Goal: Task Accomplishment & Management: Manage account settings

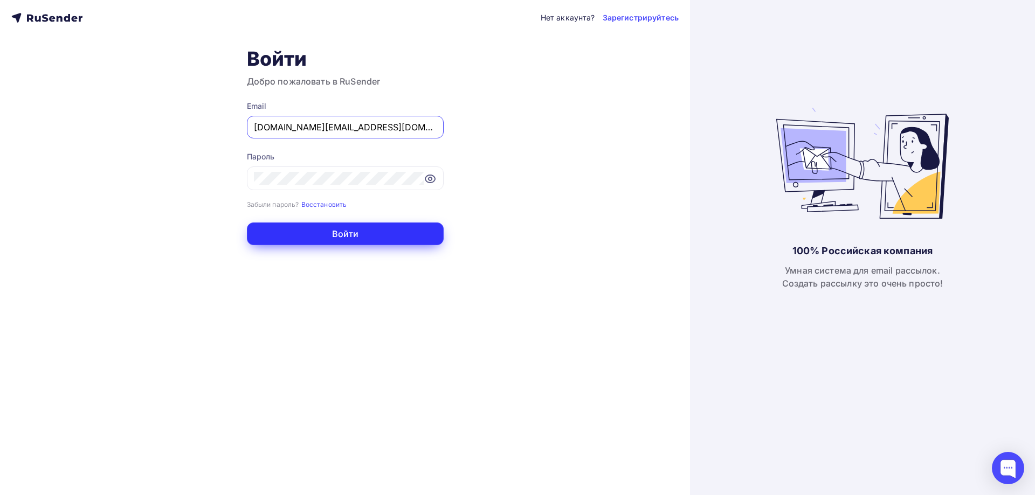
click at [325, 232] on button "Войти" at bounding box center [345, 234] width 197 height 23
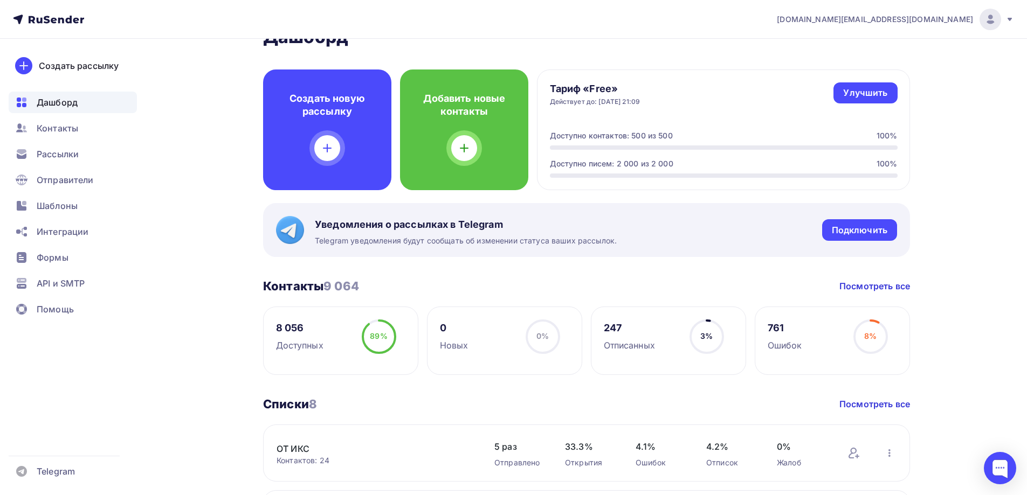
scroll to position [216, 0]
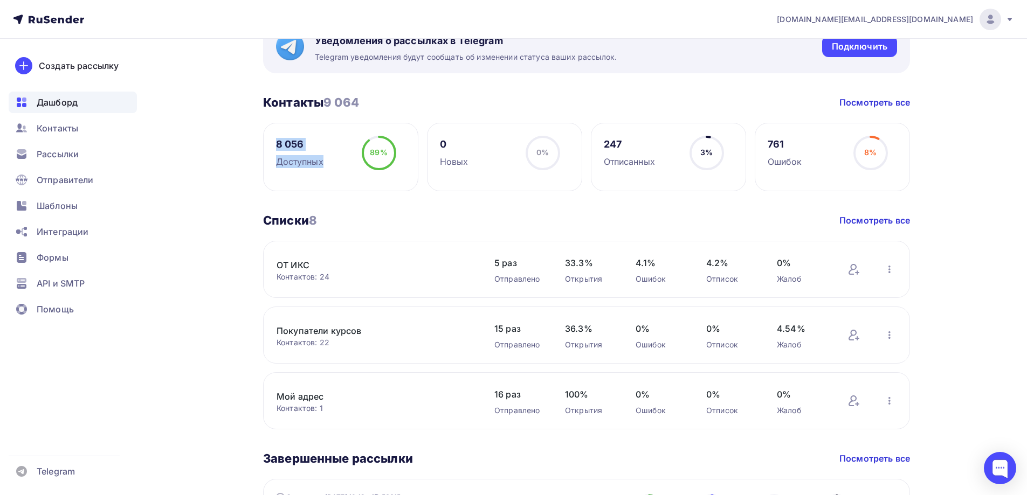
drag, startPoint x: 276, startPoint y: 143, endPoint x: 404, endPoint y: 140, distance: 127.8
click at [404, 140] on div "8 056 Доступных 89% 89%" at bounding box center [340, 157] width 155 height 68
click at [116, 128] on div "Контакты" at bounding box center [73, 128] width 128 height 22
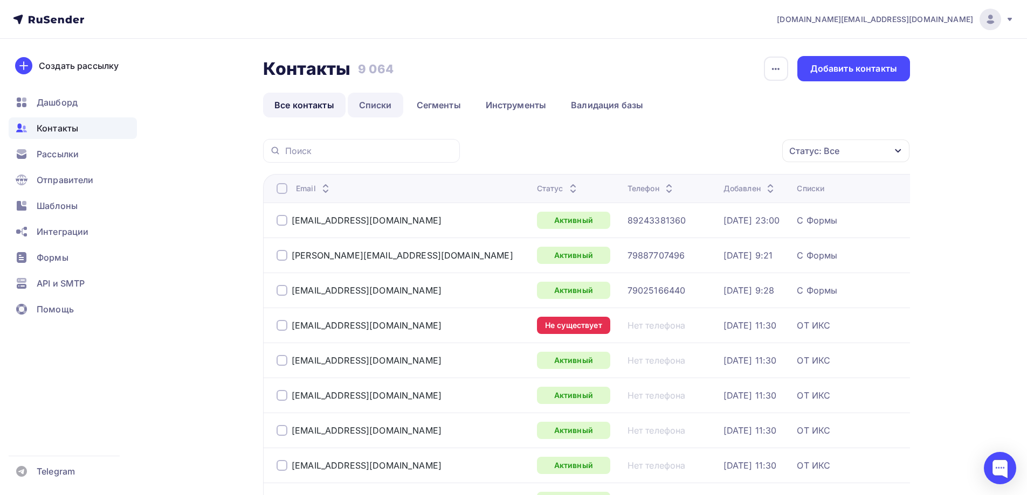
click at [380, 106] on link "Списки" at bounding box center [376, 105] width 56 height 25
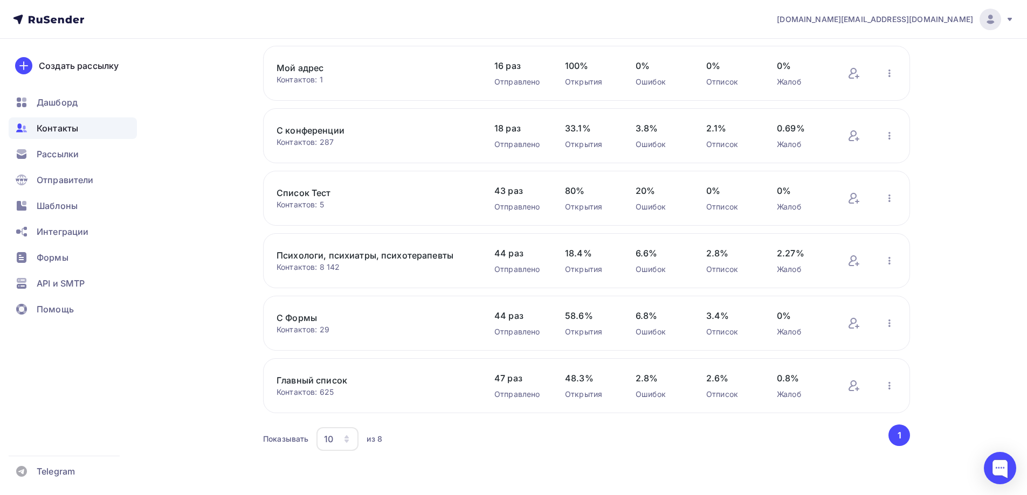
scroll to position [216, 0]
click at [428, 254] on link "Психологи, психиатры, психотерапевты" at bounding box center [367, 253] width 183 height 13
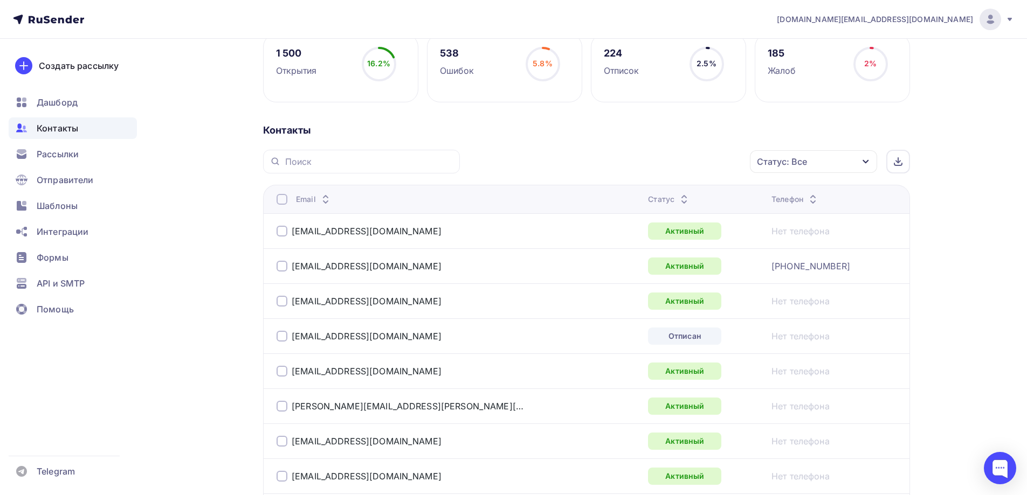
scroll to position [216, 0]
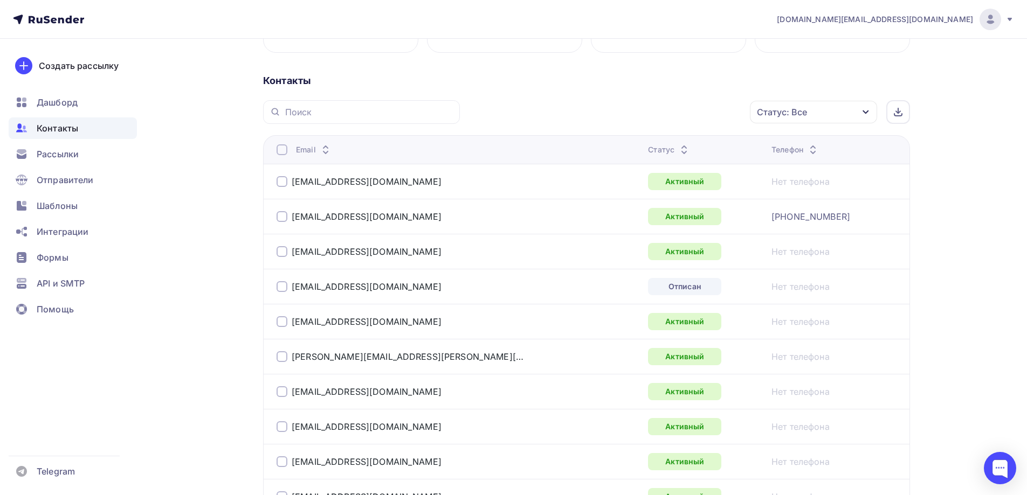
click at [850, 108] on div "Статус: Все" at bounding box center [813, 112] width 127 height 23
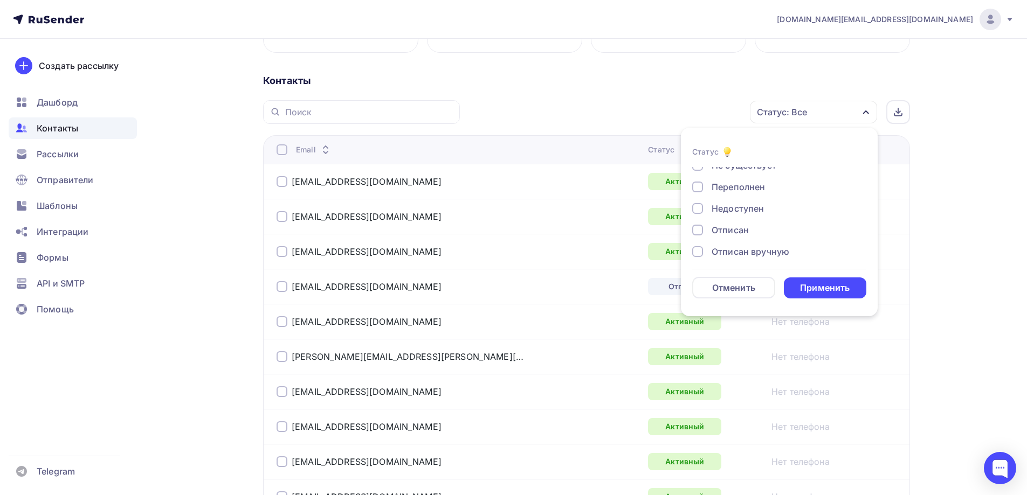
scroll to position [54, 0]
click at [735, 226] on div "Отписан" at bounding box center [729, 227] width 37 height 13
click at [826, 283] on div "Применить" at bounding box center [825, 288] width 50 height 12
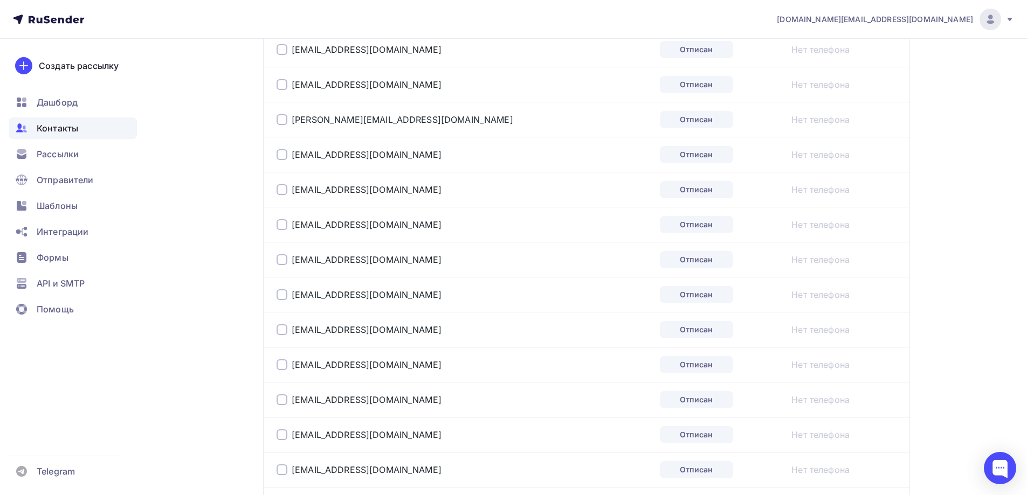
scroll to position [183, 0]
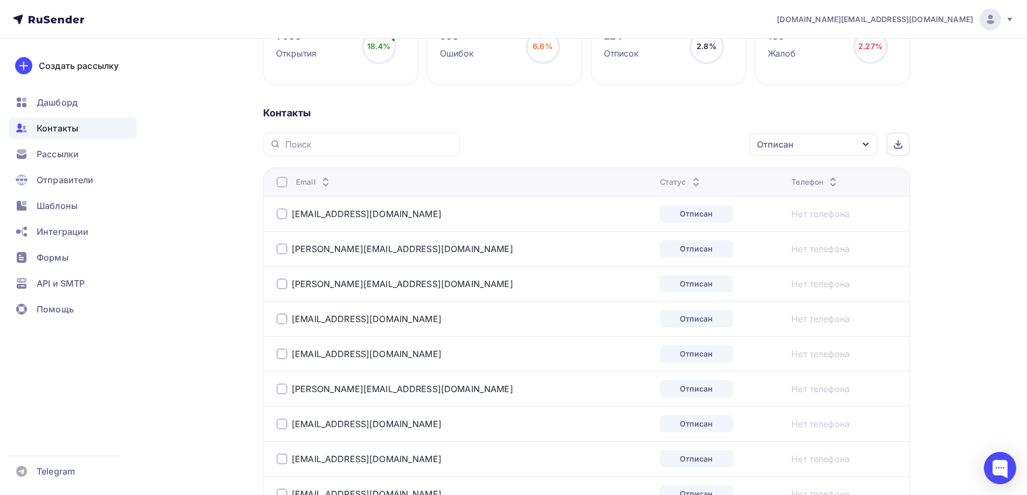
click at [282, 184] on div at bounding box center [281, 182] width 11 height 11
click at [730, 142] on icon "button" at bounding box center [727, 144] width 13 height 13
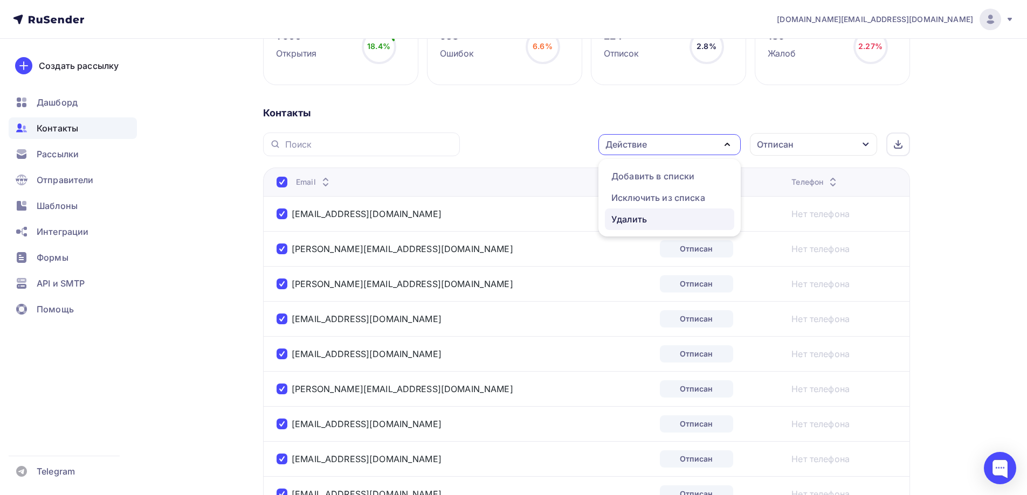
click at [629, 217] on div "Удалить" at bounding box center [629, 219] width 36 height 13
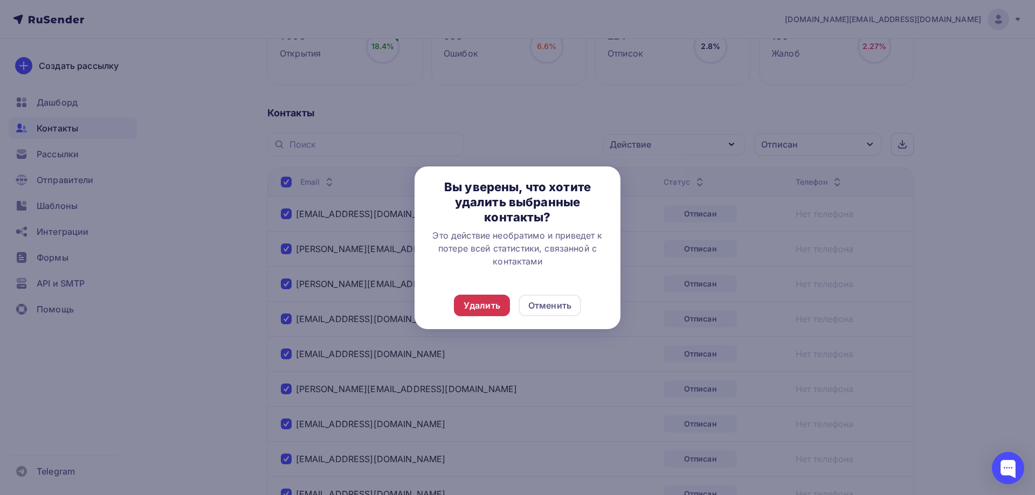
click at [485, 309] on div "Удалить" at bounding box center [481, 305] width 37 height 13
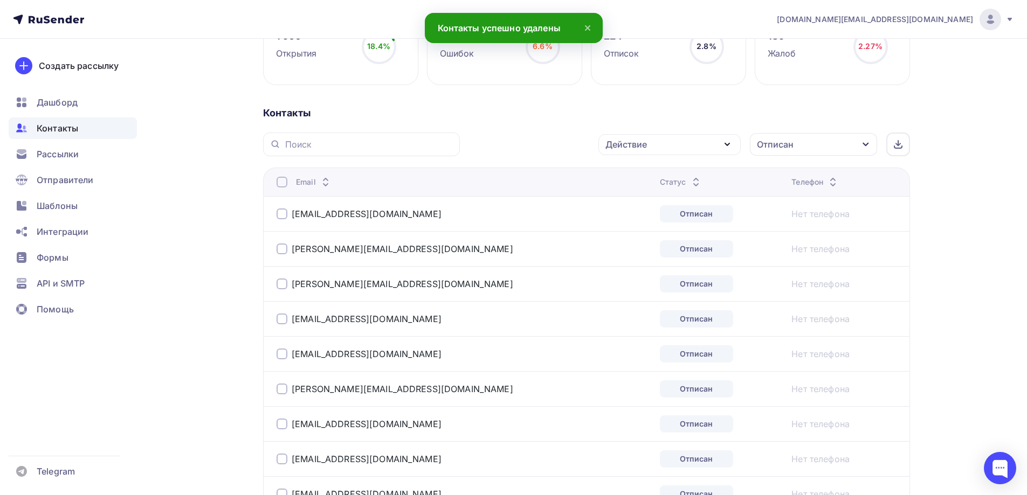
click at [285, 181] on div at bounding box center [281, 182] width 11 height 11
click at [281, 185] on div at bounding box center [281, 182] width 11 height 11
click at [701, 141] on div "Действие" at bounding box center [669, 144] width 142 height 21
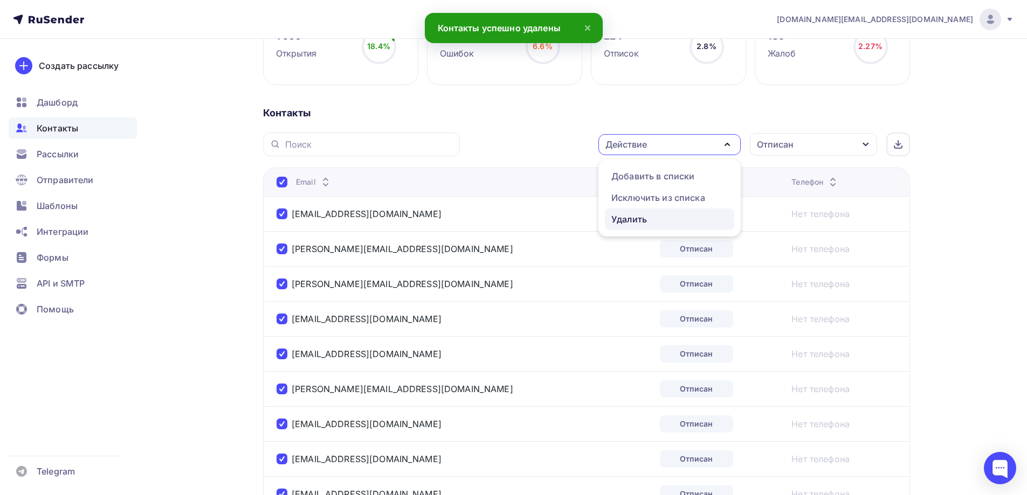
click at [636, 218] on div "Удалить" at bounding box center [629, 219] width 36 height 13
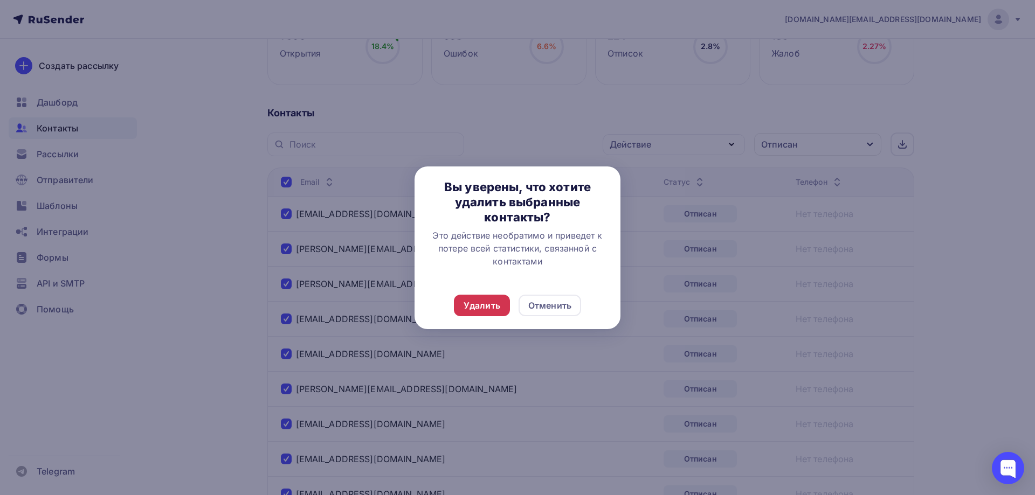
click at [477, 306] on div "Удалить" at bounding box center [481, 305] width 37 height 13
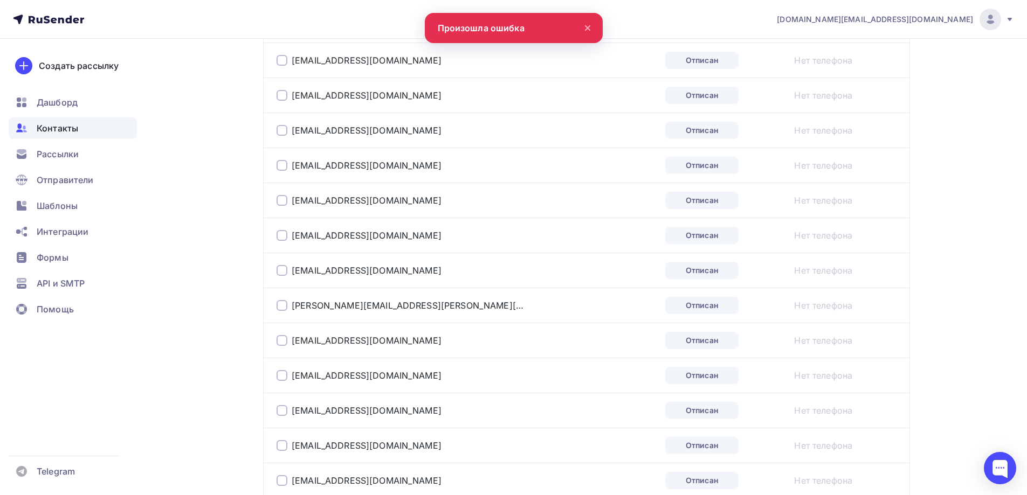
scroll to position [1746, 0]
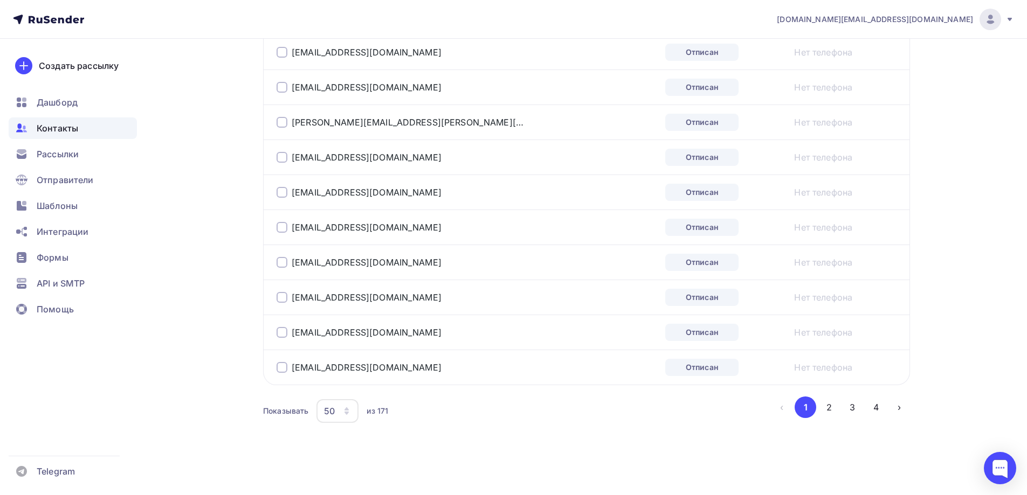
click at [346, 411] on icon "button" at bounding box center [346, 411] width 9 height 9
click at [337, 377] on div "100" at bounding box center [380, 377] width 103 height 13
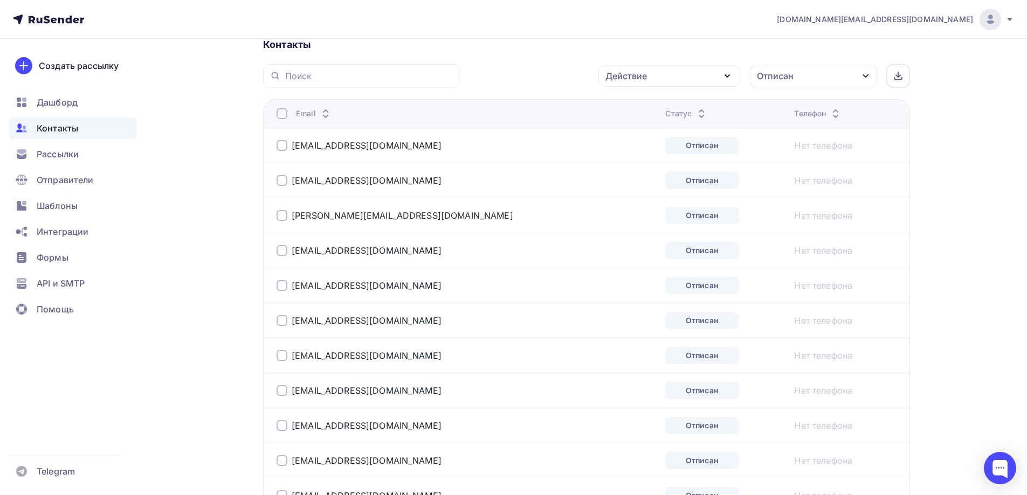
scroll to position [138, 0]
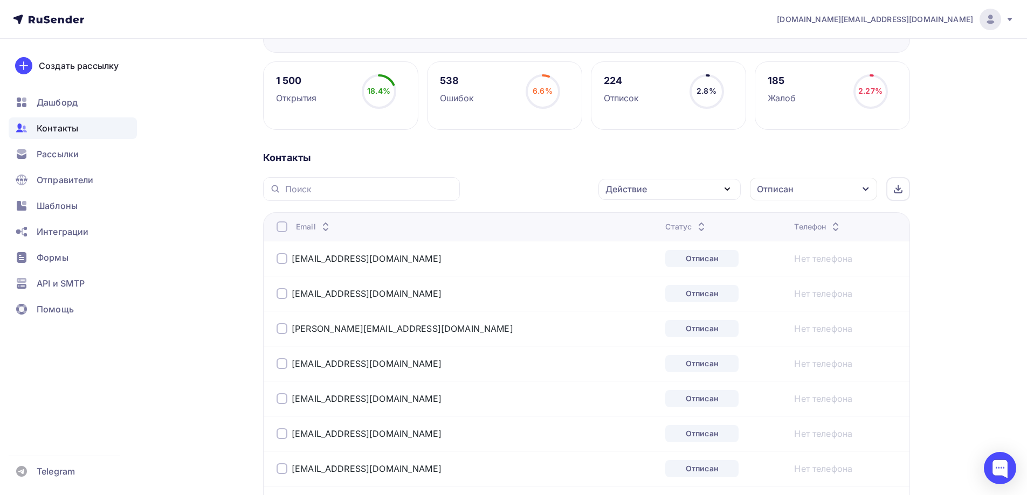
click at [281, 228] on div at bounding box center [281, 226] width 11 height 11
click at [660, 191] on div "Действие" at bounding box center [669, 189] width 142 height 21
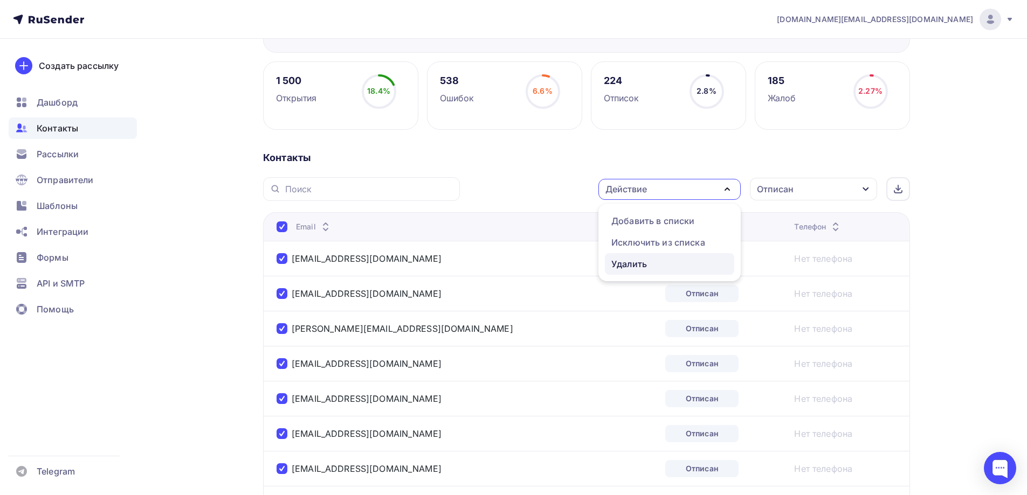
click at [638, 265] on div "Удалить" at bounding box center [629, 264] width 36 height 13
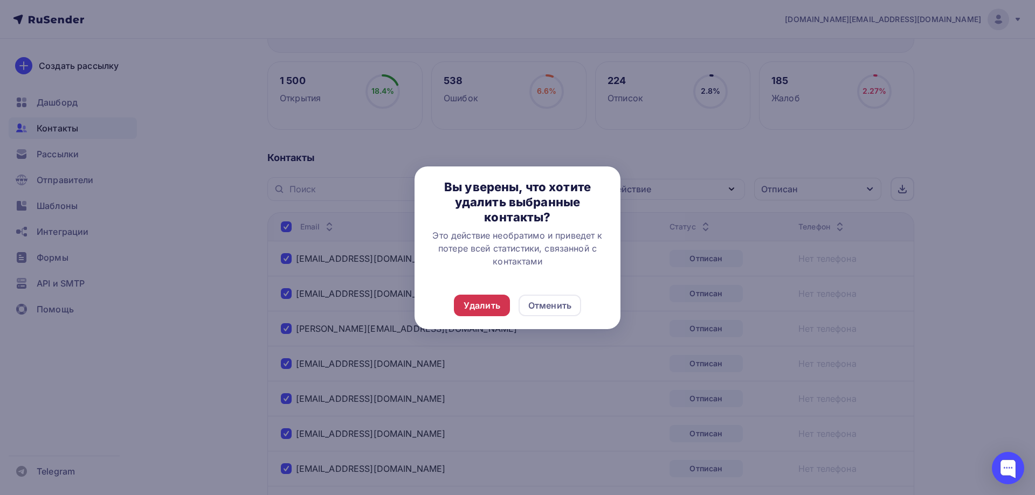
click at [491, 308] on div "Удалить" at bounding box center [481, 305] width 37 height 13
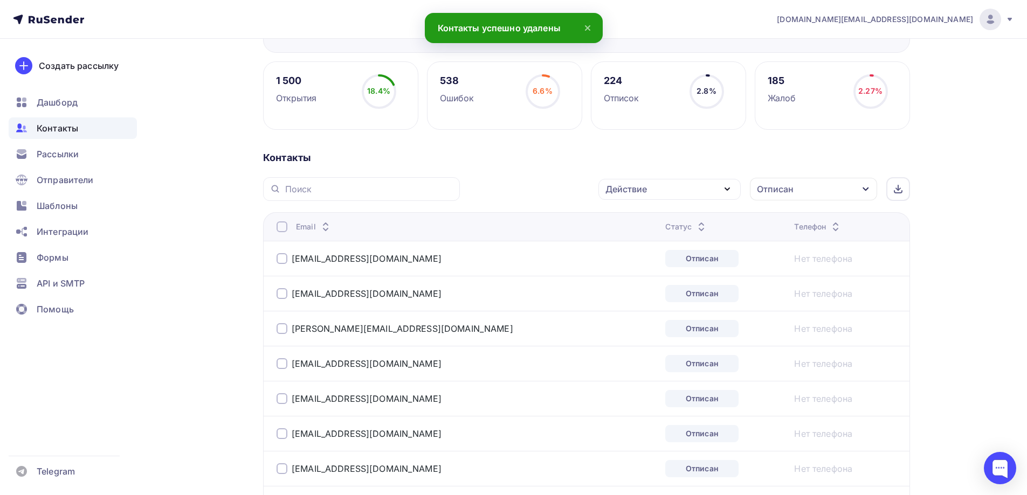
click at [283, 226] on div at bounding box center [281, 226] width 11 height 11
click at [287, 229] on div at bounding box center [281, 226] width 11 height 11
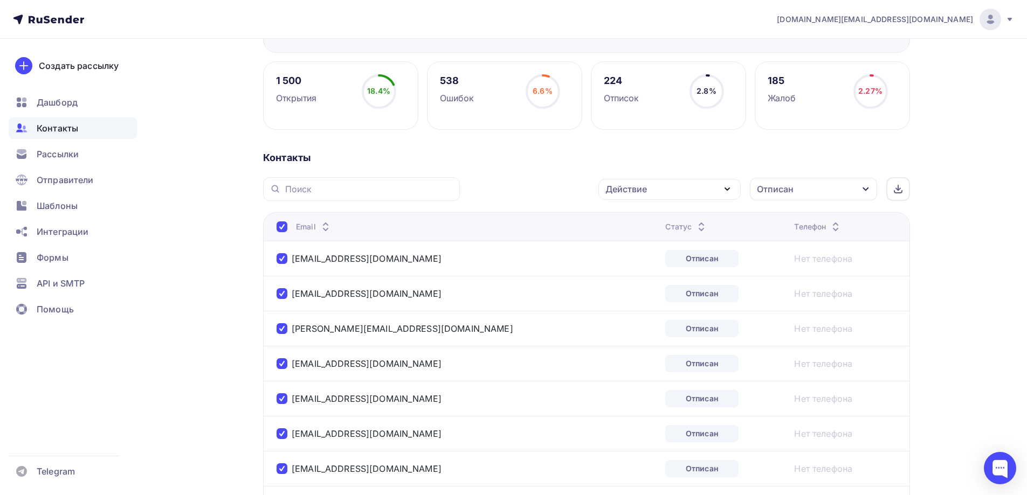
click at [670, 189] on div "Действие" at bounding box center [669, 189] width 142 height 21
click at [634, 262] on div "Удалить" at bounding box center [629, 264] width 36 height 13
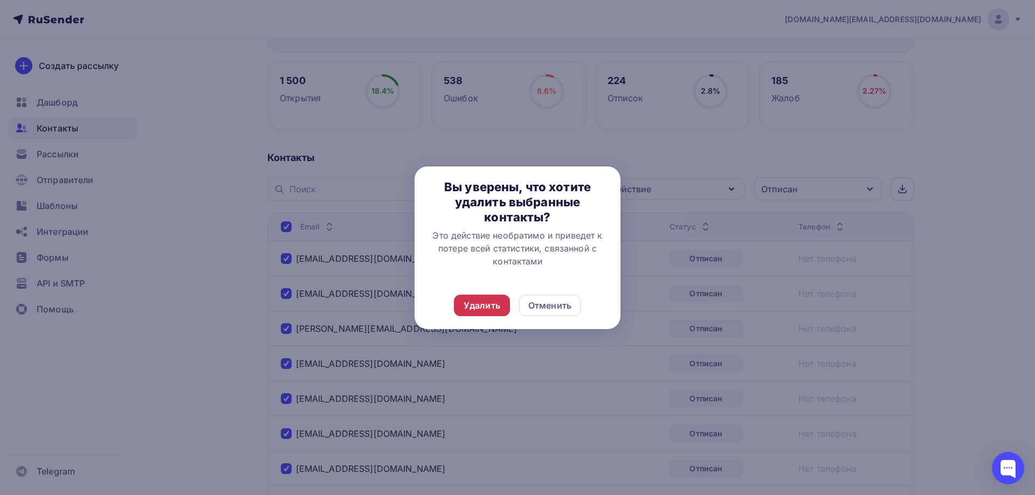
click at [483, 309] on div "Удалить" at bounding box center [481, 305] width 37 height 13
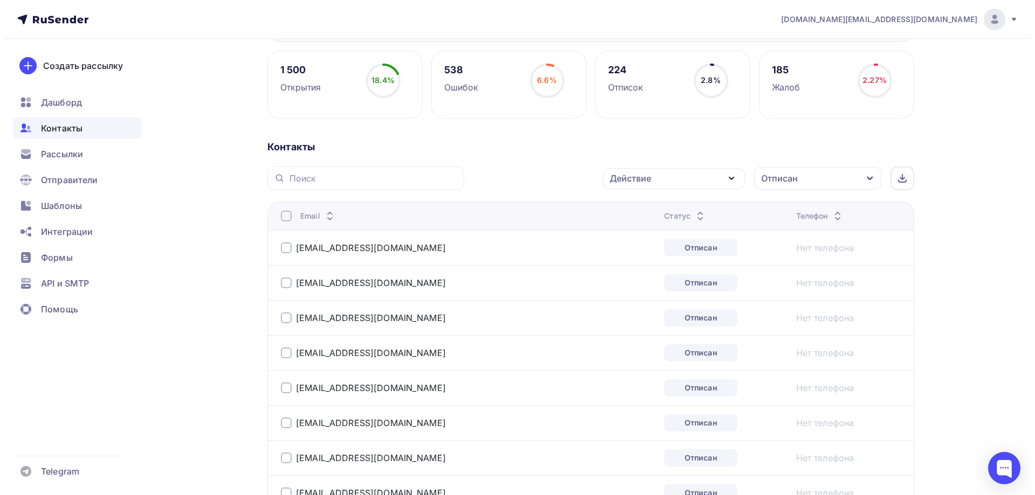
scroll to position [162, 0]
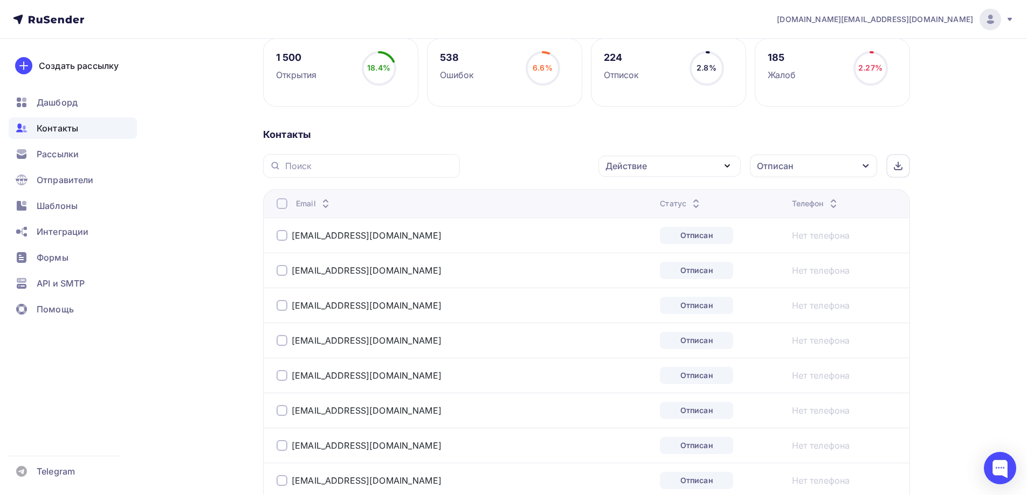
click at [281, 205] on div at bounding box center [281, 203] width 11 height 11
click at [669, 168] on div "Действие" at bounding box center [669, 166] width 142 height 21
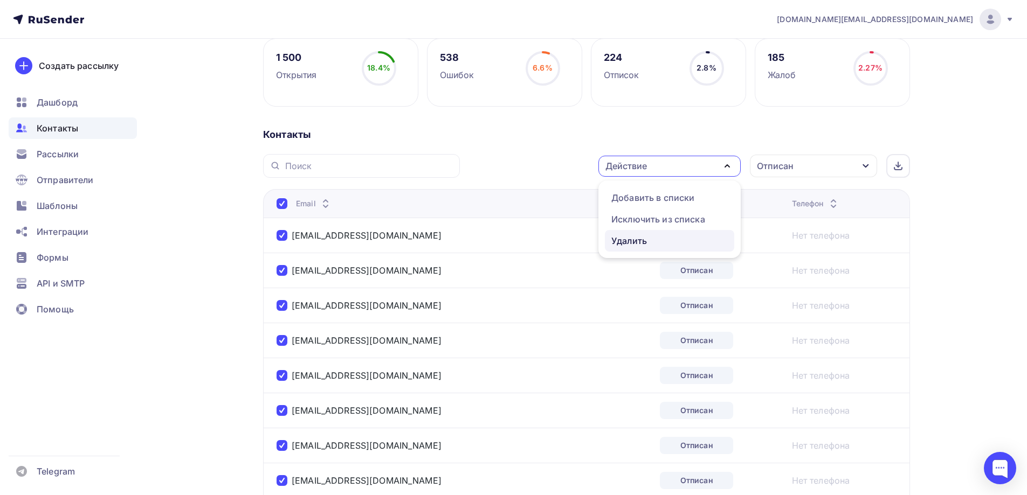
click at [642, 238] on div "Удалить" at bounding box center [629, 240] width 36 height 13
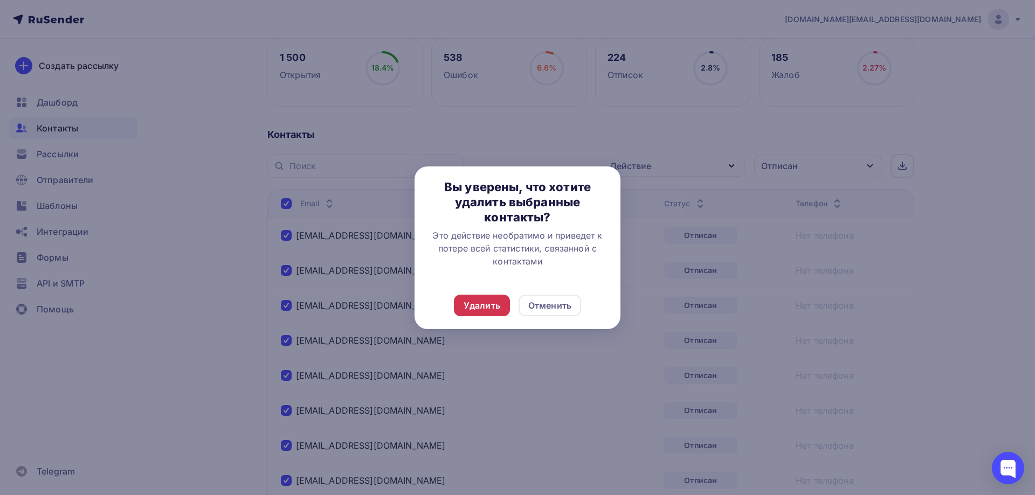
click at [478, 307] on div "Удалить" at bounding box center [481, 305] width 37 height 13
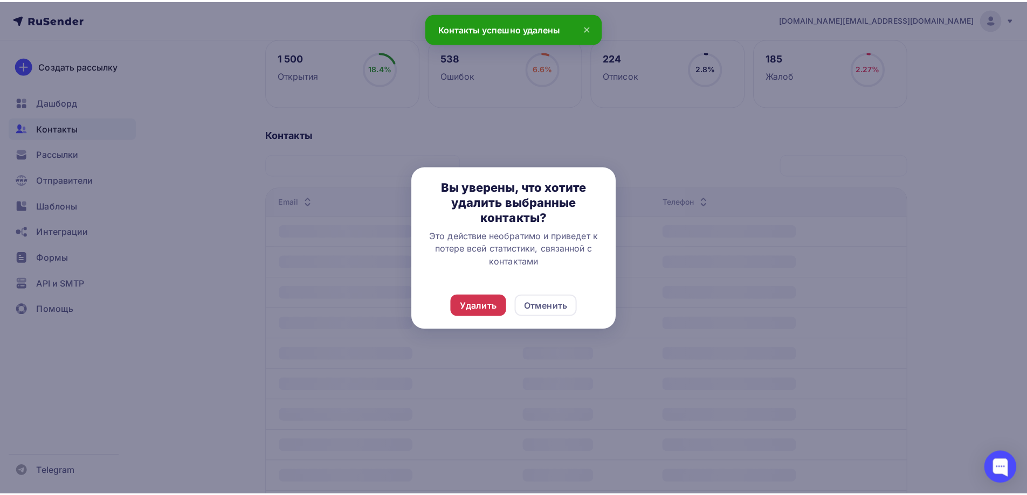
scroll to position [0, 0]
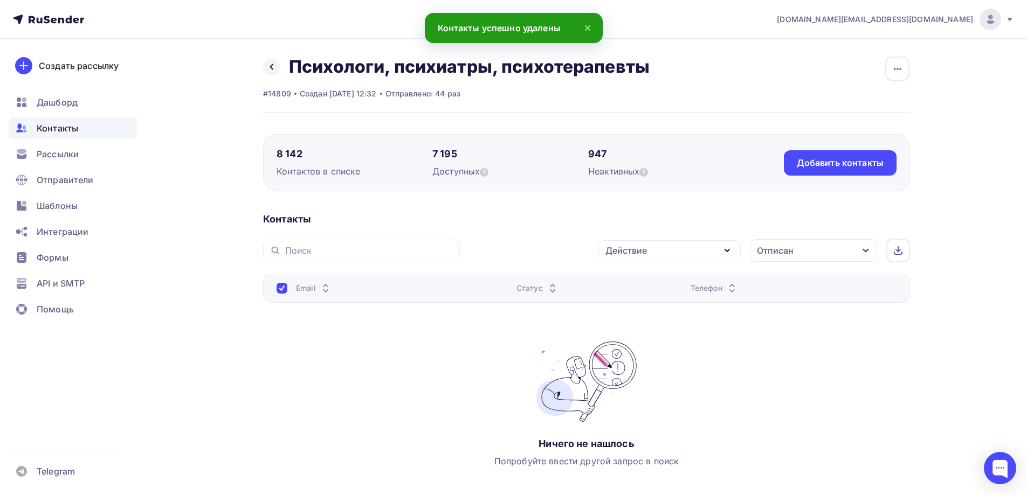
click at [218, 390] on div "Назад Психологи, психиатры, психотерапевты Переименовать список Скачать список …" at bounding box center [513, 299] width 883 height 520
click at [807, 249] on div "Отписан" at bounding box center [813, 250] width 127 height 23
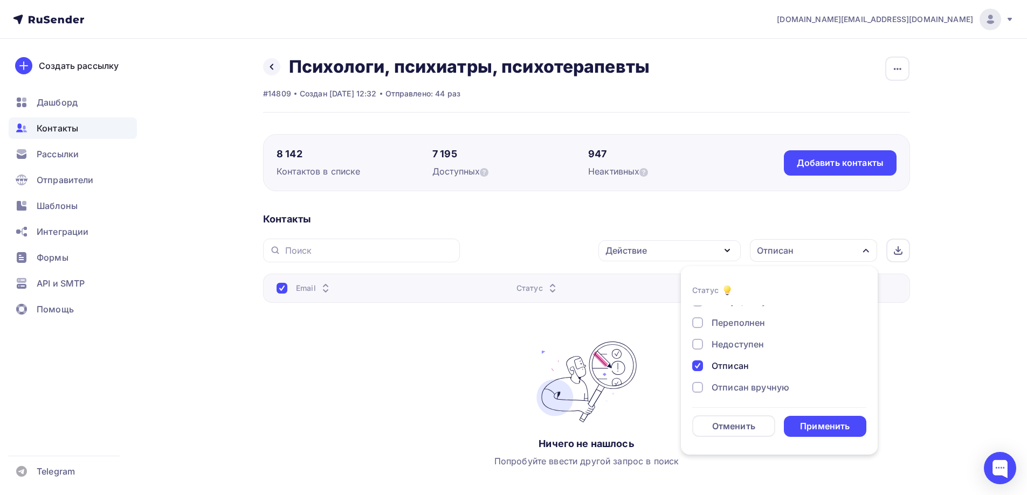
click at [745, 344] on div "Недоступен" at bounding box center [737, 344] width 52 height 13
click at [698, 366] on div at bounding box center [697, 366] width 11 height 11
click at [701, 346] on div at bounding box center [697, 344] width 11 height 11
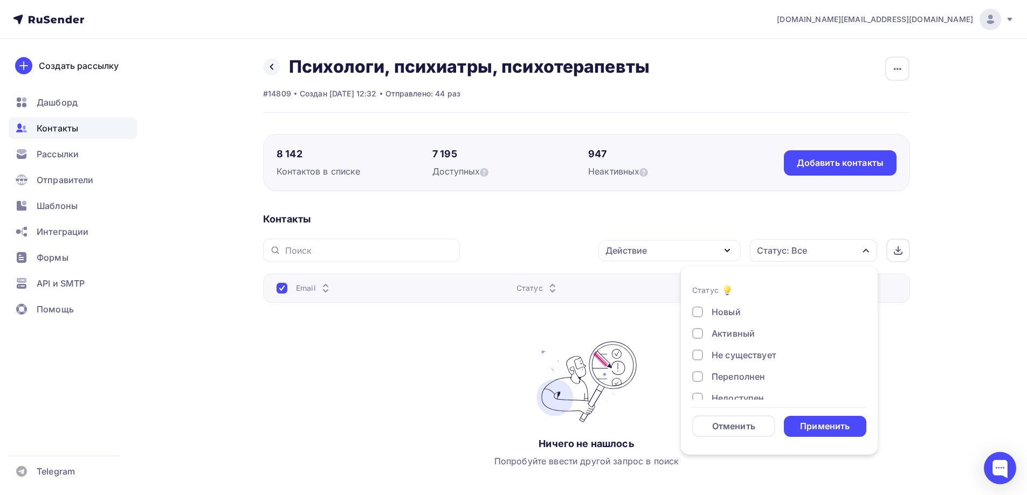
click at [731, 357] on div "Не существует" at bounding box center [743, 355] width 65 height 13
click at [820, 426] on div "Применить" at bounding box center [825, 426] width 50 height 12
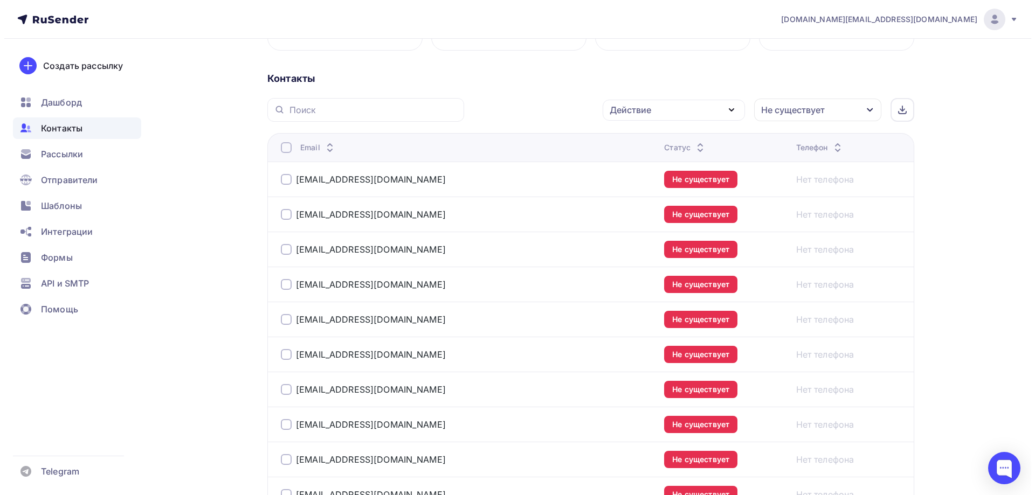
scroll to position [214, 0]
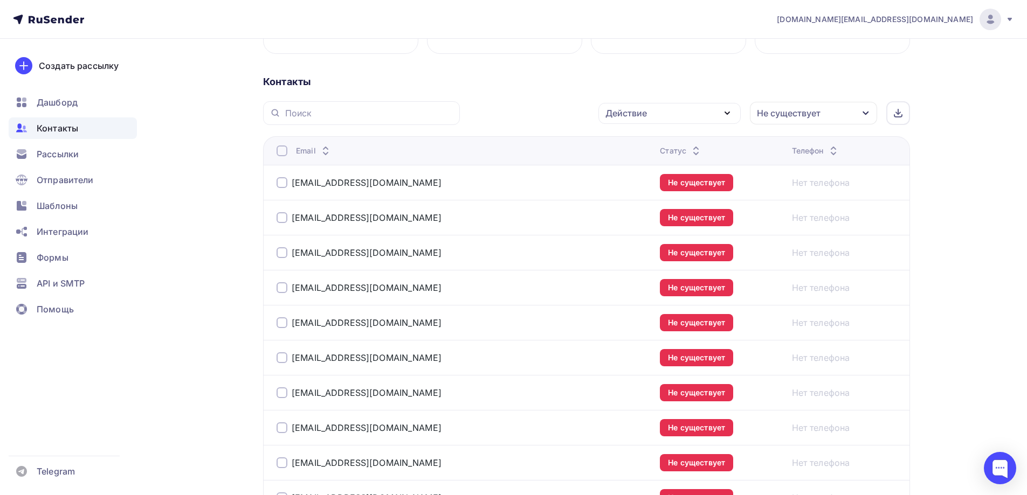
click at [281, 151] on div at bounding box center [281, 151] width 11 height 11
click at [281, 152] on div at bounding box center [281, 151] width 11 height 11
click at [703, 114] on div "Действие" at bounding box center [669, 113] width 142 height 21
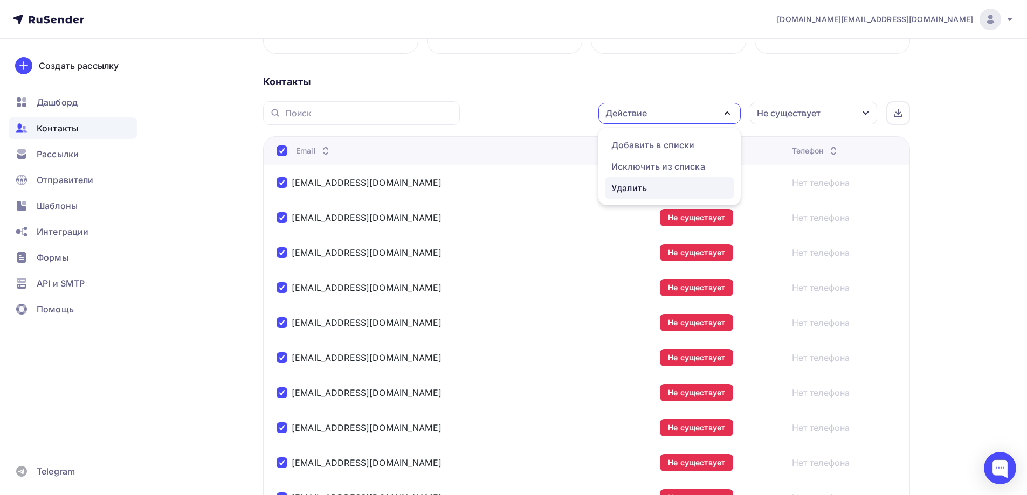
click at [640, 189] on div "Удалить" at bounding box center [629, 188] width 36 height 13
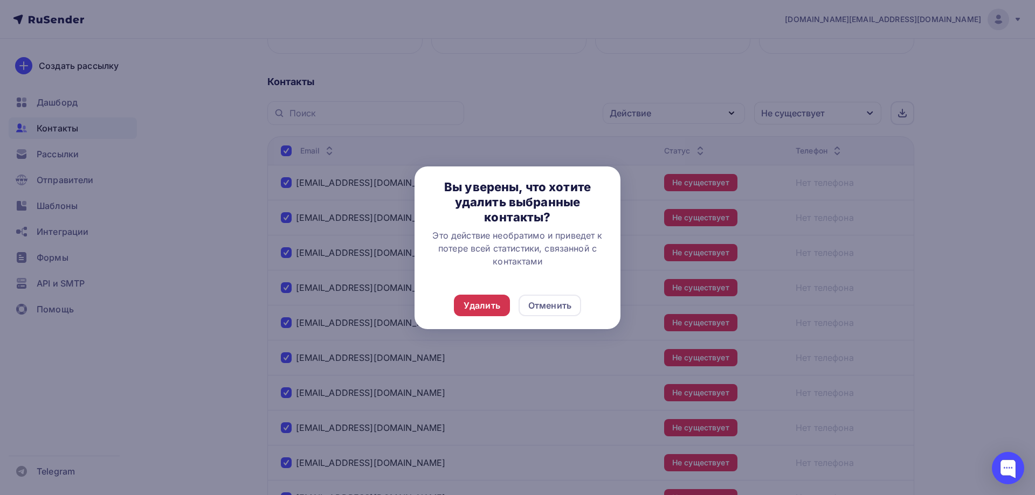
click at [490, 310] on div "Удалить" at bounding box center [481, 305] width 37 height 13
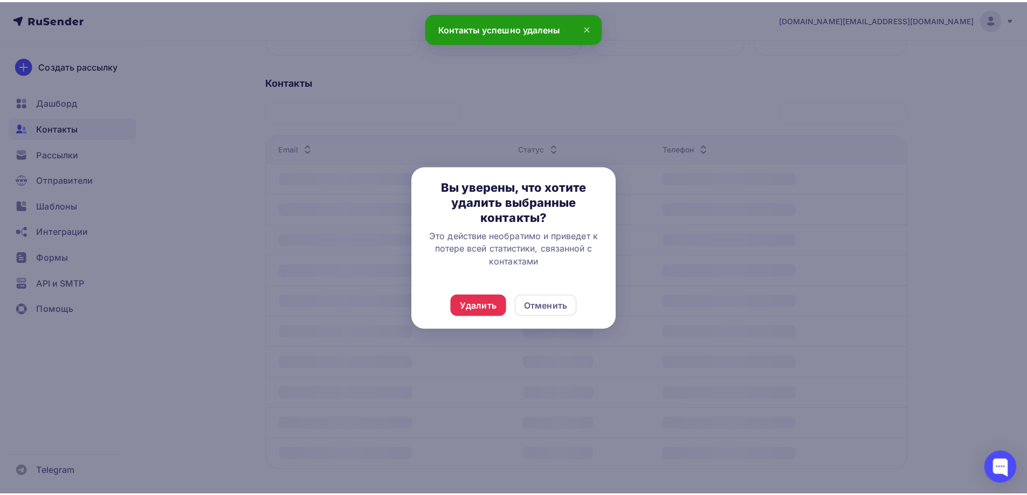
scroll to position [0, 0]
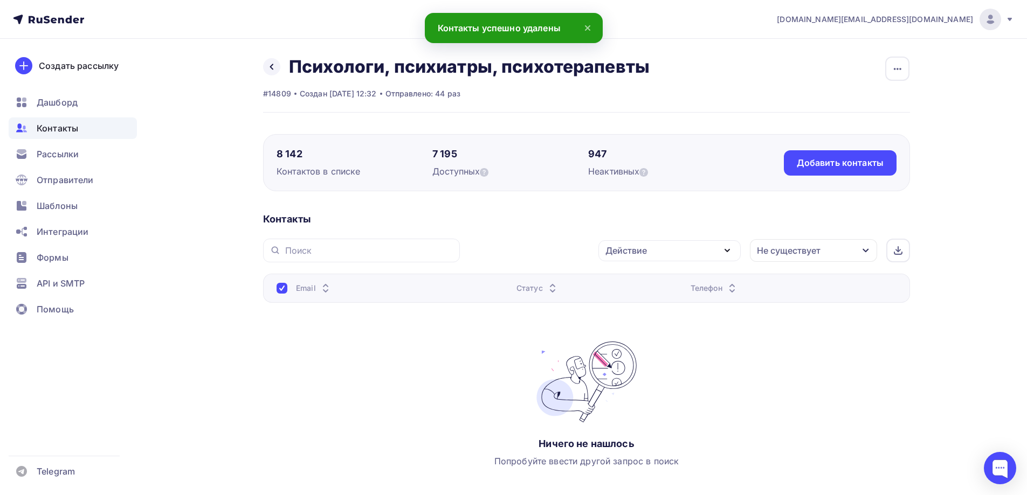
click at [171, 334] on div "Назад Психологи, психиатры, психотерапевты Переименовать список Скачать список …" at bounding box center [513, 299] width 883 height 520
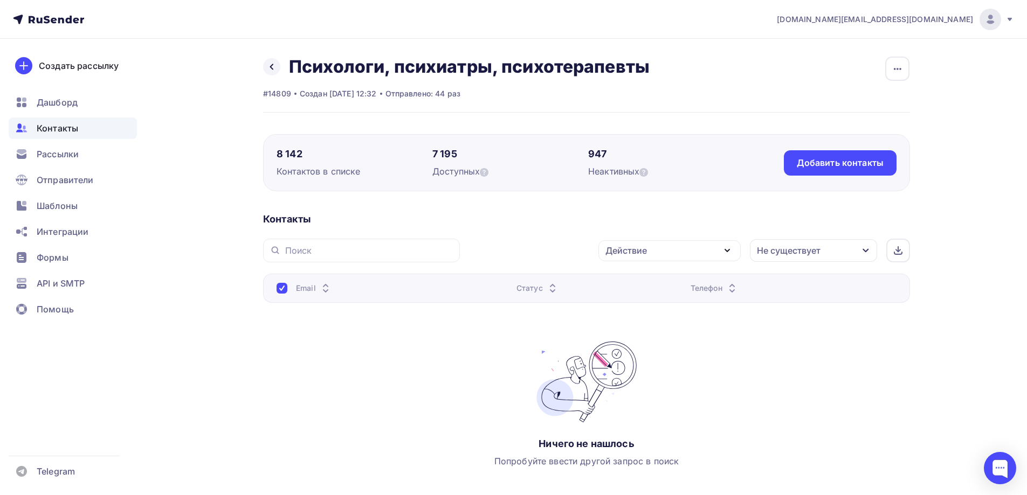
click at [833, 250] on div "Не существует" at bounding box center [813, 250] width 127 height 23
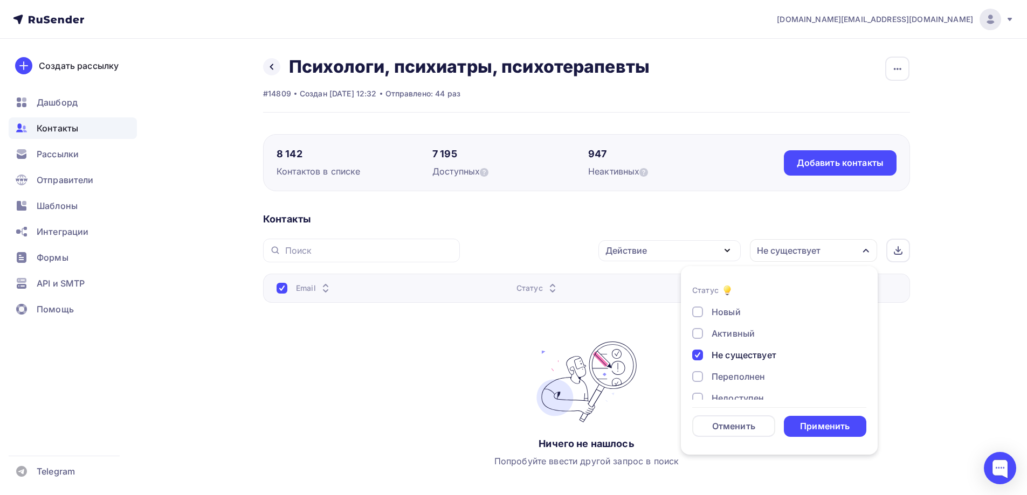
click at [698, 355] on div at bounding box center [697, 355] width 11 height 11
click at [758, 347] on div "Недоступен" at bounding box center [737, 344] width 52 height 13
click at [830, 424] on div "Применить" at bounding box center [825, 426] width 50 height 12
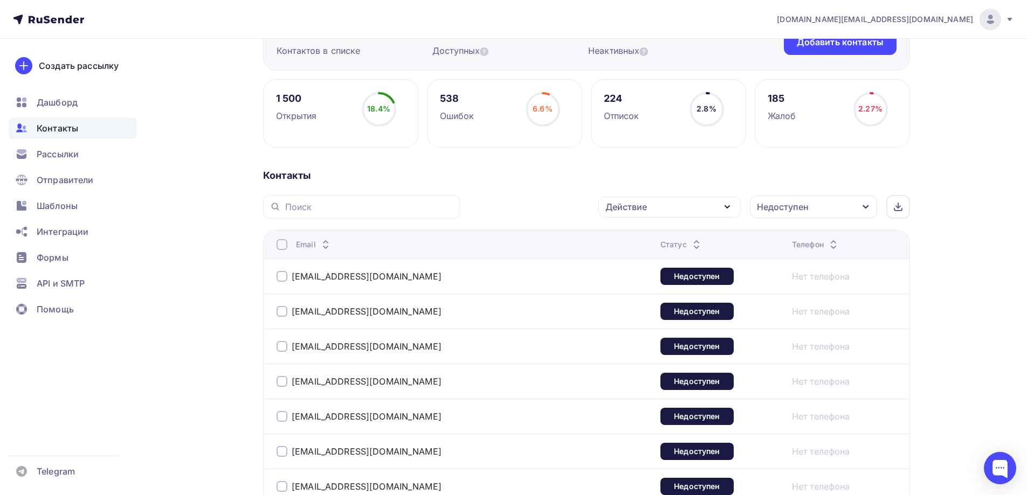
scroll to position [148, 0]
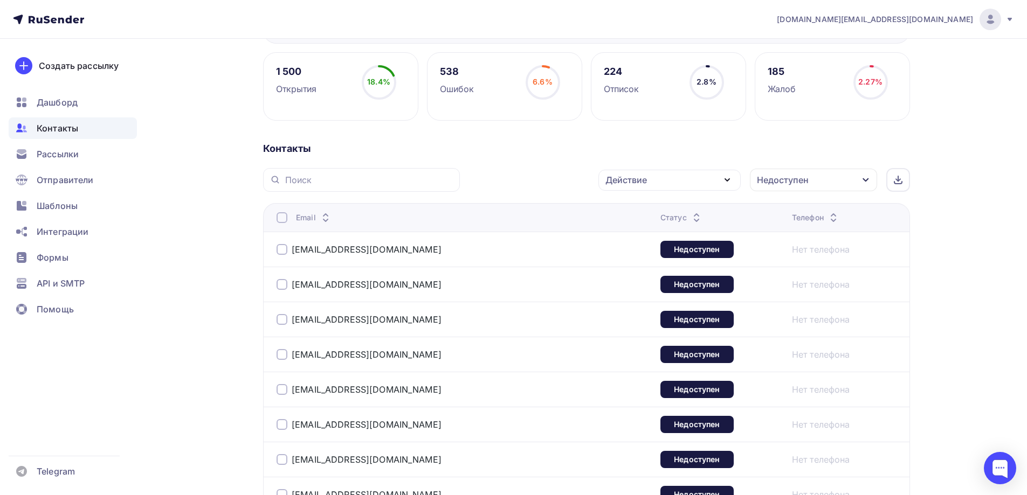
click at [826, 185] on div "Недоступен" at bounding box center [813, 180] width 127 height 23
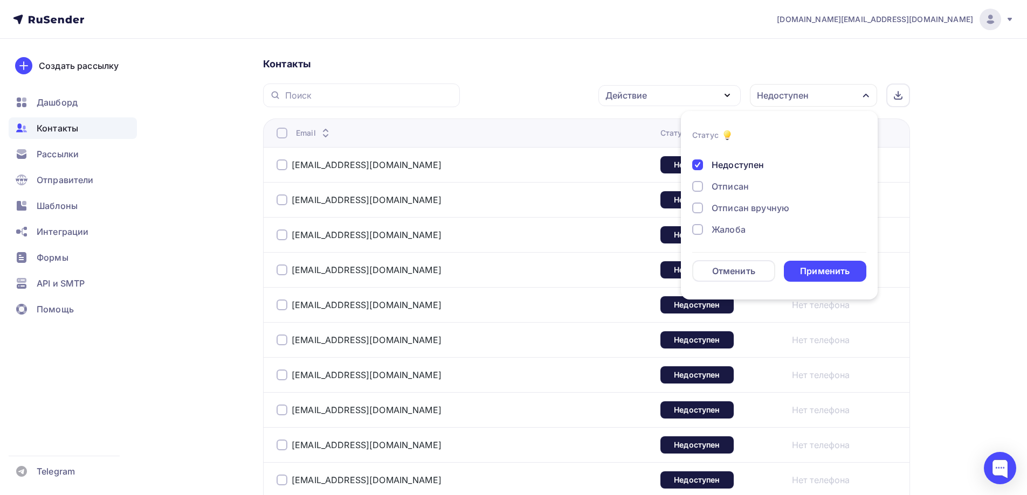
scroll to position [255, 0]
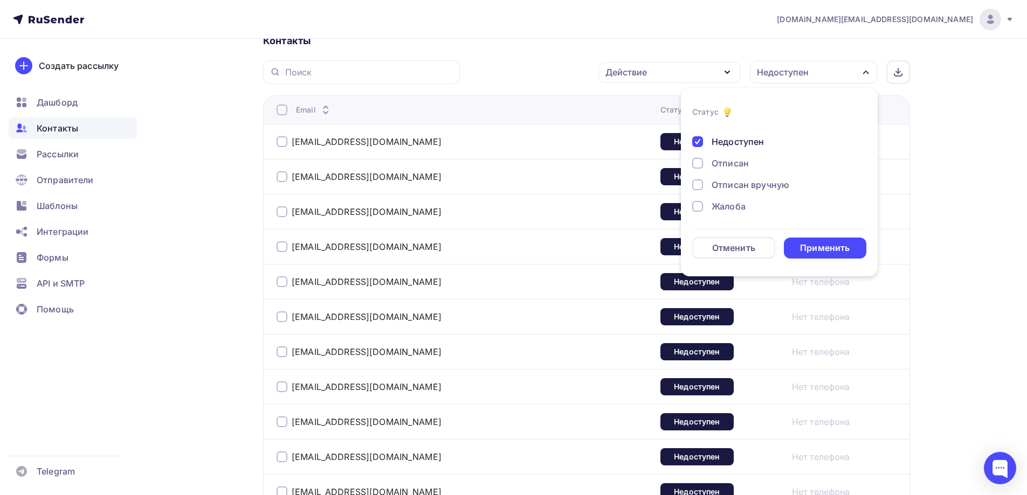
click at [697, 137] on div at bounding box center [697, 141] width 11 height 11
click at [701, 205] on div at bounding box center [697, 206] width 11 height 11
click at [818, 248] on div "Применить" at bounding box center [825, 248] width 50 height 12
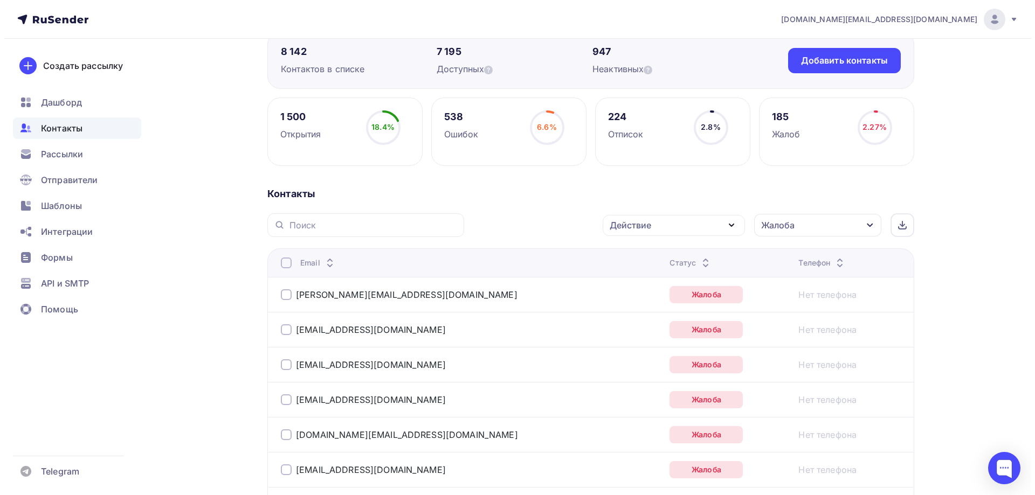
scroll to position [66, 0]
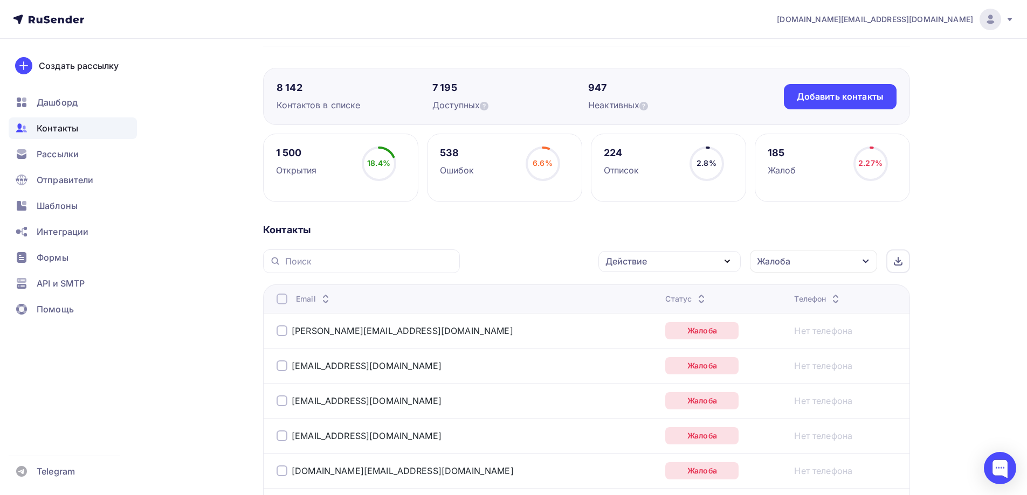
click at [282, 303] on div at bounding box center [281, 299] width 11 height 11
click at [280, 300] on div at bounding box center [281, 299] width 11 height 11
click at [666, 260] on div "Действие" at bounding box center [669, 261] width 142 height 21
click at [640, 337] on div "Удалить" at bounding box center [629, 336] width 36 height 13
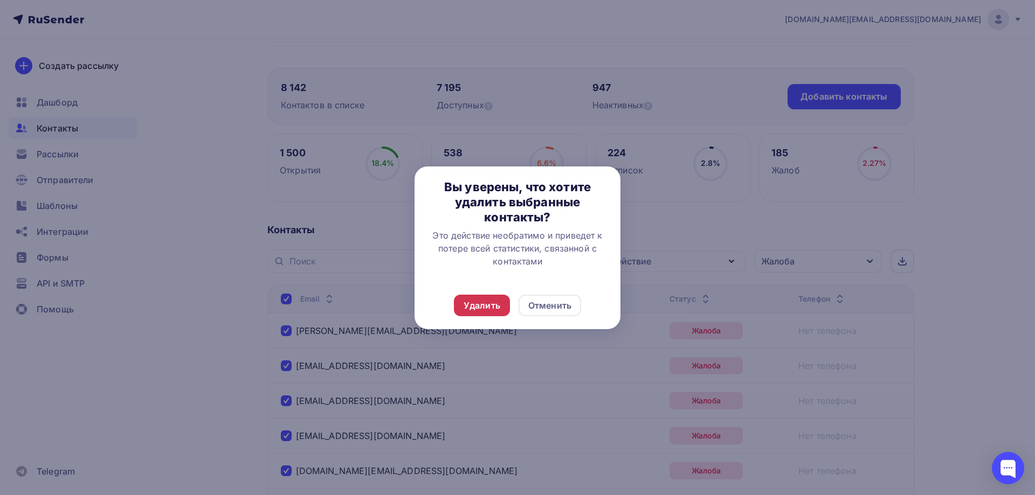
click at [491, 303] on div "Удалить" at bounding box center [481, 305] width 37 height 13
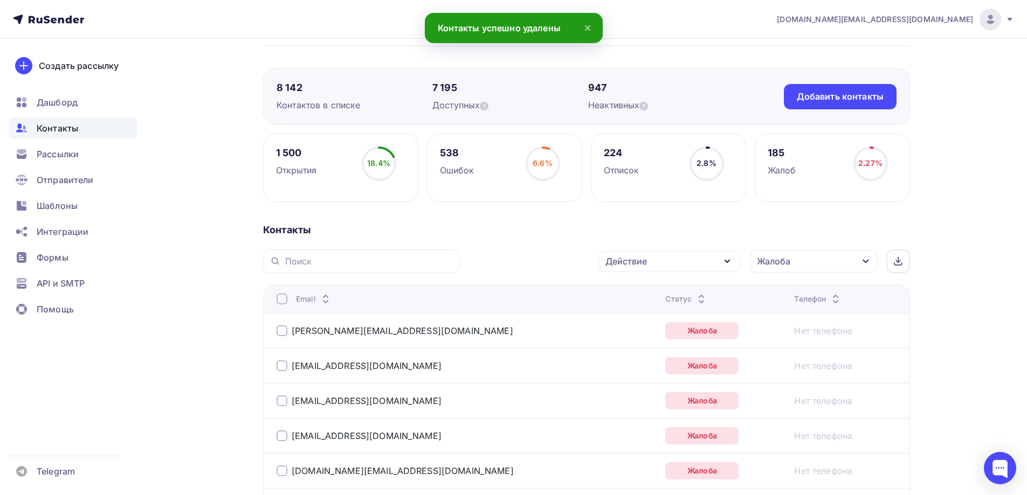
click at [282, 298] on div at bounding box center [281, 299] width 11 height 11
click at [285, 299] on div at bounding box center [281, 299] width 11 height 11
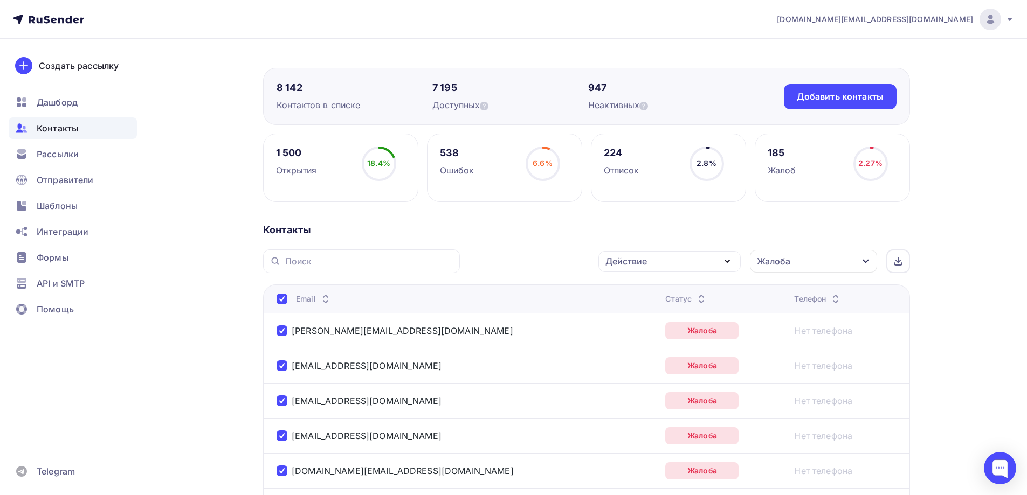
click at [663, 264] on div "Действие" at bounding box center [669, 261] width 142 height 21
click at [641, 336] on div "Удалить" at bounding box center [629, 336] width 36 height 13
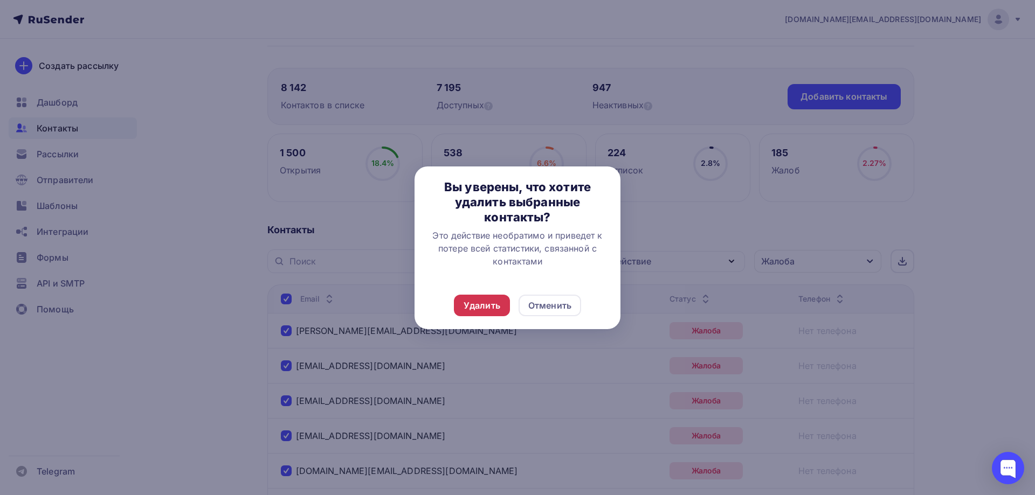
click at [492, 304] on div "Удалить" at bounding box center [481, 305] width 37 height 13
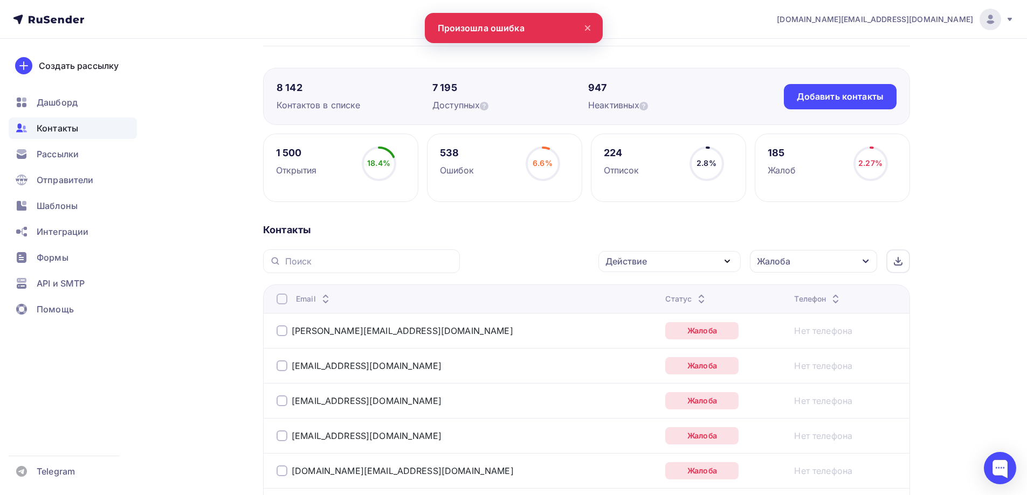
click at [281, 302] on div at bounding box center [281, 299] width 11 height 11
click at [697, 256] on div "Действие" at bounding box center [669, 261] width 142 height 21
click at [621, 335] on div "Удалить" at bounding box center [629, 336] width 36 height 13
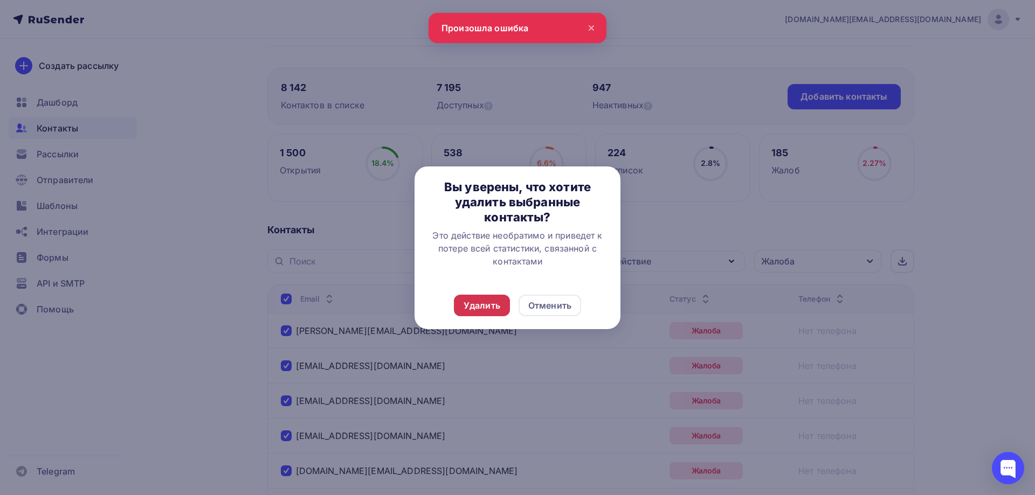
click at [491, 310] on div "Удалить" at bounding box center [481, 305] width 37 height 13
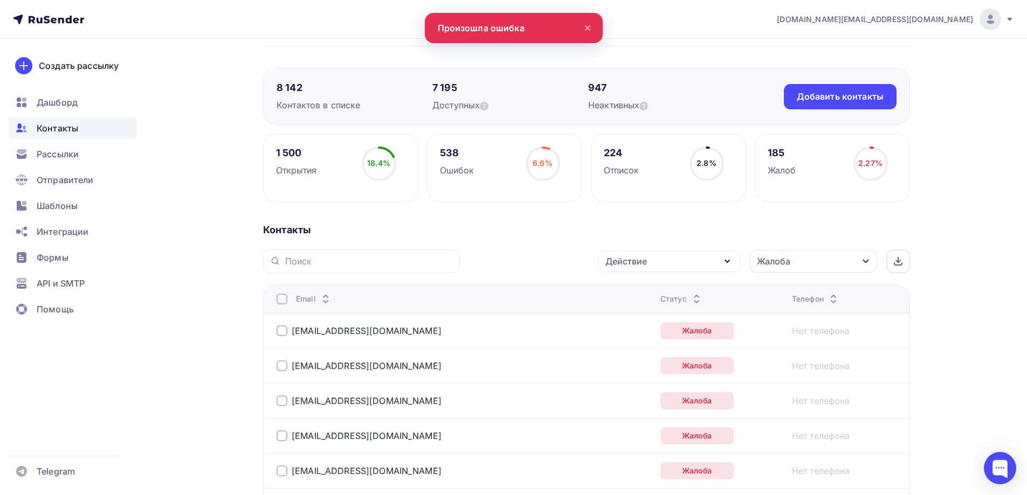
click at [282, 300] on div at bounding box center [281, 299] width 11 height 11
click at [636, 265] on div "Действие" at bounding box center [625, 261] width 41 height 13
click at [630, 335] on div "Удалить" at bounding box center [629, 336] width 36 height 13
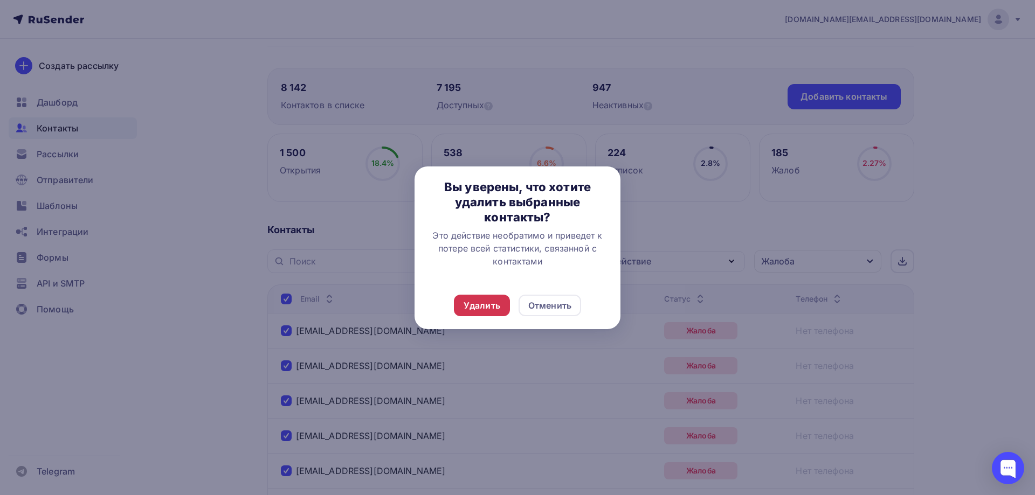
click at [486, 307] on div "Удалить" at bounding box center [481, 305] width 37 height 13
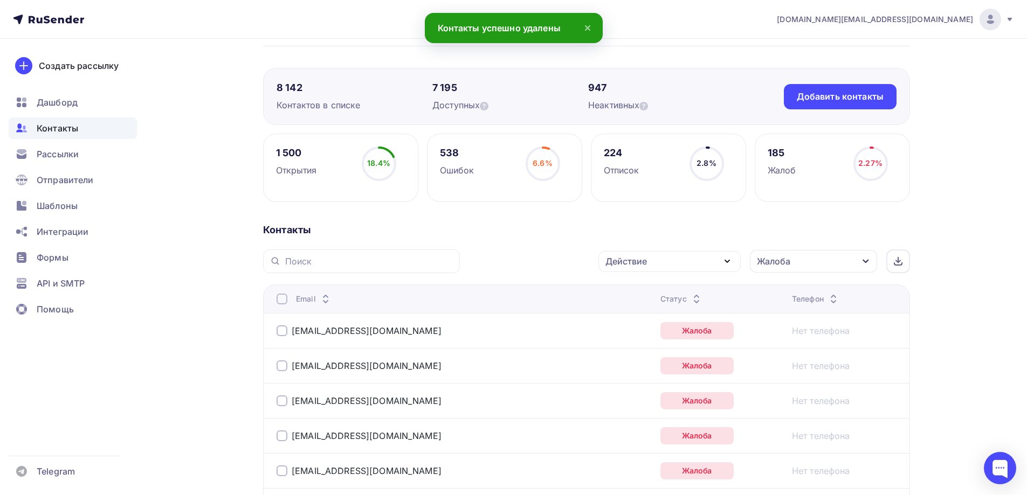
click at [285, 300] on div at bounding box center [281, 299] width 11 height 11
click at [666, 266] on div "Действие" at bounding box center [669, 261] width 142 height 21
click at [629, 333] on div "Удалить" at bounding box center [629, 336] width 36 height 13
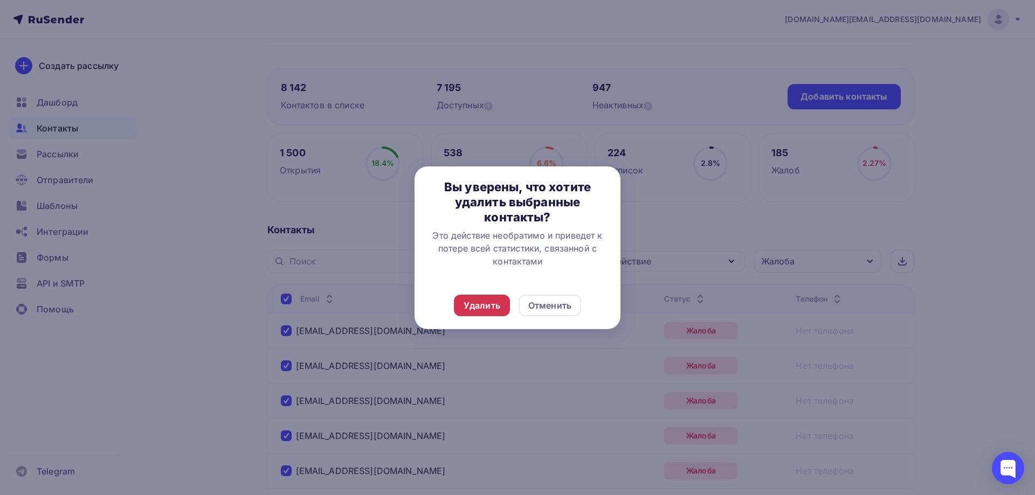
click at [480, 310] on div "Удалить" at bounding box center [481, 305] width 37 height 13
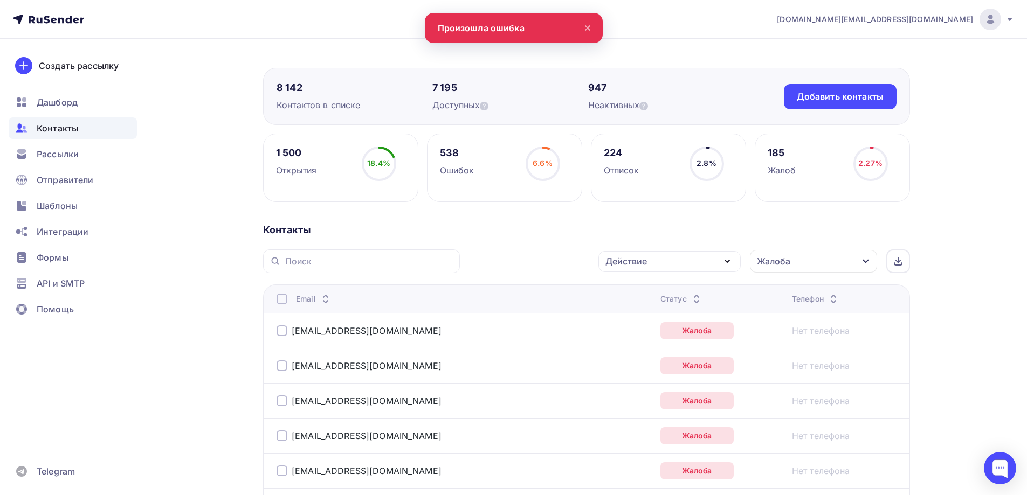
click at [668, 258] on div "Действие" at bounding box center [669, 261] width 142 height 21
click at [280, 299] on div at bounding box center [281, 299] width 11 height 11
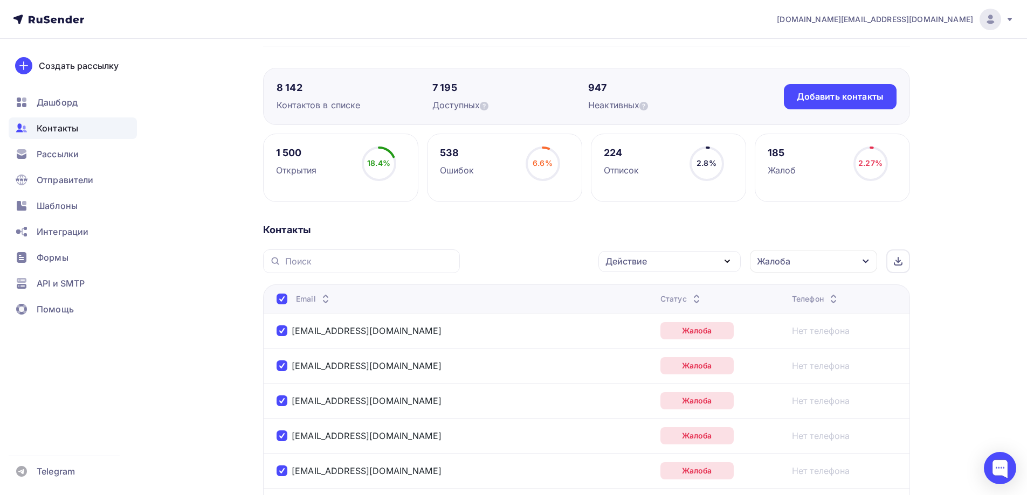
click at [669, 261] on div "Действие" at bounding box center [669, 261] width 142 height 21
click at [629, 340] on div "Удалить" at bounding box center [629, 336] width 36 height 13
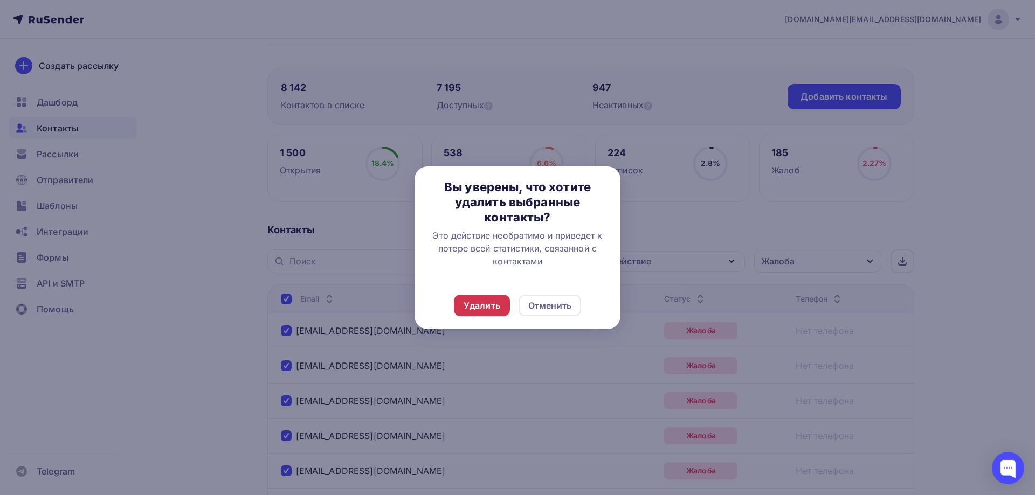
click at [493, 307] on div "Удалить" at bounding box center [481, 305] width 37 height 13
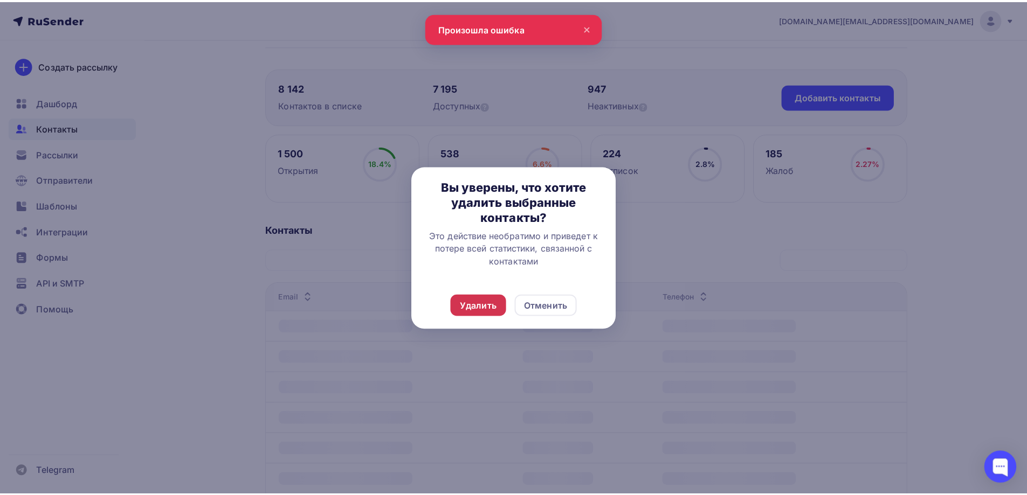
scroll to position [0, 0]
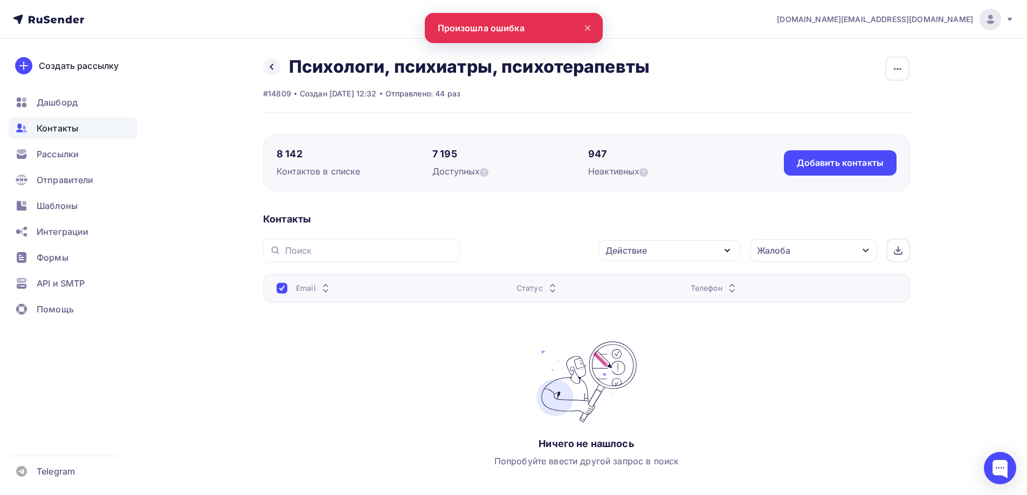
click at [356, 401] on div "Email Статус Телефон Ничего не нашлось Попробуйте ввести другой запрос в поиск" at bounding box center [586, 382] width 647 height 216
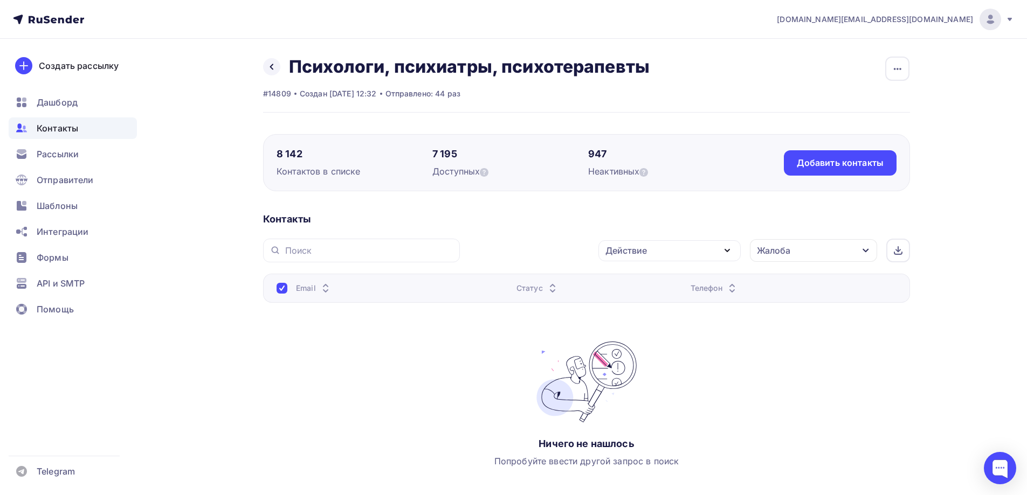
click at [88, 129] on div "Контакты" at bounding box center [73, 128] width 128 height 22
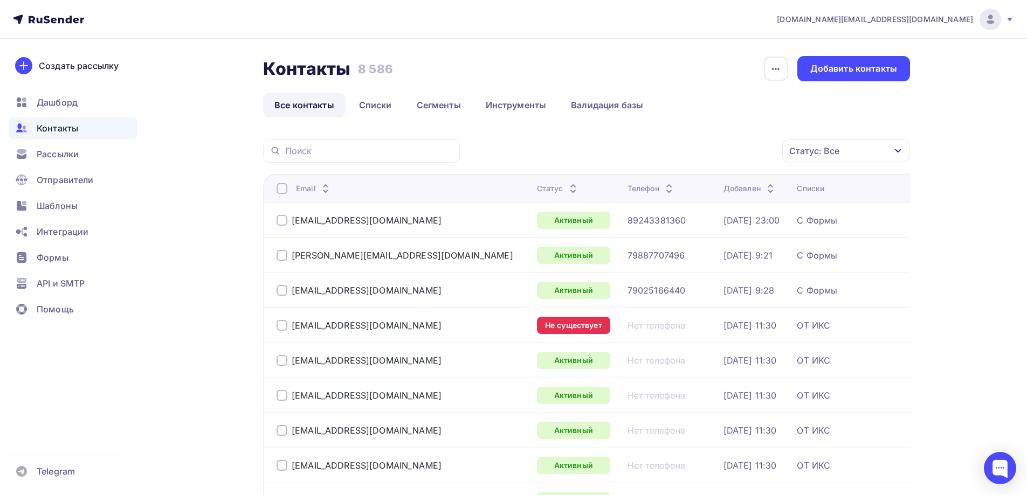
click at [283, 325] on div at bounding box center [281, 325] width 11 height 11
click at [749, 153] on div "Действие" at bounding box center [702, 151] width 142 height 21
click at [675, 223] on div "Удалить" at bounding box center [661, 225] width 36 height 13
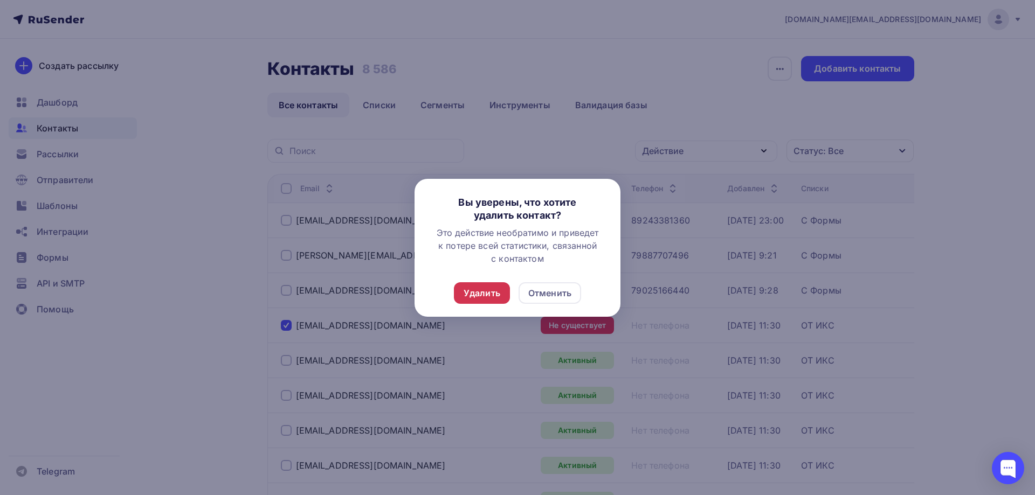
click at [477, 293] on div "Удалить" at bounding box center [481, 293] width 37 height 13
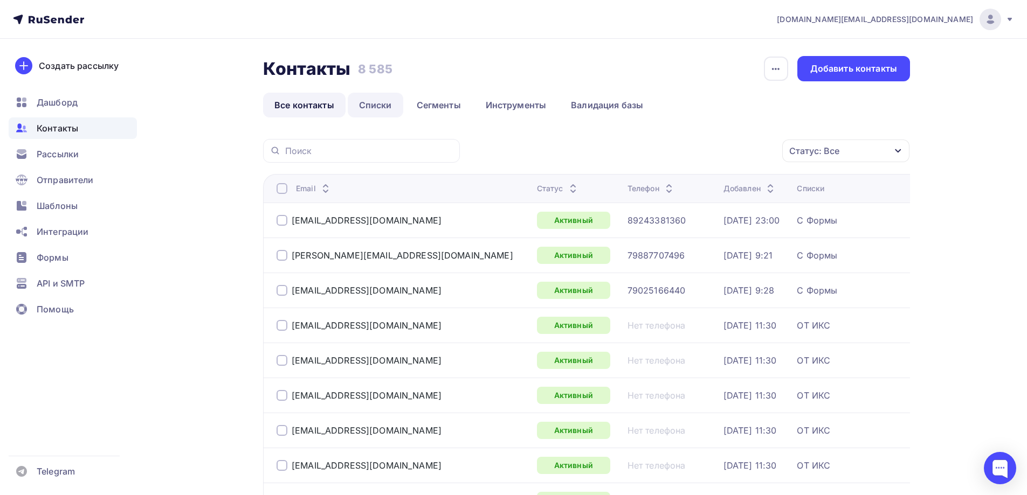
click at [379, 112] on link "Списки" at bounding box center [376, 105] width 56 height 25
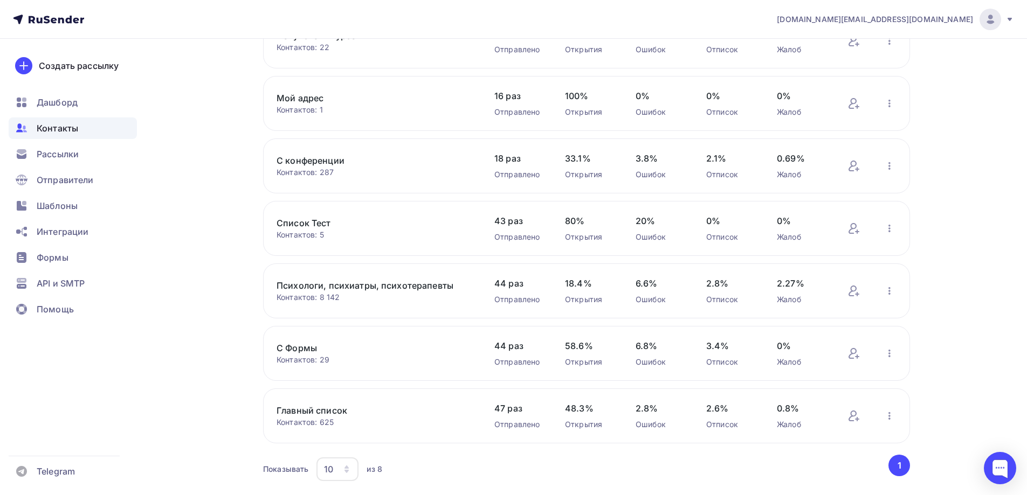
scroll to position [216, 0]
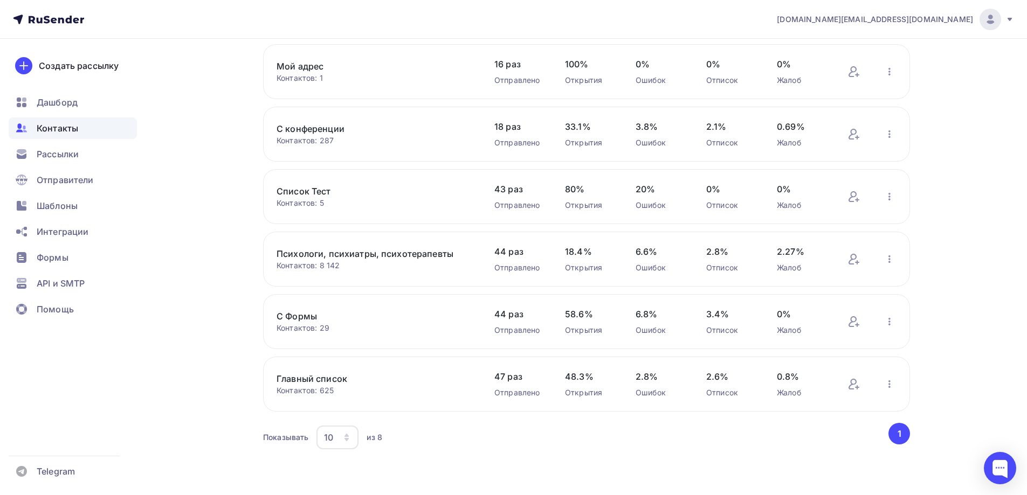
click at [312, 320] on link "С Формы" at bounding box center [367, 316] width 183 height 13
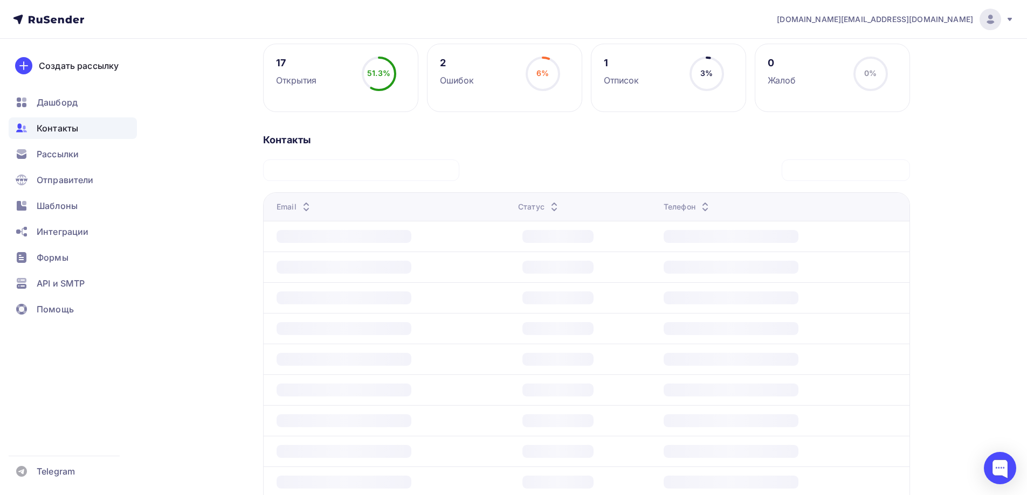
scroll to position [162, 0]
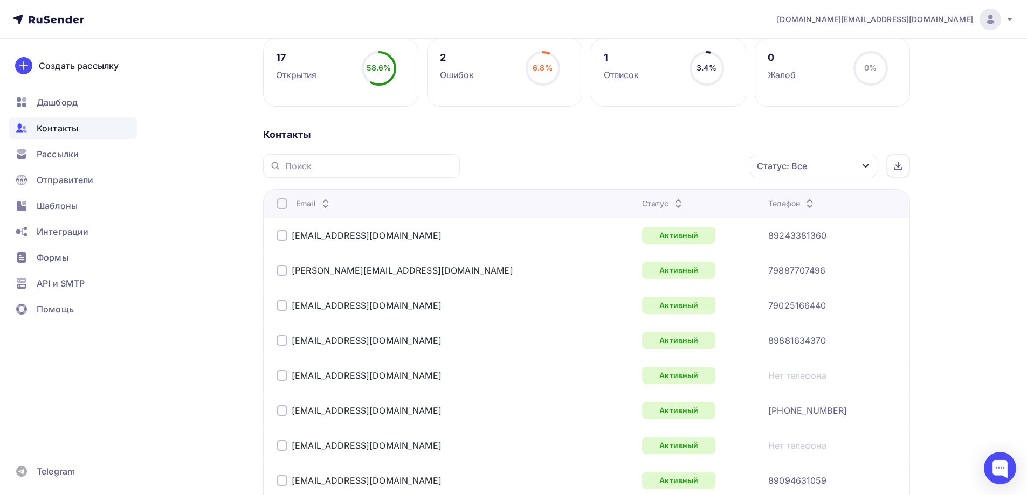
click at [817, 170] on div "Статус: Все" at bounding box center [813, 166] width 127 height 23
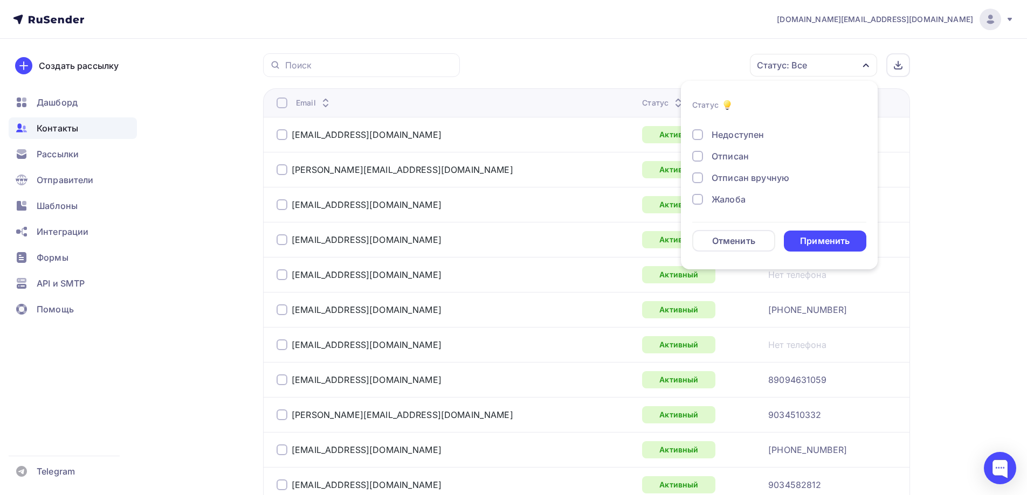
scroll to position [323, 0]
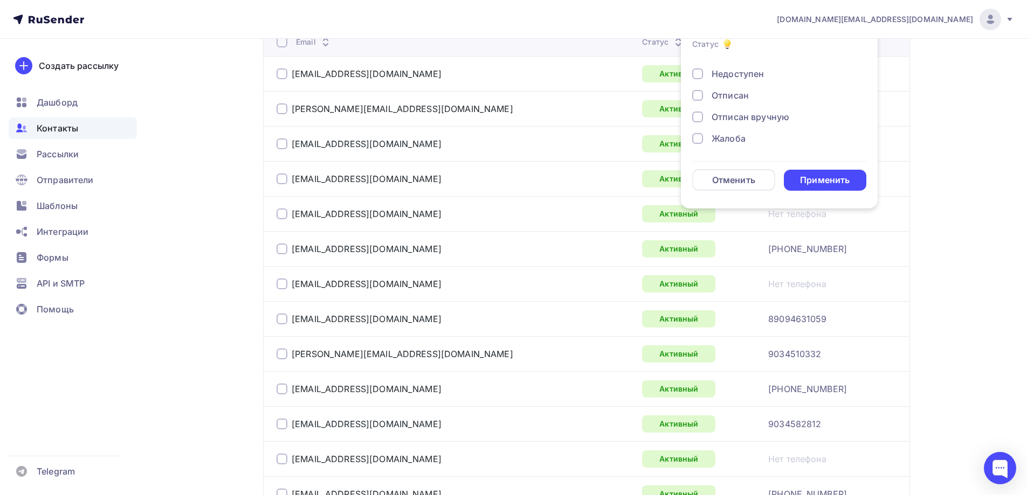
click at [748, 96] on div "Отписан" at bounding box center [729, 95] width 37 height 13
click at [822, 182] on div "Применить" at bounding box center [825, 180] width 50 height 12
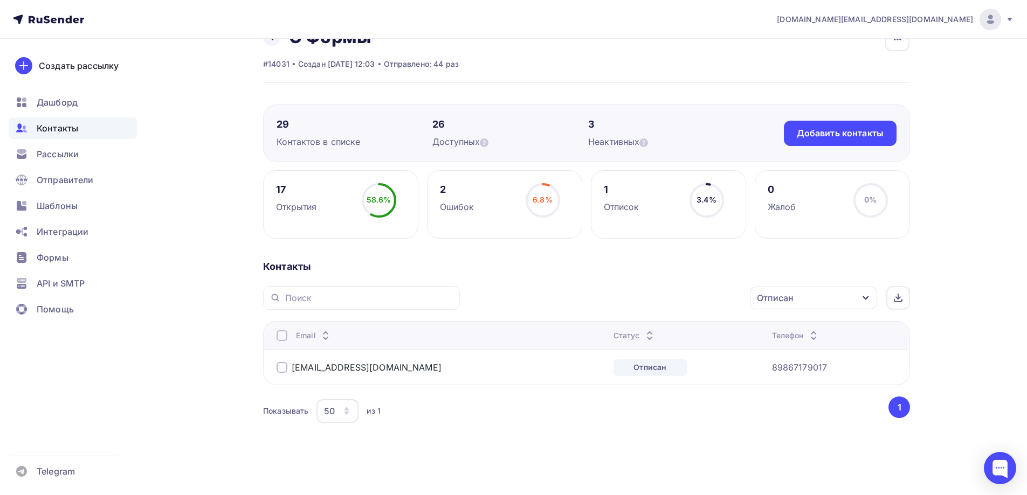
scroll to position [30, 0]
click at [280, 370] on div at bounding box center [281, 367] width 11 height 11
click at [688, 298] on div "Действие" at bounding box center [669, 298] width 142 height 21
click at [633, 372] on div "Удалить" at bounding box center [629, 372] width 36 height 13
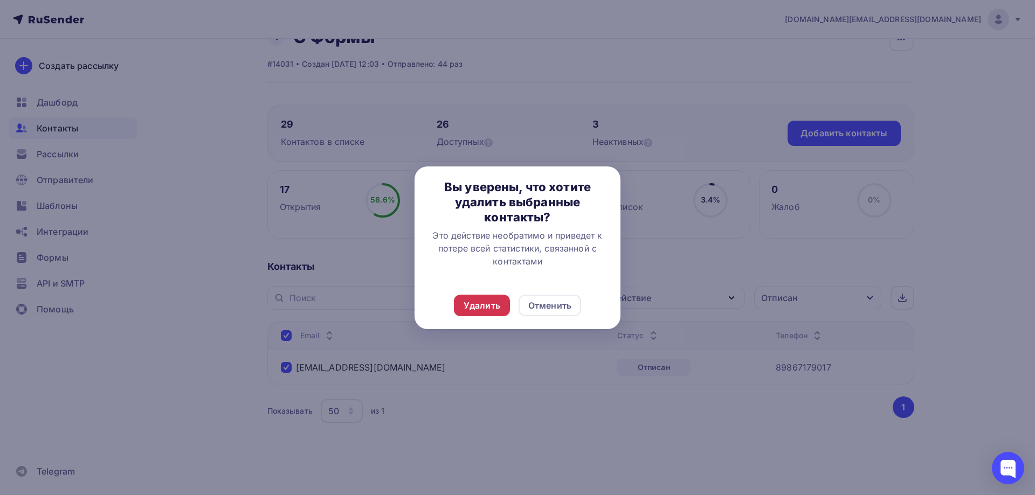
click at [492, 311] on div "Удалить" at bounding box center [481, 305] width 37 height 13
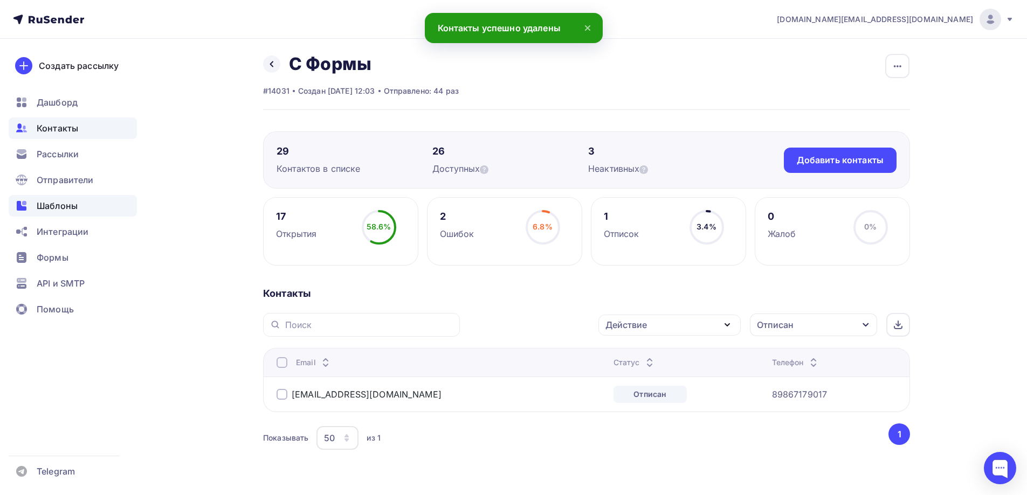
scroll to position [0, 0]
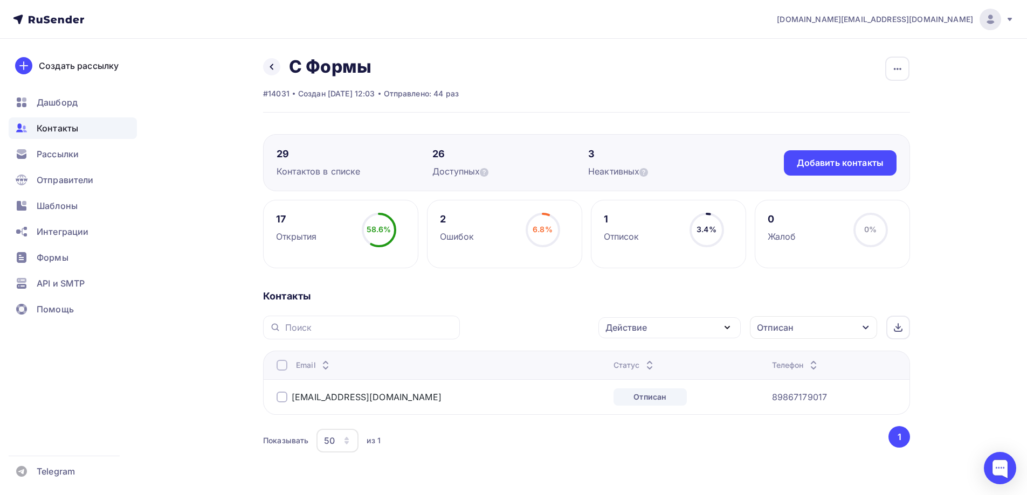
click at [89, 129] on div "Контакты" at bounding box center [73, 128] width 128 height 22
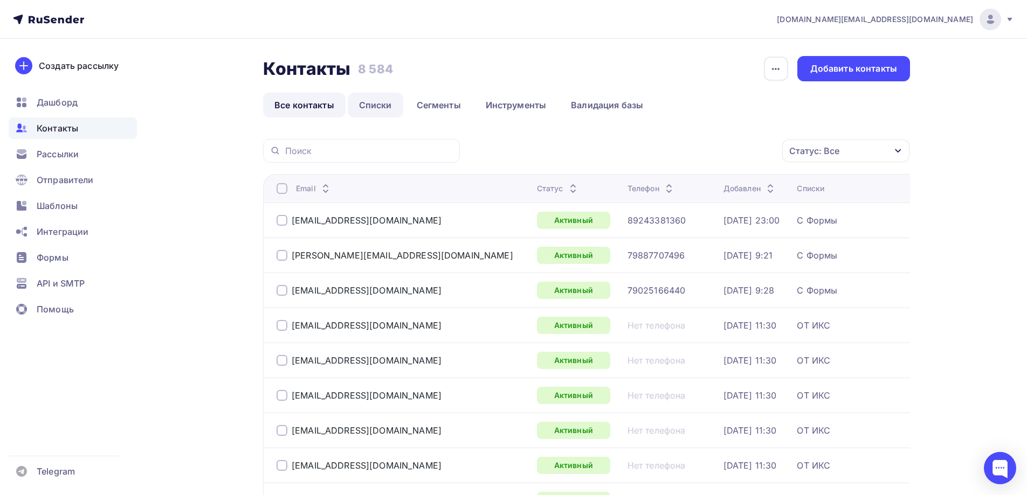
click at [376, 106] on link "Списки" at bounding box center [376, 105] width 56 height 25
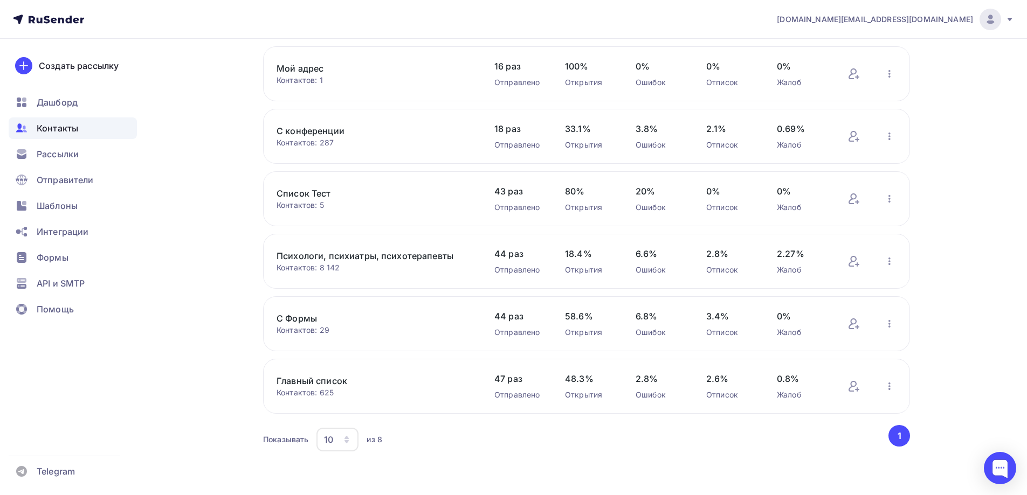
scroll to position [216, 0]
click at [342, 378] on link "Главный список" at bounding box center [367, 378] width 183 height 13
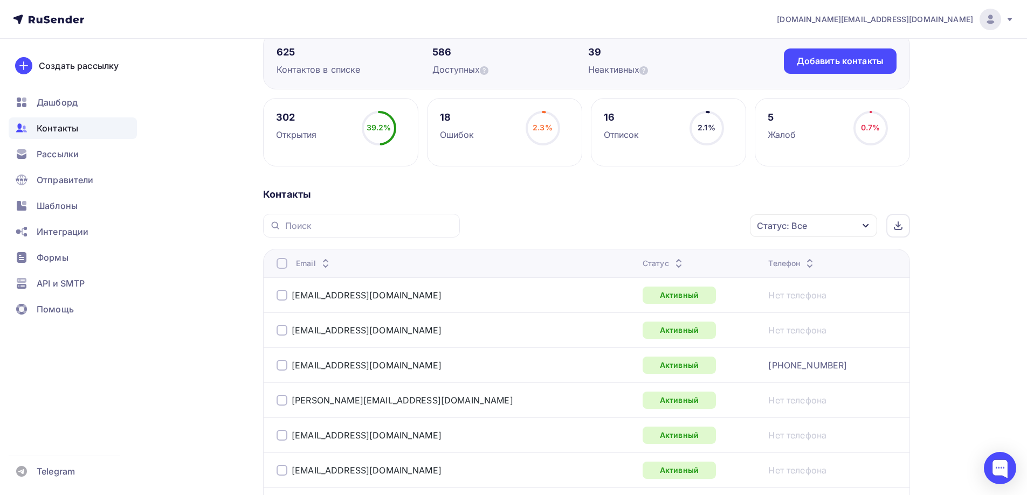
scroll to position [162, 0]
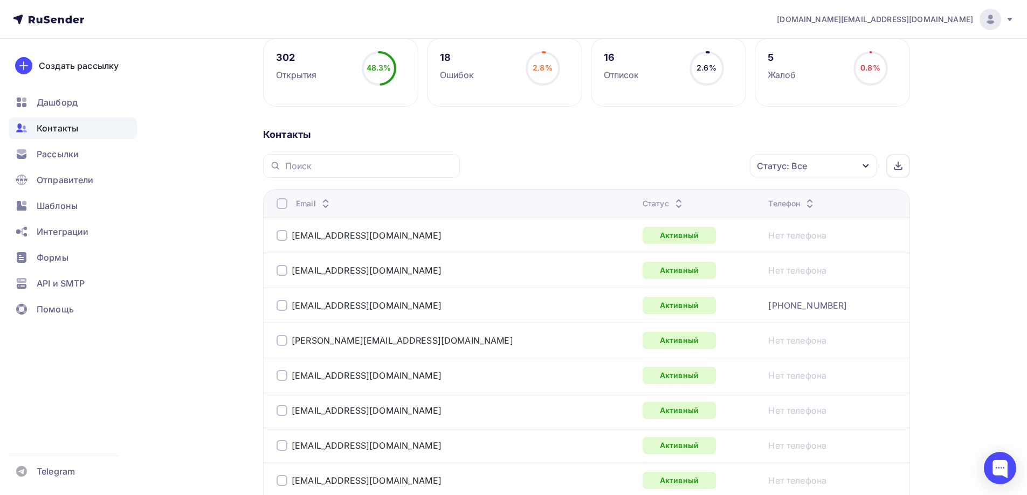
click at [826, 165] on div "Статус: Все" at bounding box center [813, 166] width 127 height 23
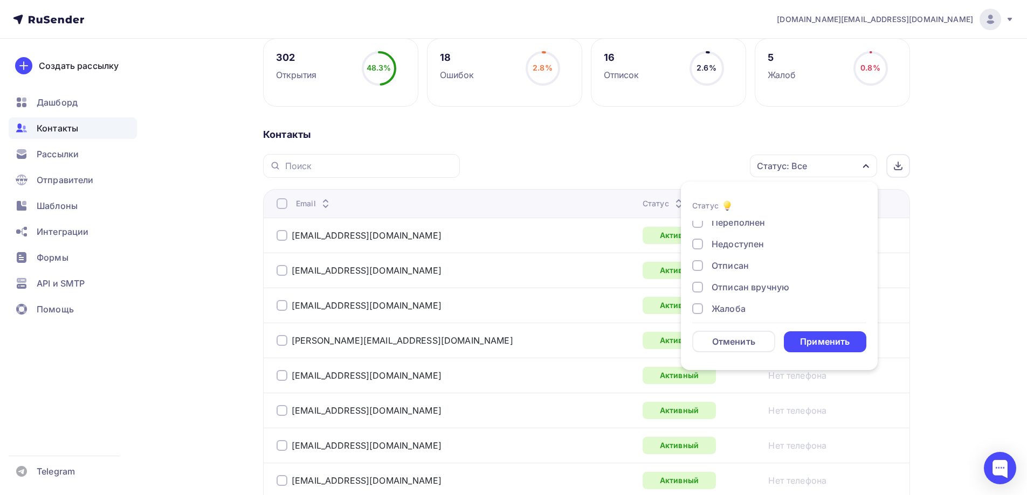
scroll to position [78, 0]
click at [742, 257] on div "Отписан" at bounding box center [729, 257] width 37 height 13
click at [819, 336] on div "Применить" at bounding box center [825, 342] width 50 height 12
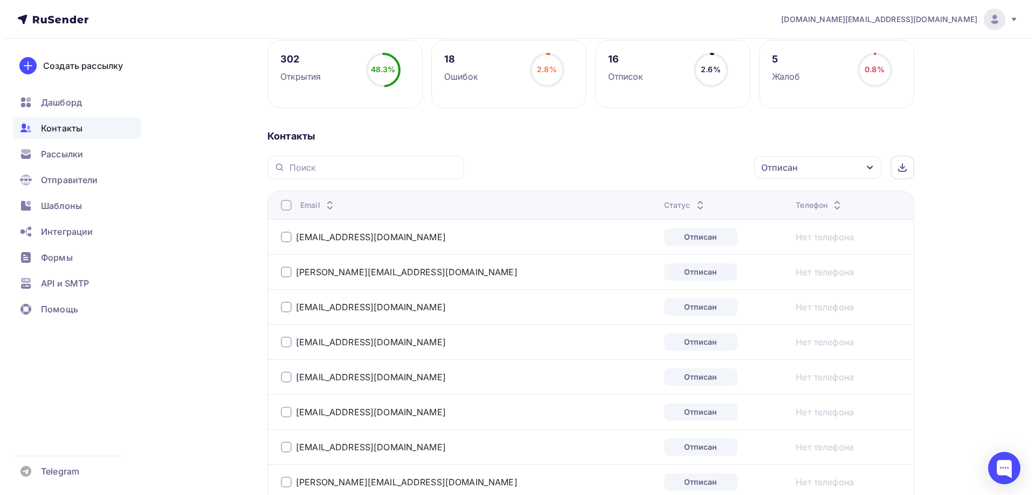
scroll to position [178, 0]
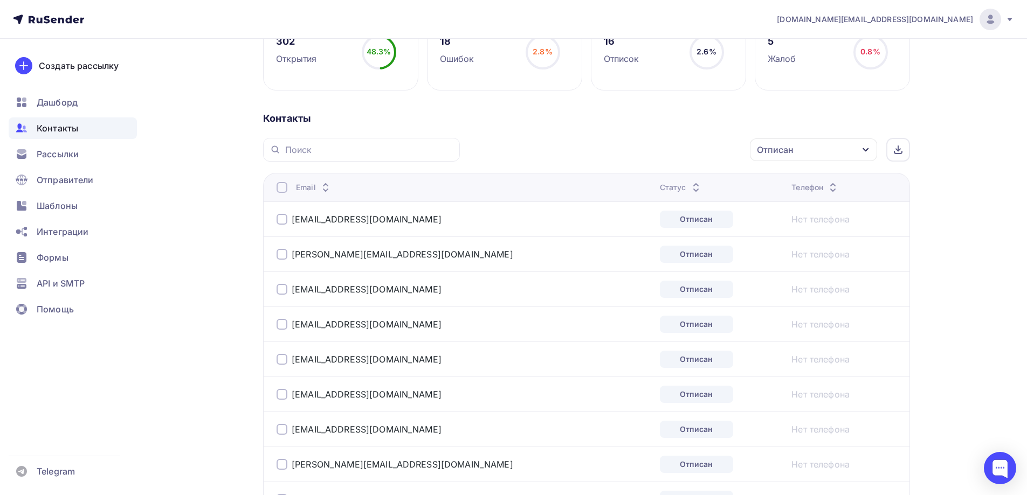
click at [283, 187] on div at bounding box center [281, 187] width 11 height 11
click at [688, 153] on div "Действие" at bounding box center [669, 150] width 142 height 21
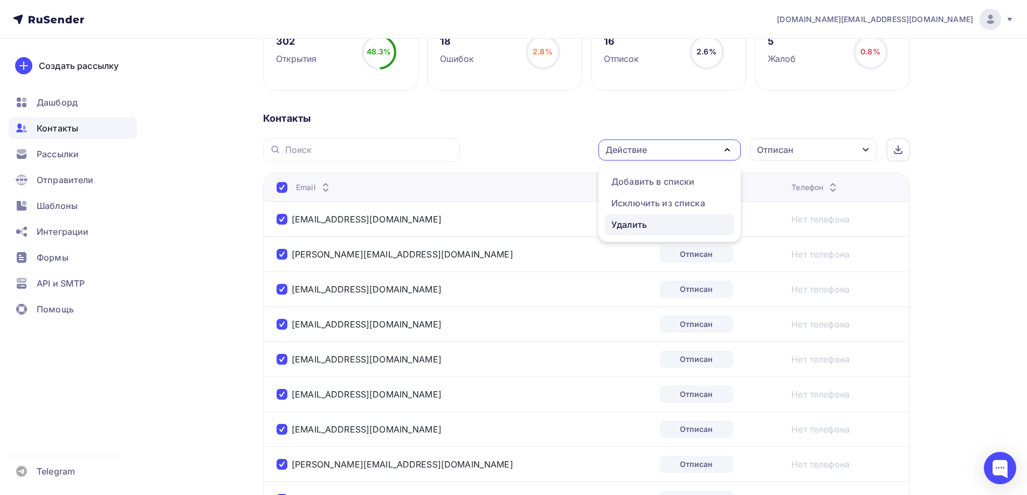
click at [638, 226] on div "Удалить" at bounding box center [629, 224] width 36 height 13
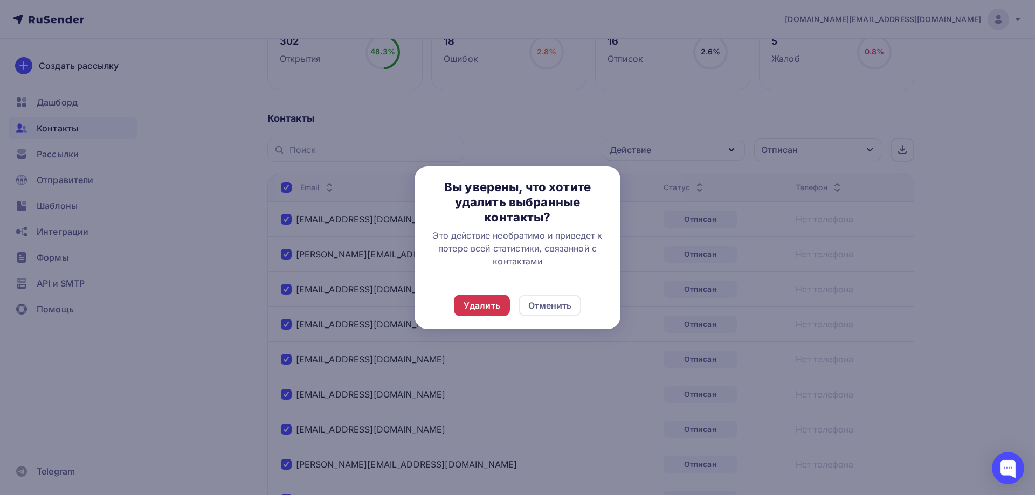
click at [475, 304] on div "Удалить" at bounding box center [481, 305] width 37 height 13
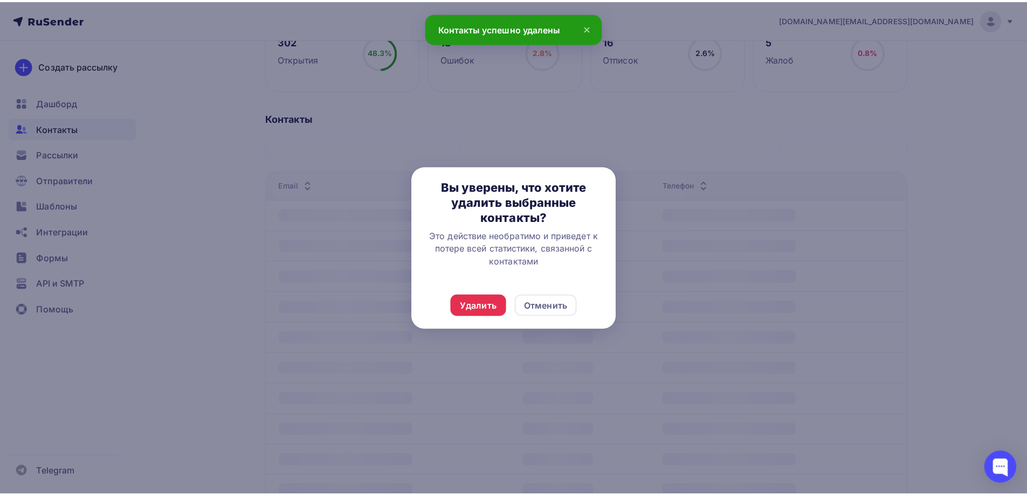
scroll to position [0, 0]
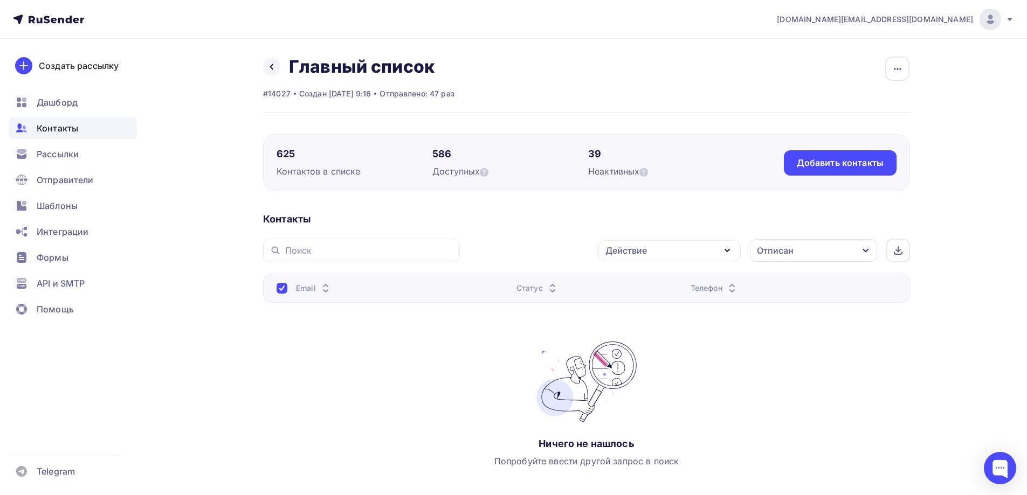
click at [839, 255] on div "Отписан" at bounding box center [813, 250] width 127 height 23
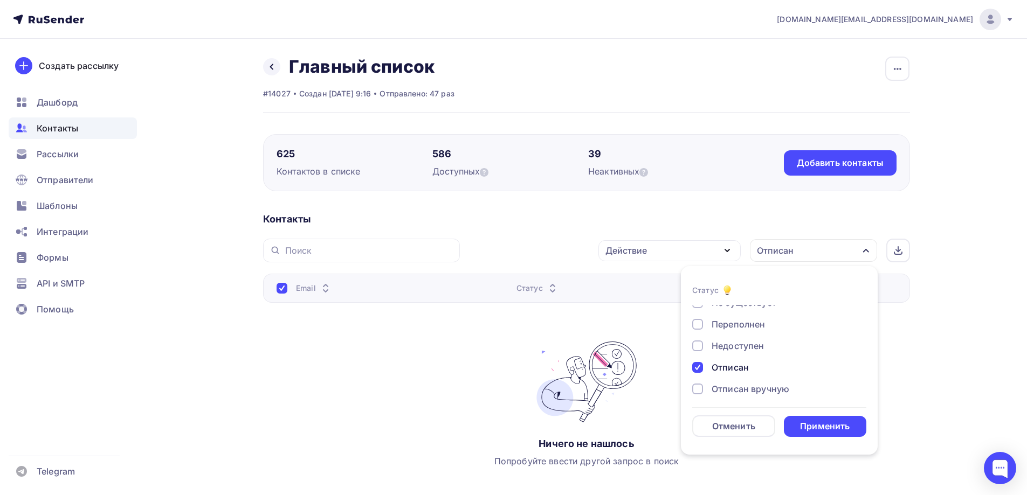
scroll to position [54, 0]
click at [698, 363] on div at bounding box center [697, 366] width 11 height 11
click at [697, 355] on div at bounding box center [697, 355] width 11 height 11
click at [840, 429] on div "Применить" at bounding box center [825, 426] width 50 height 12
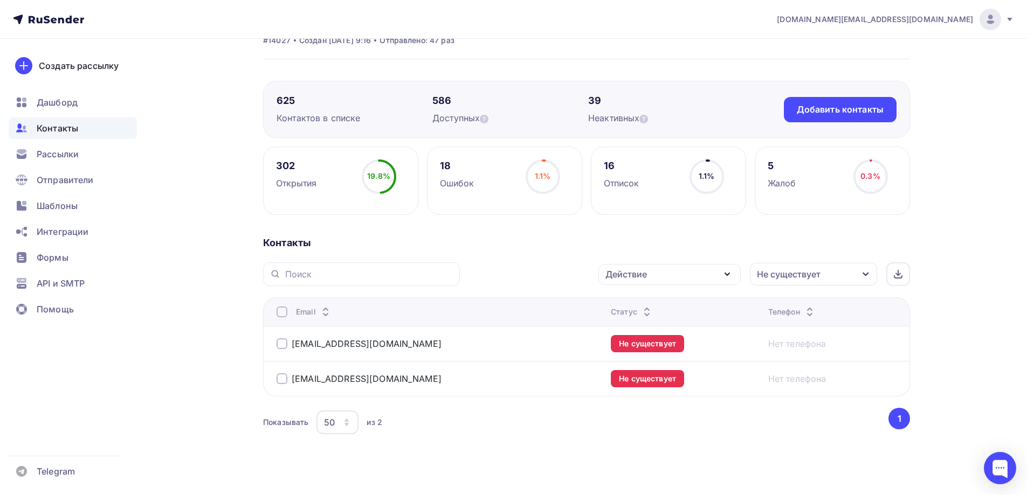
scroll to position [65, 0]
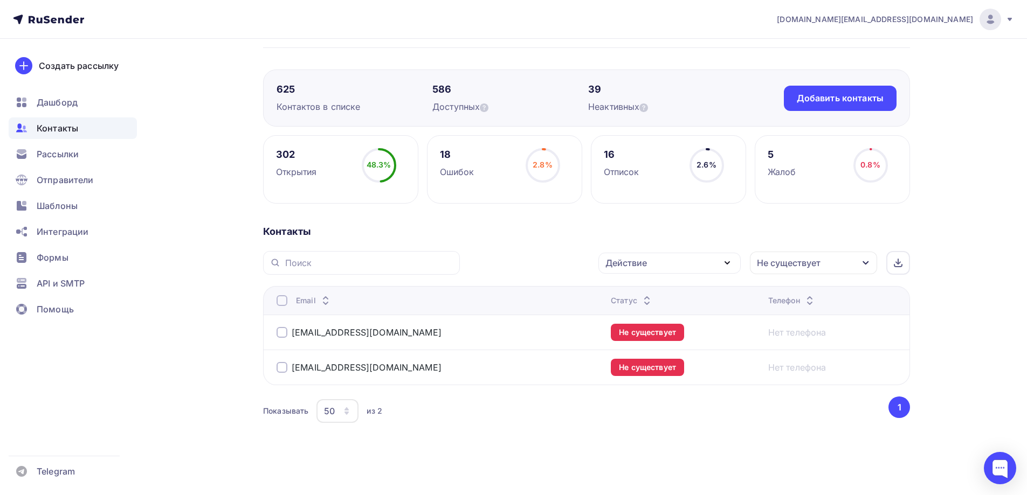
click at [281, 301] on div at bounding box center [281, 300] width 11 height 11
click at [671, 261] on div "Действие" at bounding box center [669, 263] width 142 height 21
click at [636, 338] on div "Удалить" at bounding box center [629, 337] width 36 height 13
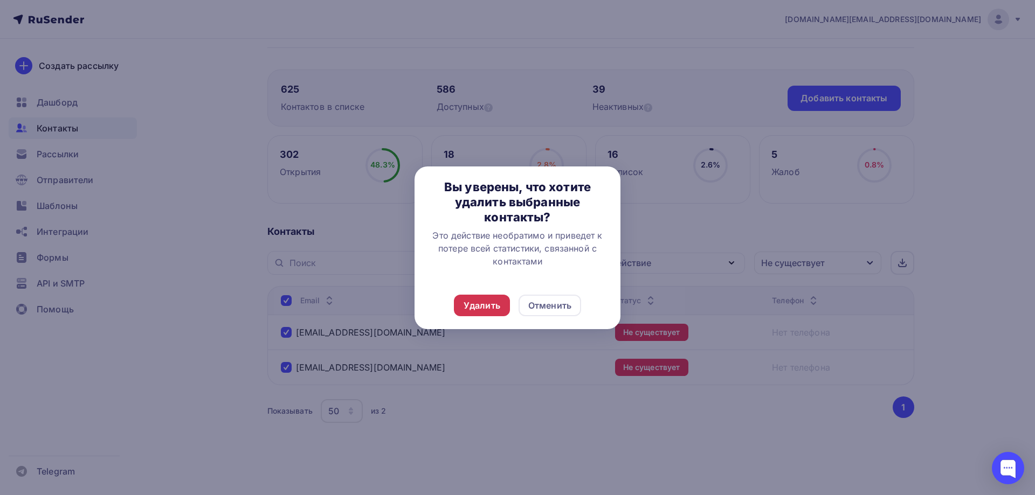
click at [481, 306] on div "Удалить" at bounding box center [481, 305] width 37 height 13
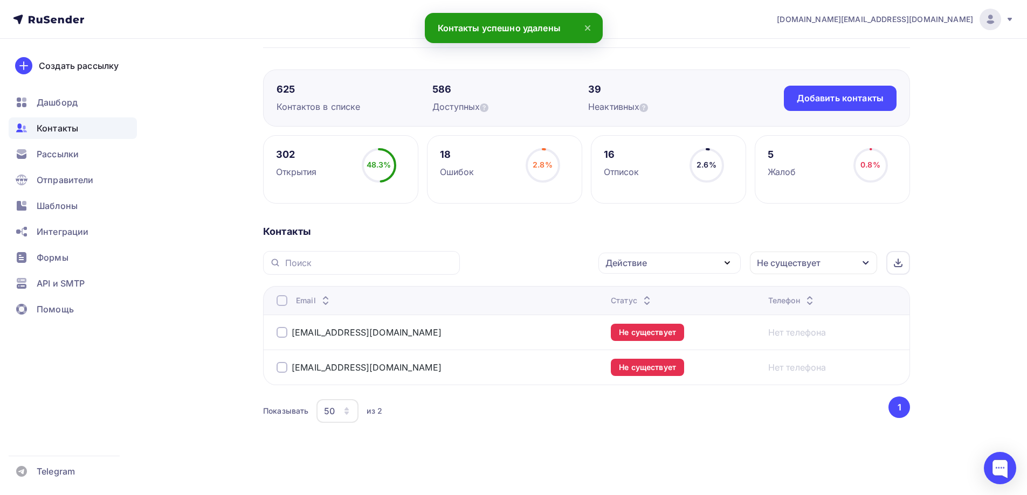
click at [162, 344] on div "Назад Главный список Переименовать список Скачать список Отписать адреса Настро…" at bounding box center [513, 234] width 883 height 521
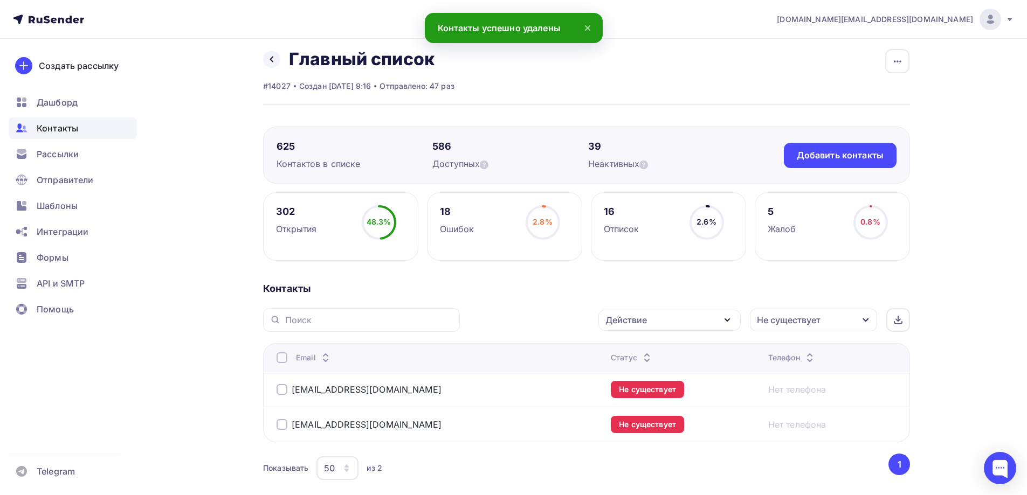
scroll to position [0, 0]
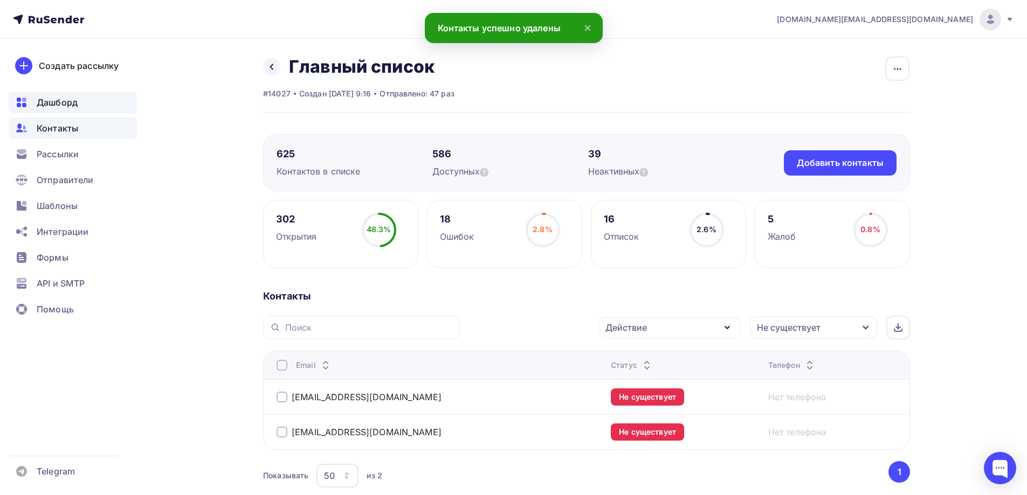
click at [72, 101] on span "Дашборд" at bounding box center [57, 102] width 41 height 13
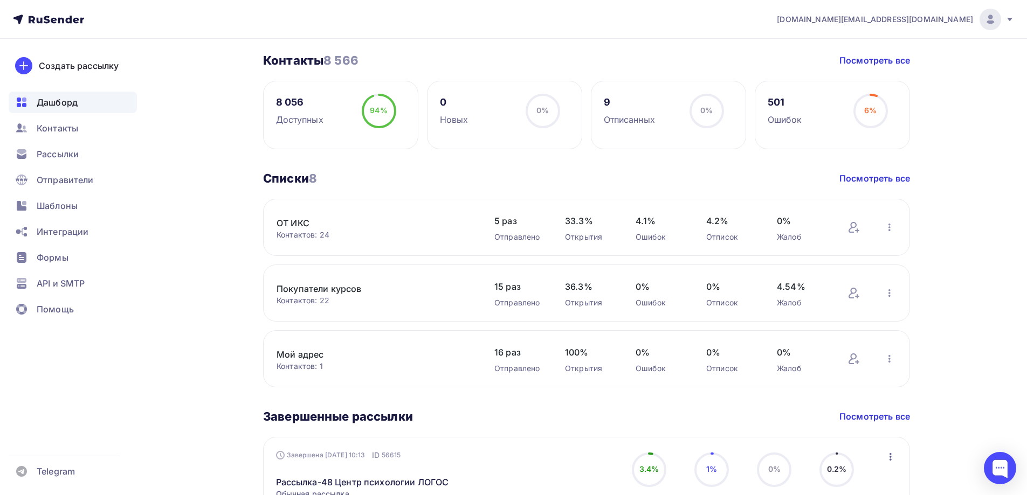
scroll to position [269, 0]
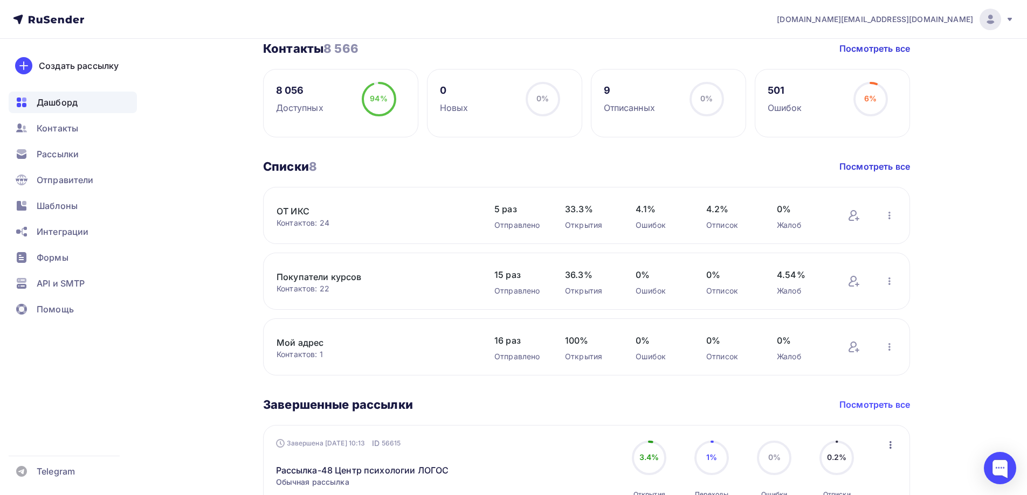
click at [873, 404] on link "Посмотреть все" at bounding box center [874, 404] width 71 height 13
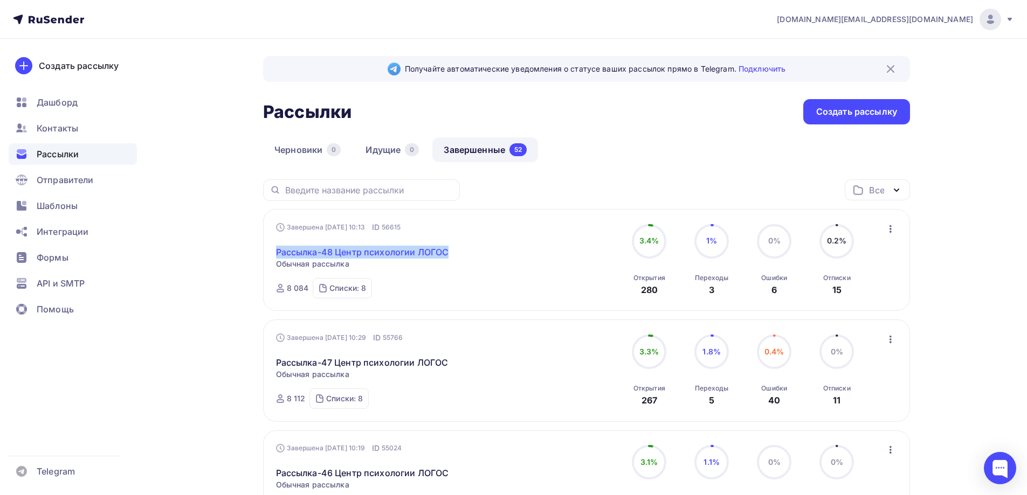
drag, startPoint x: 456, startPoint y: 253, endPoint x: 276, endPoint y: 253, distance: 180.0
click at [276, 253] on div "Рассылка-48 Центр психологии ЛОГОС Статистика Обзор рассылки Копировать в новую…" at bounding box center [399, 246] width 246 height 26
copy link "Рассылка-48 Центр психологии ЛОГОС"
click at [382, 253] on link "Рассылка-48 Центр психологии ЛОГОС" at bounding box center [362, 252] width 173 height 13
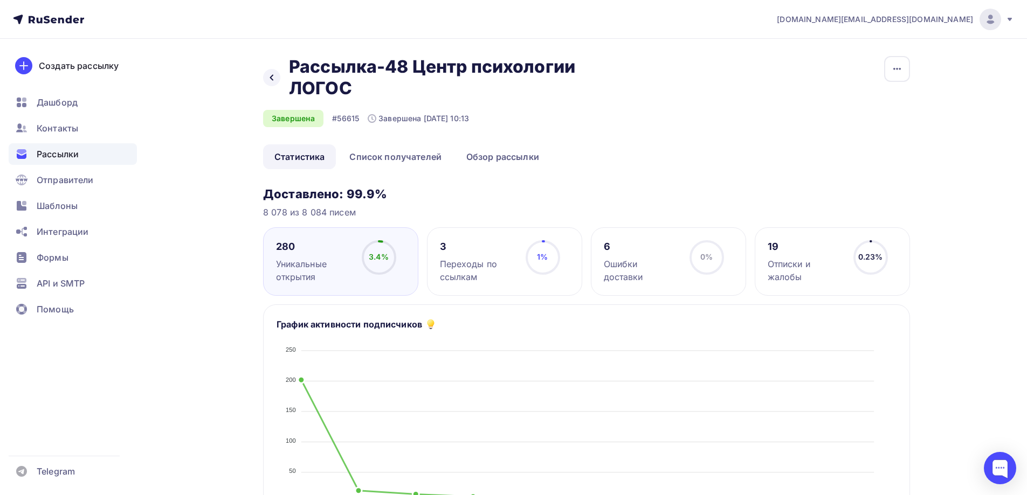
click at [642, 33] on nav "r-psy.ru@yandex.ru Аккаунт Тарифы Выйти Создать рассылку Дашборд Контакты Рассы…" at bounding box center [513, 19] width 1027 height 39
click at [90, 129] on div "Контакты" at bounding box center [73, 128] width 128 height 22
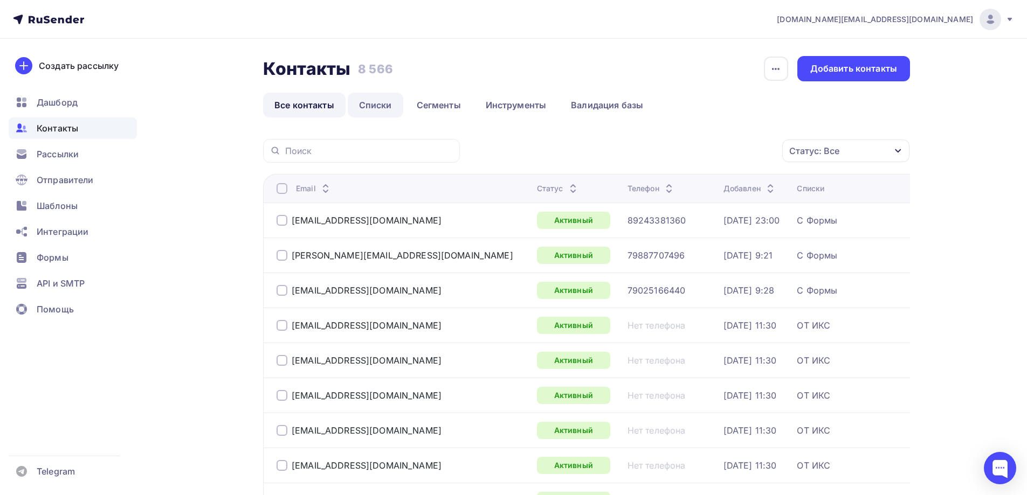
click at [369, 109] on link "Списки" at bounding box center [376, 105] width 56 height 25
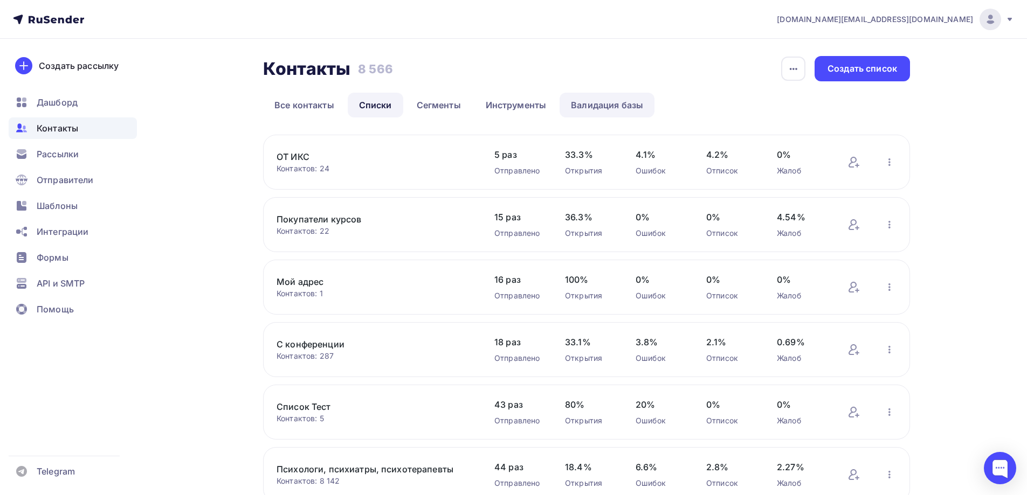
click at [619, 105] on link "Валидация базы" at bounding box center [606, 105] width 95 height 25
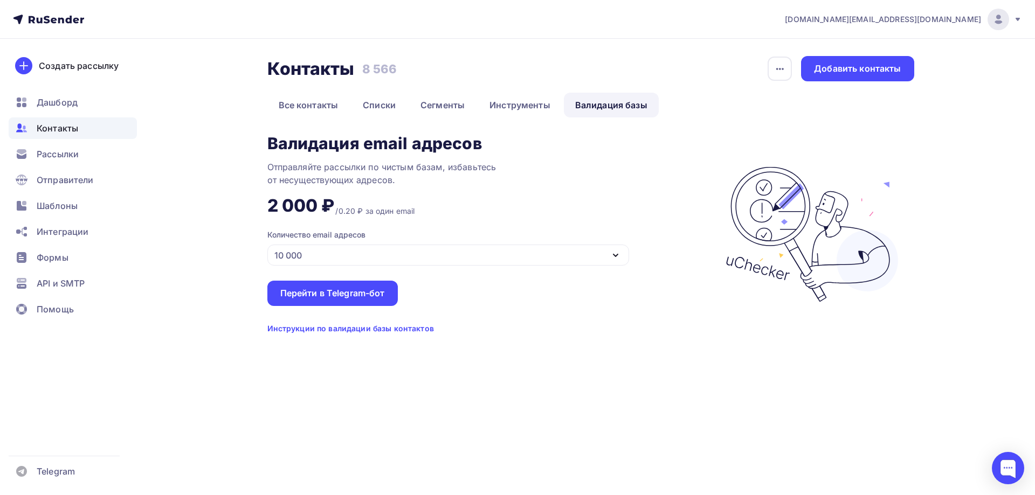
click at [431, 252] on div "10 000" at bounding box center [448, 255] width 362 height 21
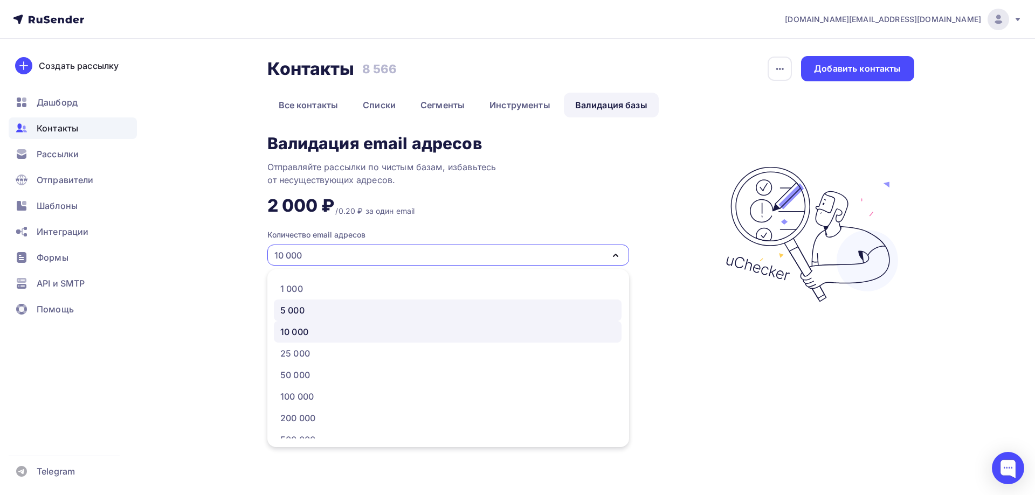
click at [322, 313] on div "5 000" at bounding box center [447, 310] width 335 height 13
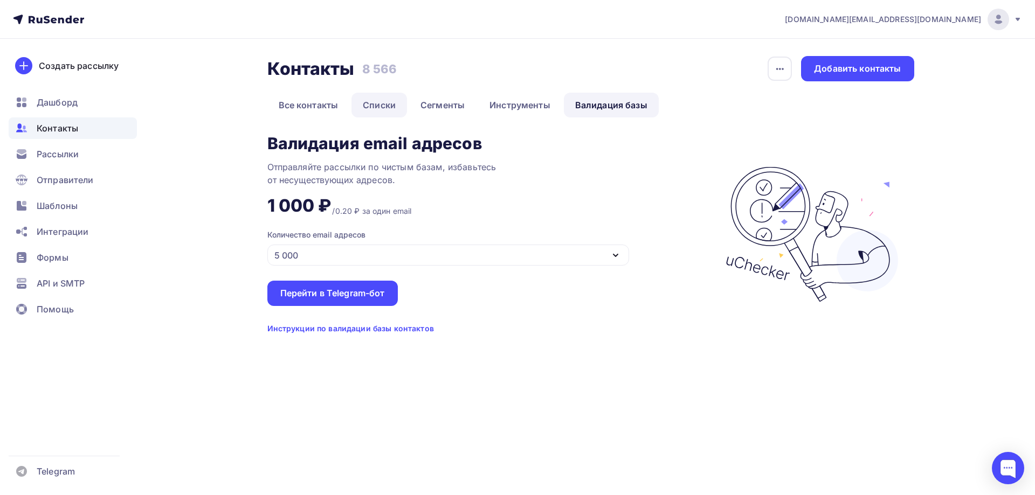
click at [377, 112] on link "Списки" at bounding box center [379, 105] width 56 height 25
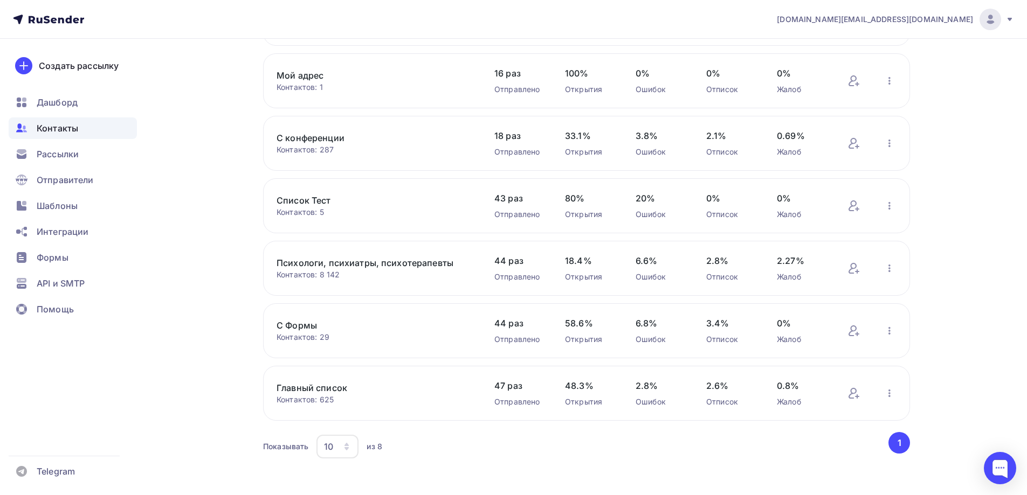
scroll to position [216, 0]
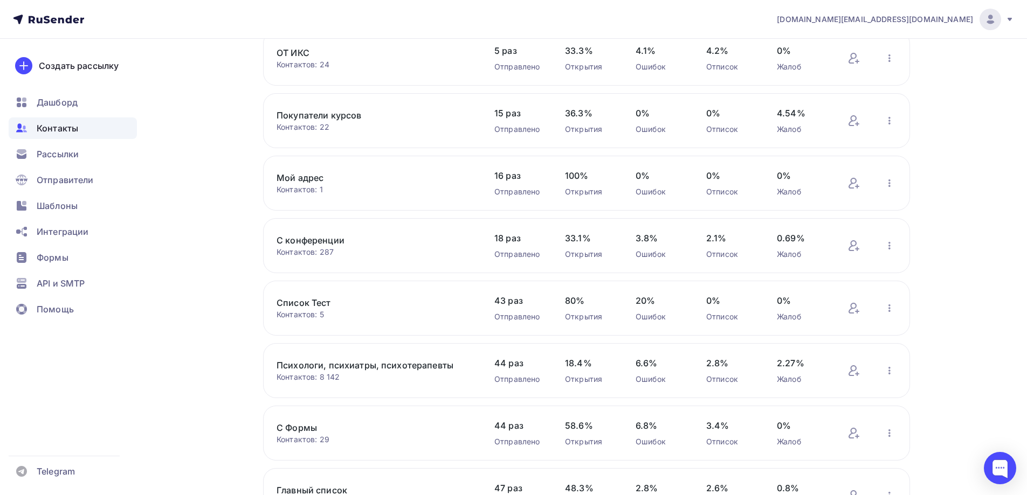
scroll to position [162, 0]
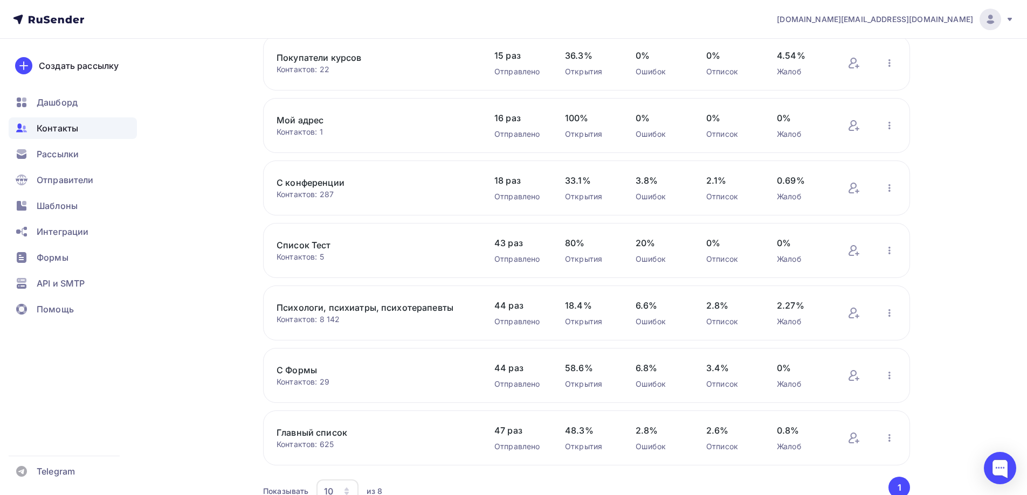
click at [361, 310] on link "Психологи, психиатры, психотерапевты" at bounding box center [367, 307] width 183 height 13
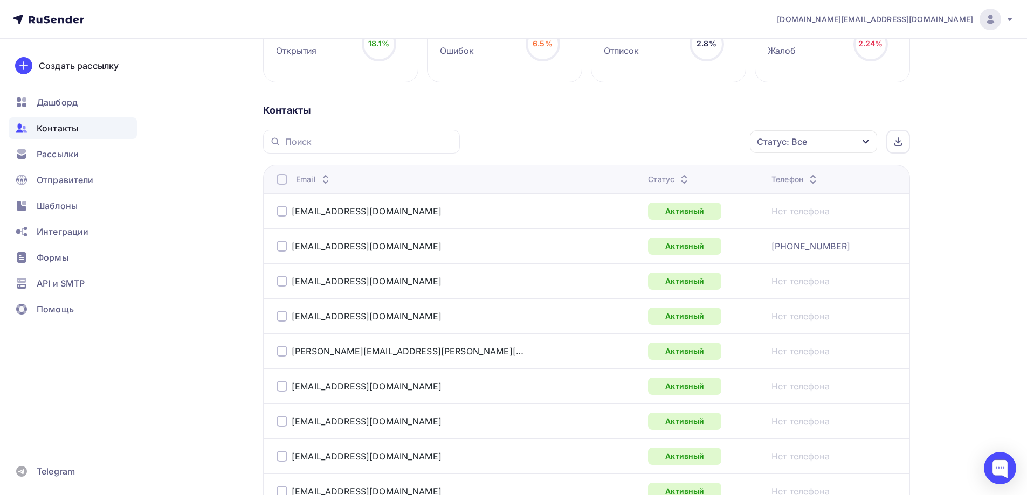
scroll to position [216, 0]
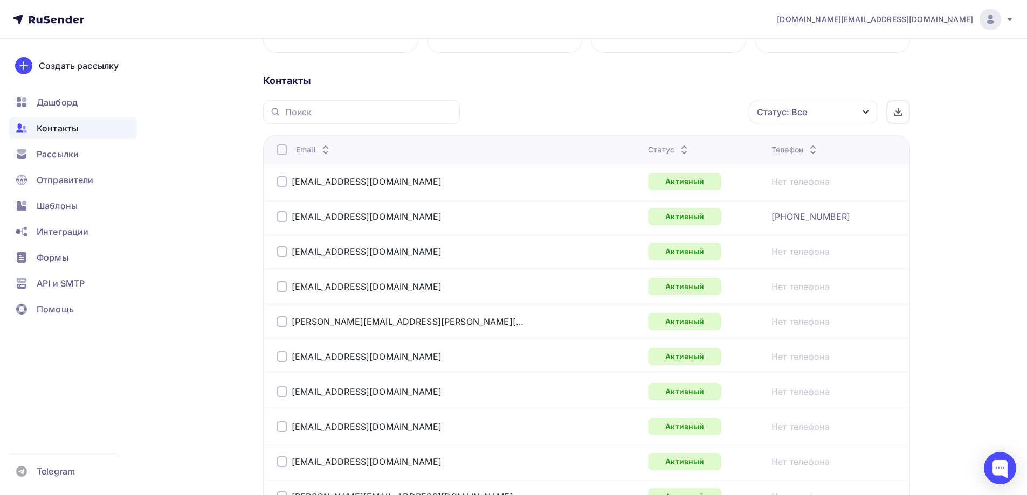
click at [827, 109] on div "Статус: Все" at bounding box center [813, 112] width 127 height 23
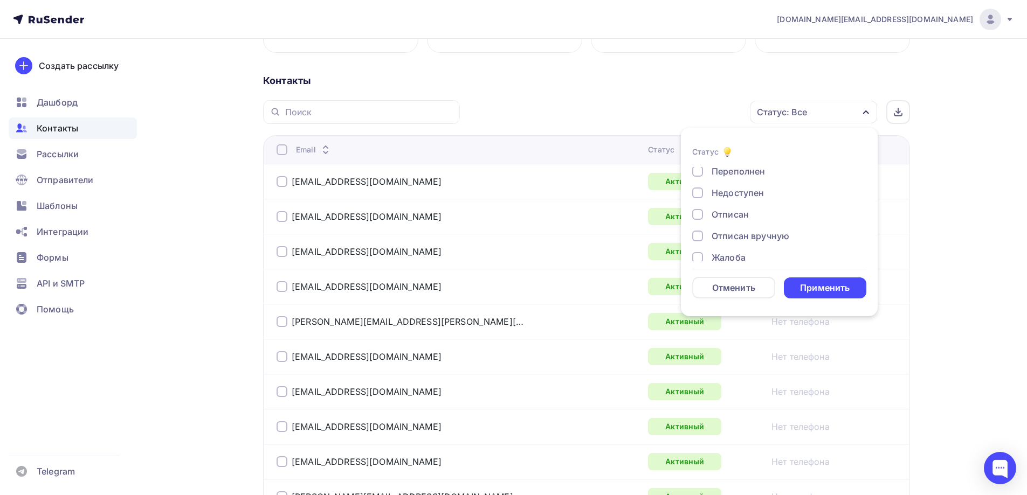
scroll to position [78, 0]
click at [743, 202] on div "Отписан" at bounding box center [729, 203] width 37 height 13
click at [822, 287] on div "Применить" at bounding box center [825, 288] width 50 height 12
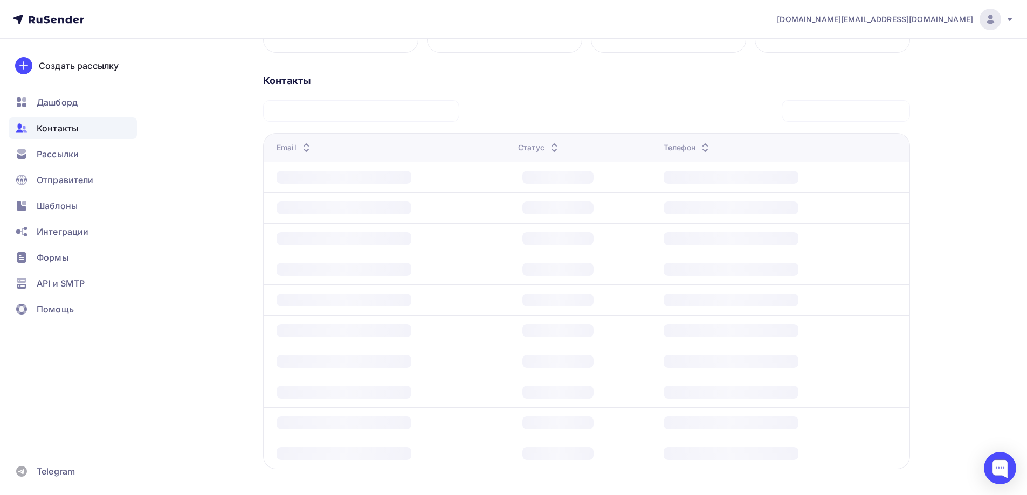
scroll to position [0, 0]
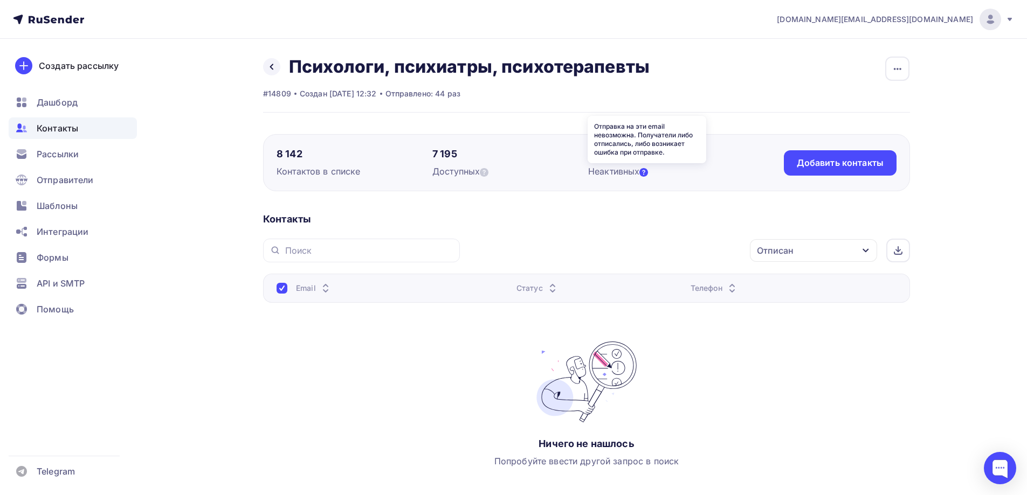
click at [648, 175] on icon at bounding box center [643, 172] width 9 height 9
click at [791, 250] on div "Отписан" at bounding box center [775, 250] width 37 height 13
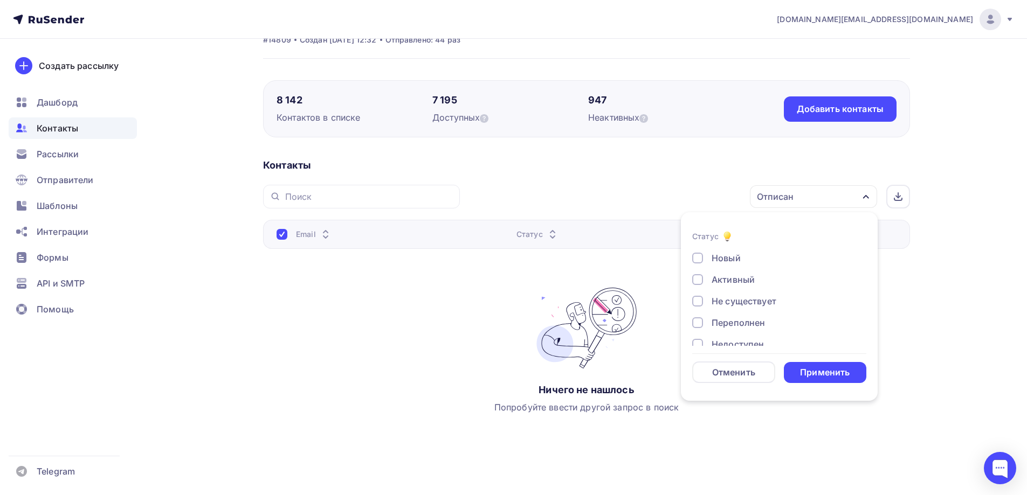
click at [948, 316] on div "Назад Психологи, психиатры, психотерапевты Переименовать список Скачать список …" at bounding box center [513, 245] width 883 height 520
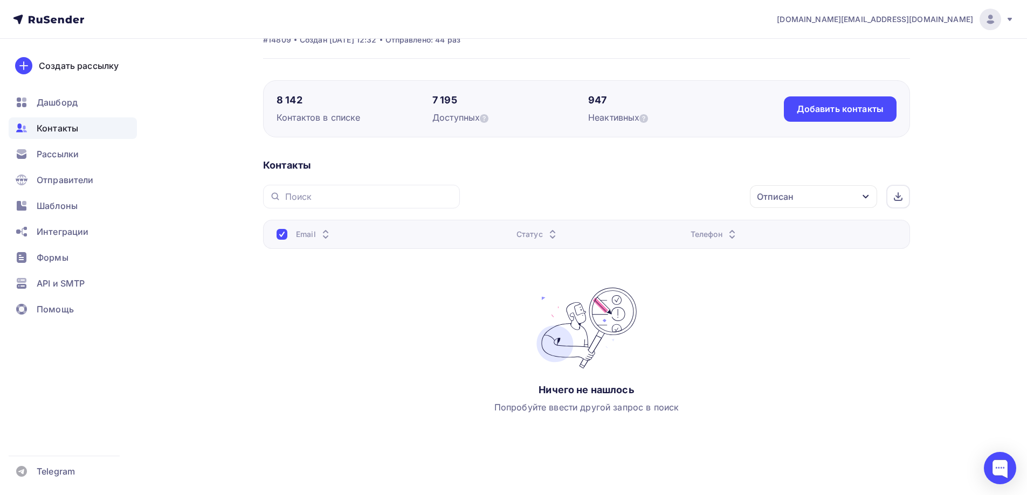
click at [182, 357] on div "Назад Психологи, психиатры, психотерапевты Переименовать список Скачать список …" at bounding box center [513, 245] width 883 height 520
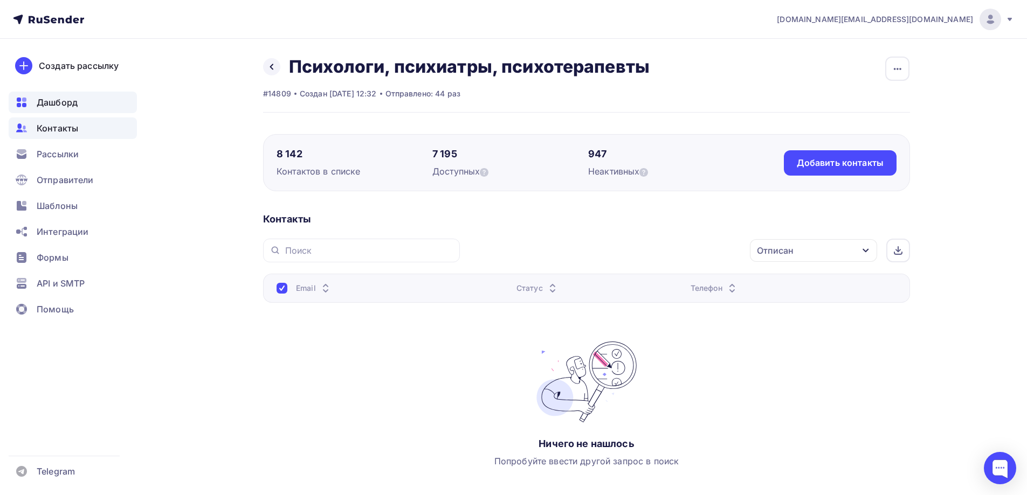
click at [66, 103] on span "Дашборд" at bounding box center [57, 102] width 41 height 13
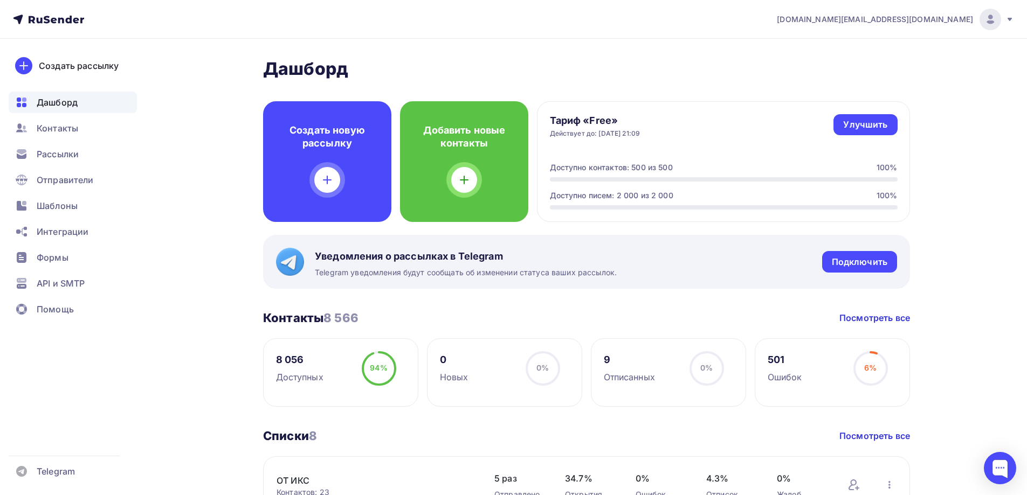
drag, startPoint x: 327, startPoint y: 319, endPoint x: 368, endPoint y: 318, distance: 40.4
click at [368, 318] on div "Контакты 8 566 Контакты 8 566 Посмотреть все" at bounding box center [586, 317] width 647 height 15
click at [396, 317] on div "Контакты 8 566 Контакты 8 566 Посмотреть все" at bounding box center [586, 317] width 647 height 15
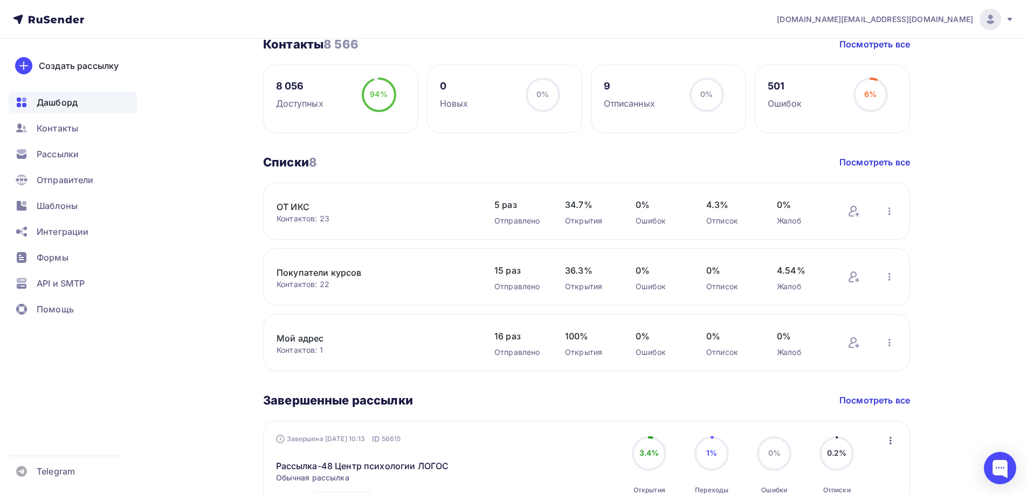
scroll to position [216, 0]
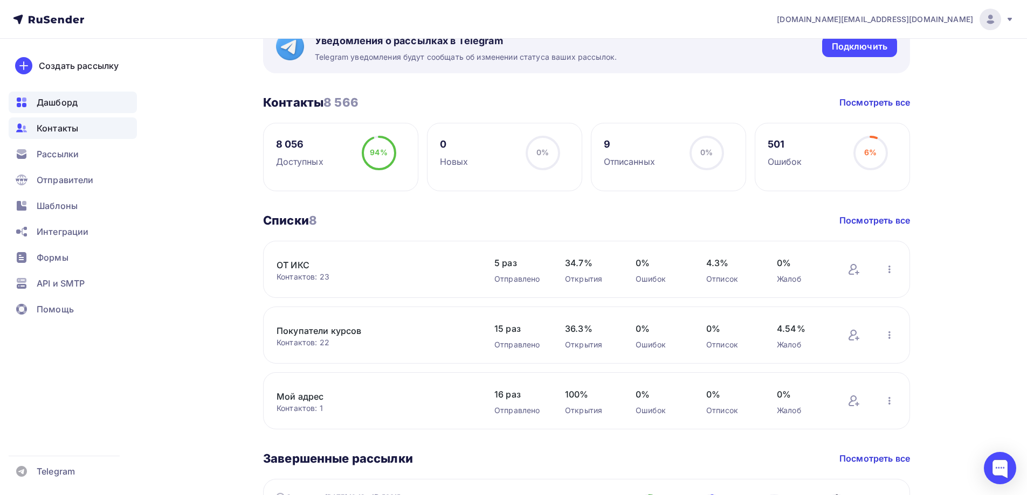
click at [69, 126] on span "Контакты" at bounding box center [57, 128] width 41 height 13
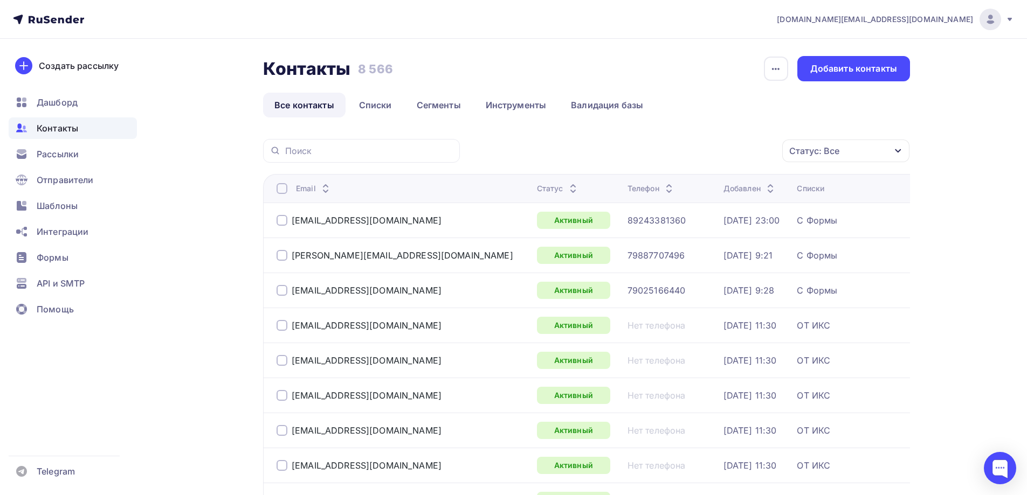
click at [861, 146] on div "Статус: Все" at bounding box center [845, 151] width 127 height 23
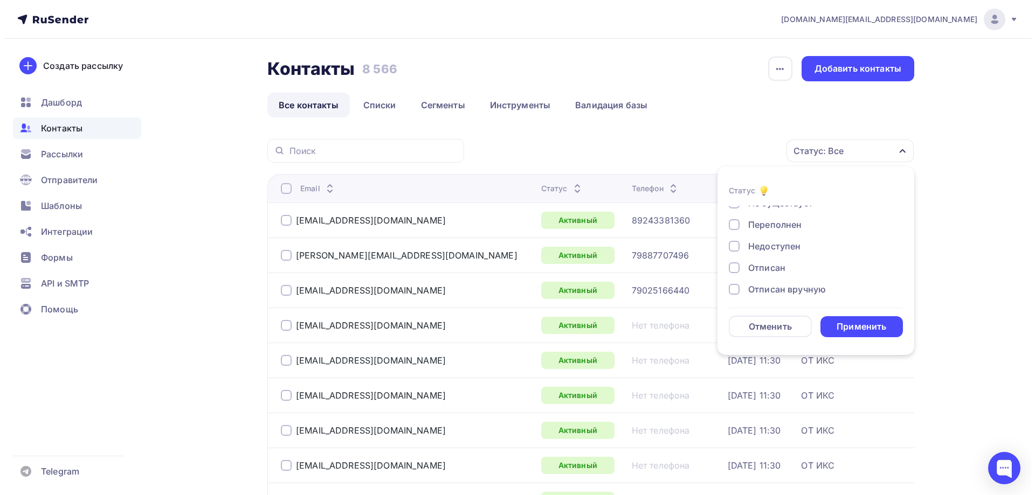
scroll to position [54, 0]
click at [775, 264] on div "Отписан" at bounding box center [762, 266] width 37 height 13
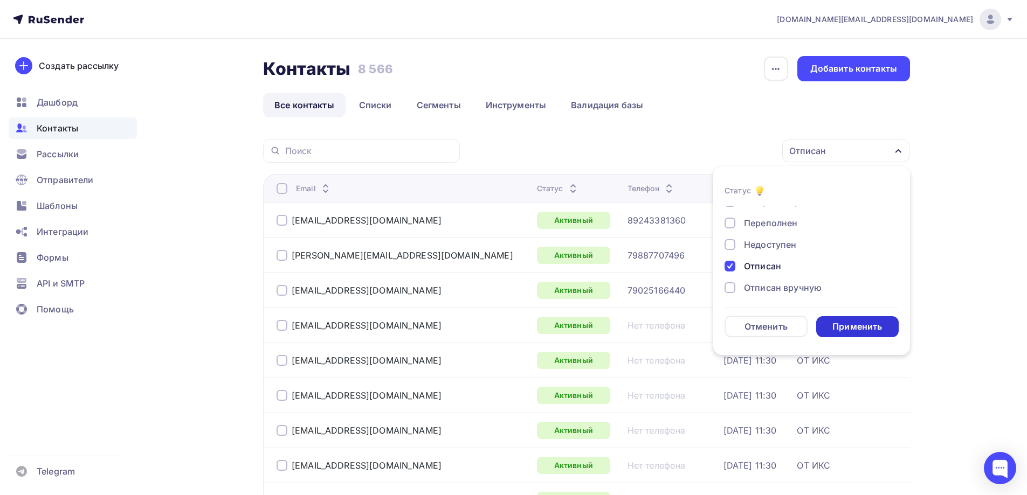
click at [846, 323] on div "Применить" at bounding box center [857, 327] width 50 height 12
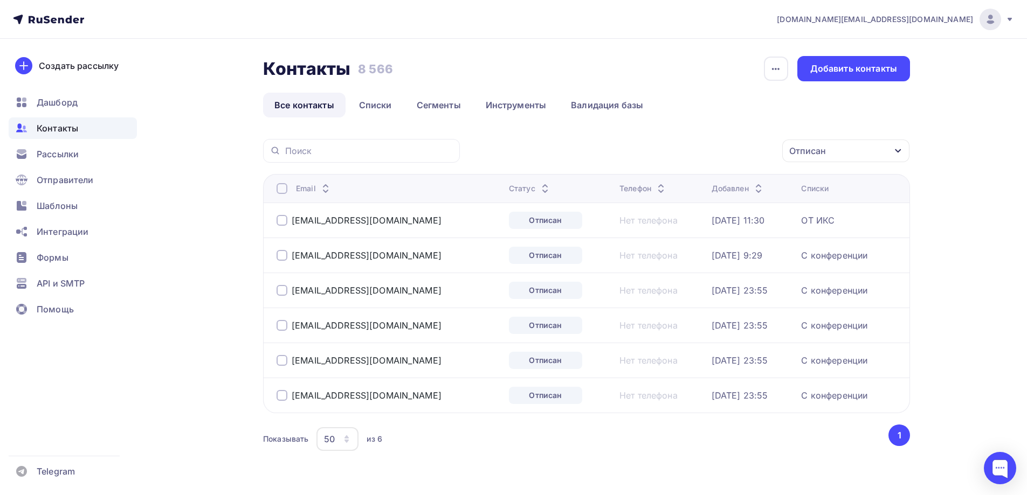
click at [282, 191] on div at bounding box center [281, 188] width 11 height 11
click at [756, 149] on icon "button" at bounding box center [759, 150] width 13 height 13
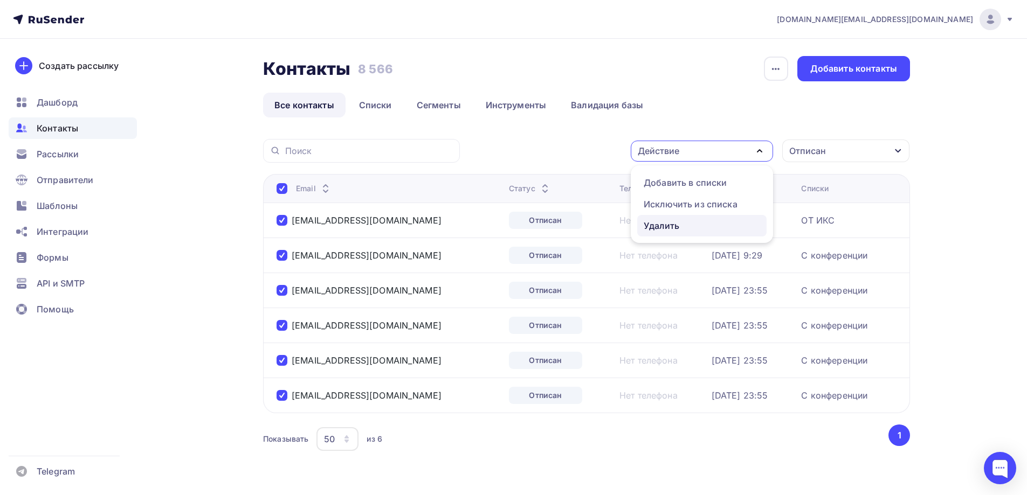
click at [661, 225] on div "Удалить" at bounding box center [661, 225] width 36 height 13
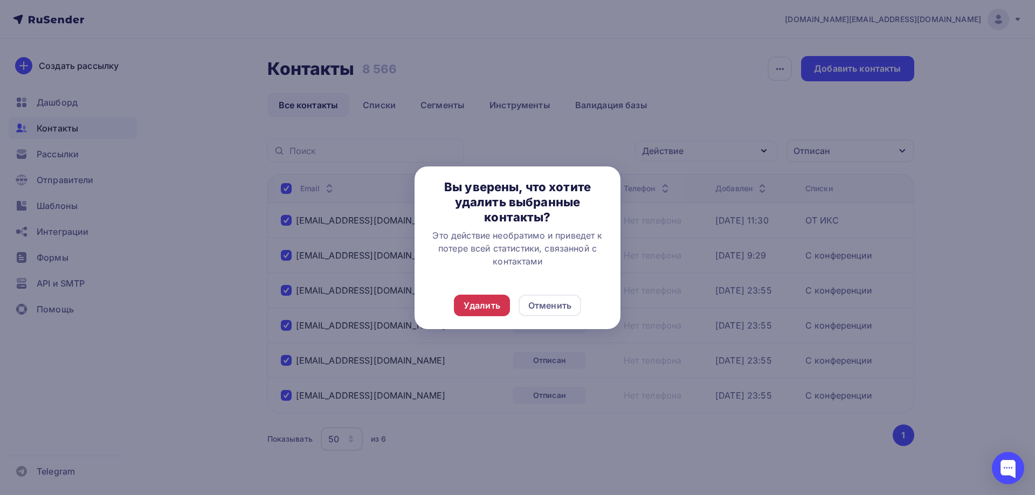
click at [474, 305] on div "Удалить" at bounding box center [481, 305] width 37 height 13
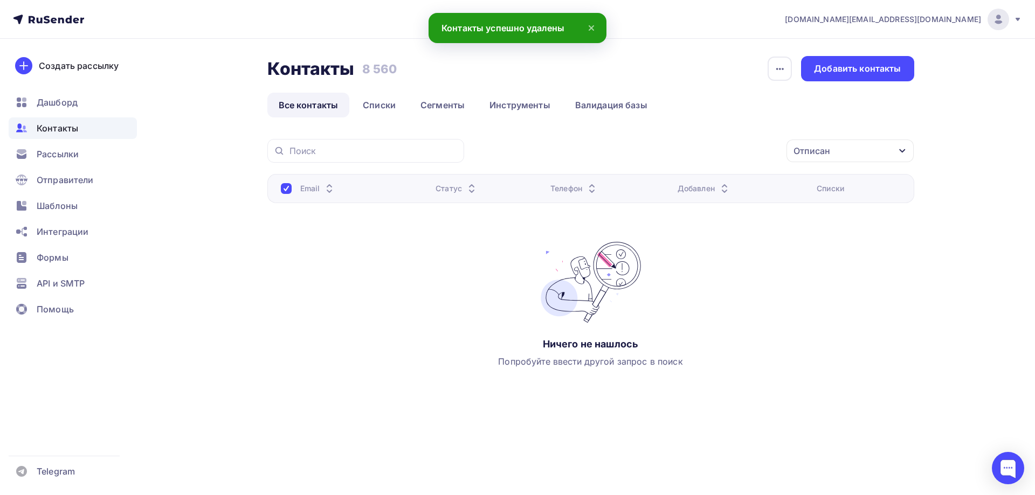
click at [289, 188] on div at bounding box center [286, 188] width 11 height 11
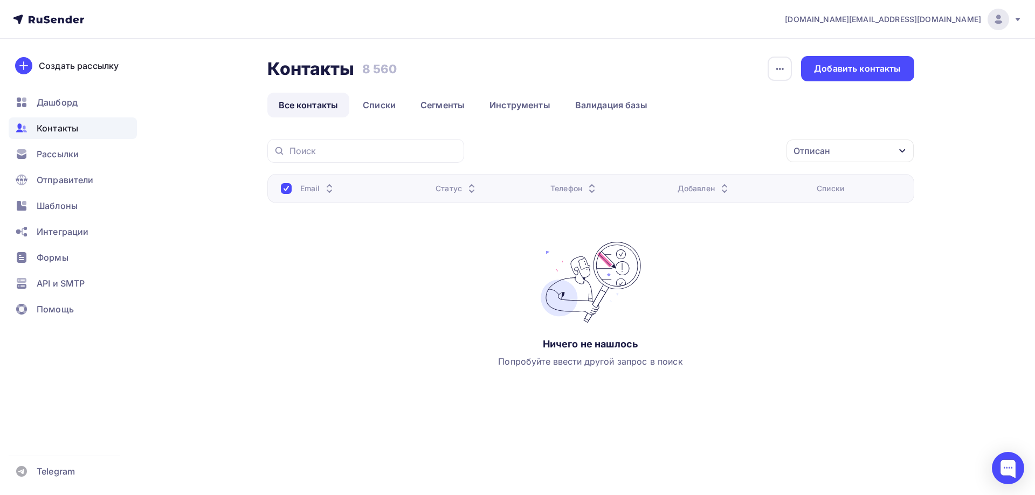
click at [847, 155] on div "Отписан" at bounding box center [849, 151] width 127 height 23
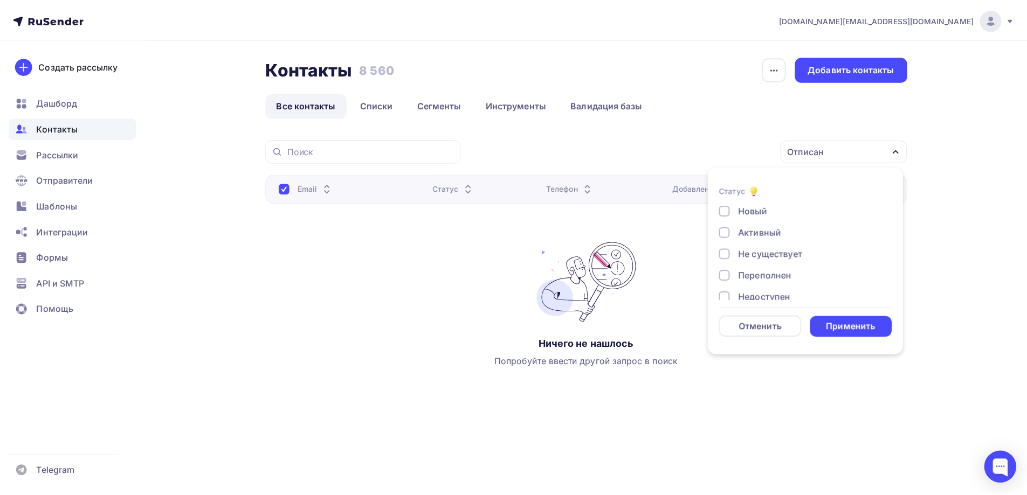
scroll to position [0, 0]
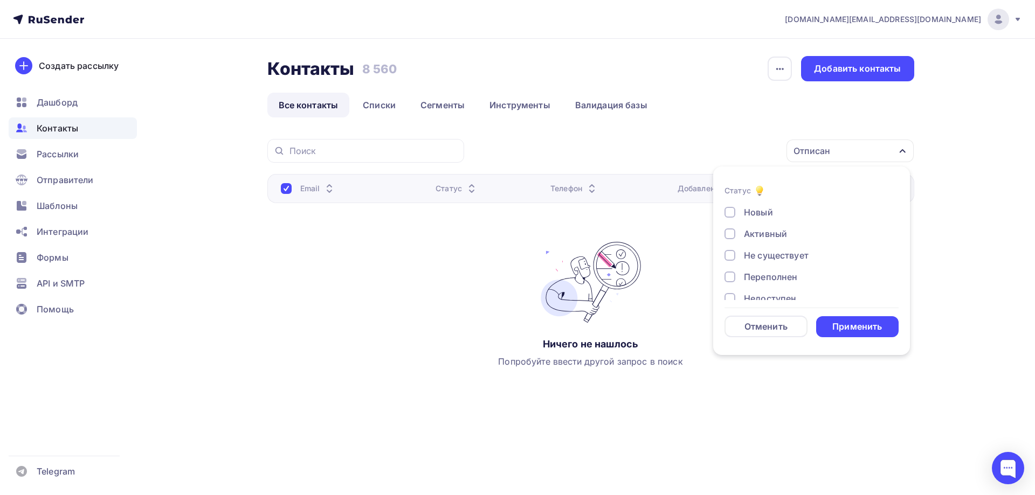
click at [287, 192] on div at bounding box center [286, 188] width 11 height 11
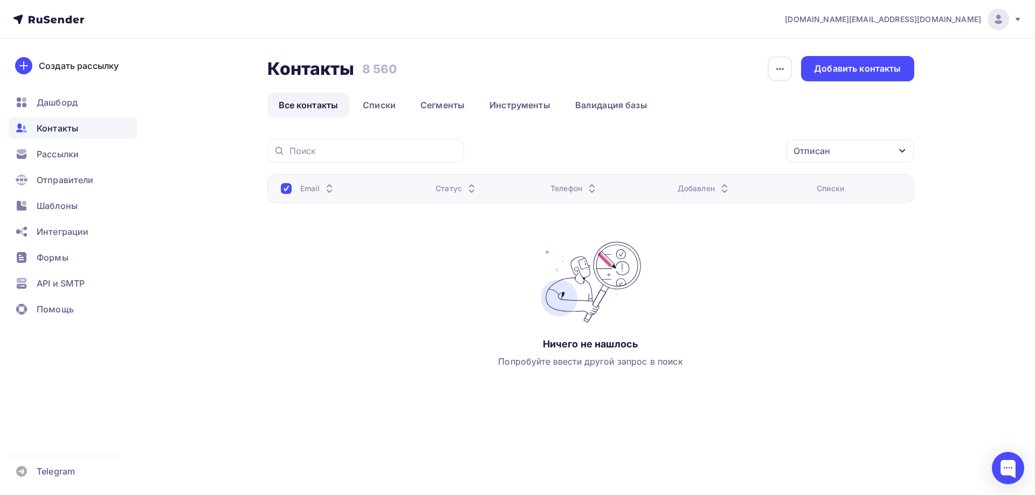
drag, startPoint x: 364, startPoint y: 70, endPoint x: 405, endPoint y: 69, distance: 40.4
click at [405, 69] on div "Контакты Контакты 8 560 8 560 История импорта Добавить контакты" at bounding box center [590, 68] width 647 height 25
click at [446, 67] on div "Контакты Контакты 8 560 8 560 История импорта Добавить контакты" at bounding box center [590, 68] width 647 height 25
click at [383, 107] on link "Списки" at bounding box center [379, 105] width 56 height 25
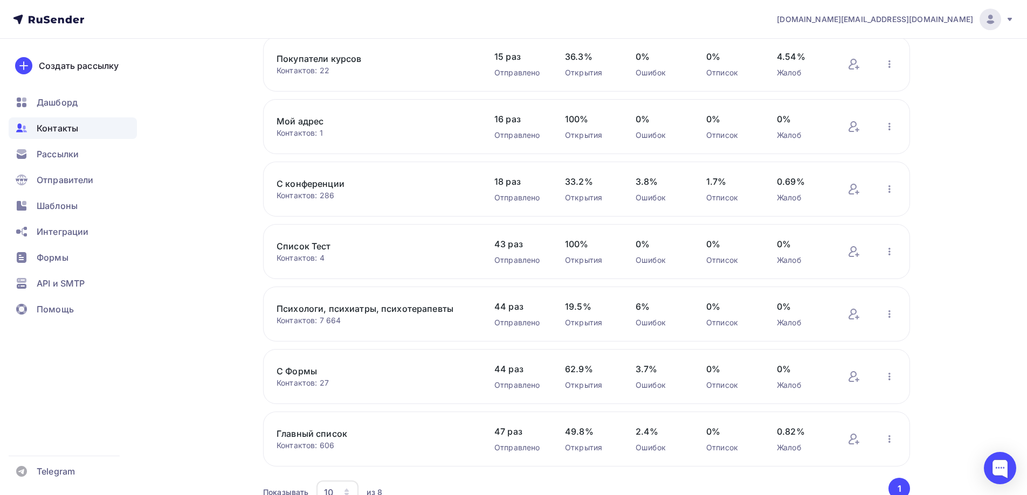
scroll to position [216, 0]
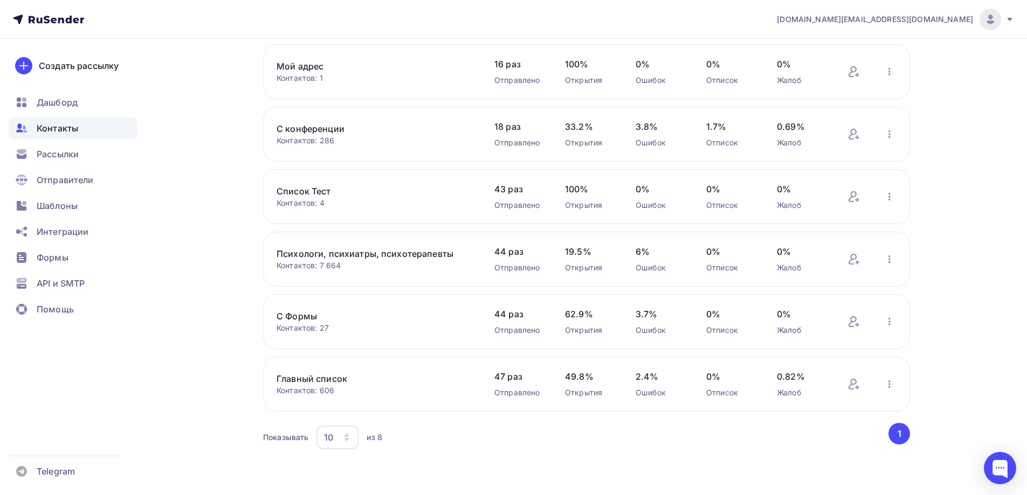
click at [407, 255] on link "Психологи, психиатры, психотерапевты" at bounding box center [367, 253] width 183 height 13
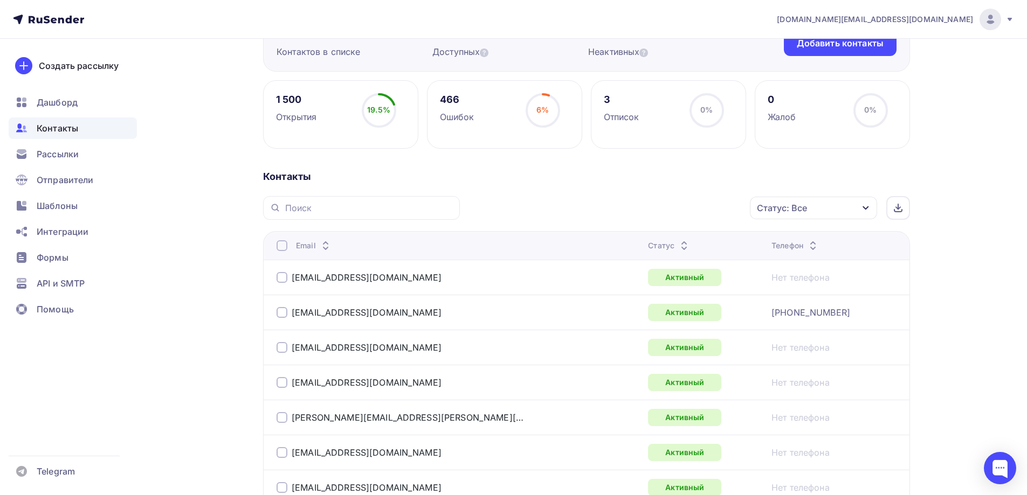
scroll to position [162, 0]
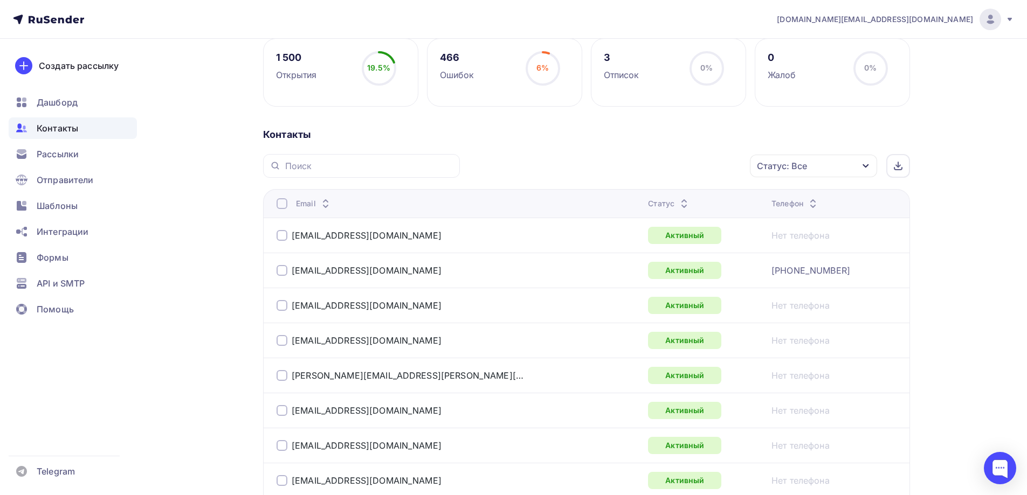
click at [867, 169] on icon "button" at bounding box center [865, 166] width 9 height 9
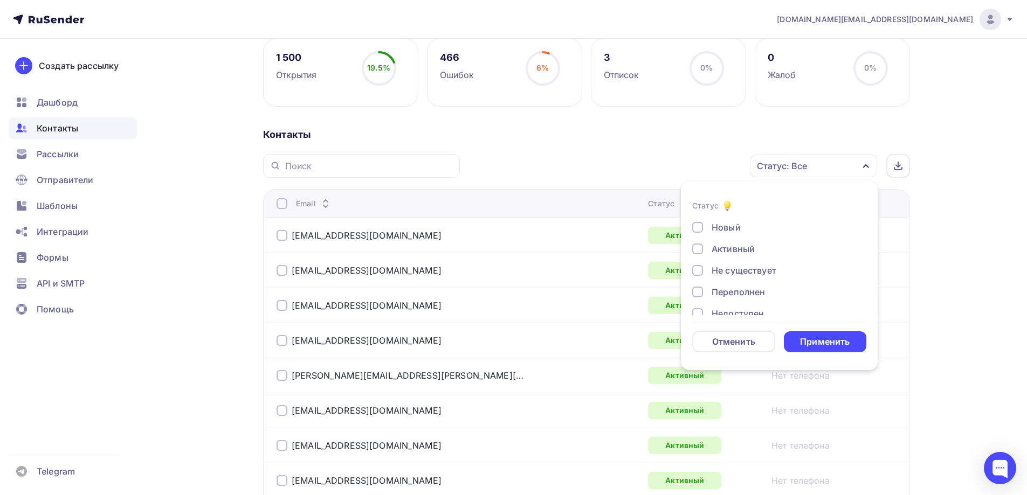
click at [745, 269] on div "Не существует" at bounding box center [743, 270] width 65 height 13
click at [840, 340] on div "Применить" at bounding box center [825, 342] width 50 height 12
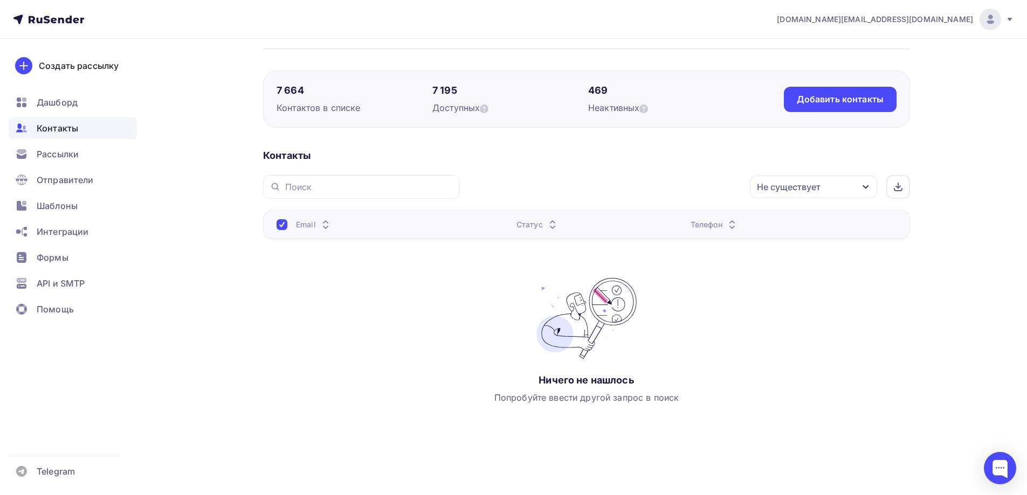
scroll to position [64, 0]
click at [838, 188] on div "Не существует" at bounding box center [813, 187] width 127 height 23
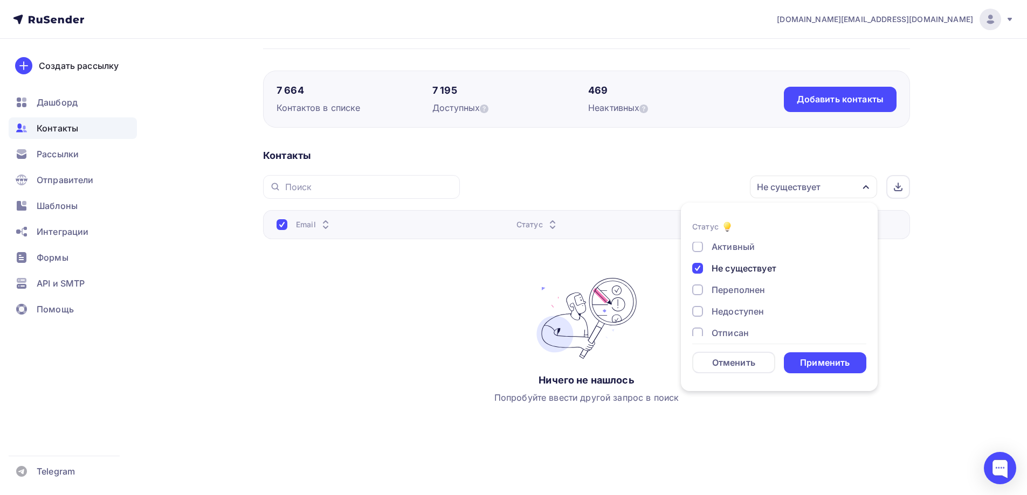
scroll to position [54, 0]
click at [752, 282] on div "Недоступен" at bounding box center [737, 280] width 52 height 13
click at [809, 364] on div "Применить" at bounding box center [825, 363] width 50 height 12
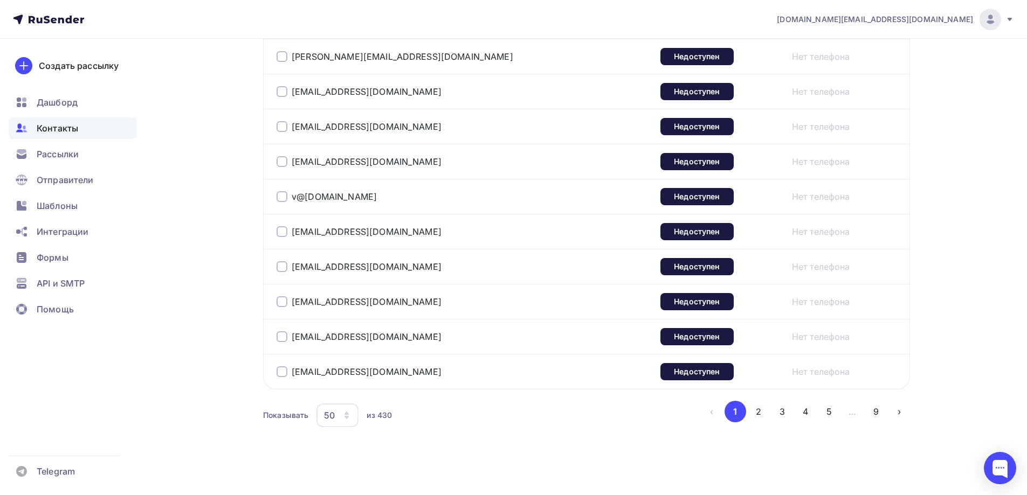
scroll to position [1746, 0]
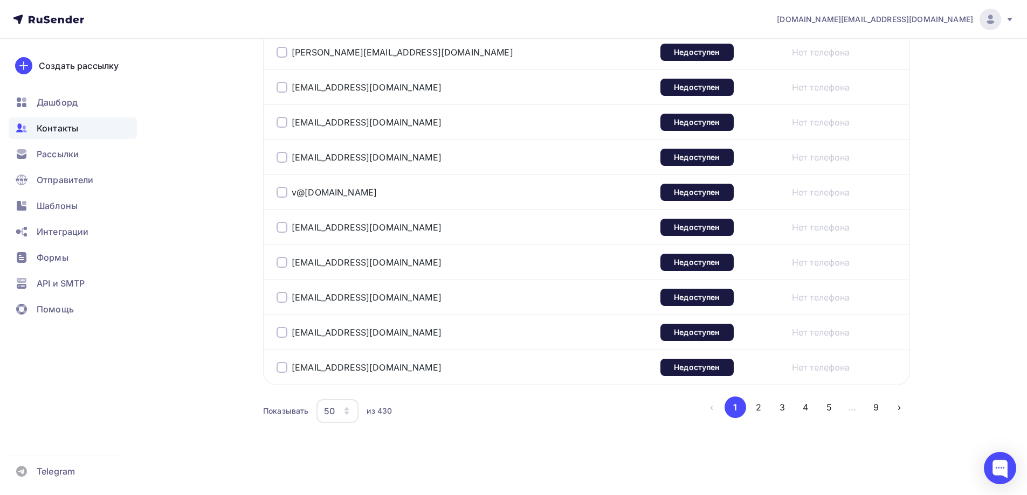
click at [344, 412] on icon "button" at bounding box center [346, 411] width 9 height 9
click at [337, 380] on div "100" at bounding box center [380, 377] width 103 height 13
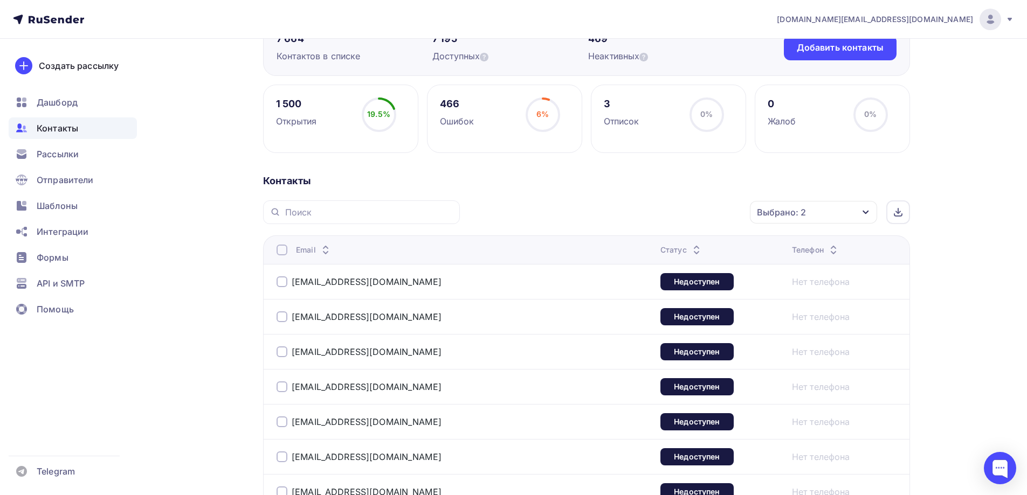
scroll to position [162, 0]
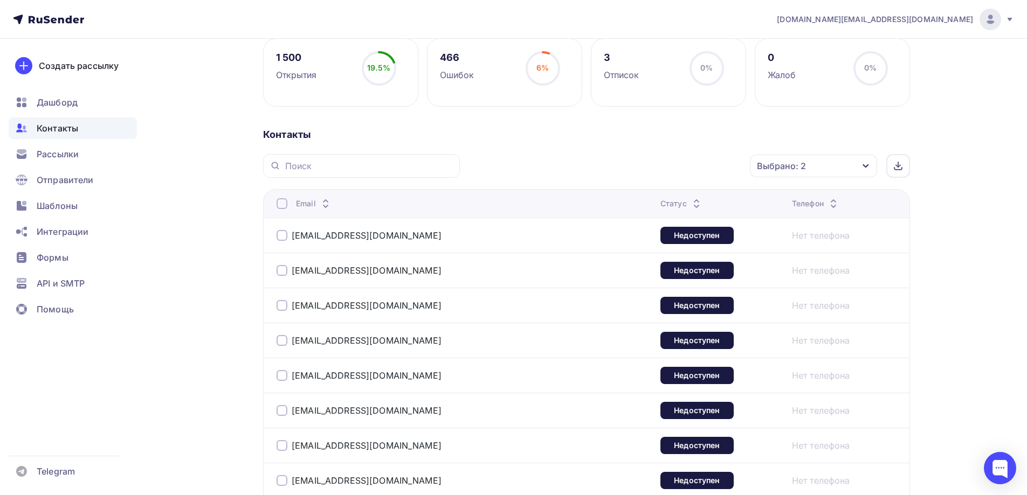
click at [283, 206] on div at bounding box center [281, 203] width 11 height 11
click at [707, 169] on div "Действие" at bounding box center [669, 166] width 142 height 21
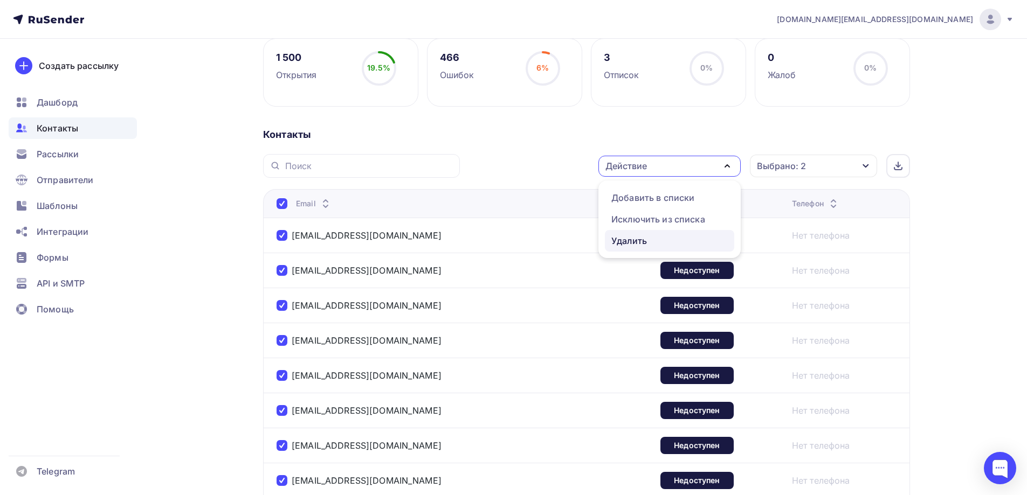
click at [633, 237] on div "Удалить" at bounding box center [629, 240] width 36 height 13
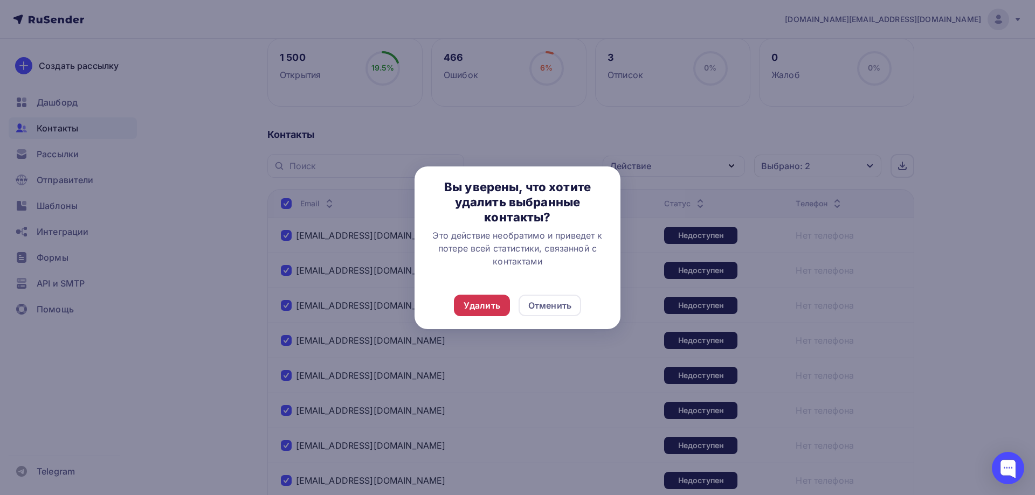
click at [479, 302] on div "Удалить" at bounding box center [481, 305] width 37 height 13
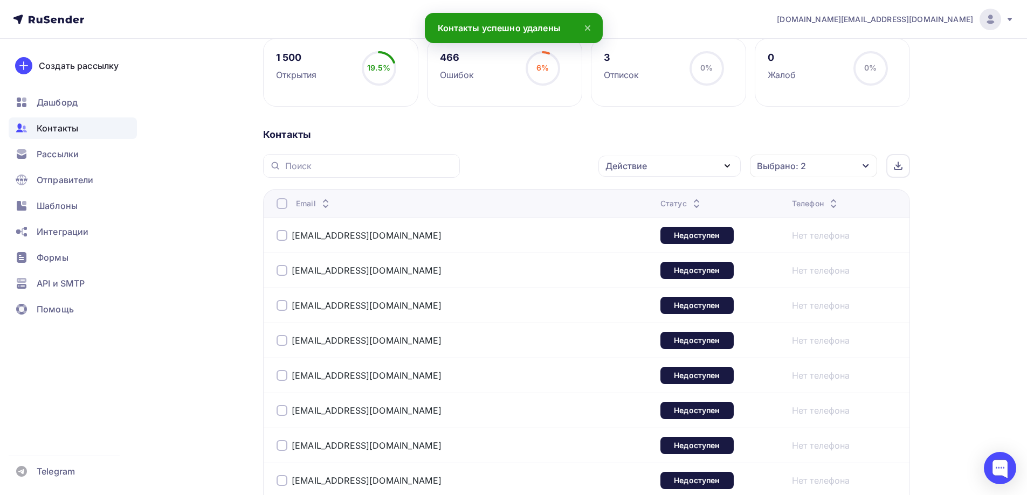
click at [281, 206] on div at bounding box center [281, 203] width 11 height 11
click at [633, 164] on div "Действие" at bounding box center [625, 166] width 41 height 13
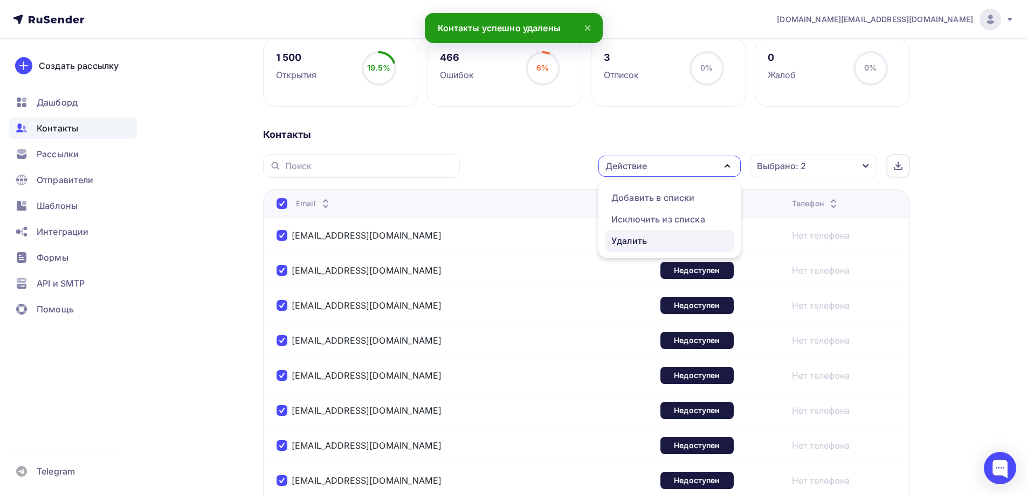
click at [621, 246] on div "Удалить" at bounding box center [629, 240] width 36 height 13
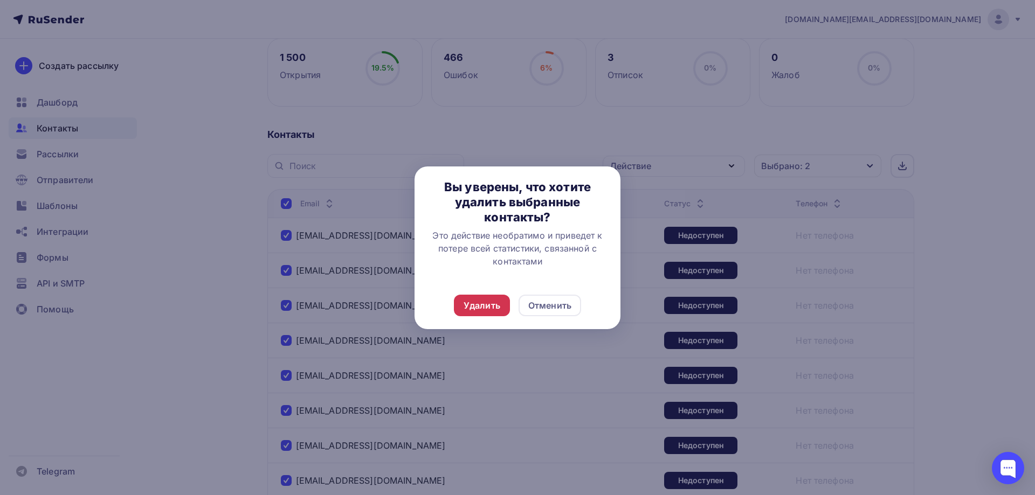
click at [483, 304] on div "Удалить" at bounding box center [481, 305] width 37 height 13
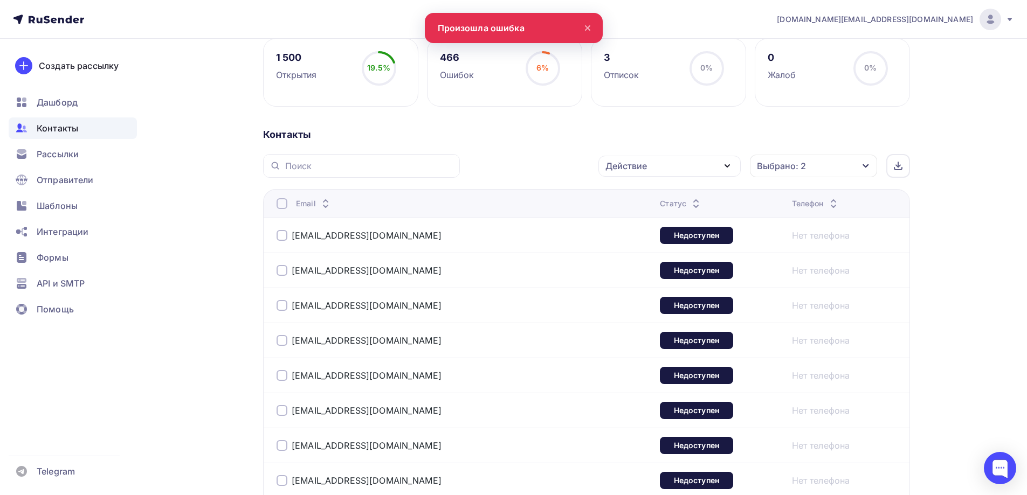
click at [282, 207] on div at bounding box center [281, 203] width 11 height 11
click at [282, 206] on div at bounding box center [281, 203] width 11 height 11
click at [627, 169] on div "Действие" at bounding box center [625, 166] width 41 height 13
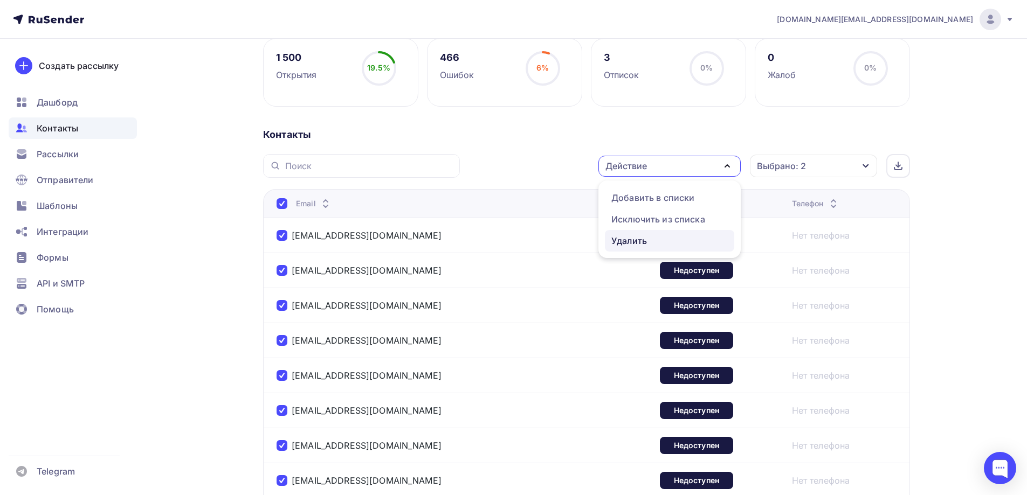
click at [619, 238] on div "Удалить" at bounding box center [629, 240] width 36 height 13
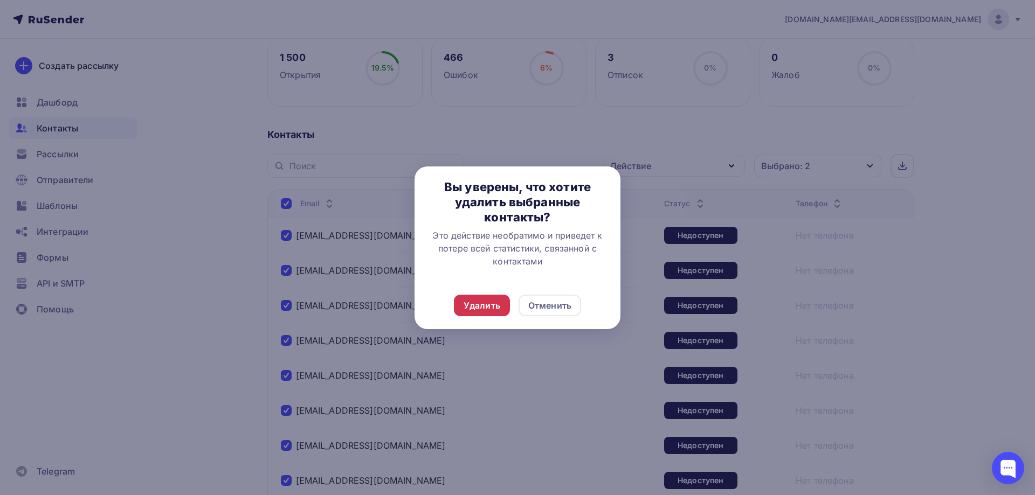
click at [488, 309] on div "Удалить" at bounding box center [481, 305] width 37 height 13
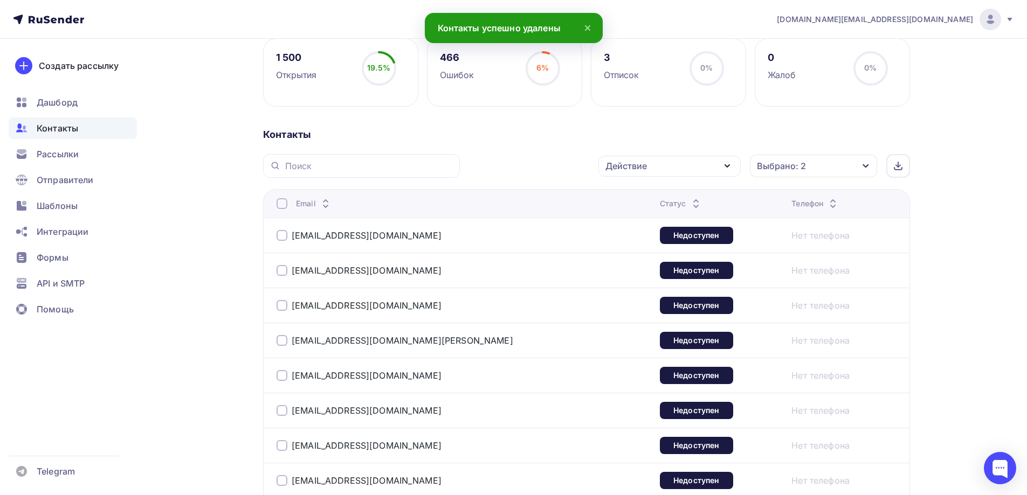
click at [139, 329] on div "Создать рассылку Дашборд Контакты Рассылки Отправители Шаблоны Интеграции Формы…" at bounding box center [73, 267] width 146 height 456
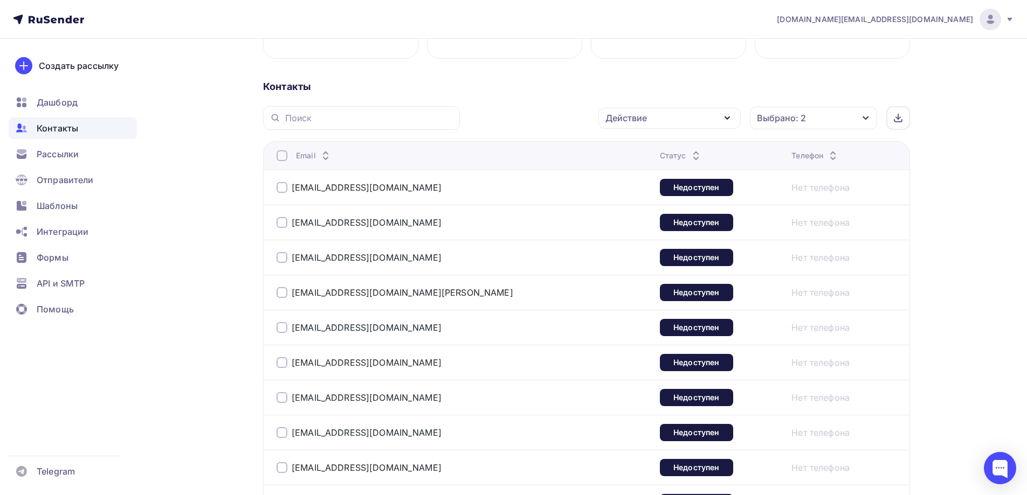
scroll to position [210, 0]
click at [282, 151] on div at bounding box center [281, 155] width 11 height 11
click at [282, 154] on div at bounding box center [281, 155] width 11 height 11
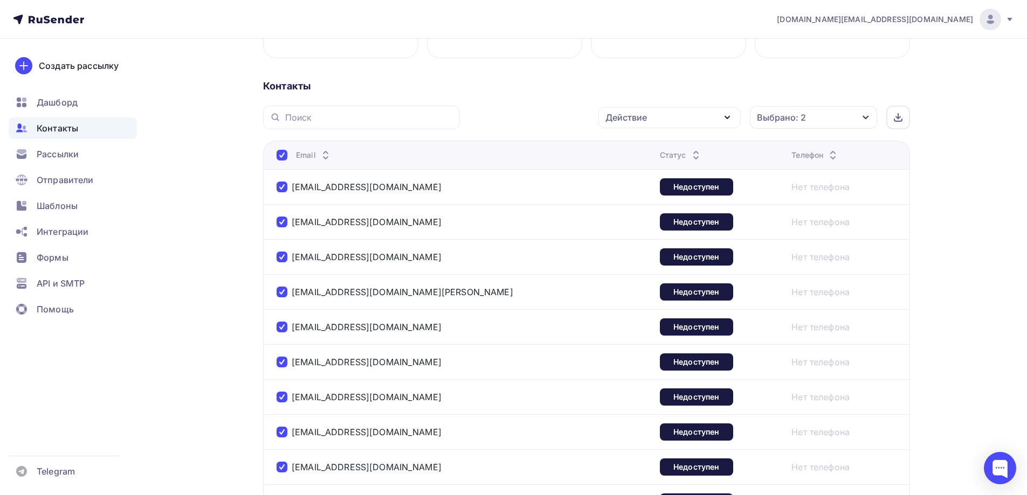
click at [697, 117] on div "Действие" at bounding box center [669, 117] width 142 height 21
click at [636, 189] on div "Удалить" at bounding box center [629, 192] width 36 height 13
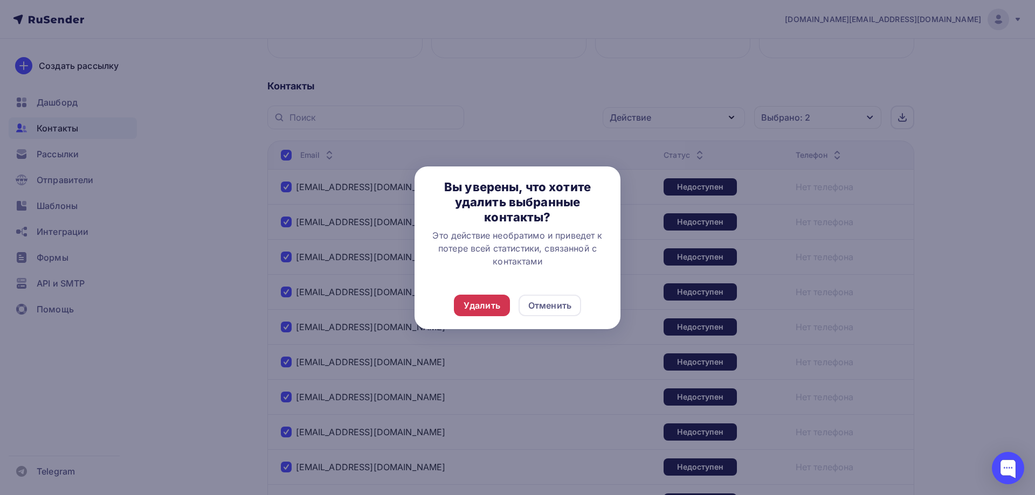
click at [489, 307] on div "Удалить" at bounding box center [481, 305] width 37 height 13
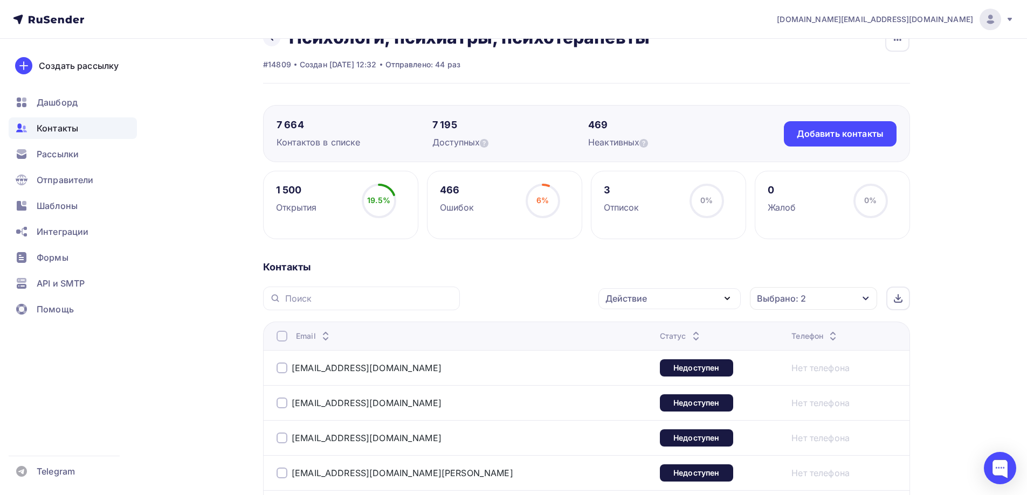
scroll to position [108, 0]
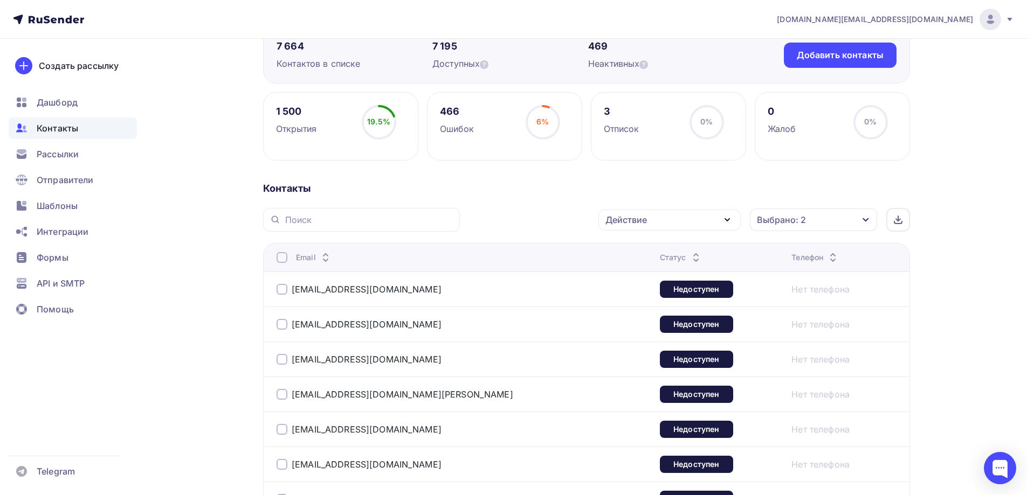
click at [855, 217] on div "Выбрано: 2" at bounding box center [813, 220] width 127 height 23
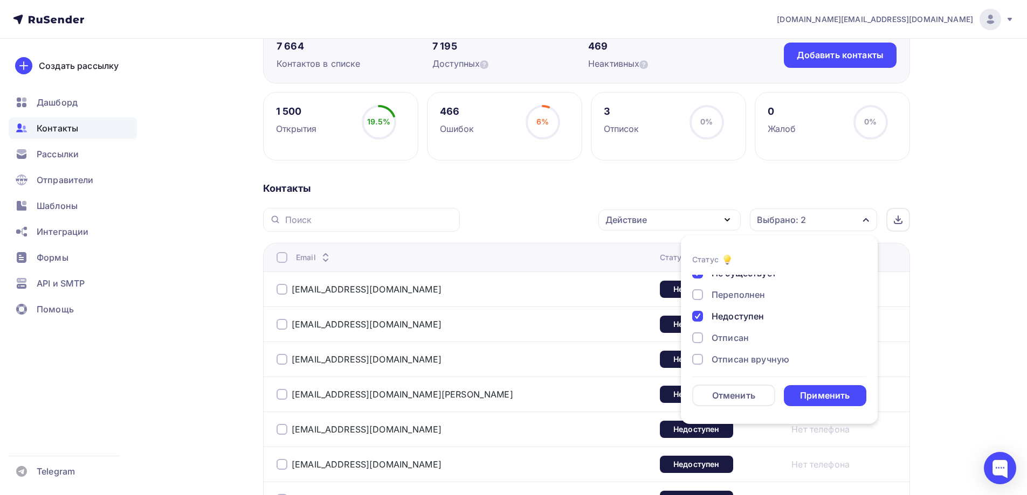
scroll to position [54, 0]
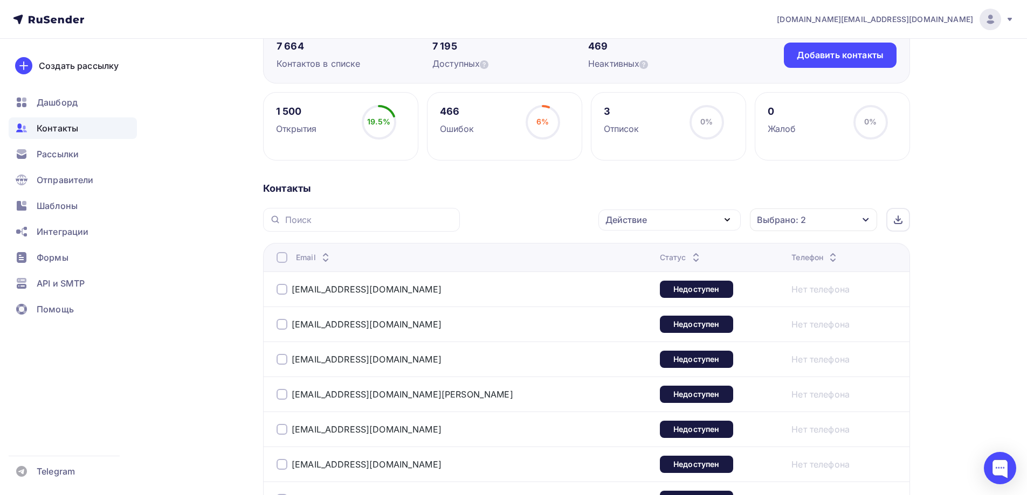
click at [282, 259] on div at bounding box center [281, 257] width 11 height 11
click at [282, 258] on div at bounding box center [281, 257] width 11 height 11
click at [688, 218] on div "Действие" at bounding box center [669, 220] width 142 height 21
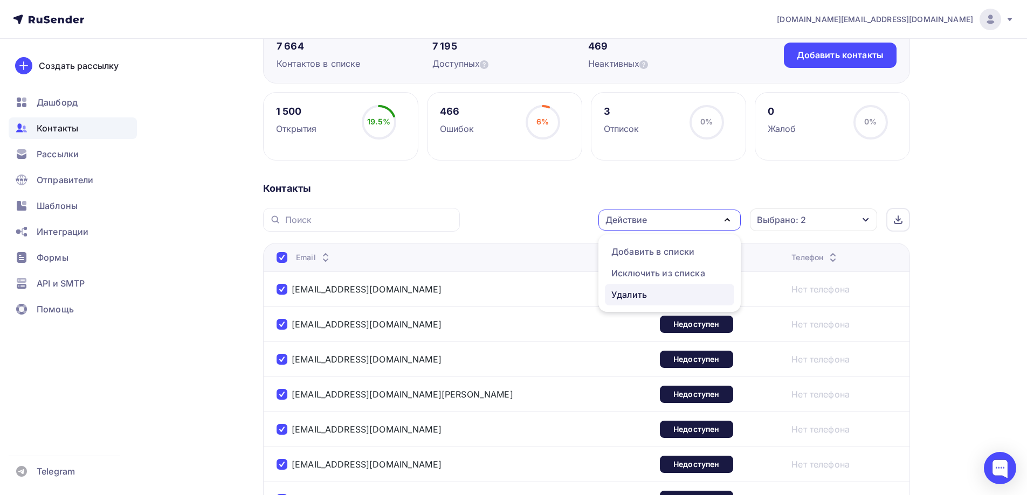
click at [625, 296] on div "Удалить" at bounding box center [629, 294] width 36 height 13
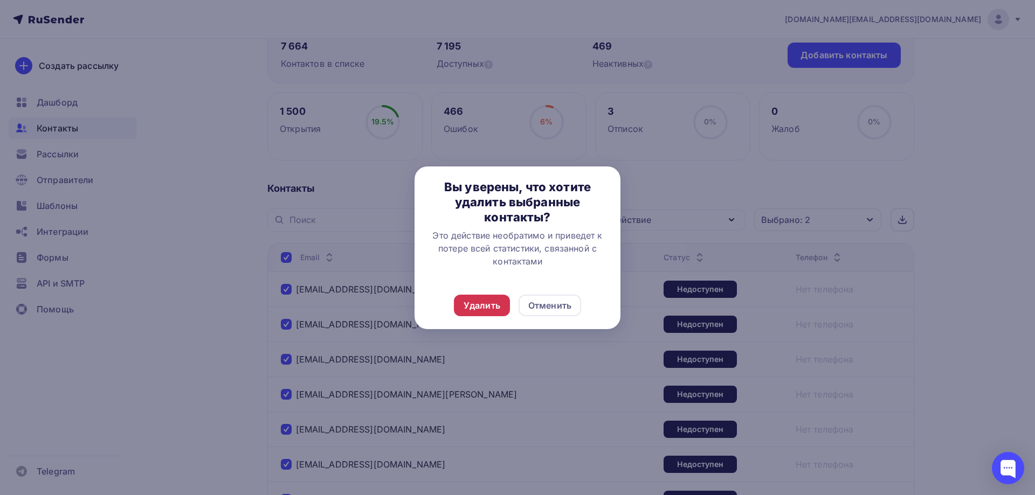
click at [487, 306] on div "Удалить" at bounding box center [481, 305] width 37 height 13
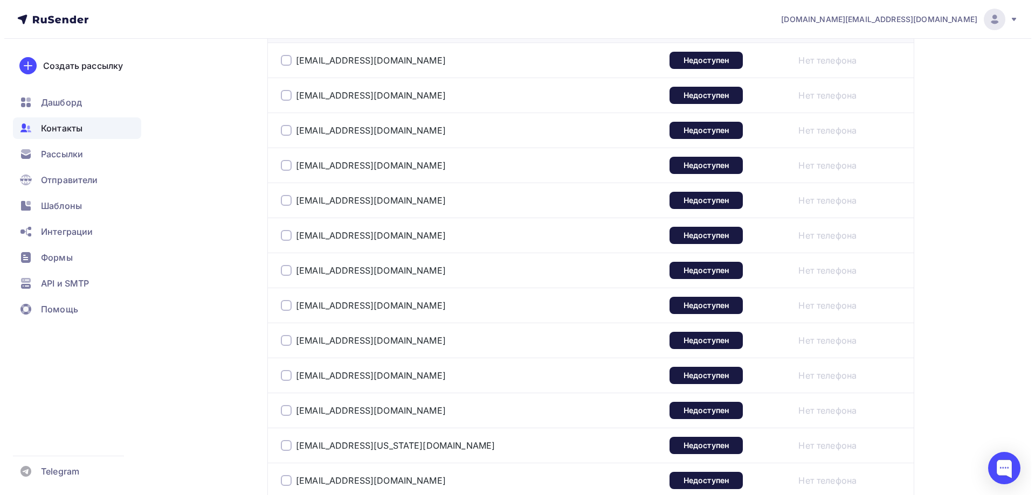
scroll to position [264, 0]
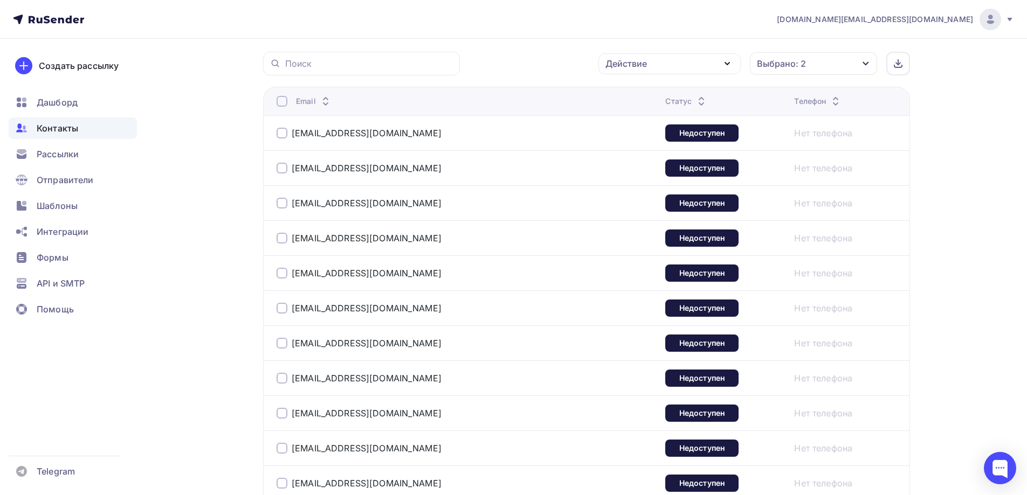
click at [281, 105] on div at bounding box center [281, 101] width 11 height 11
click at [674, 60] on div "Действие" at bounding box center [669, 63] width 142 height 21
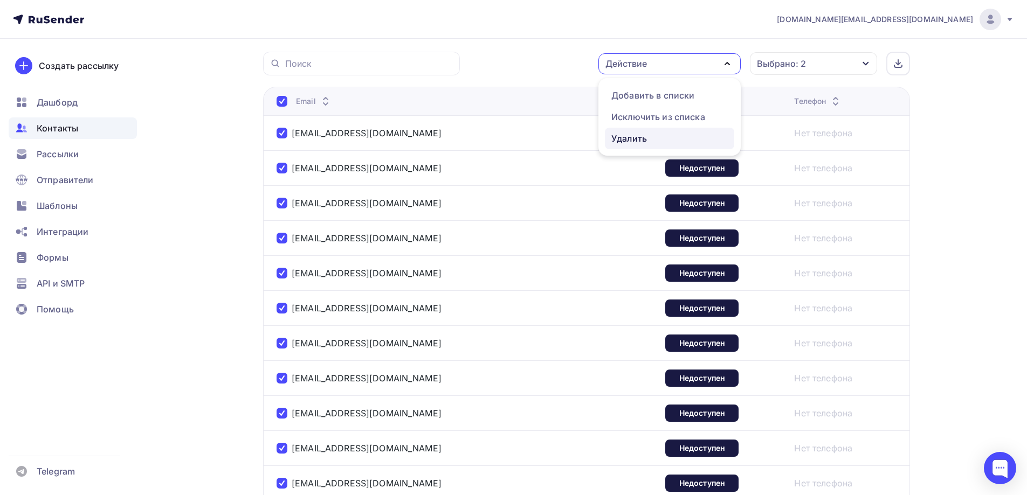
click at [633, 134] on div "Удалить" at bounding box center [629, 138] width 36 height 13
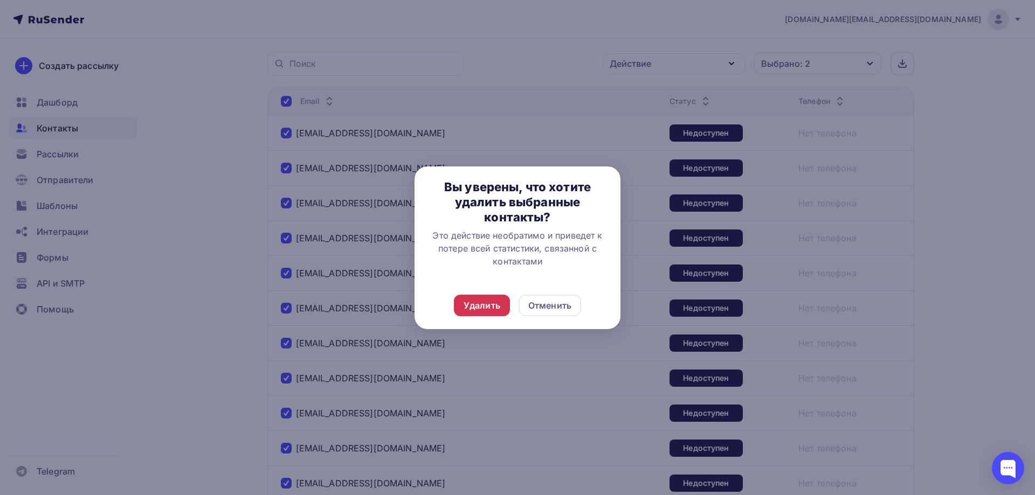
click at [483, 309] on div "Удалить" at bounding box center [481, 305] width 37 height 13
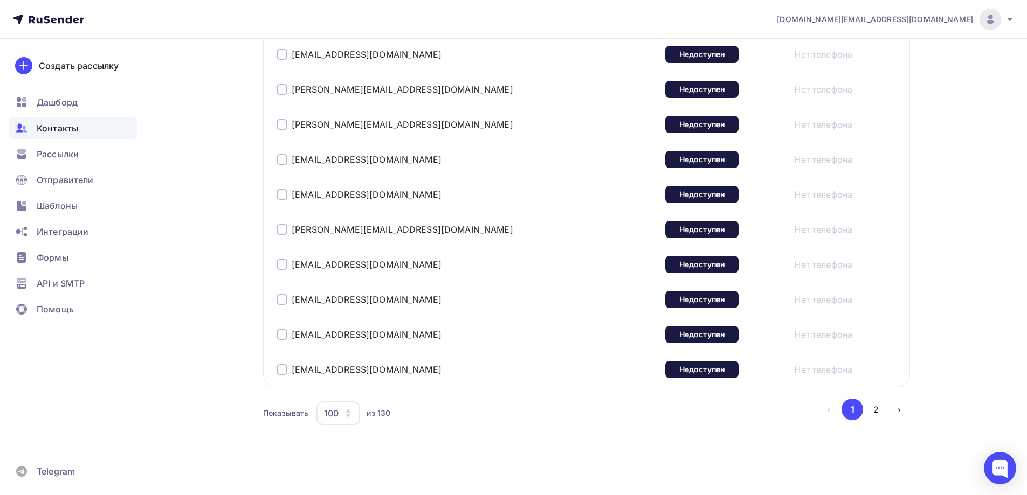
scroll to position [3497, 0]
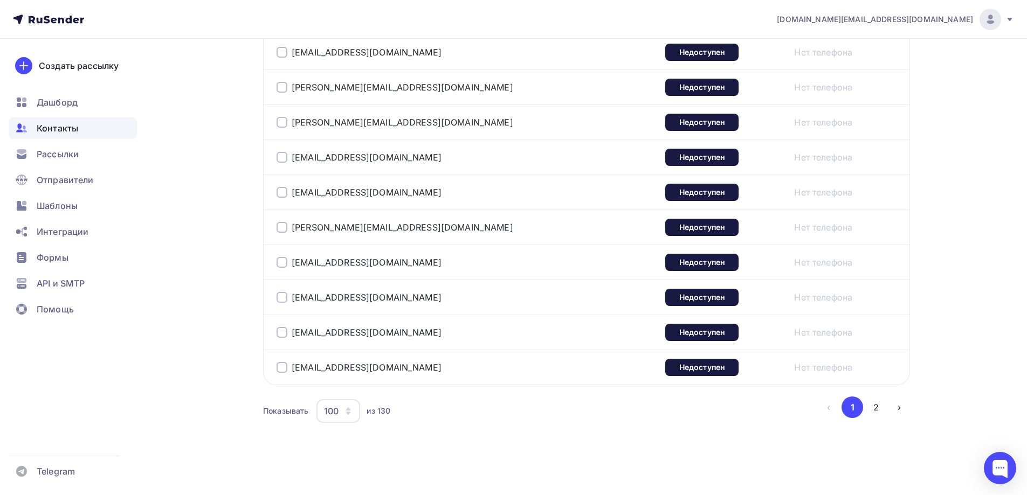
click at [282, 371] on div at bounding box center [281, 367] width 11 height 11
click at [282, 370] on div at bounding box center [281, 367] width 11 height 11
click at [869, 412] on button "2" at bounding box center [876, 408] width 22 height 22
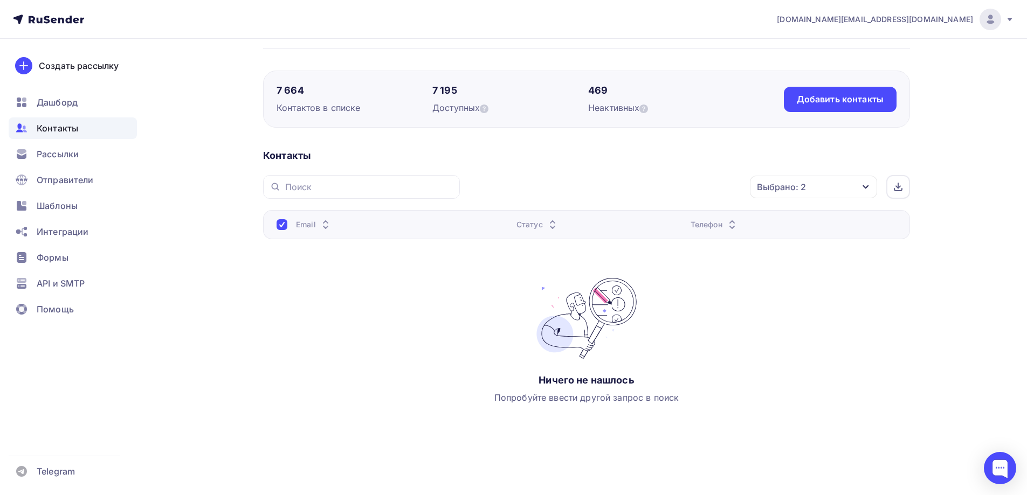
scroll to position [64, 0]
click at [667, 179] on div "Выбрано: 2 Статус Новый Активный Не существует Переполнен Недоступен Отписан От…" at bounding box center [688, 187] width 442 height 24
click at [797, 185] on div "Выбрано: 2" at bounding box center [781, 187] width 49 height 13
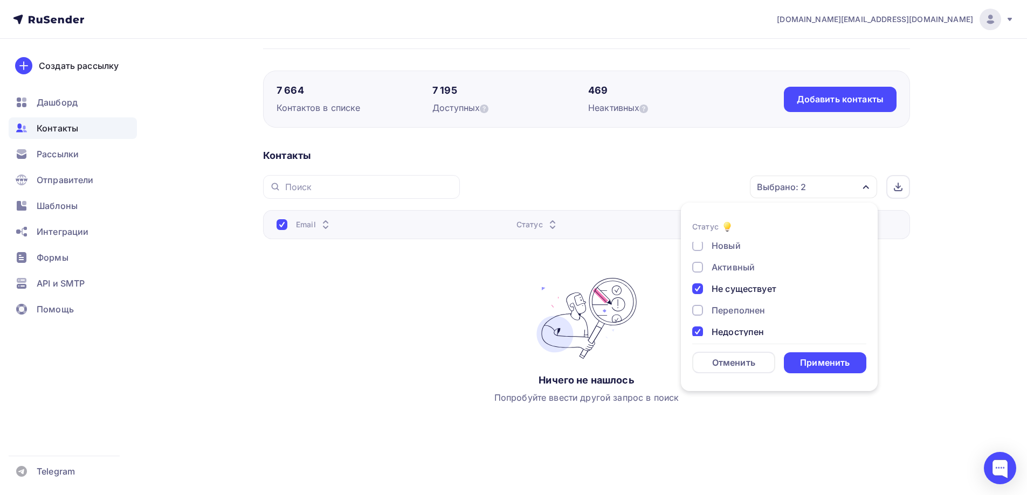
scroll to position [0, 0]
click at [827, 365] on div "Применить" at bounding box center [825, 363] width 50 height 12
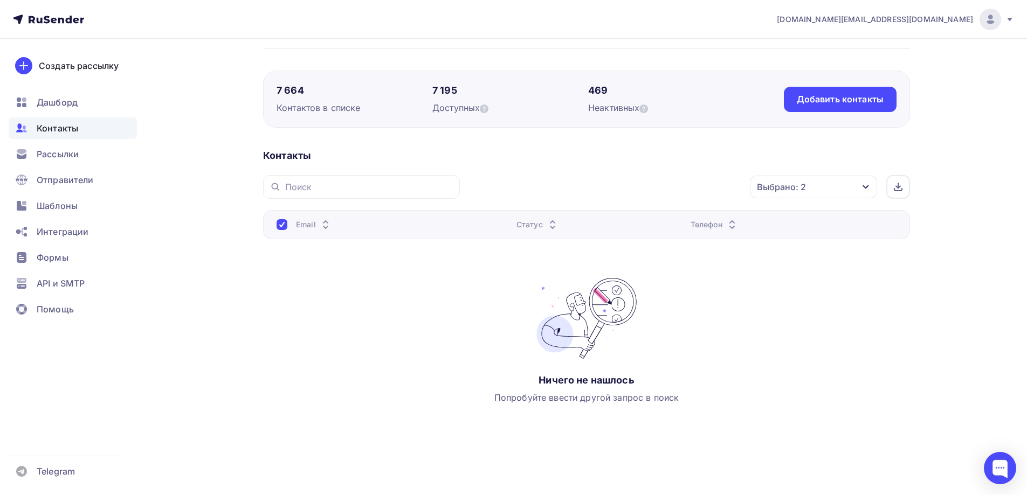
click at [213, 273] on div "Назад Психологи, психиатры, психотерапевты Переименовать список Скачать список …" at bounding box center [513, 235] width 883 height 520
click at [646, 109] on icon at bounding box center [643, 109] width 9 height 9
click at [286, 226] on div at bounding box center [281, 224] width 11 height 11
click at [281, 224] on div at bounding box center [281, 224] width 11 height 11
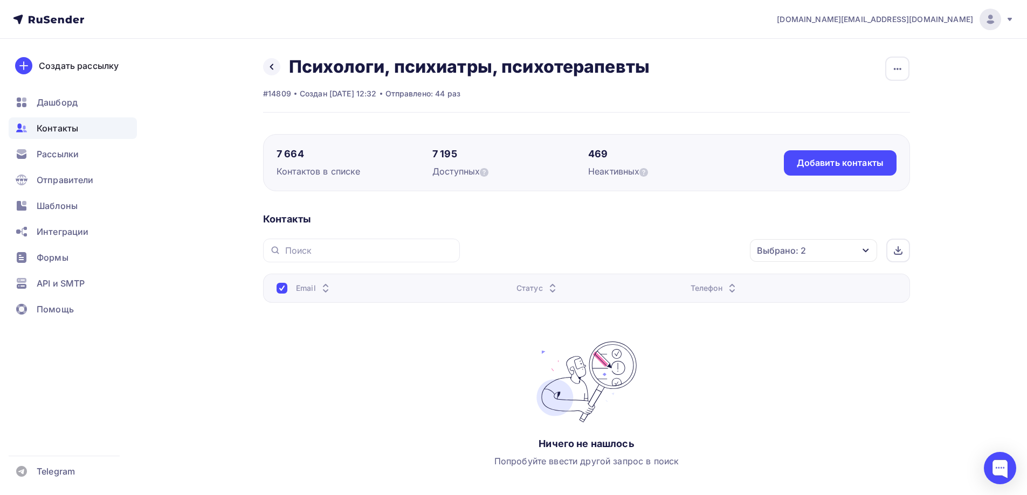
click at [802, 246] on div "Выбрано: 2" at bounding box center [781, 250] width 49 height 13
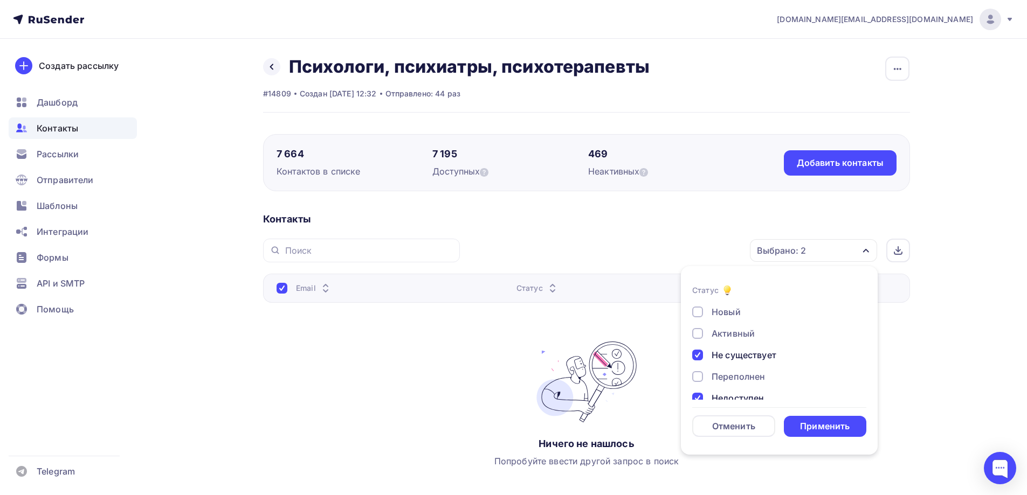
click at [699, 357] on div at bounding box center [697, 355] width 11 height 11
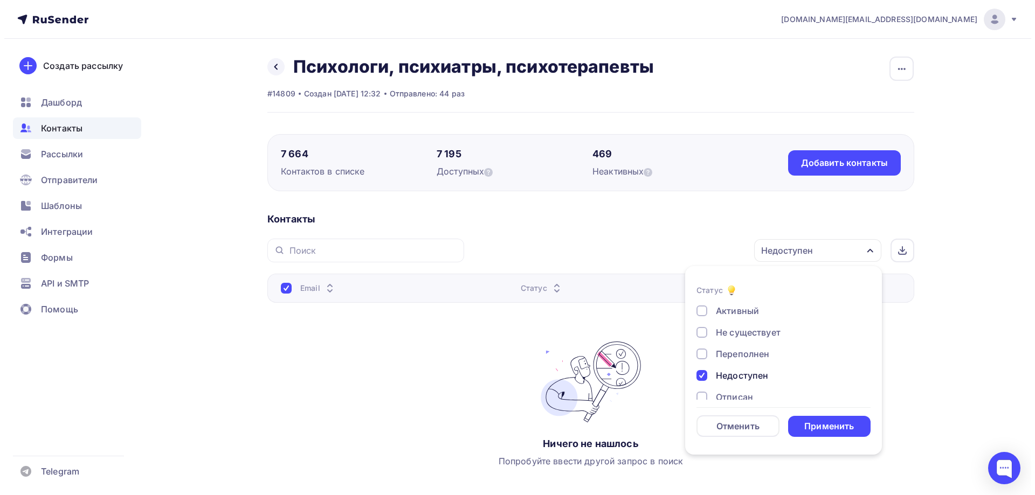
scroll to position [54, 0]
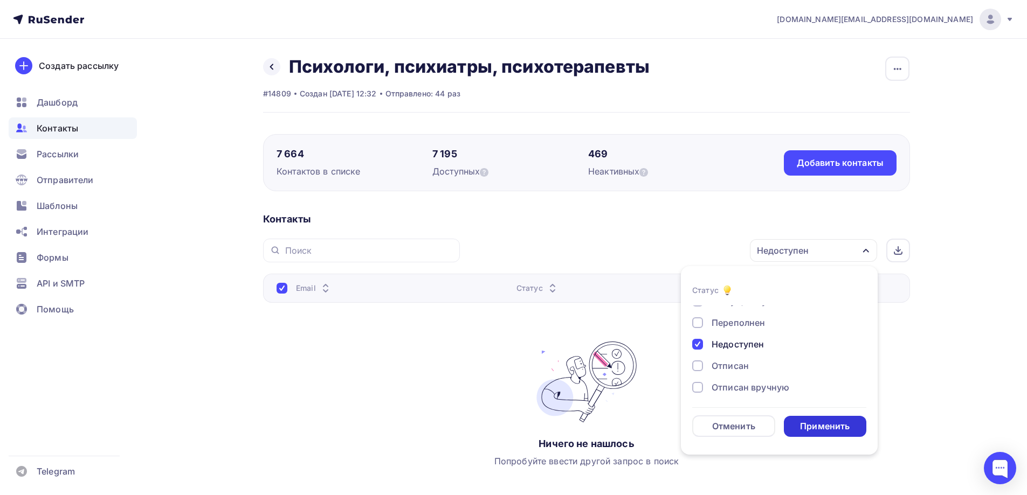
click at [818, 429] on div "Применить" at bounding box center [825, 426] width 50 height 12
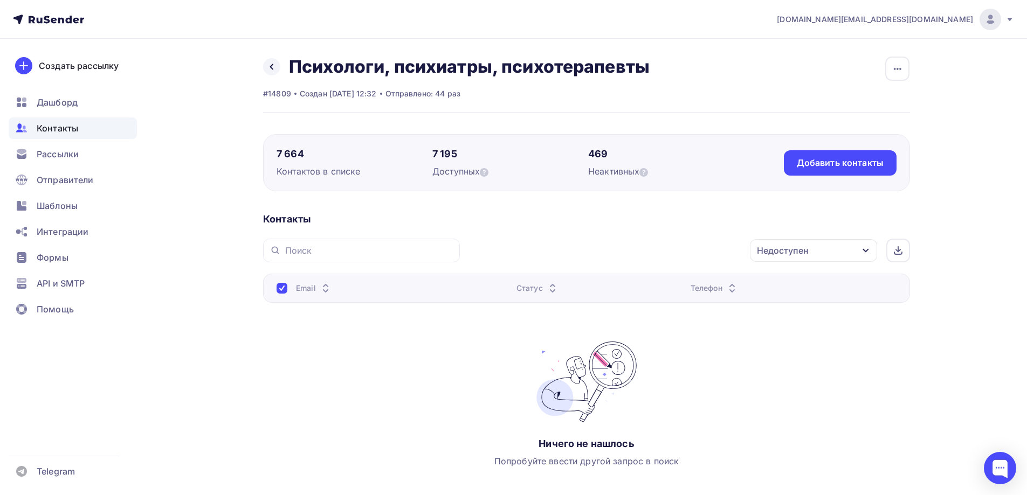
click at [79, 130] on div "Контакты" at bounding box center [73, 128] width 128 height 22
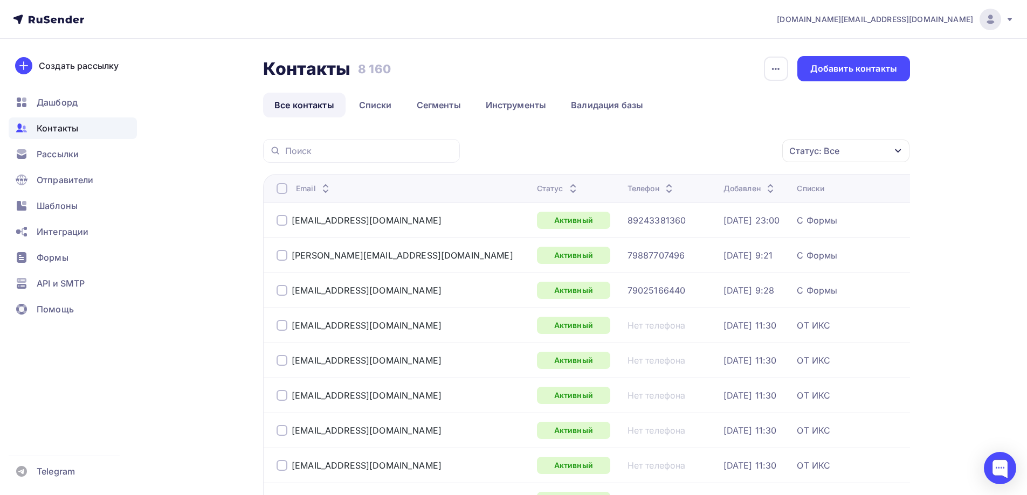
click at [858, 157] on div "Статус: Все" at bounding box center [845, 151] width 127 height 23
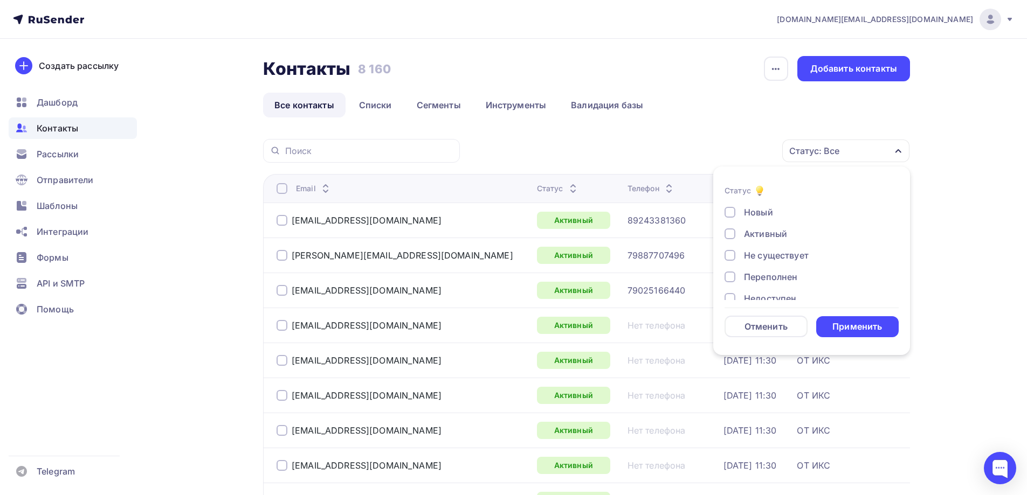
click at [775, 255] on div "Не существует" at bounding box center [776, 255] width 65 height 13
click at [849, 330] on div "Применить" at bounding box center [857, 327] width 50 height 12
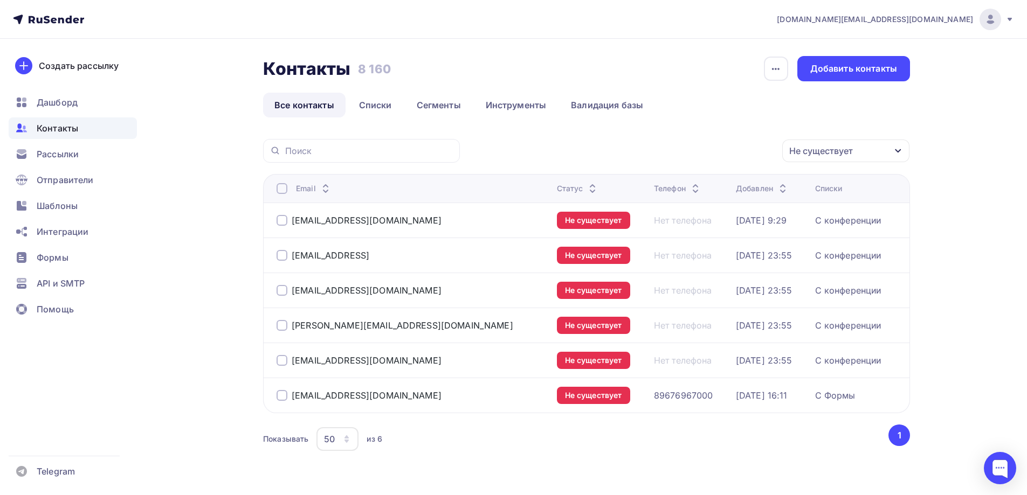
click at [285, 190] on div at bounding box center [281, 188] width 11 height 11
click at [752, 155] on div "Действие" at bounding box center [702, 151] width 142 height 21
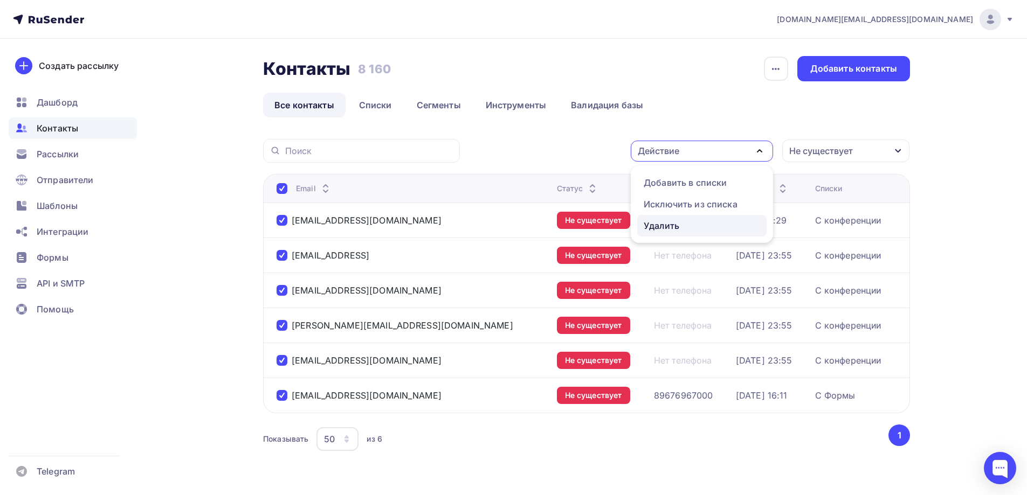
click at [662, 224] on div "Удалить" at bounding box center [661, 225] width 36 height 13
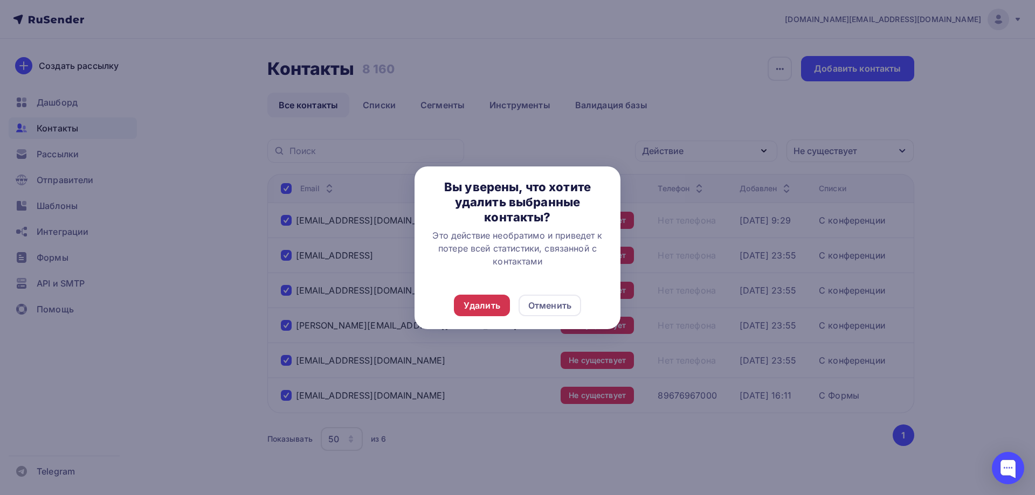
click at [483, 301] on div "Удалить" at bounding box center [481, 305] width 37 height 13
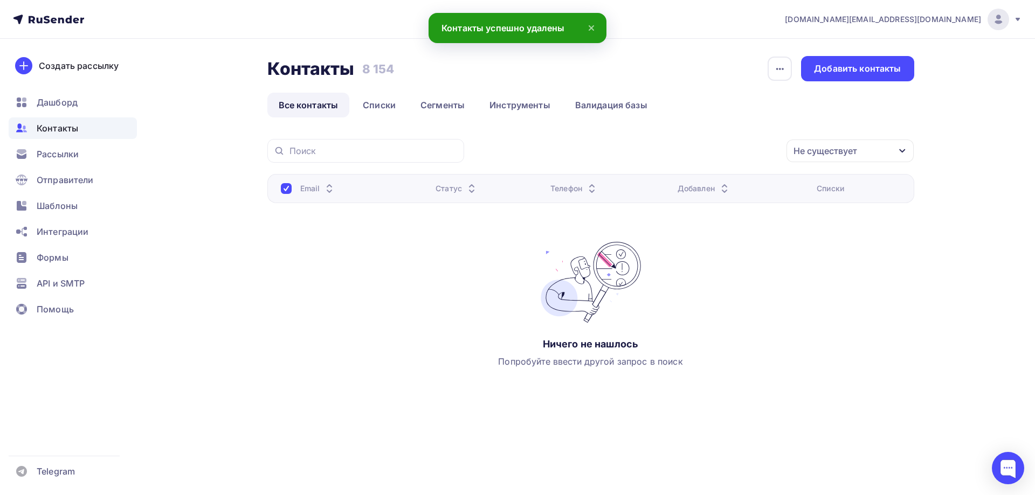
click at [851, 157] on div "Не существует" at bounding box center [825, 150] width 64 height 13
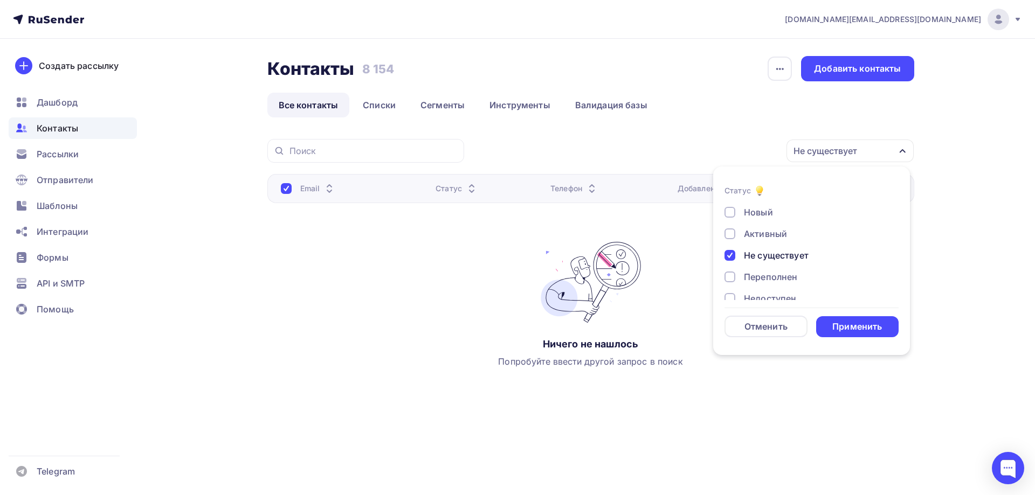
click at [731, 254] on div at bounding box center [729, 255] width 11 height 11
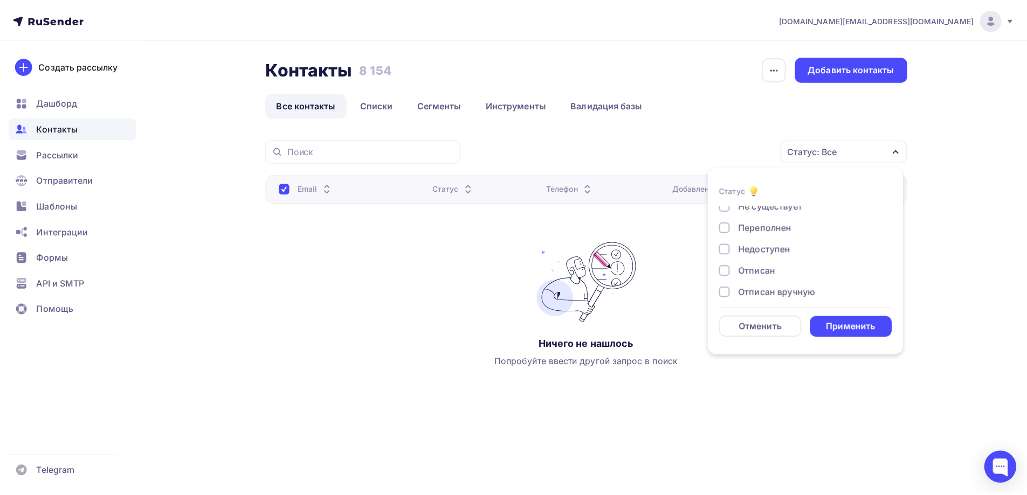
scroll to position [54, 0]
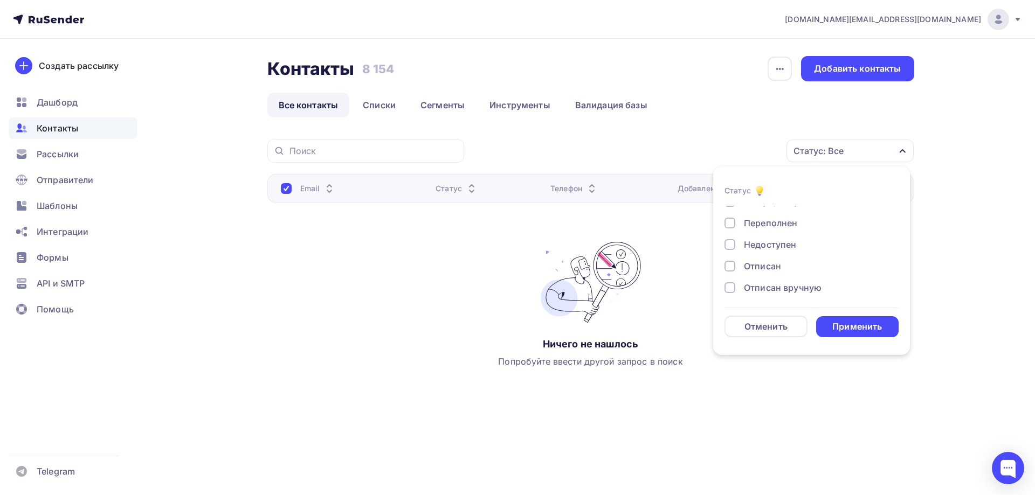
click at [783, 246] on div "Недоступен" at bounding box center [770, 244] width 52 height 13
click at [841, 323] on div "Применить" at bounding box center [857, 327] width 50 height 12
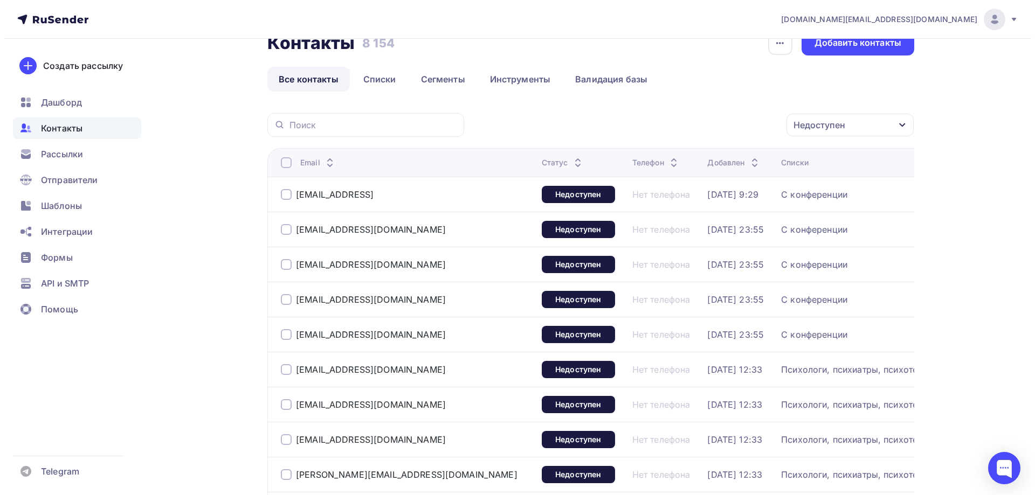
scroll to position [0, 0]
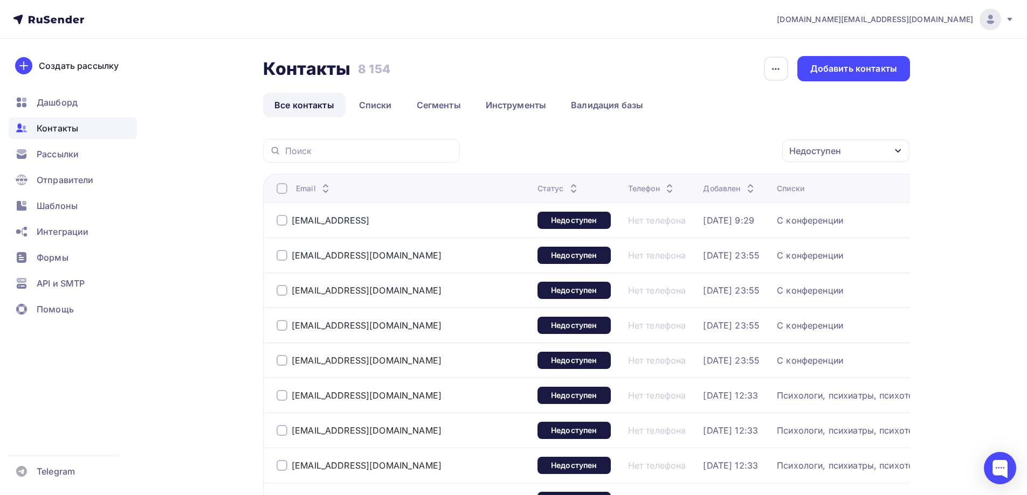
click at [281, 189] on div at bounding box center [281, 188] width 11 height 11
click at [282, 190] on div at bounding box center [281, 188] width 11 height 11
click at [701, 151] on div "Действие" at bounding box center [702, 151] width 142 height 21
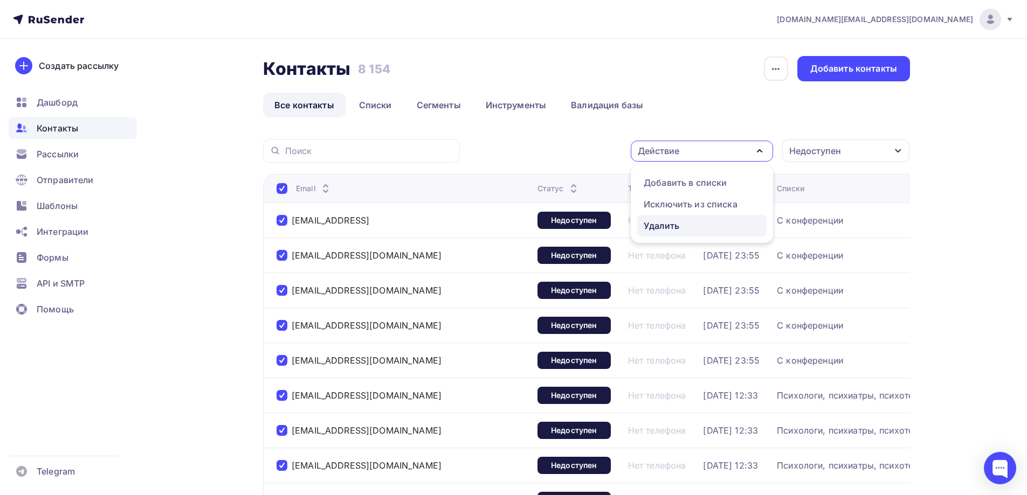
click at [665, 227] on div "Удалить" at bounding box center [661, 225] width 36 height 13
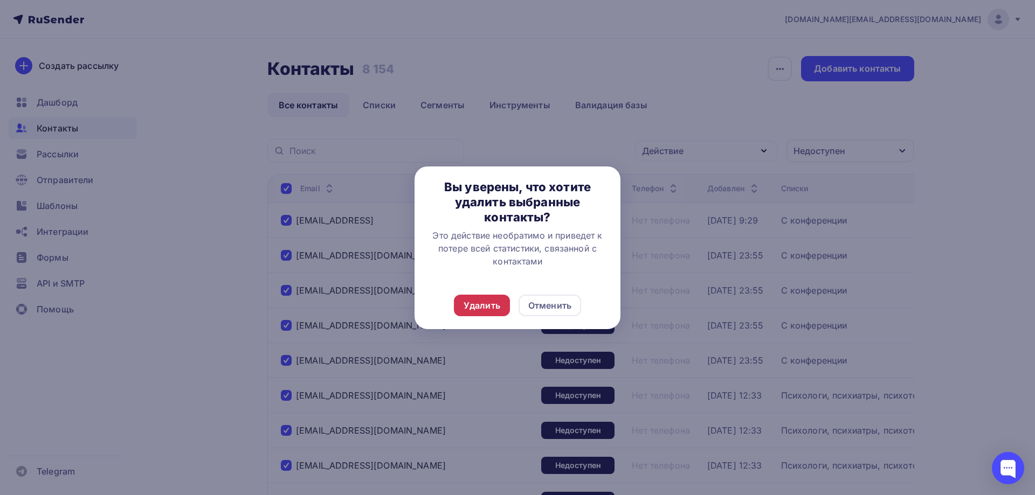
click at [488, 310] on div "Удалить" at bounding box center [481, 305] width 37 height 13
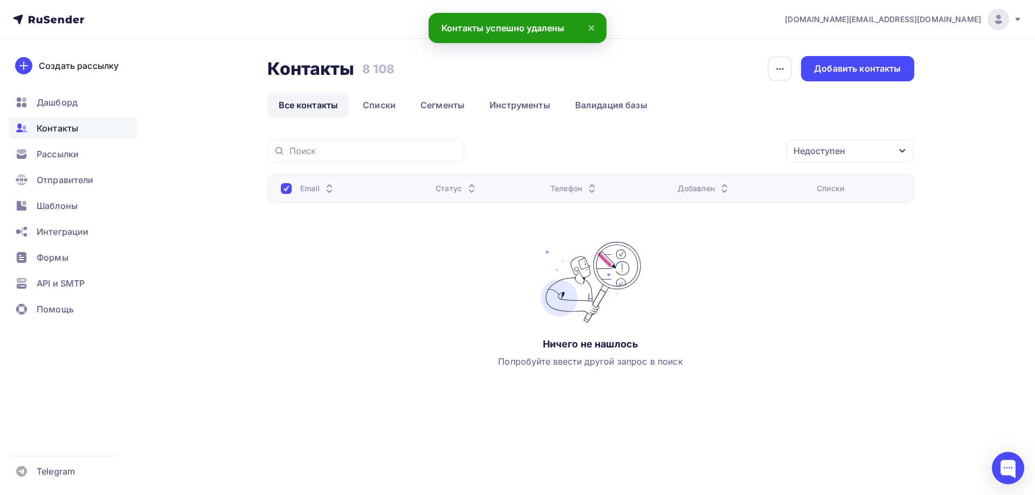
click at [164, 314] on div "Контакты Контакты 8 108 8 108 История импорта Добавить контакты Все контакты Сп…" at bounding box center [517, 249] width 883 height 420
click at [874, 151] on div "Недоступен" at bounding box center [849, 151] width 127 height 23
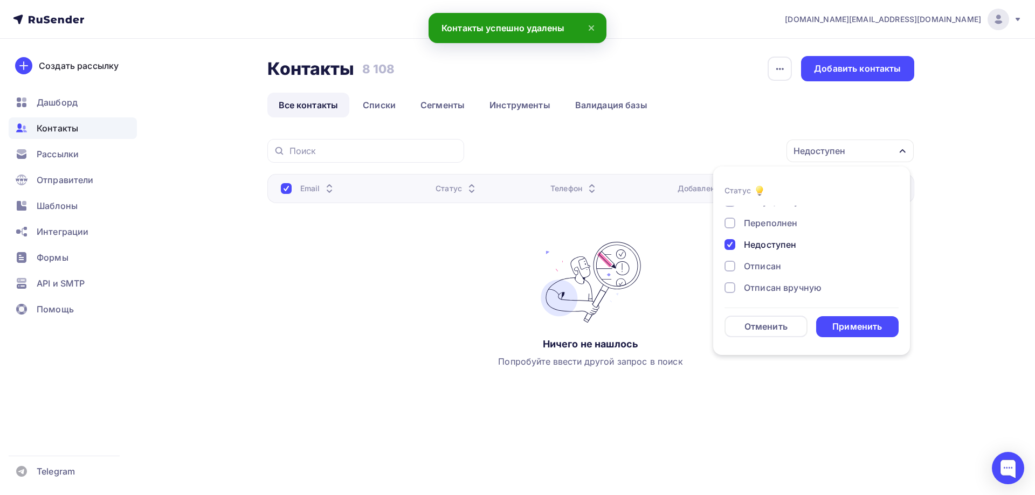
click at [731, 242] on div at bounding box center [729, 244] width 11 height 11
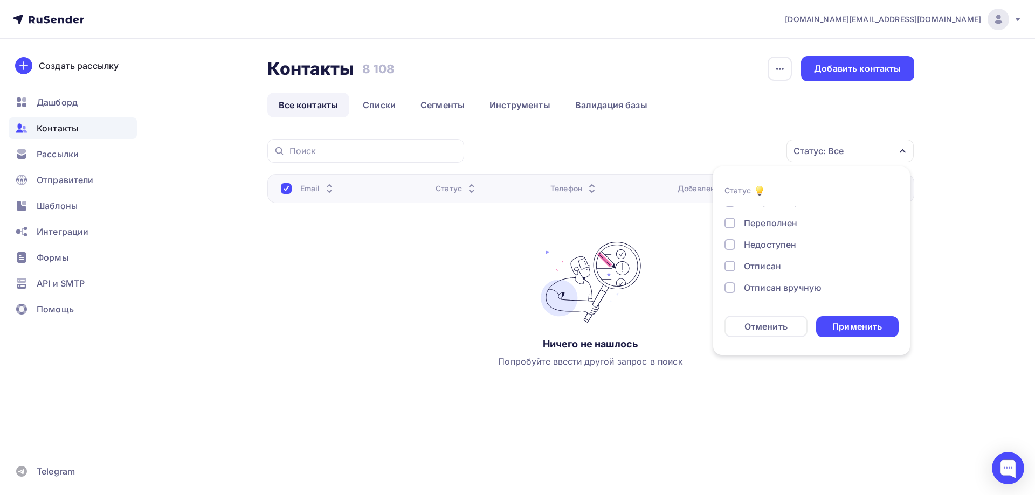
click at [731, 266] on div at bounding box center [729, 266] width 11 height 11
click at [849, 323] on div "Применить" at bounding box center [857, 327] width 50 height 12
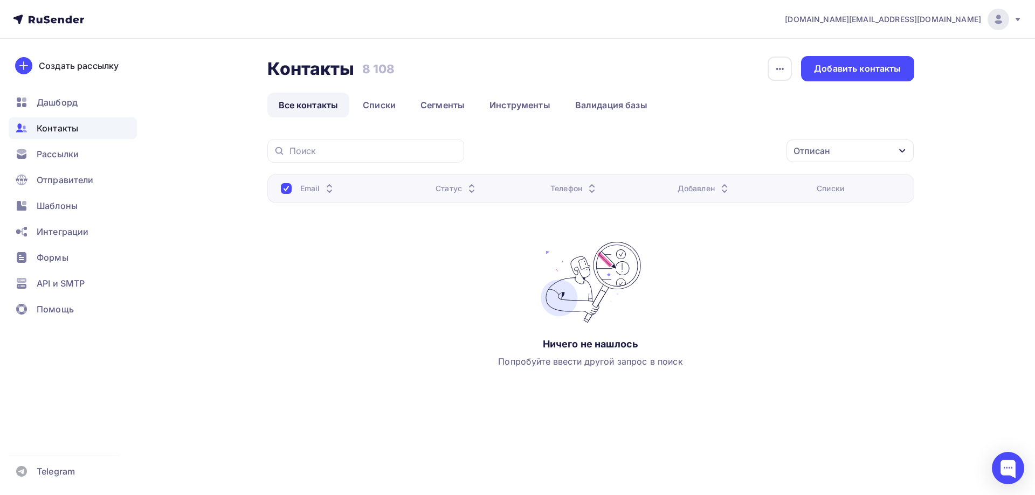
click at [857, 153] on div "Отписан" at bounding box center [849, 151] width 127 height 23
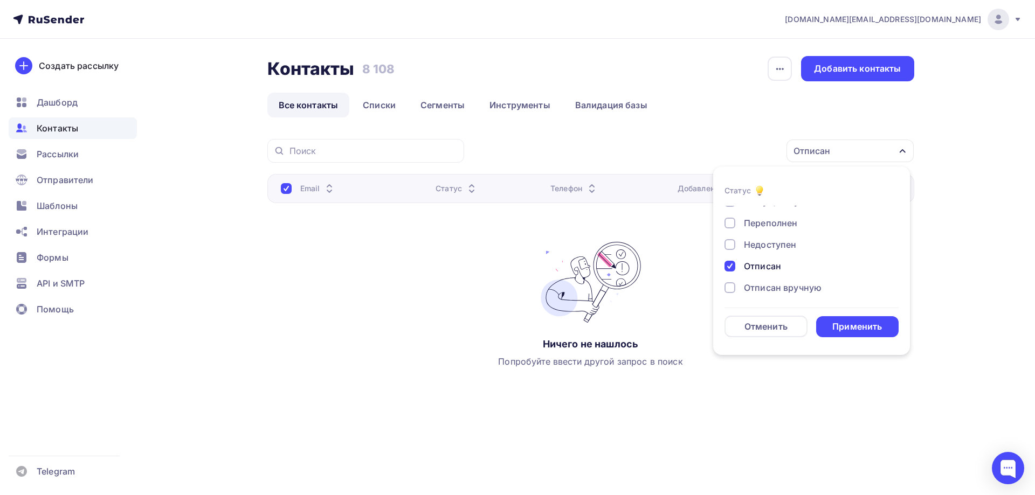
click at [730, 269] on div at bounding box center [729, 266] width 11 height 11
click at [732, 286] on div at bounding box center [729, 287] width 11 height 11
click at [847, 327] on div "Применить" at bounding box center [857, 327] width 50 height 12
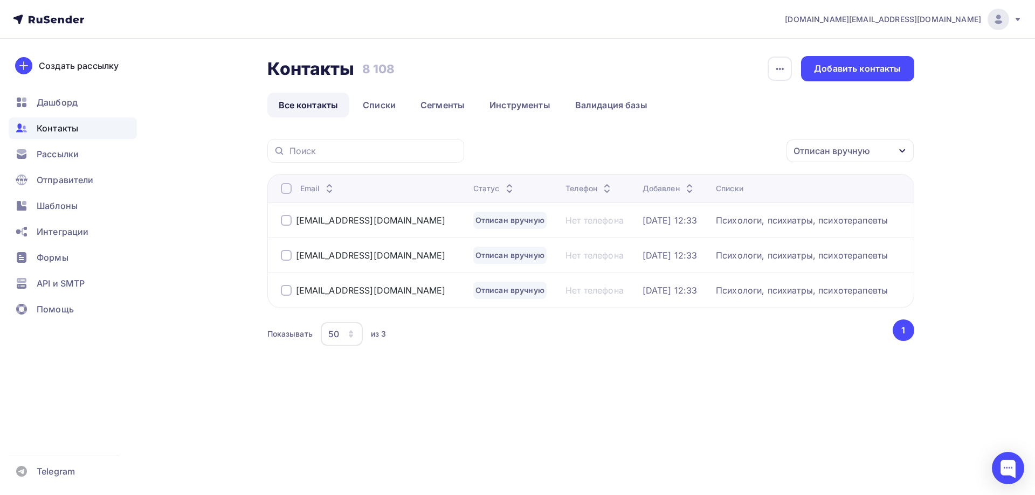
click at [287, 190] on div at bounding box center [286, 188] width 11 height 11
click at [284, 189] on div at bounding box center [286, 188] width 11 height 11
click at [728, 155] on div "Действие" at bounding box center [706, 151] width 142 height 21
click at [670, 221] on div "Удалить" at bounding box center [666, 225] width 36 height 13
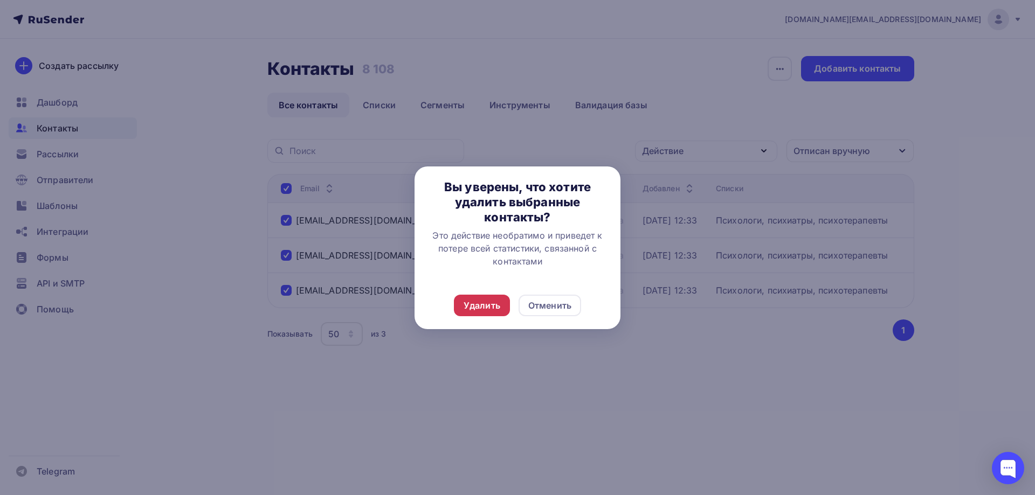
click at [495, 306] on div "Удалить" at bounding box center [481, 305] width 37 height 13
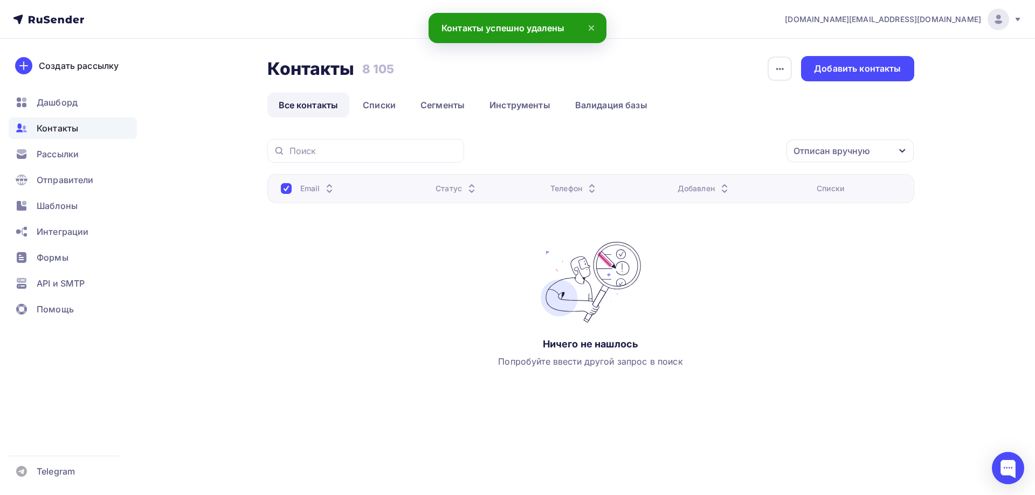
click at [878, 151] on div "Отписан вручную" at bounding box center [849, 151] width 127 height 23
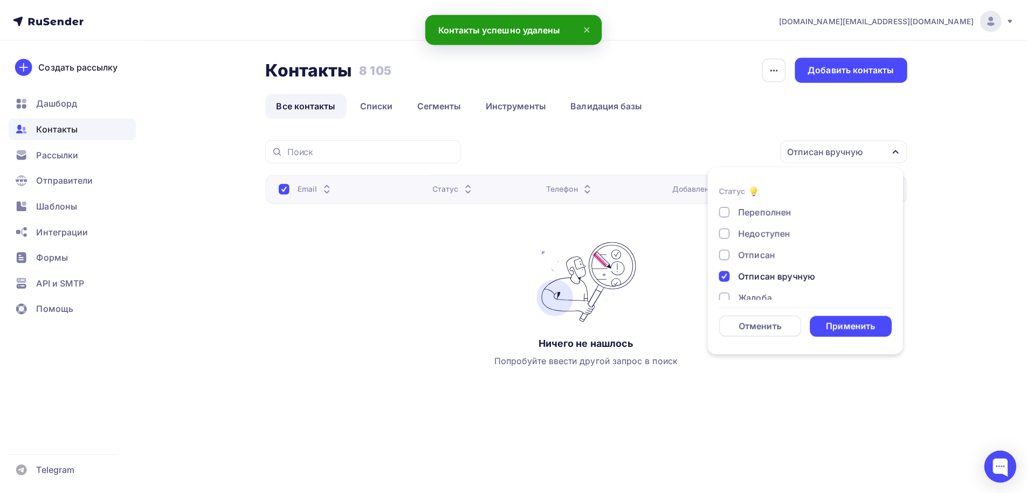
scroll to position [78, 0]
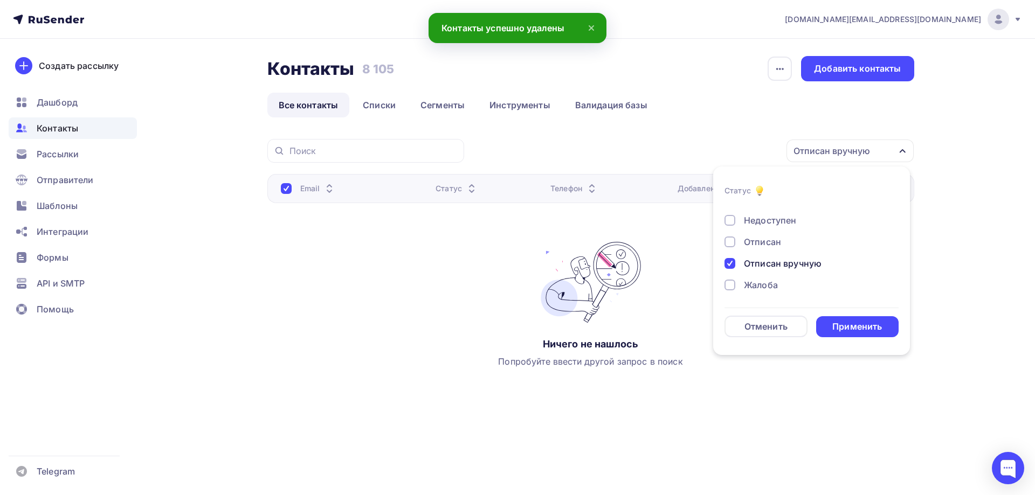
click at [733, 263] on div at bounding box center [729, 263] width 11 height 11
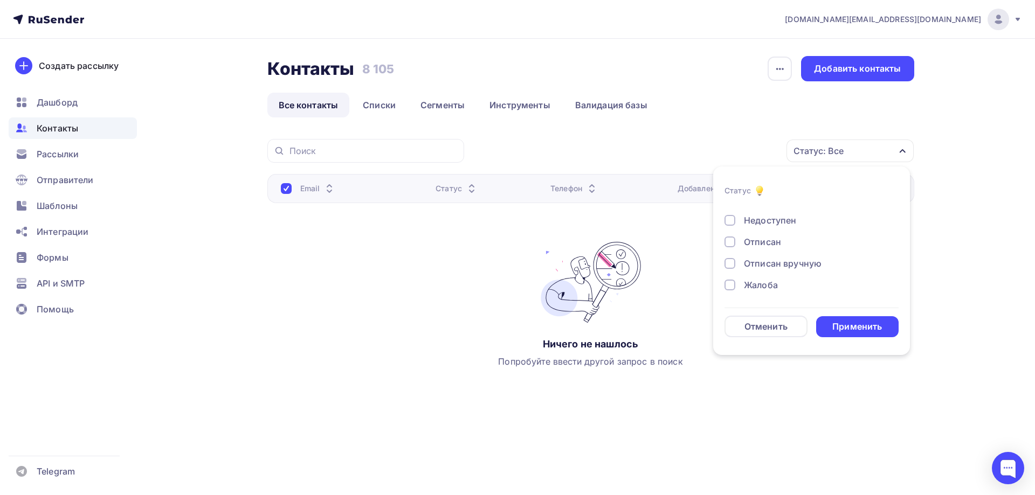
click at [729, 286] on div at bounding box center [729, 285] width 11 height 11
click at [872, 330] on div "Применить" at bounding box center [857, 327] width 50 height 12
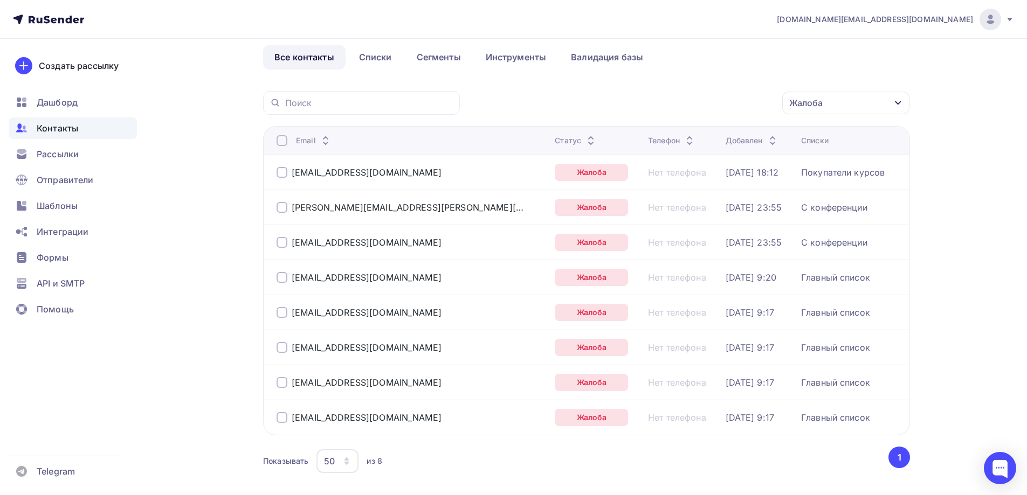
scroll to position [44, 0]
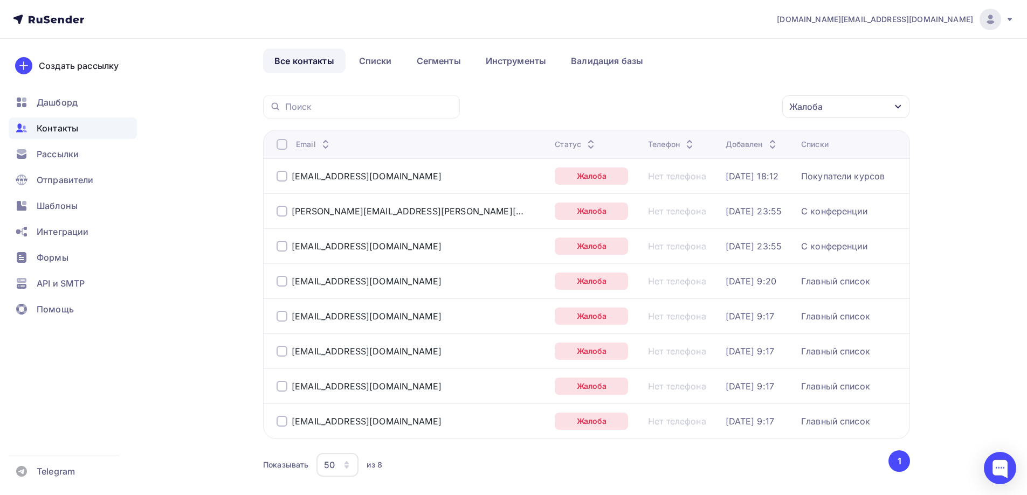
click at [284, 148] on div at bounding box center [281, 144] width 11 height 11
click at [284, 146] on div at bounding box center [281, 144] width 11 height 11
click at [718, 106] on div "Действие" at bounding box center [702, 106] width 142 height 21
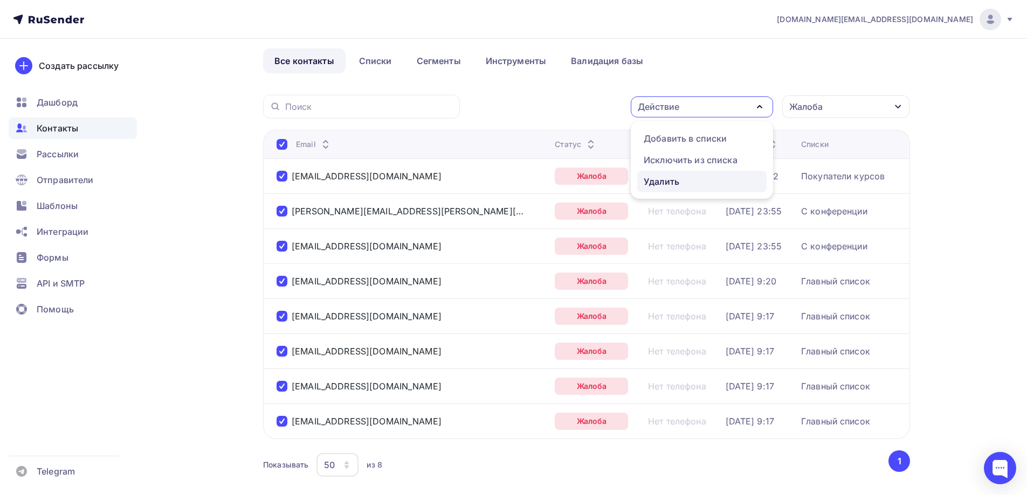
click at [664, 181] on div "Удалить" at bounding box center [661, 181] width 36 height 13
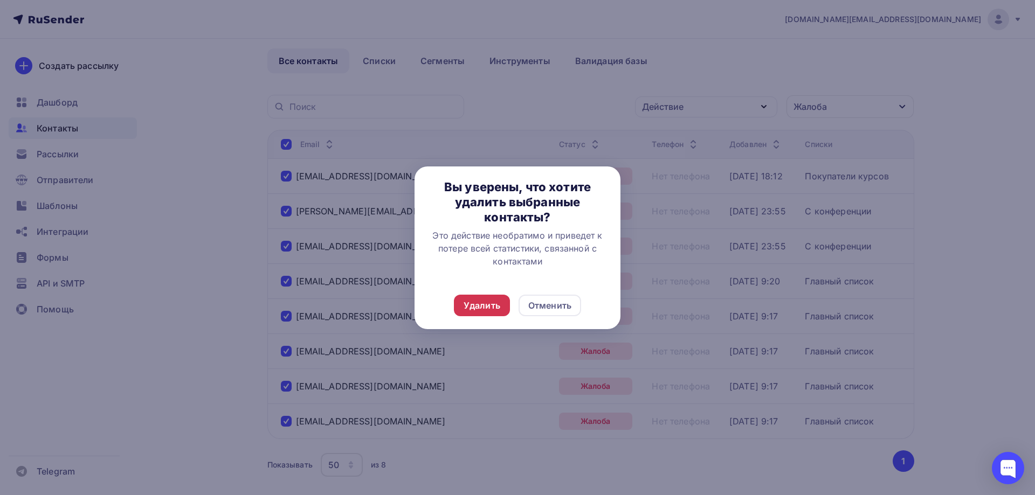
click at [500, 309] on div "Удалить" at bounding box center [482, 306] width 56 height 22
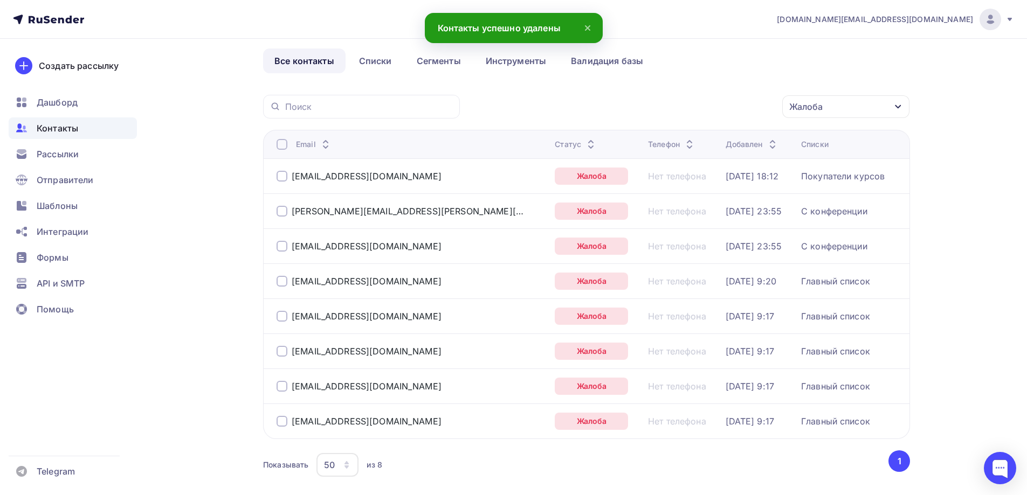
click at [953, 309] on div "Контакты Контакты 8 097 8 097 История импорта Добавить контакты Все контакты Сп…" at bounding box center [513, 272] width 883 height 555
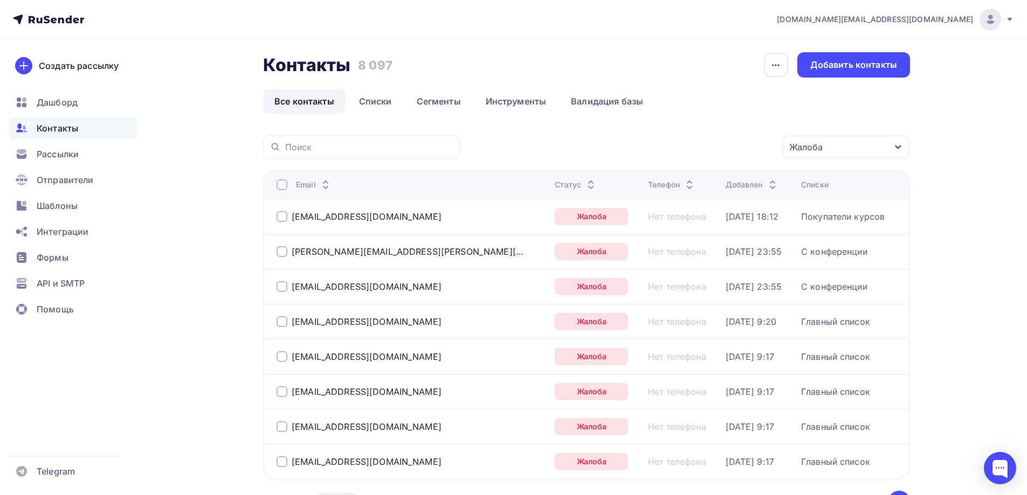
scroll to position [0, 0]
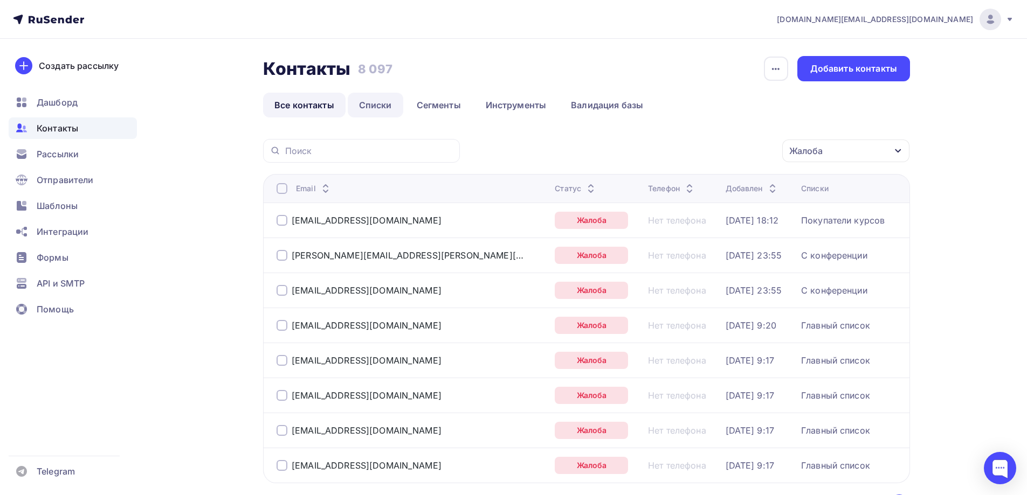
click at [371, 108] on link "Списки" at bounding box center [376, 105] width 56 height 25
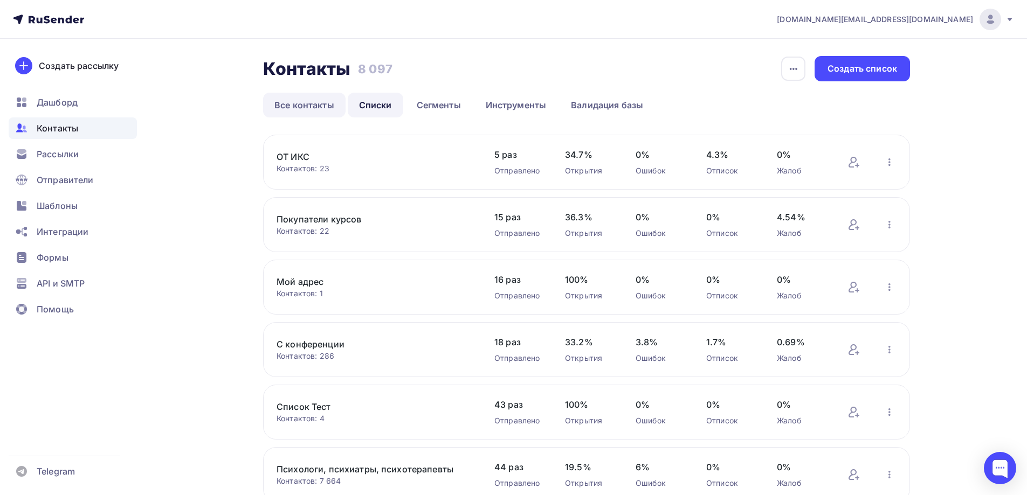
click at [308, 110] on link "Все контакты" at bounding box center [304, 105] width 82 height 25
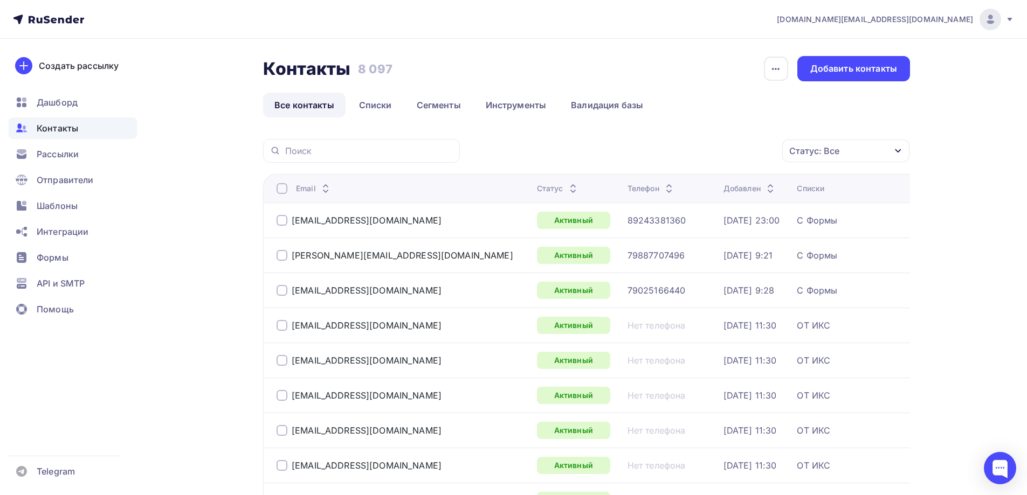
click at [830, 147] on div "Статус: Все" at bounding box center [814, 150] width 50 height 13
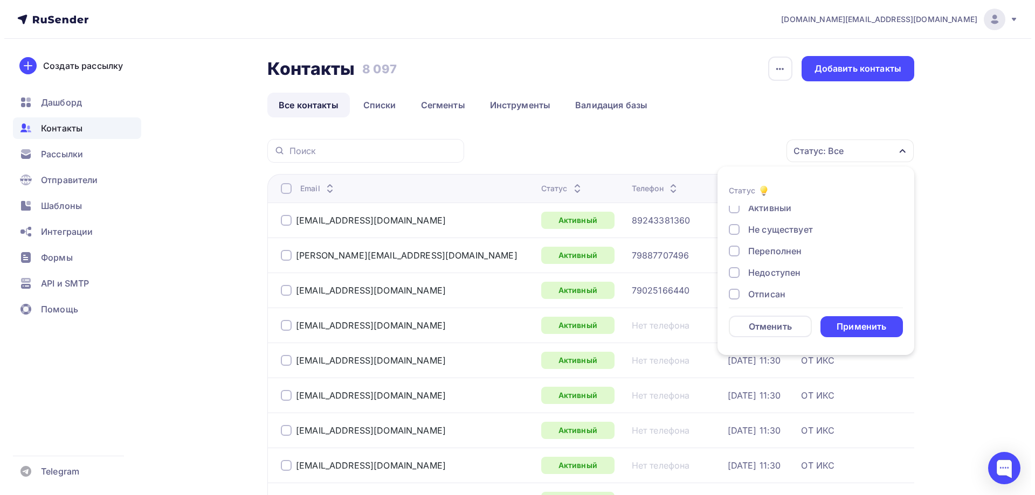
scroll to position [24, 0]
click at [771, 272] on div "Недоступен" at bounding box center [770, 274] width 52 height 13
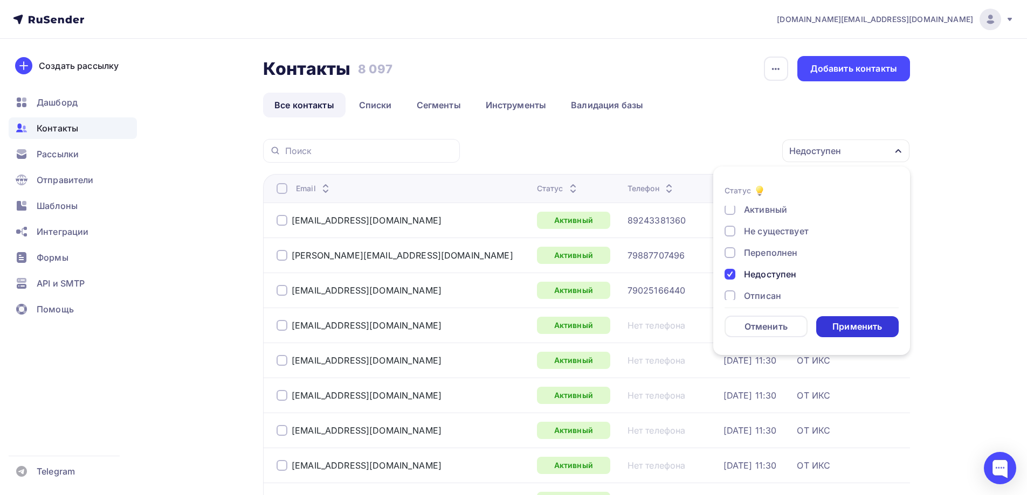
click at [847, 329] on div "Применить" at bounding box center [857, 327] width 50 height 12
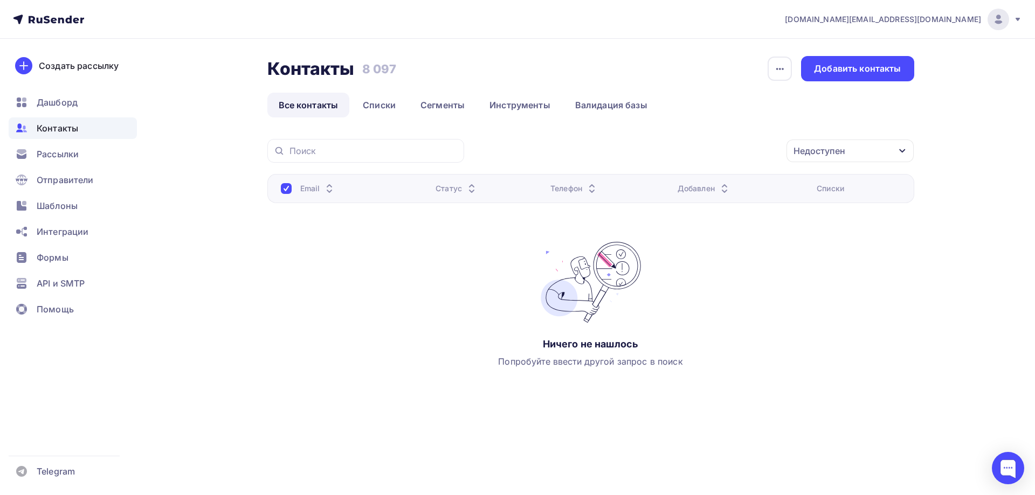
click at [904, 153] on icon "button" at bounding box center [902, 151] width 9 height 9
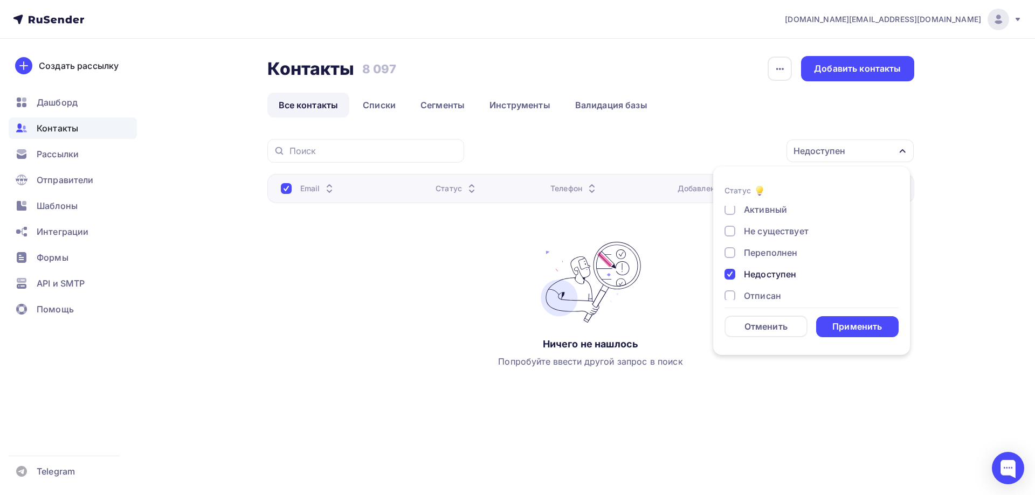
click at [730, 273] on div at bounding box center [729, 274] width 11 height 11
click at [729, 254] on div at bounding box center [729, 255] width 11 height 11
click at [877, 323] on div "Применить" at bounding box center [857, 327] width 50 height 12
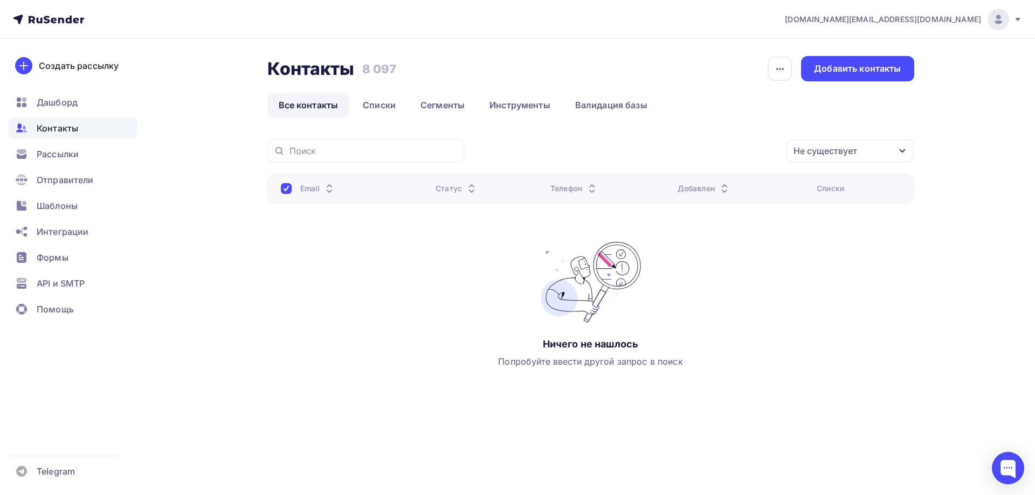
click at [865, 151] on div "Не существует" at bounding box center [849, 151] width 127 height 23
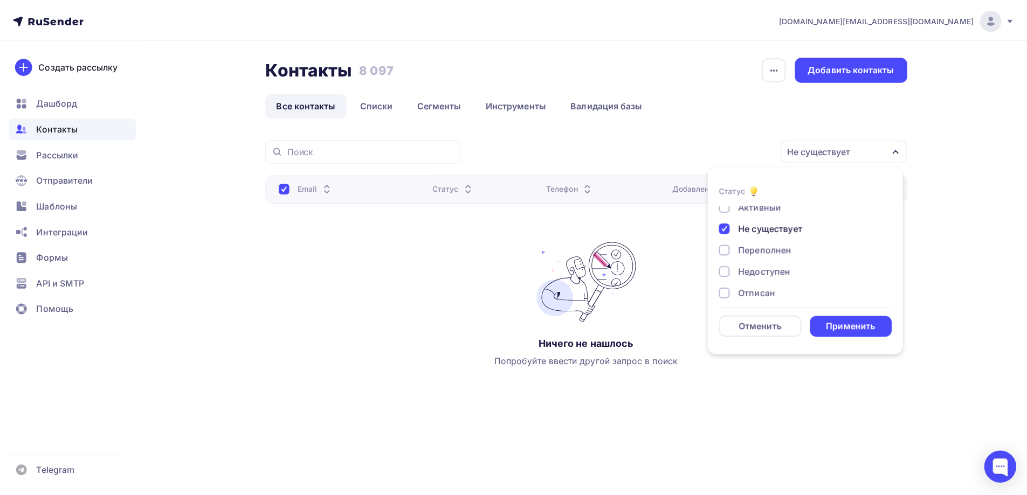
scroll to position [24, 0]
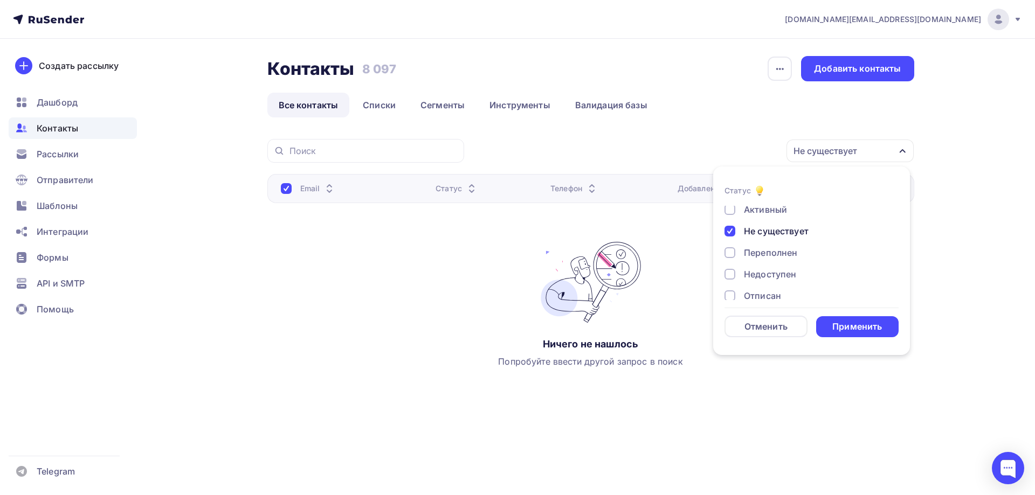
click at [727, 232] on div at bounding box center [729, 231] width 11 height 11
click at [731, 253] on div at bounding box center [729, 252] width 11 height 11
click at [853, 328] on div "Применить" at bounding box center [857, 327] width 50 height 12
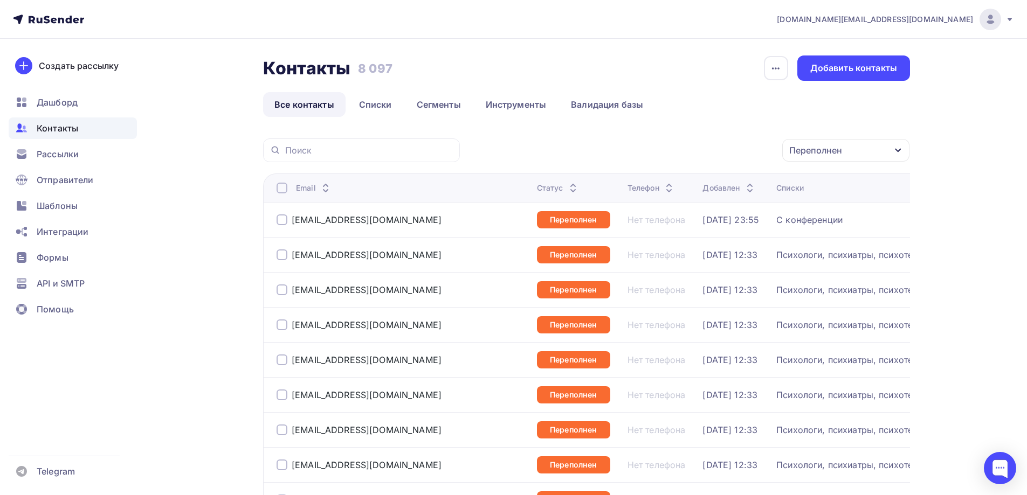
scroll to position [0, 0]
click at [282, 187] on div at bounding box center [281, 188] width 11 height 11
click at [692, 153] on div "Действие" at bounding box center [702, 151] width 142 height 21
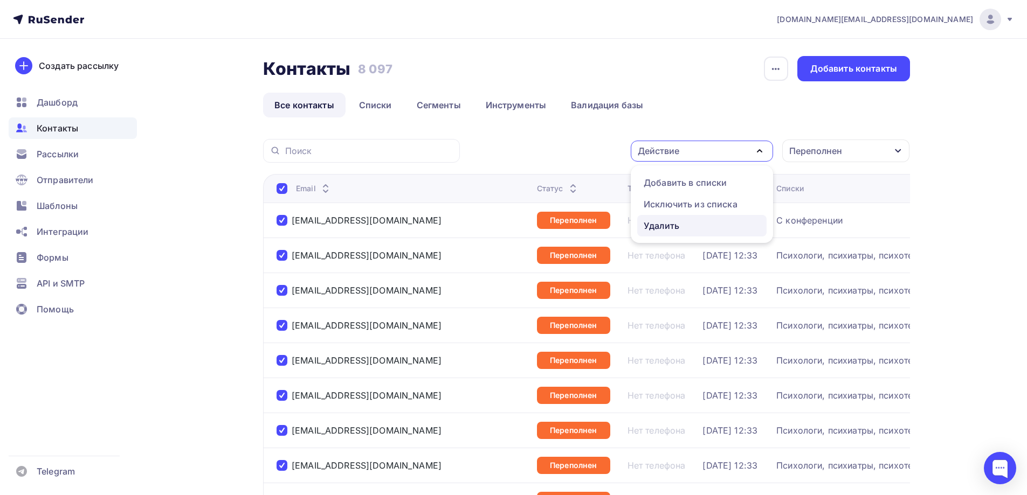
click at [667, 227] on div "Удалить" at bounding box center [661, 225] width 36 height 13
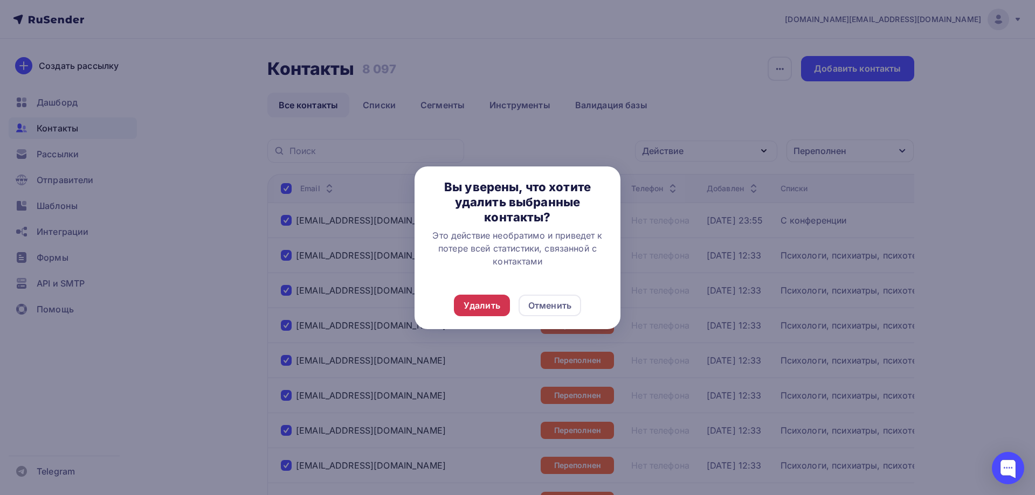
click at [487, 302] on div "Удалить" at bounding box center [481, 305] width 37 height 13
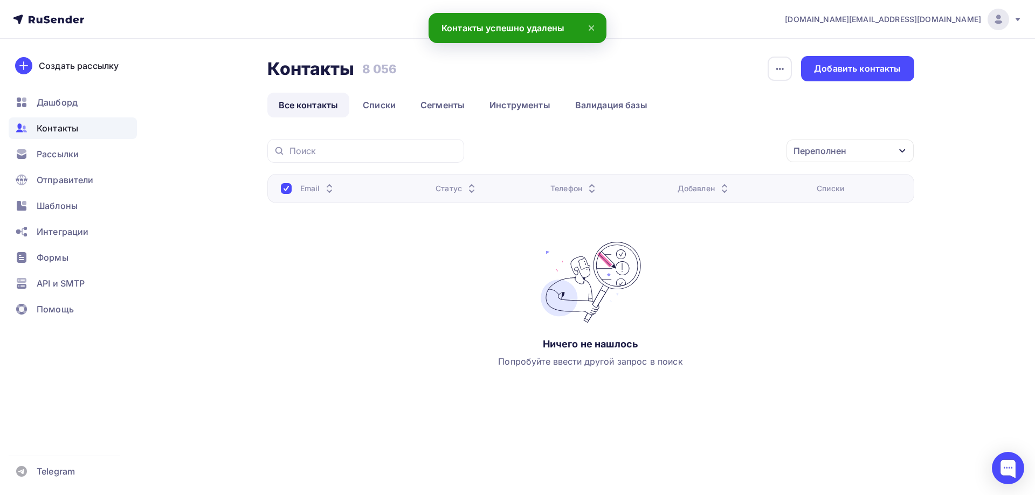
click at [944, 288] on div "Контакты Контакты 8 056 8 056 История импорта Добавить контакты Все контакты Сп…" at bounding box center [517, 249] width 883 height 420
click at [378, 112] on link "Списки" at bounding box center [379, 105] width 56 height 25
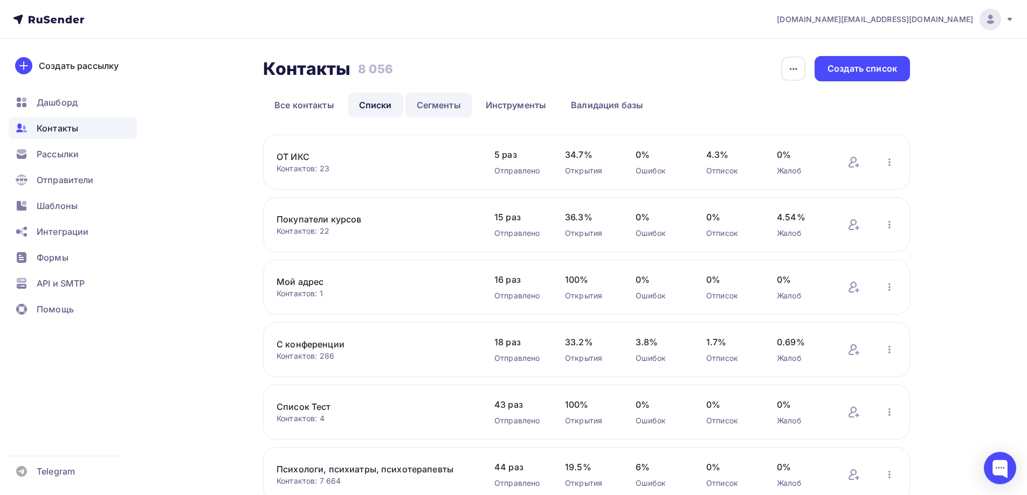
click at [435, 112] on link "Сегменты" at bounding box center [438, 105] width 67 height 25
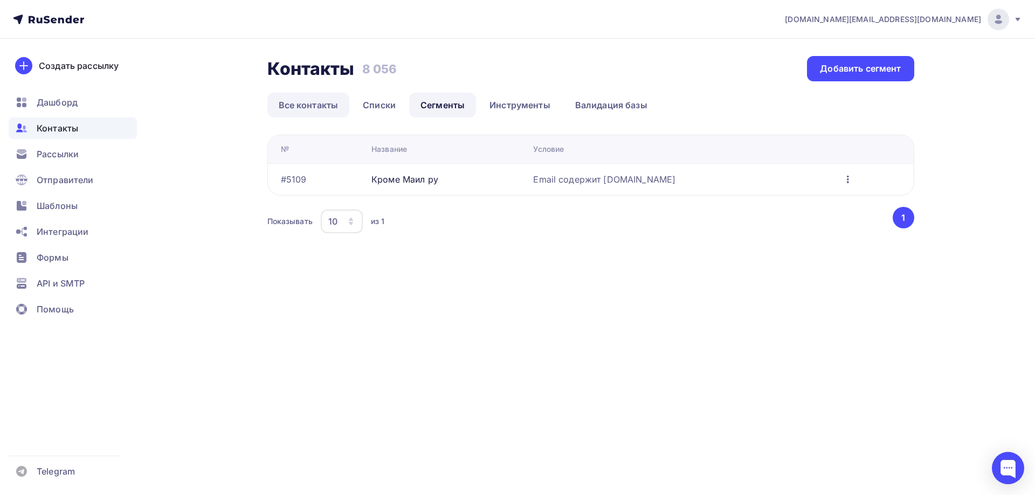
click at [309, 107] on link "Все контакты" at bounding box center [308, 105] width 82 height 25
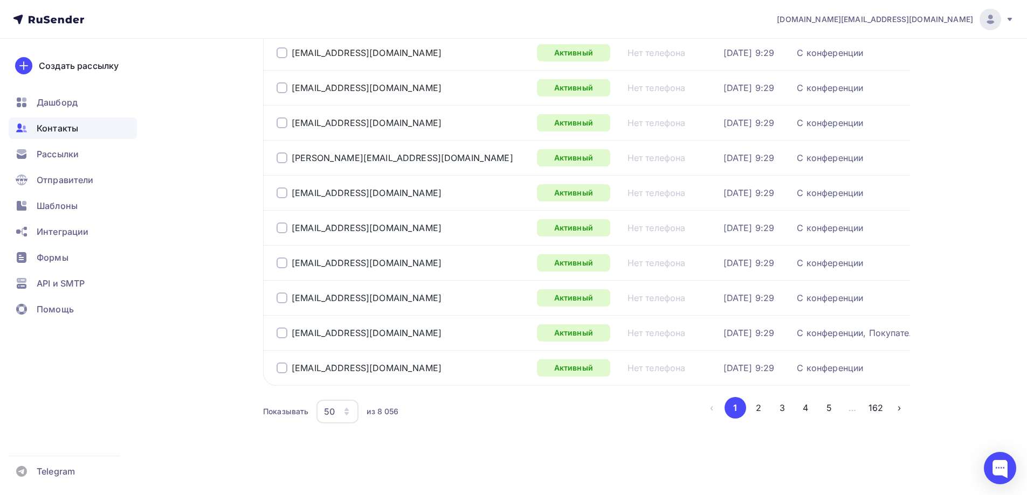
scroll to position [1577, 0]
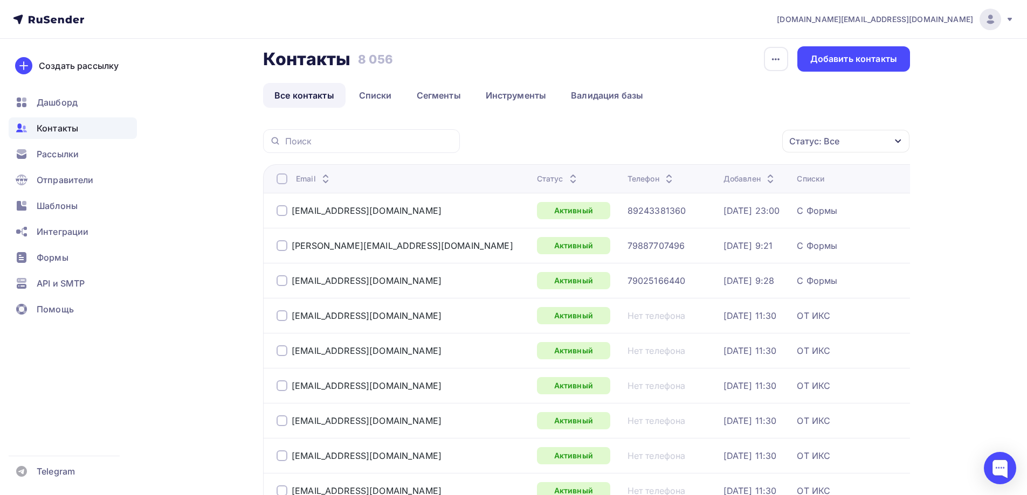
scroll to position [0, 0]
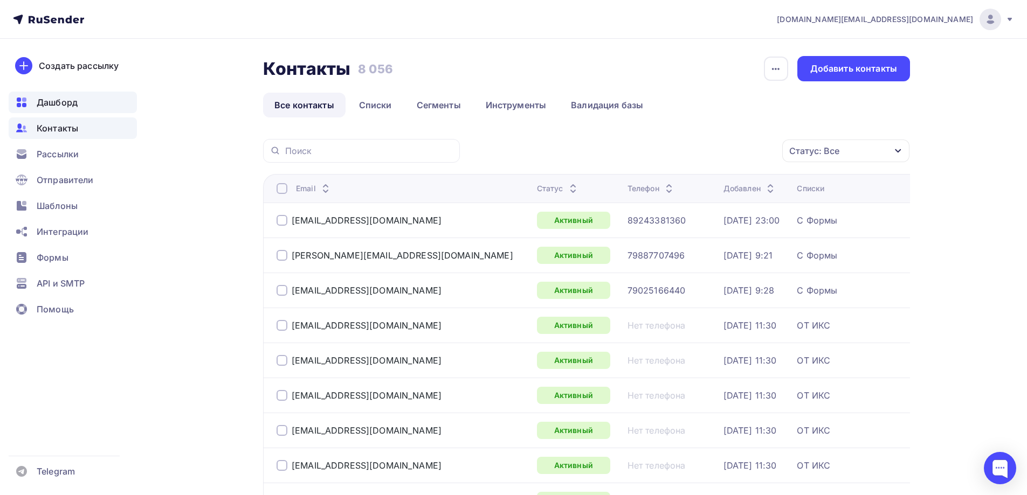
click at [68, 104] on span "Дашборд" at bounding box center [57, 102] width 41 height 13
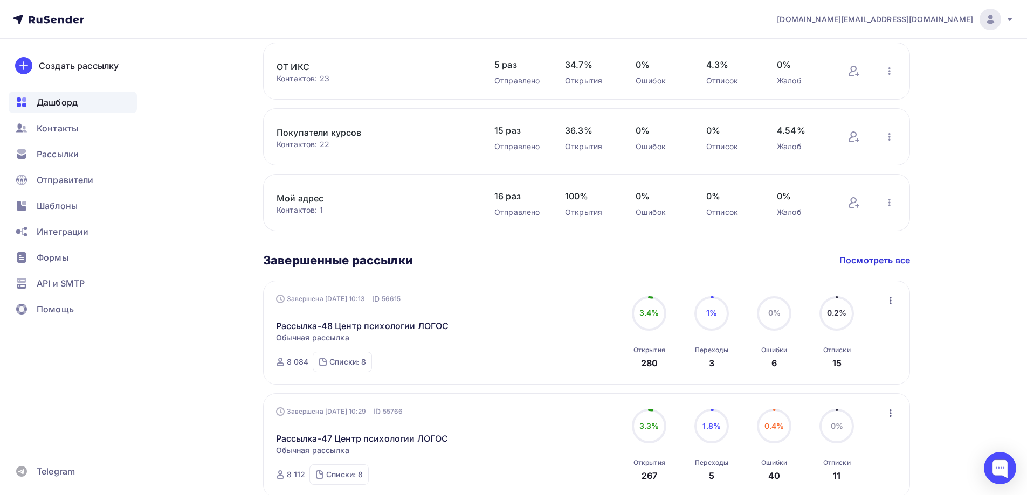
scroll to position [431, 0]
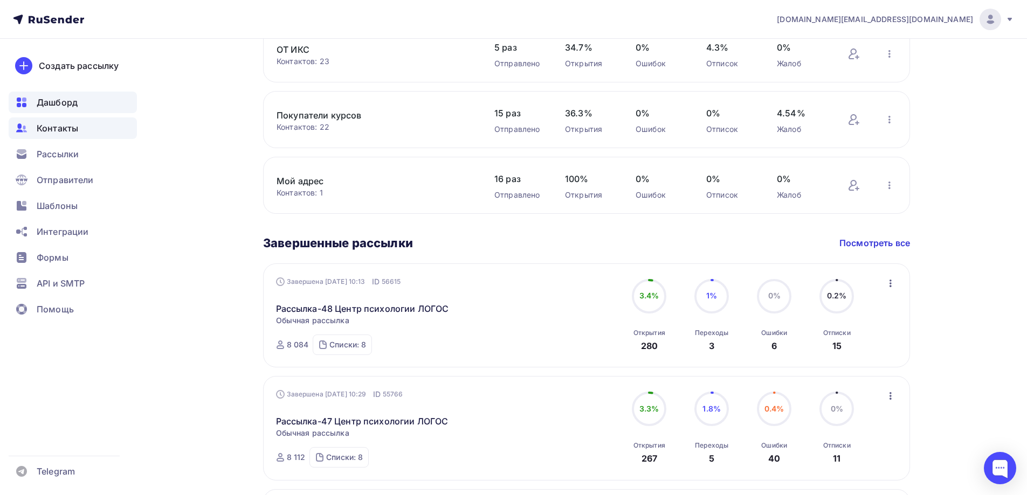
click at [77, 124] on span "Контакты" at bounding box center [57, 128] width 41 height 13
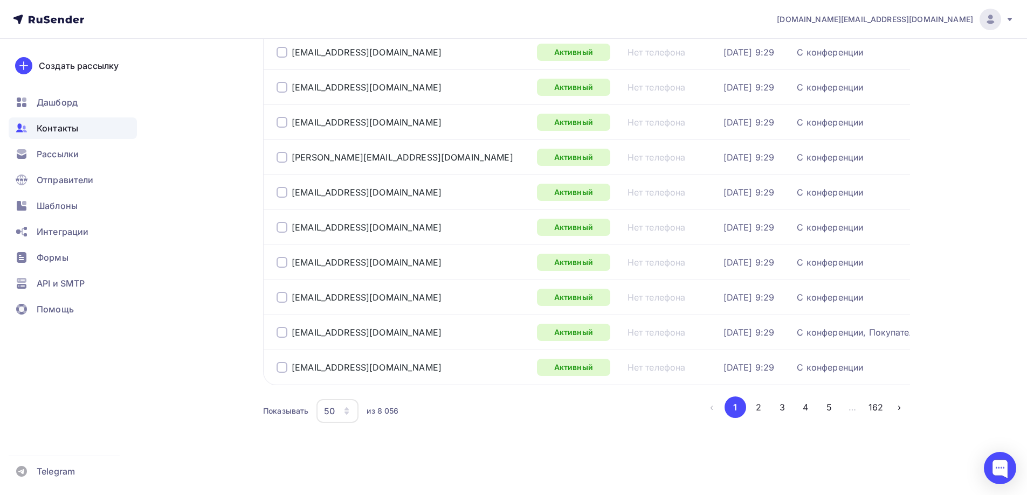
scroll to position [1577, 0]
click at [760, 408] on button "2" at bounding box center [758, 408] width 22 height 22
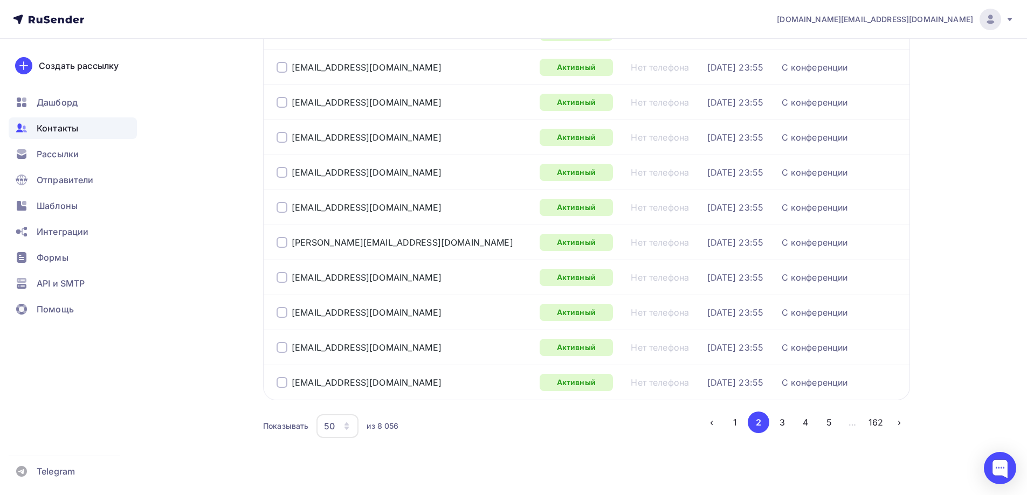
scroll to position [1569, 0]
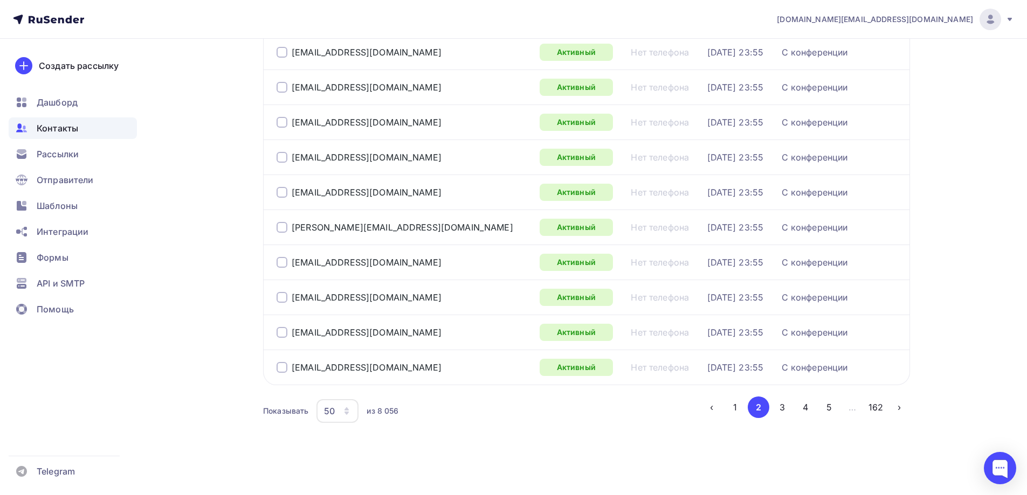
click at [349, 410] on icon "button" at bounding box center [346, 411] width 9 height 9
click at [356, 382] on div "100" at bounding box center [380, 377] width 103 height 13
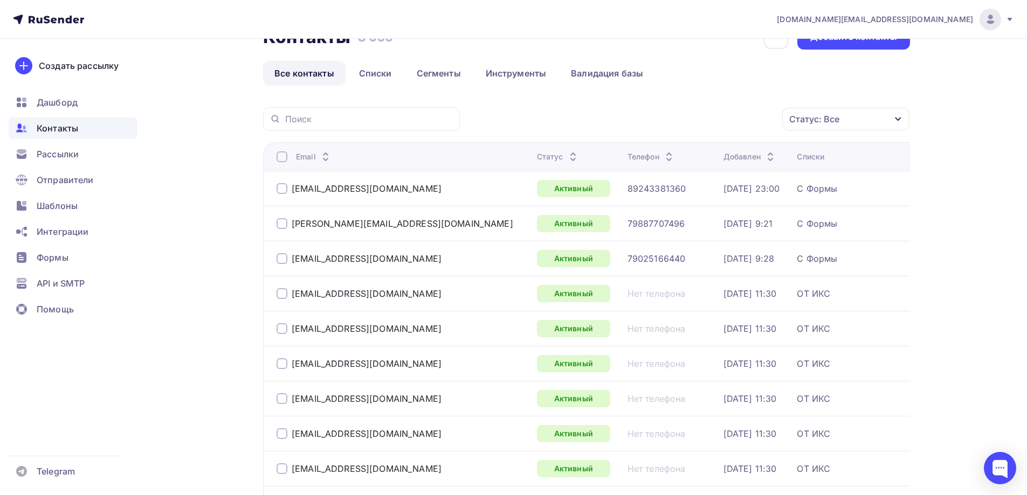
scroll to position [29, 0]
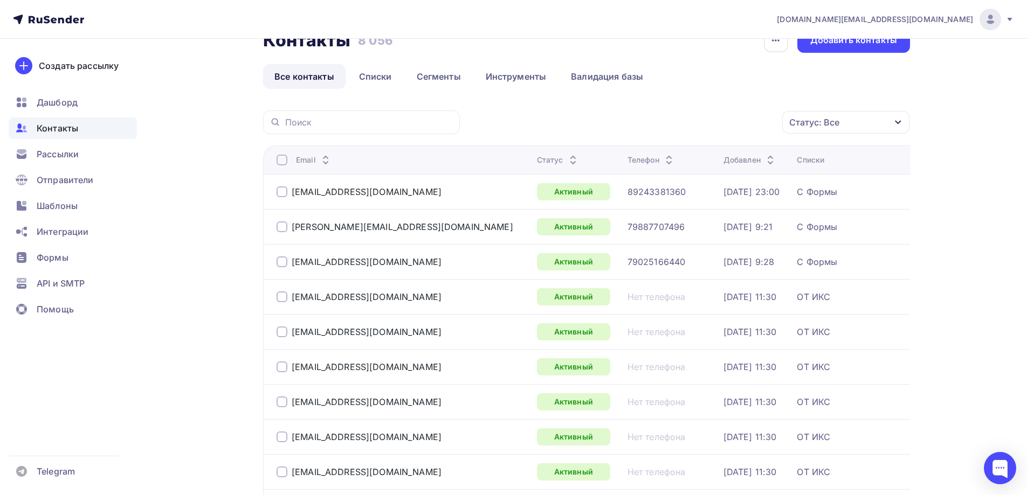
click at [898, 122] on icon "button" at bounding box center [898, 122] width 9 height 9
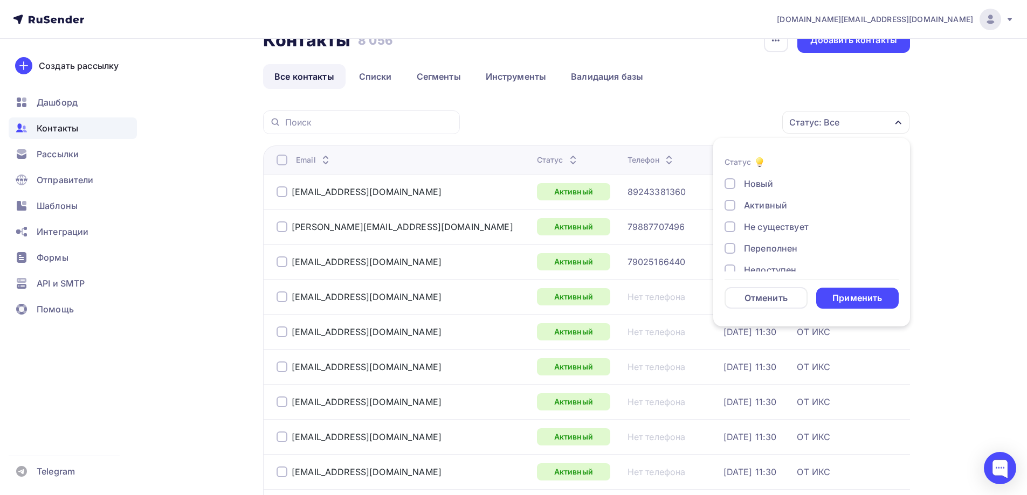
click at [791, 246] on div "Переполнен" at bounding box center [770, 248] width 53 height 13
click at [848, 292] on div "Применить" at bounding box center [857, 298] width 50 height 12
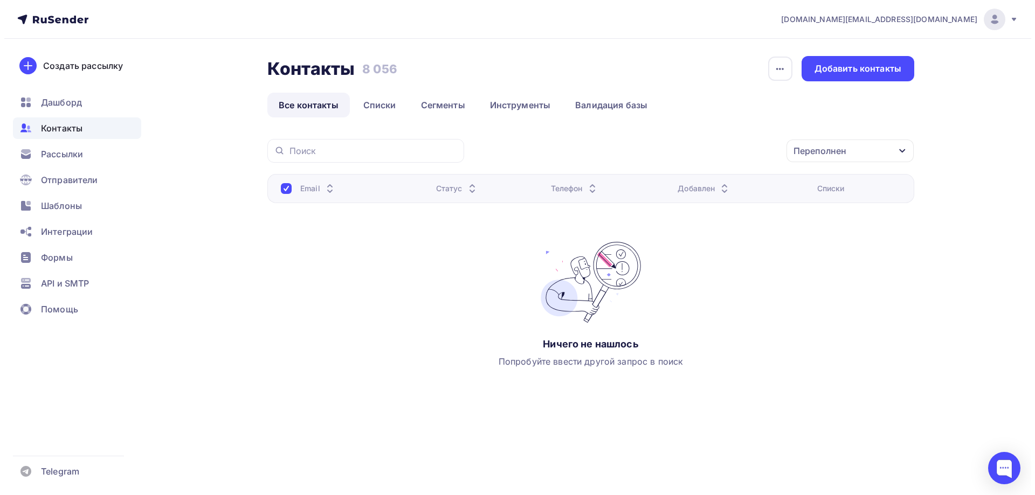
scroll to position [0, 0]
click at [862, 148] on div "Переполнен" at bounding box center [849, 151] width 127 height 23
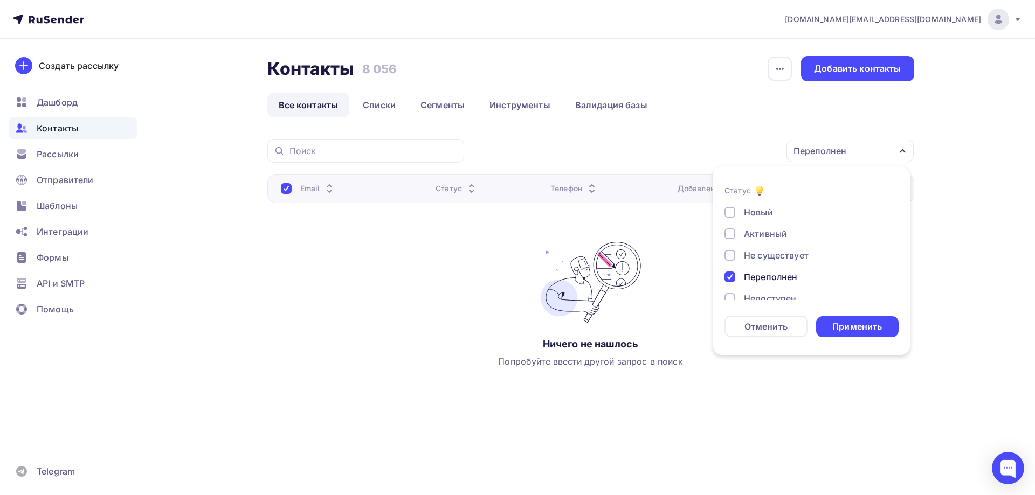
click at [733, 255] on div at bounding box center [729, 255] width 11 height 11
click at [729, 242] on div at bounding box center [729, 244] width 11 height 11
click at [731, 266] on div at bounding box center [729, 266] width 11 height 11
click at [732, 288] on div at bounding box center [729, 287] width 11 height 11
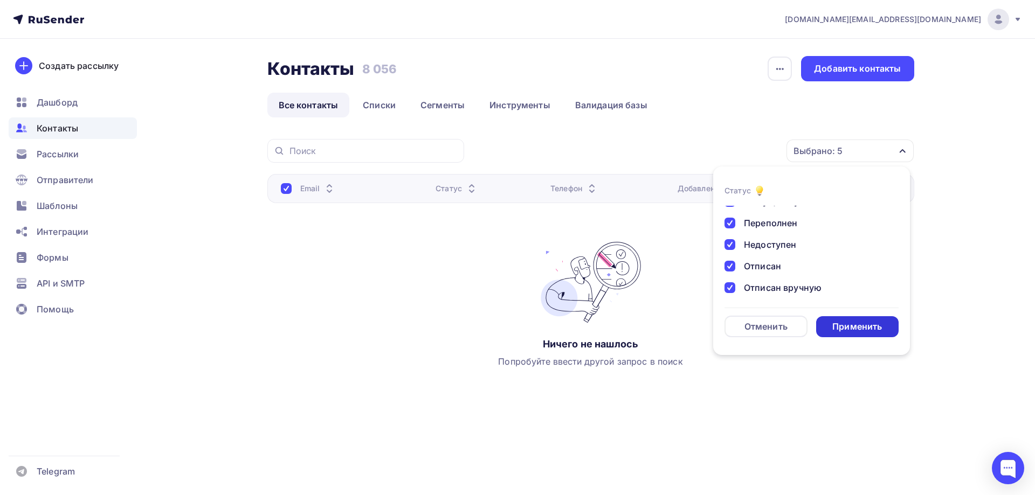
click at [854, 330] on div "Применить" at bounding box center [857, 327] width 50 height 12
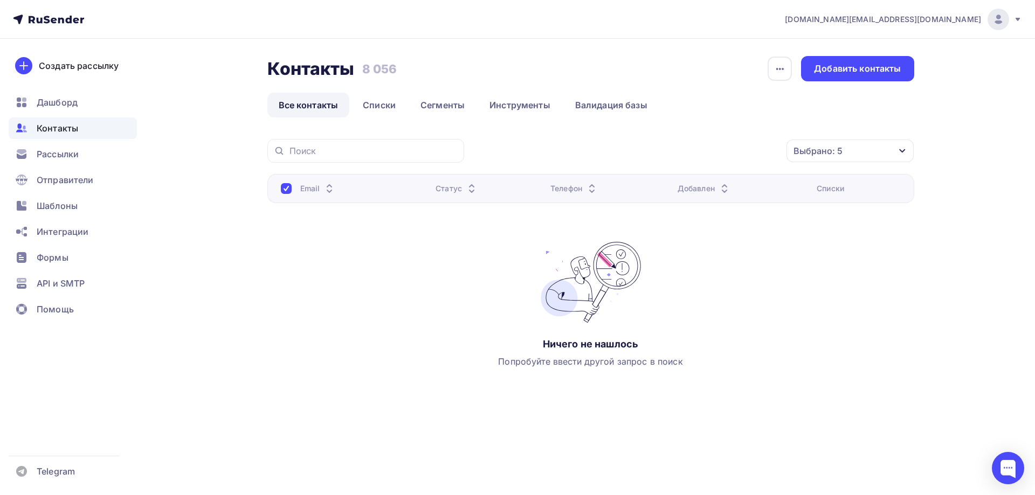
click at [905, 152] on icon "button" at bounding box center [902, 151] width 9 height 9
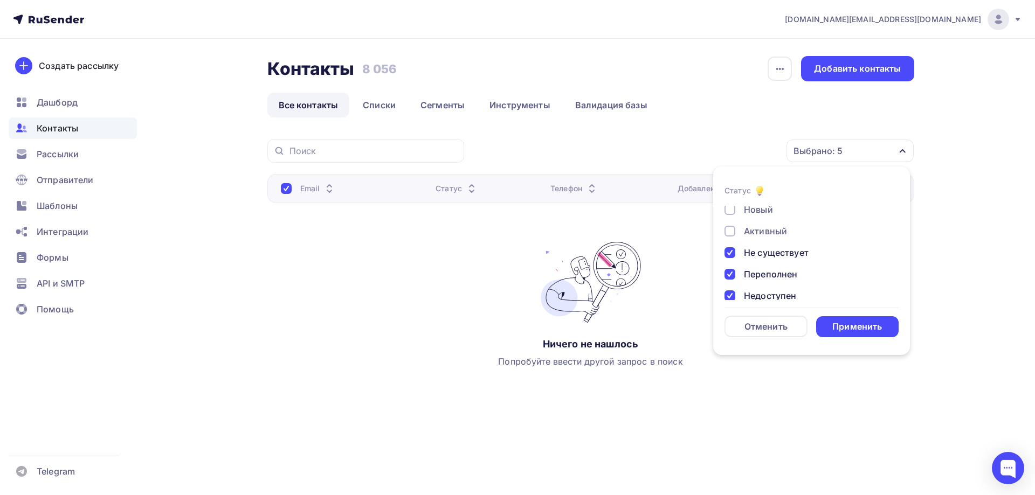
scroll to position [0, 0]
click at [731, 255] on div at bounding box center [729, 255] width 11 height 11
click at [730, 223] on div at bounding box center [729, 223] width 11 height 11
click at [729, 240] on div at bounding box center [729, 244] width 11 height 11
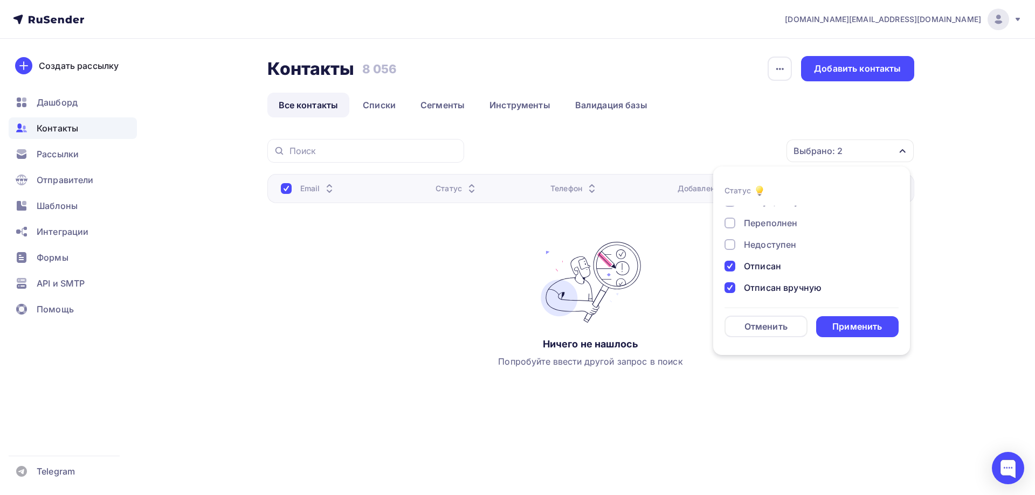
click at [732, 267] on div at bounding box center [729, 266] width 11 height 11
click at [731, 286] on div at bounding box center [729, 287] width 11 height 11
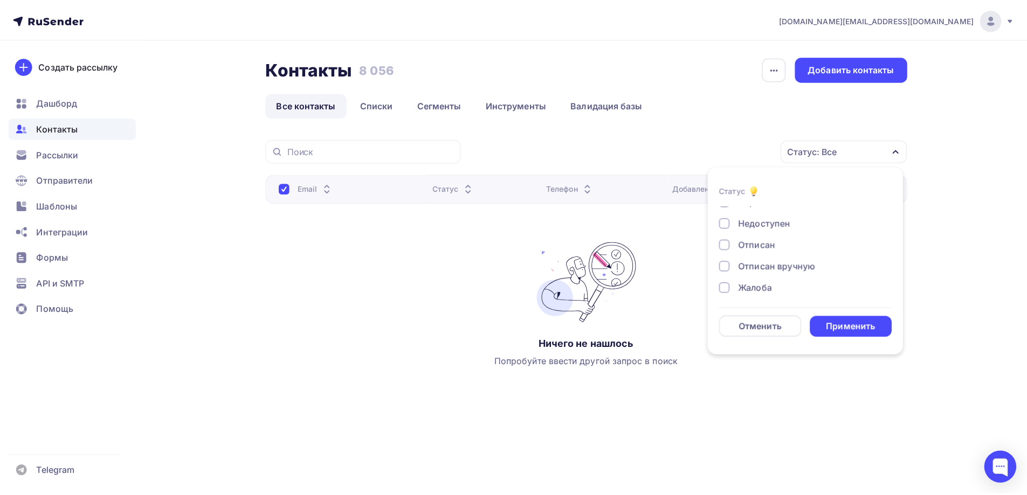
scroll to position [78, 0]
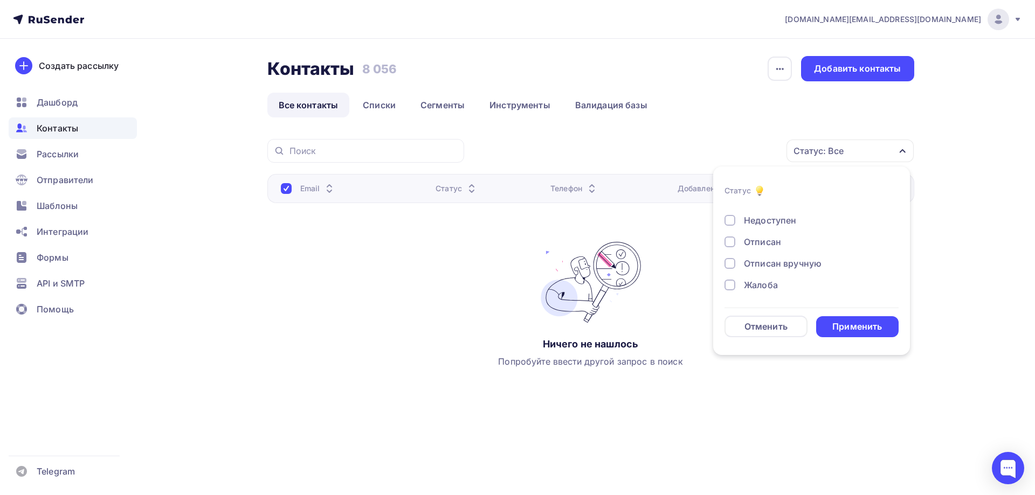
click at [767, 281] on div "Жалоба" at bounding box center [761, 285] width 34 height 13
click at [859, 329] on div "Применить" at bounding box center [857, 327] width 50 height 12
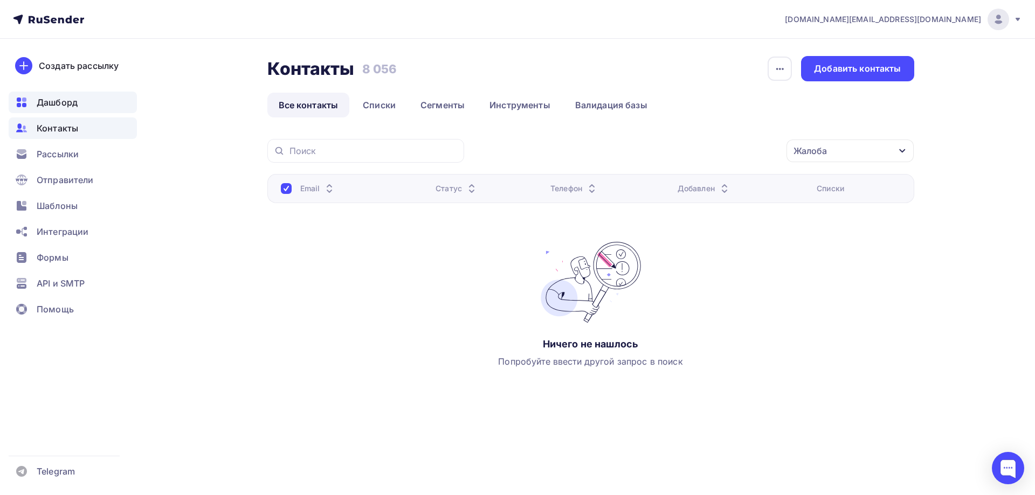
click at [80, 103] on div "Дашборд" at bounding box center [73, 103] width 128 height 22
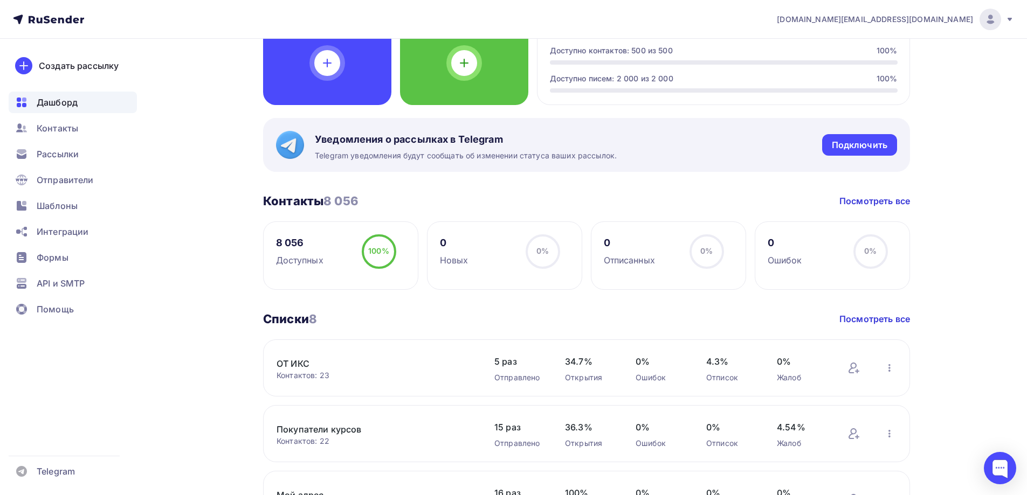
scroll to position [216, 0]
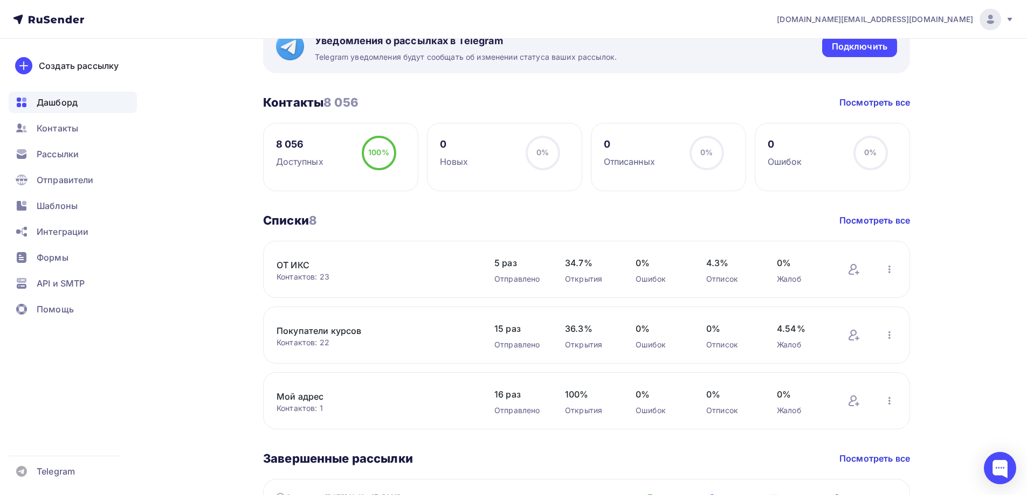
click at [347, 331] on link "Покупатели курсов" at bounding box center [367, 330] width 183 height 13
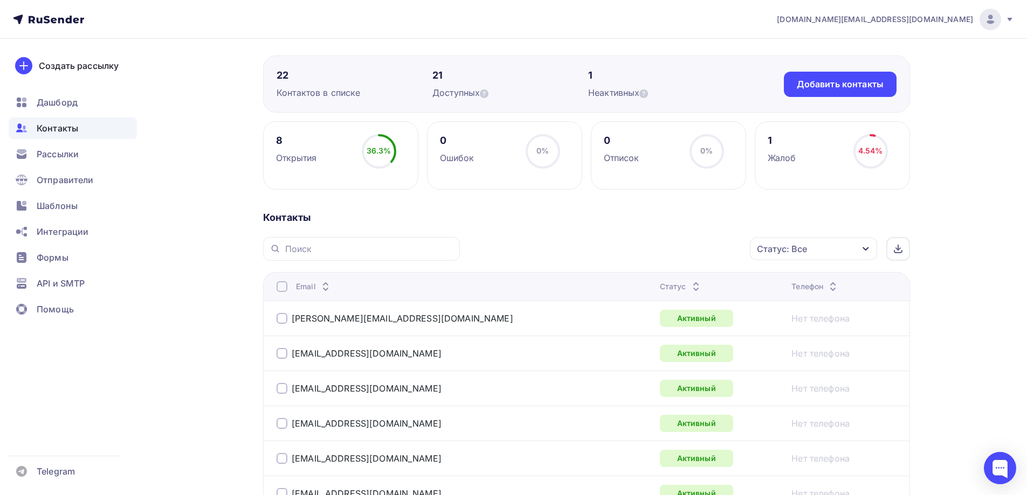
scroll to position [108, 0]
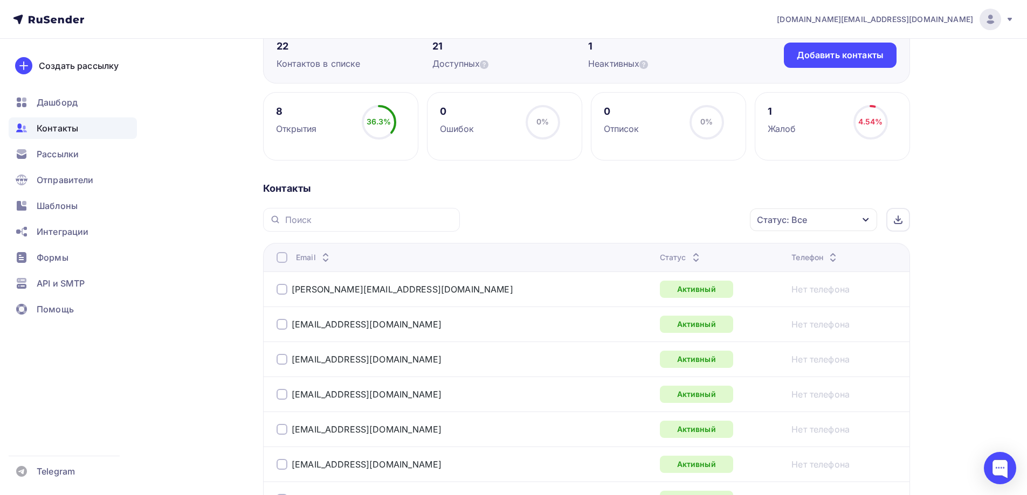
click at [844, 218] on div "Статус: Все" at bounding box center [813, 220] width 127 height 23
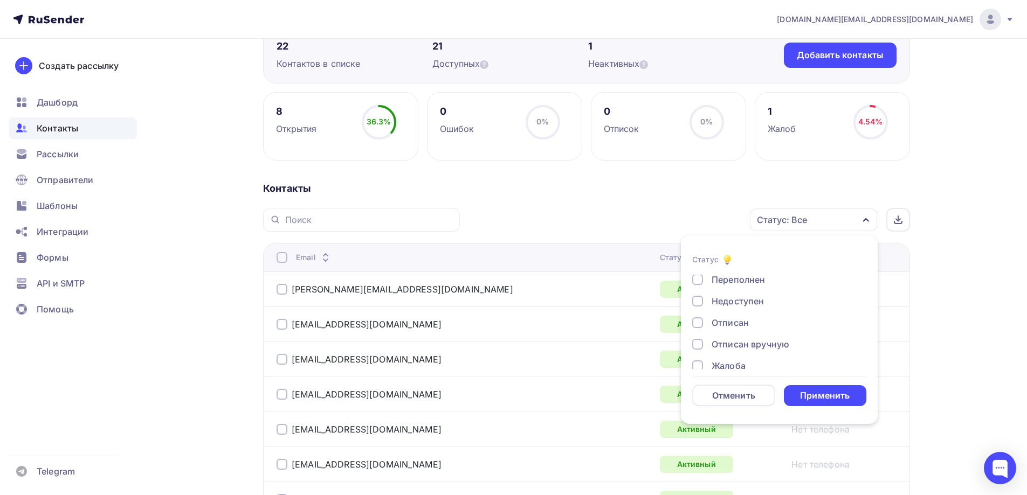
scroll to position [78, 0]
click at [738, 351] on div "Жалоба" at bounding box center [728, 354] width 34 height 13
click at [833, 397] on div "Применить" at bounding box center [825, 396] width 50 height 12
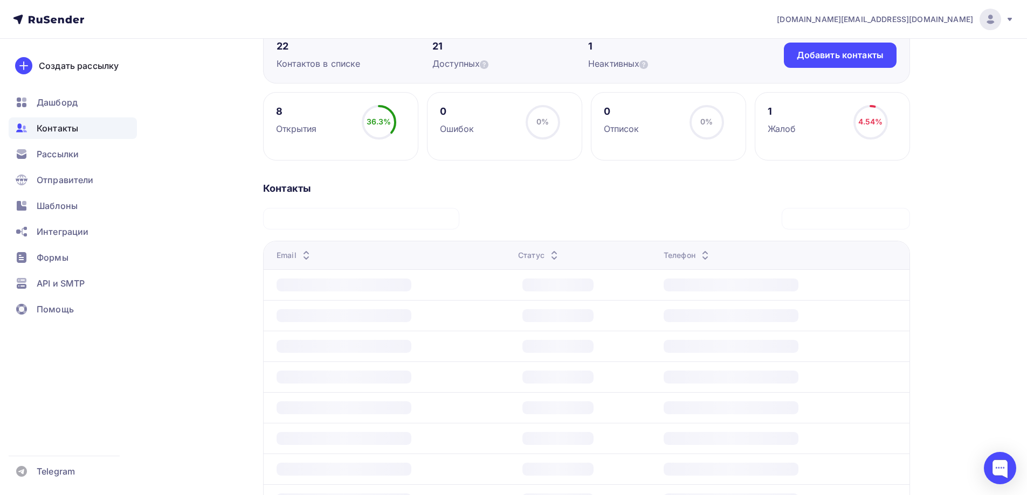
scroll to position [64, 0]
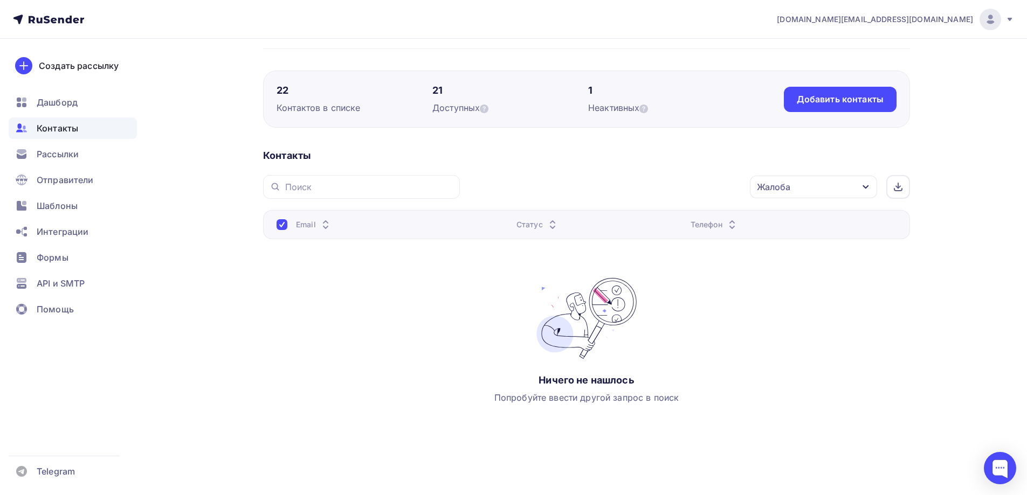
drag, startPoint x: 434, startPoint y: 92, endPoint x: 444, endPoint y: 91, distance: 9.2
click at [444, 91] on div "21" at bounding box center [510, 90] width 156 height 13
click at [457, 92] on div "21" at bounding box center [510, 90] width 156 height 13
click at [53, 100] on span "Дашборд" at bounding box center [57, 102] width 41 height 13
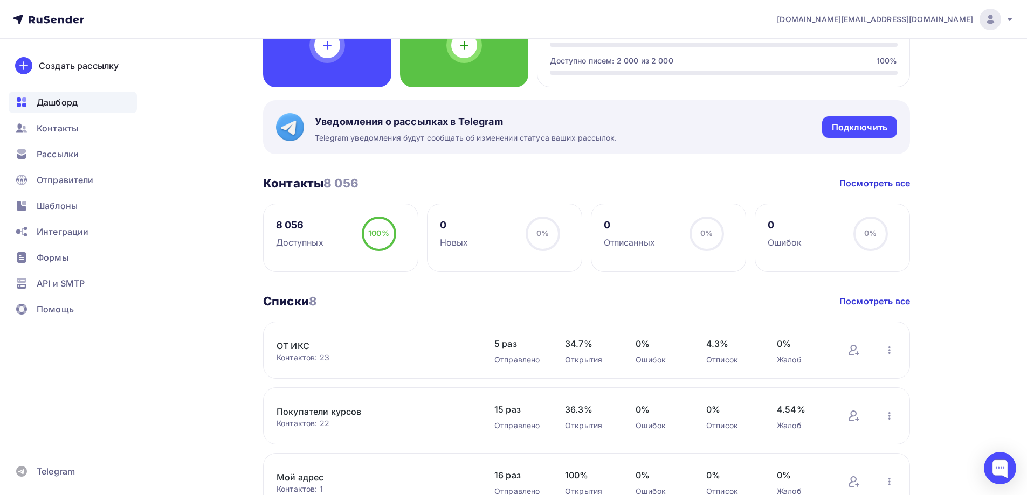
scroll to position [162, 0]
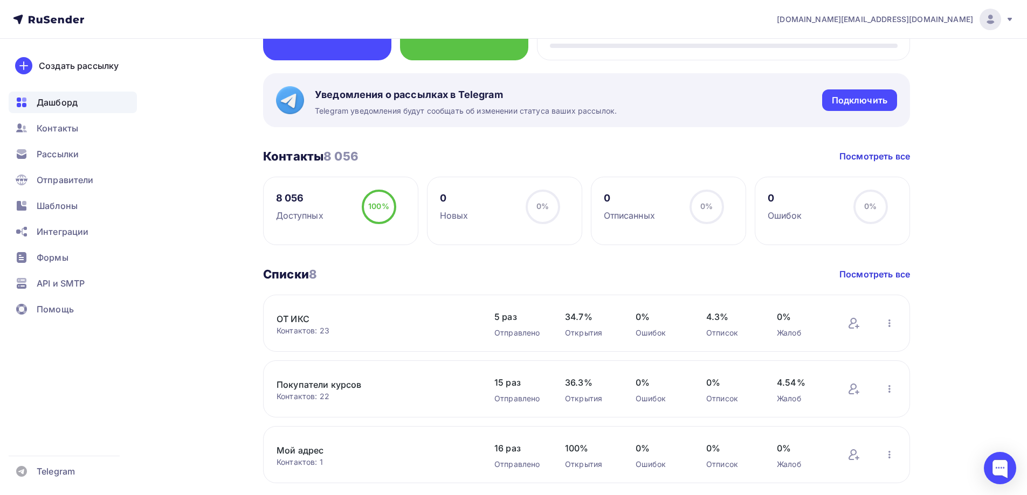
drag, startPoint x: 328, startPoint y: 157, endPoint x: 392, endPoint y: 156, distance: 64.1
click at [392, 156] on div "Контакты 8 056 Контакты 8 056 Посмотреть все" at bounding box center [586, 156] width 647 height 15
click at [403, 155] on div "Контакты 8 056 Контакты 8 056 Посмотреть все" at bounding box center [586, 156] width 647 height 15
click at [70, 155] on span "Рассылки" at bounding box center [58, 154] width 42 height 13
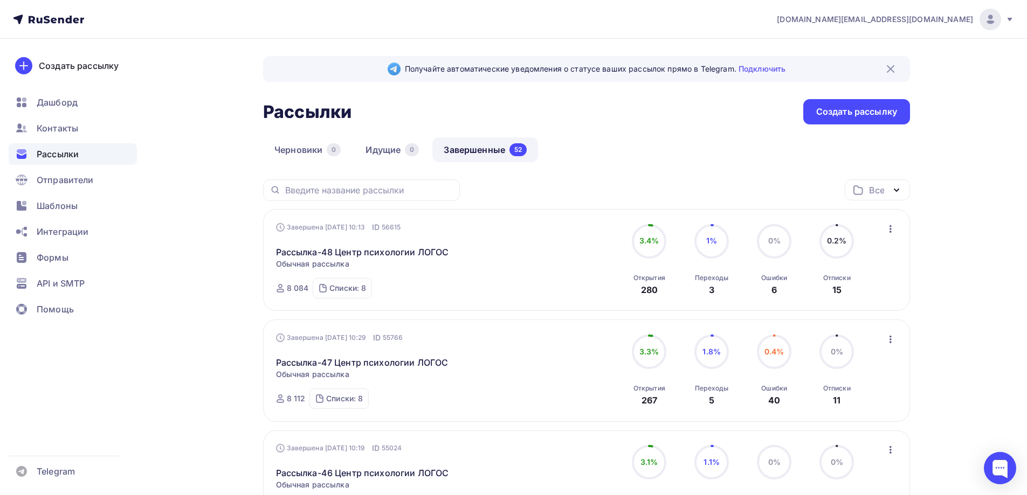
drag, startPoint x: 287, startPoint y: 286, endPoint x: 308, endPoint y: 287, distance: 20.5
click at [308, 287] on div "8 084" at bounding box center [298, 288] width 22 height 11
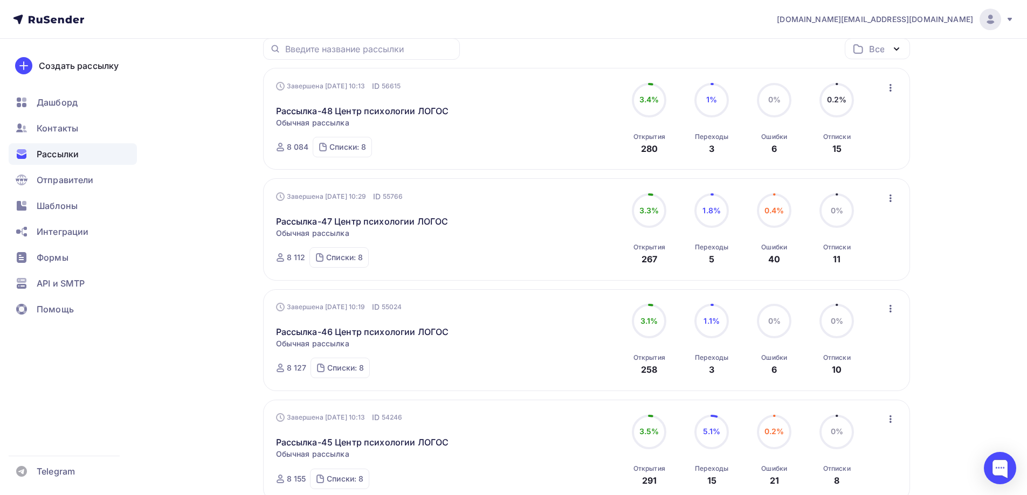
scroll to position [162, 0]
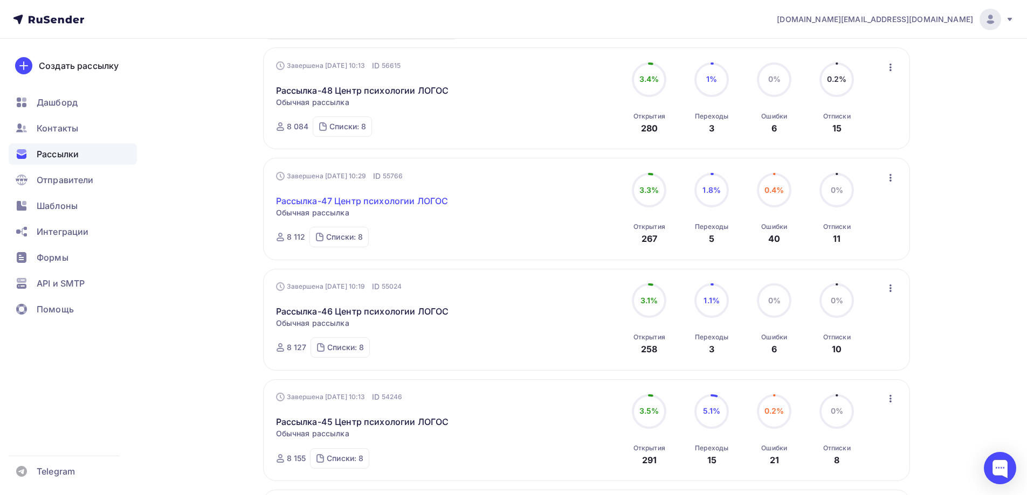
click at [428, 204] on link "Рассылка-47 Центр психологии ЛОГОС" at bounding box center [362, 201] width 172 height 13
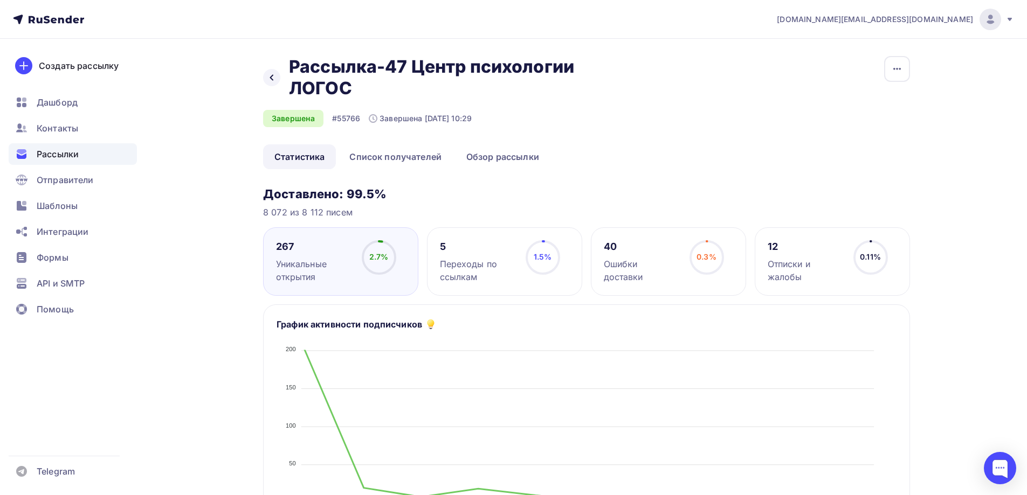
click at [654, 264] on div "Ошибки доставки" at bounding box center [642, 271] width 76 height 26
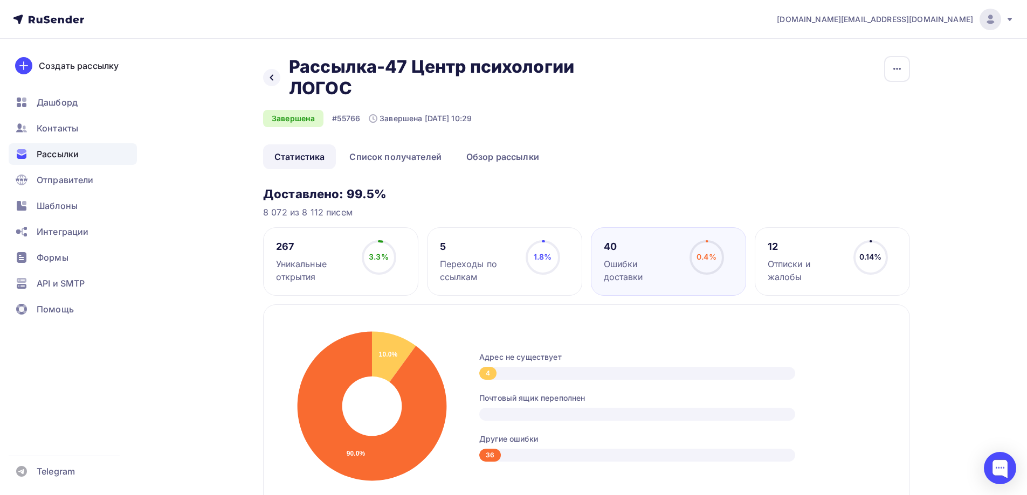
click at [654, 264] on div "Ошибки доставки" at bounding box center [642, 271] width 76 height 26
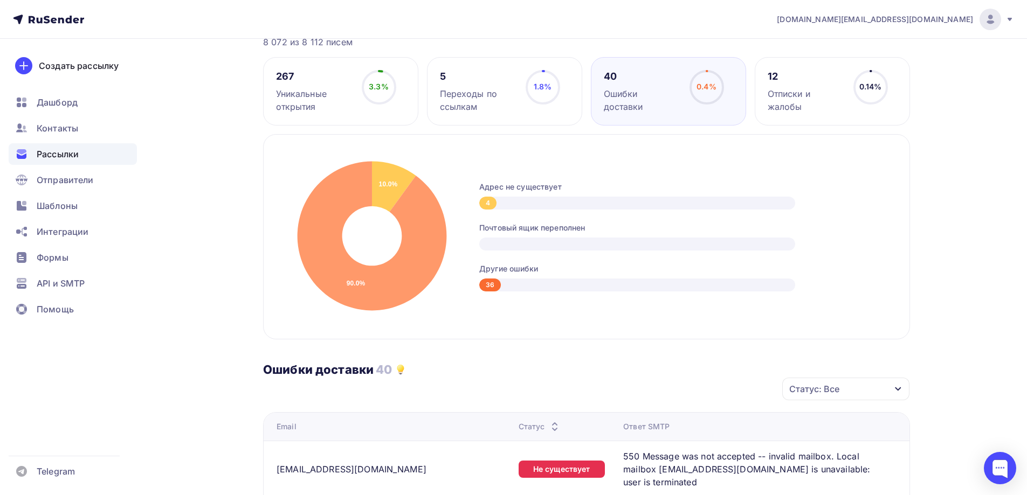
scroll to position [55, 0]
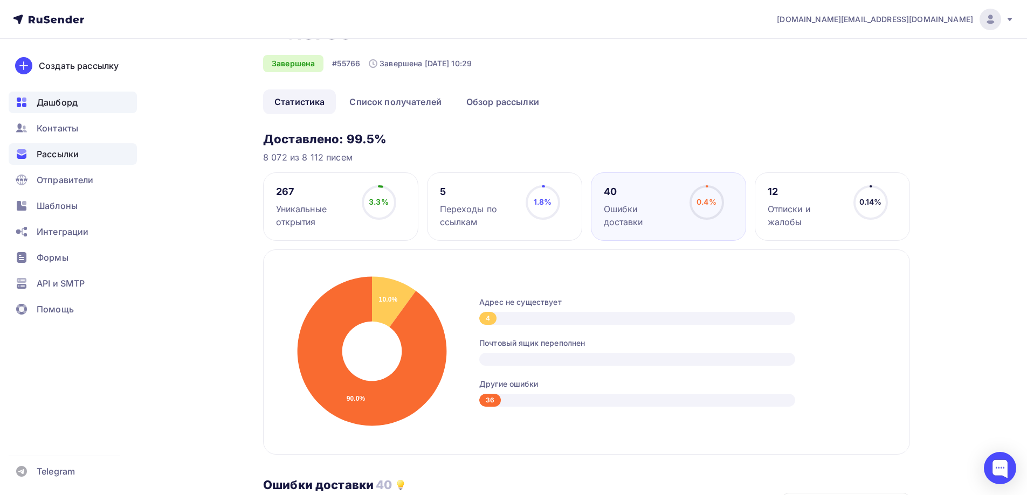
click at [74, 106] on span "Дашборд" at bounding box center [57, 102] width 41 height 13
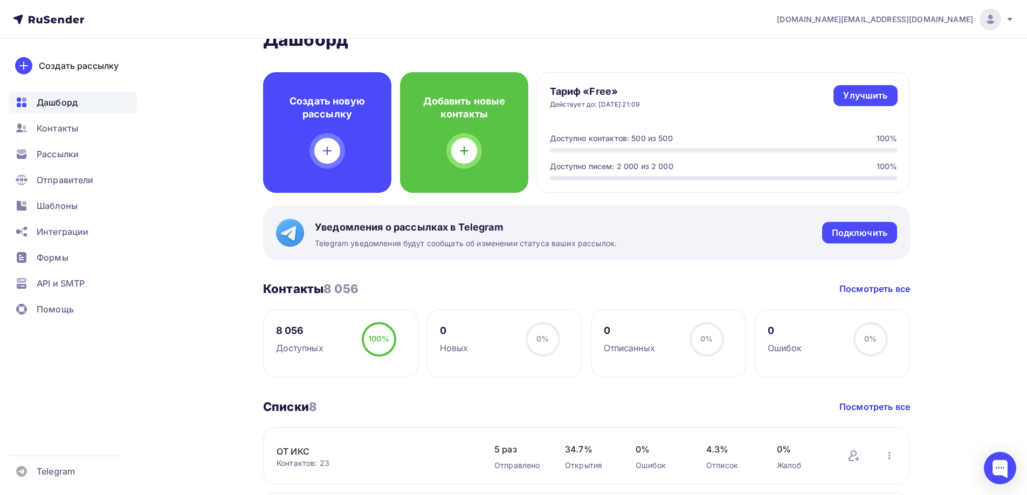
scroll to position [216, 0]
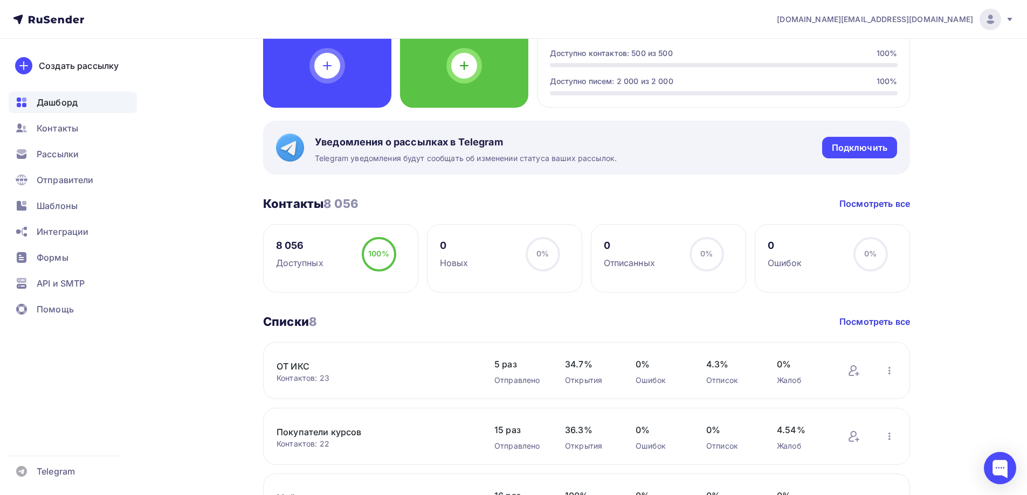
scroll to position [0, 0]
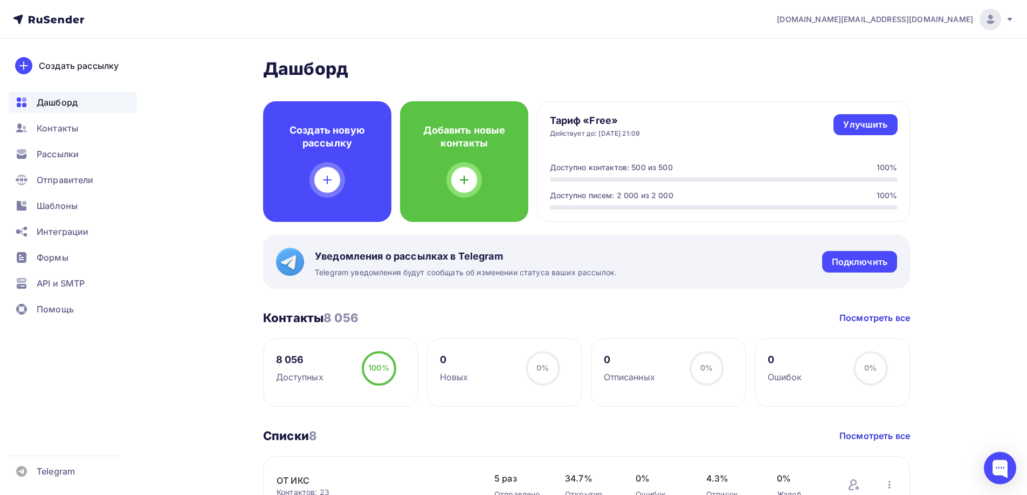
click at [80, 105] on div "Дашборд" at bounding box center [73, 103] width 128 height 22
click at [72, 103] on span "Дашборд" at bounding box center [57, 102] width 41 height 13
click at [59, 125] on span "Контакты" at bounding box center [57, 128] width 41 height 13
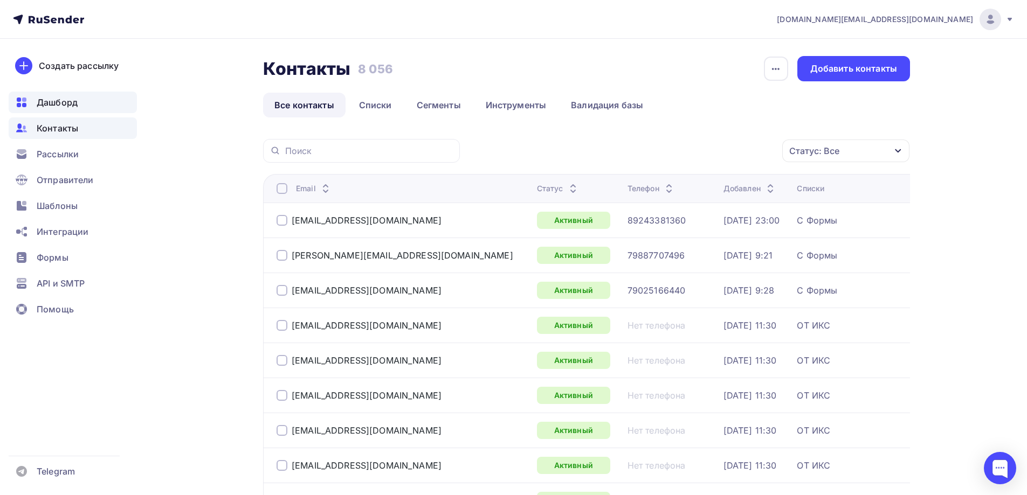
click at [70, 101] on span "Дашборд" at bounding box center [57, 102] width 41 height 13
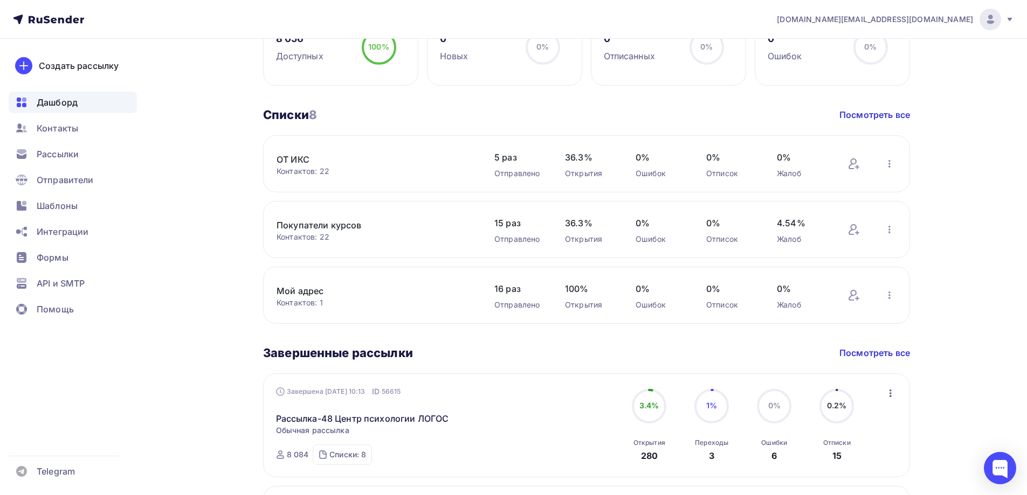
scroll to position [323, 0]
click at [856, 110] on link "Посмотреть все" at bounding box center [874, 112] width 71 height 13
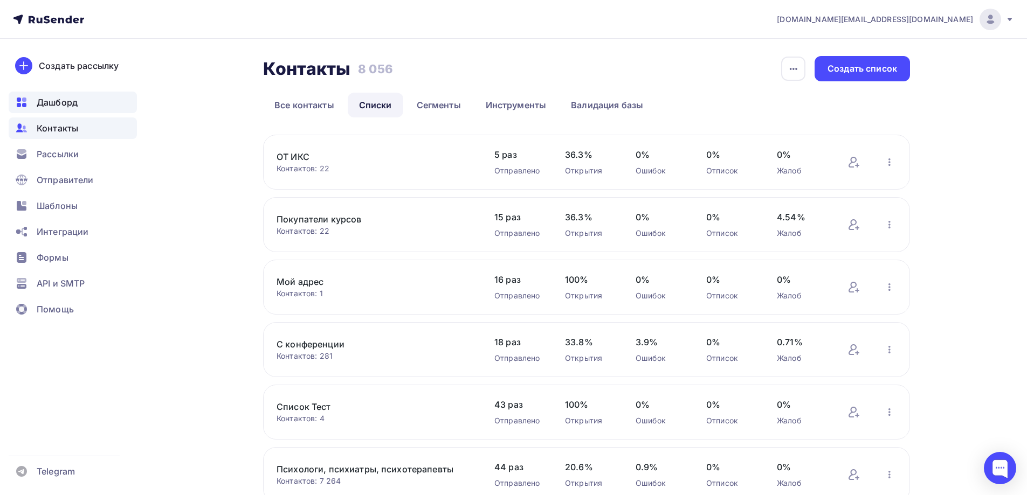
click at [80, 107] on div "Дашборд" at bounding box center [73, 103] width 128 height 22
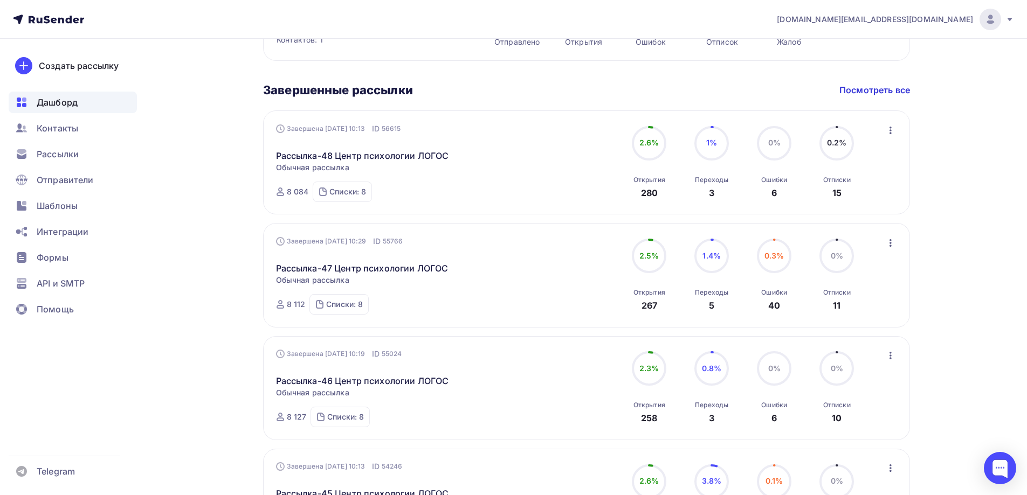
scroll to position [593, 0]
